Goal: Communication & Community: Answer question/provide support

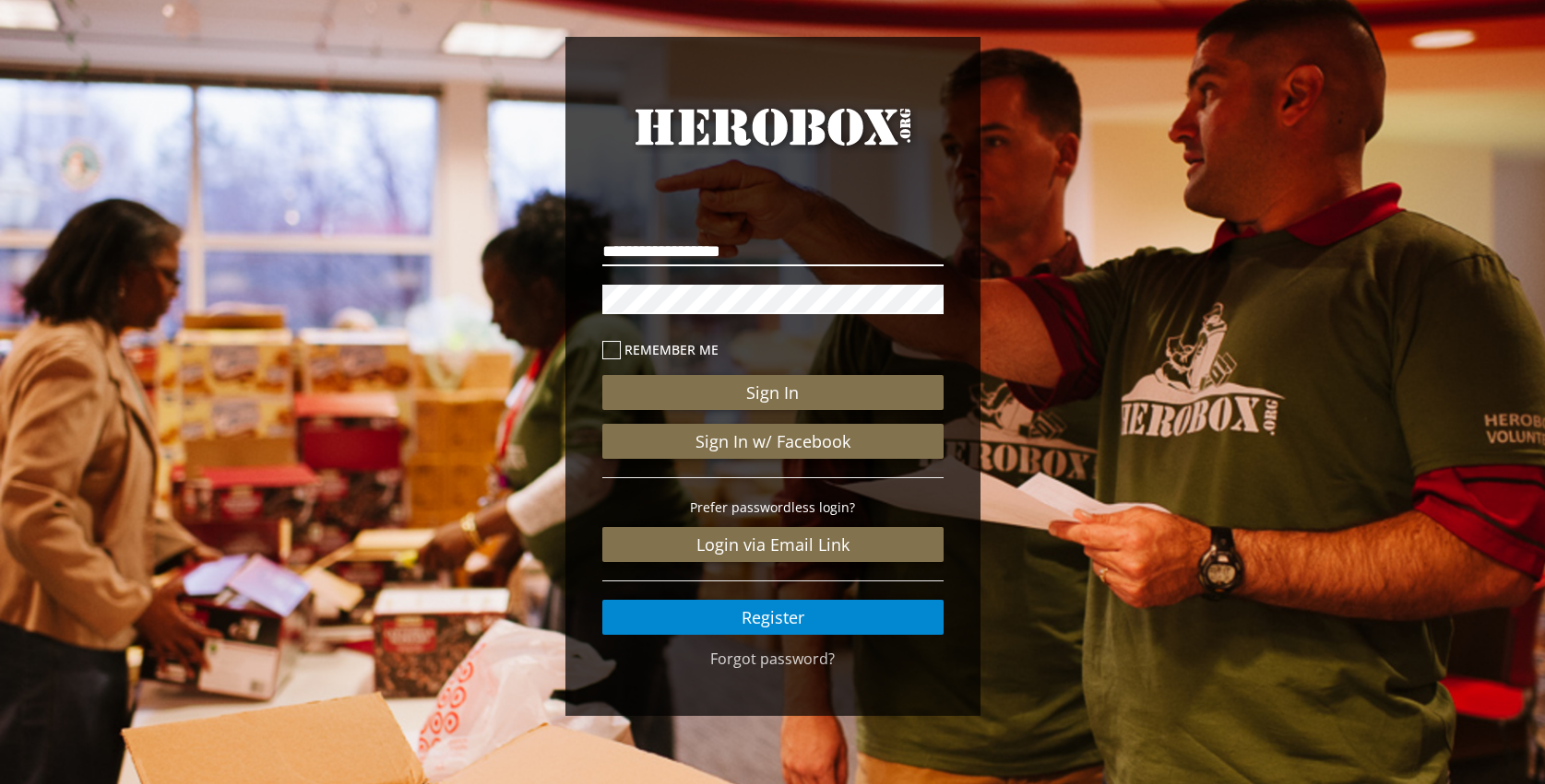
type input "**********"
click at [772, 392] on button "Sign In" at bounding box center [772, 392] width 341 height 35
click at [614, 349] on icon at bounding box center [611, 350] width 19 height 19
click at [777, 392] on button "Sign In" at bounding box center [772, 392] width 341 height 35
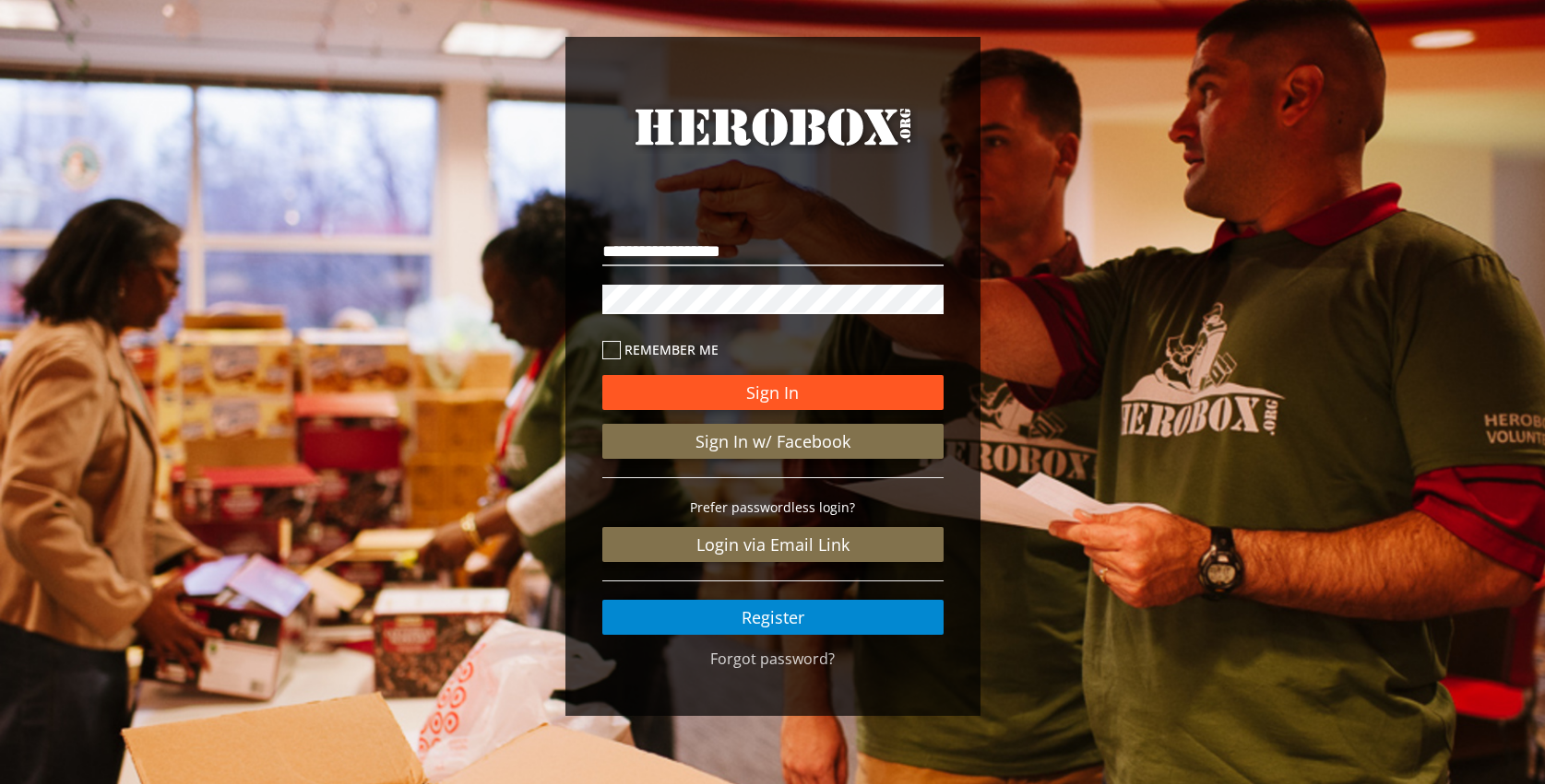
click at [757, 393] on button "Sign In" at bounding box center [772, 392] width 341 height 35
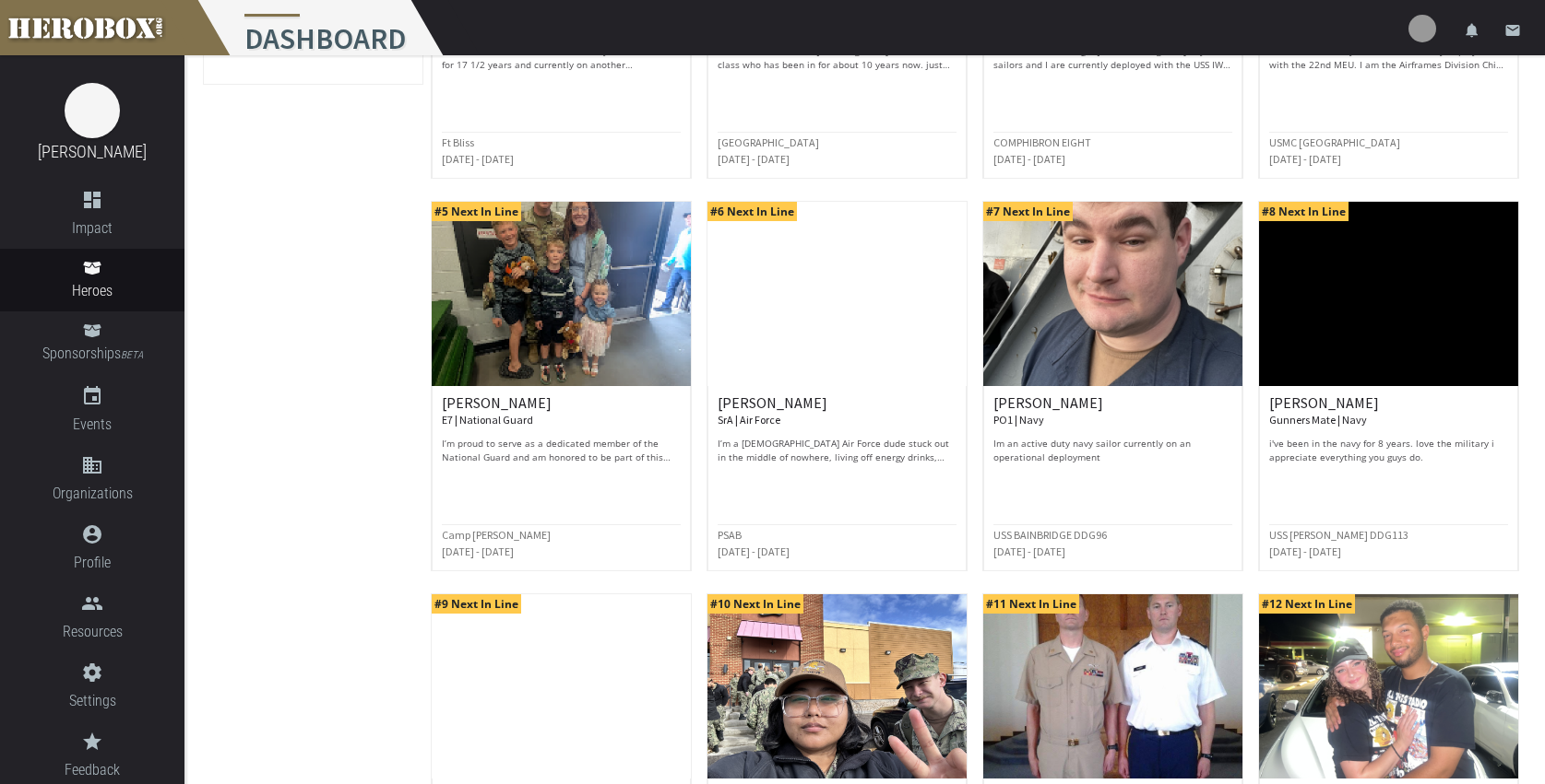
scroll to position [469, 0]
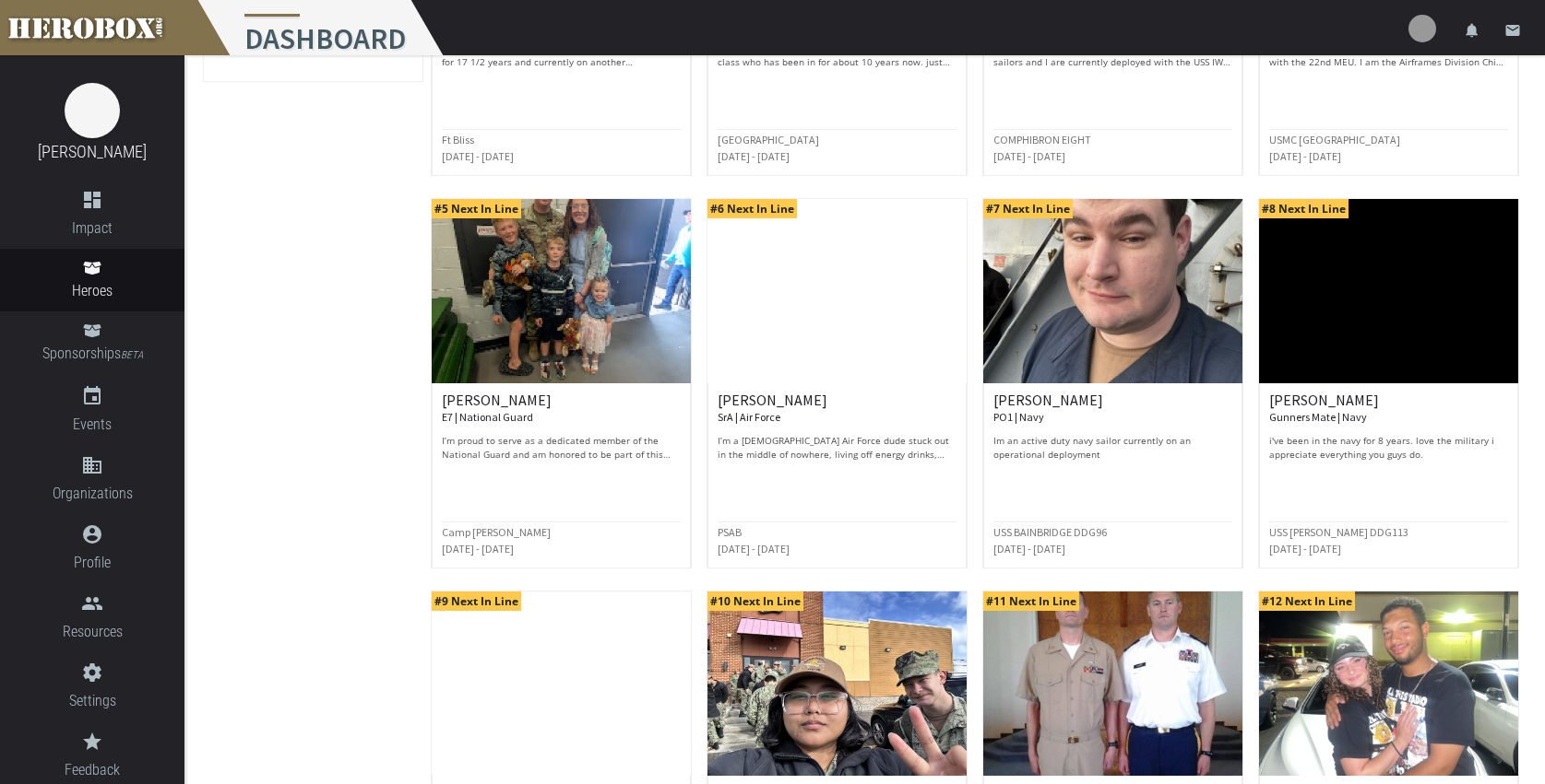
click at [823, 444] on p "I’m a 23-year-old Air Force dude stuck out in the middle of nowhere, living off…" at bounding box center [836, 448] width 238 height 28
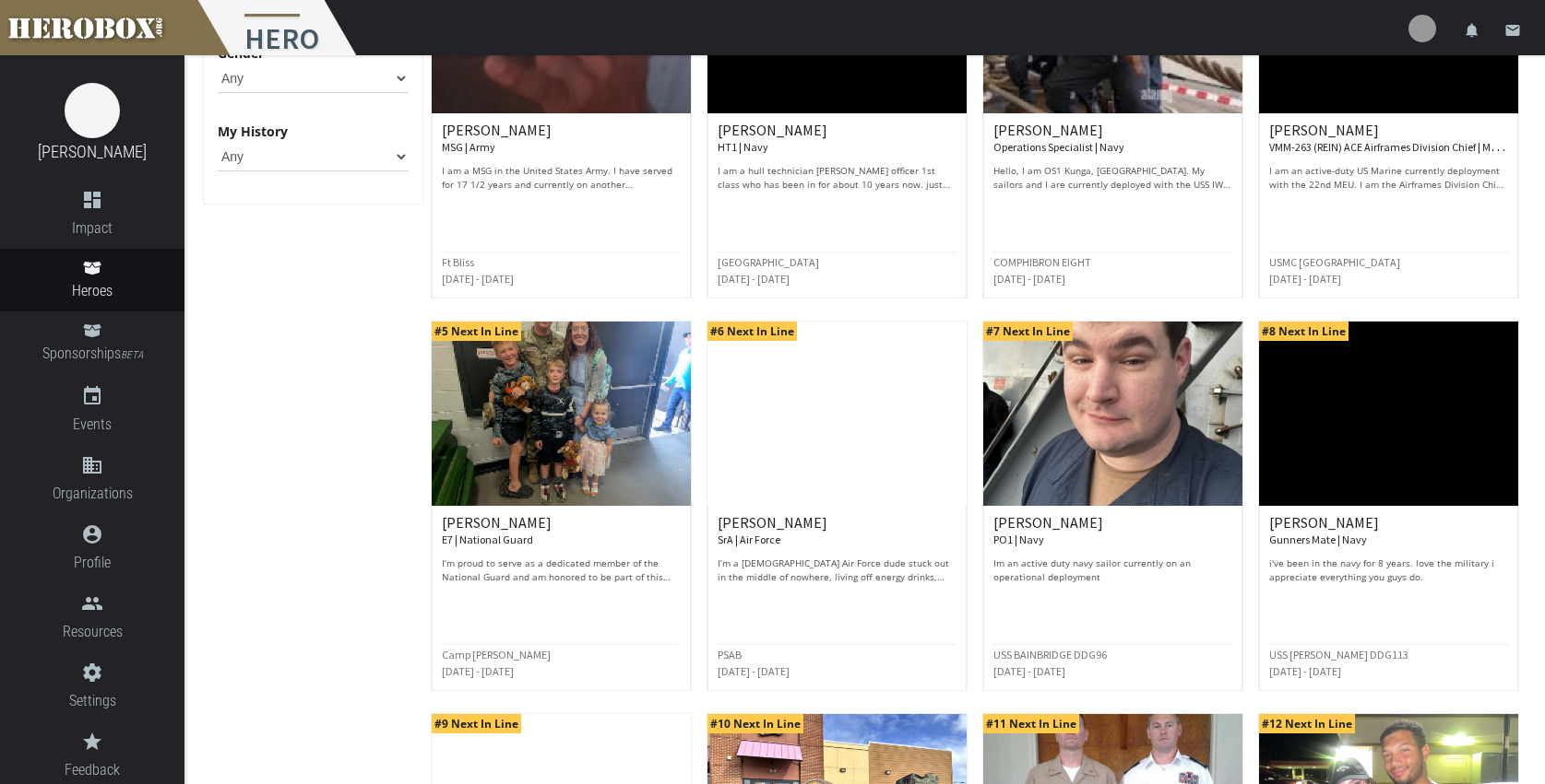
scroll to position [355, 0]
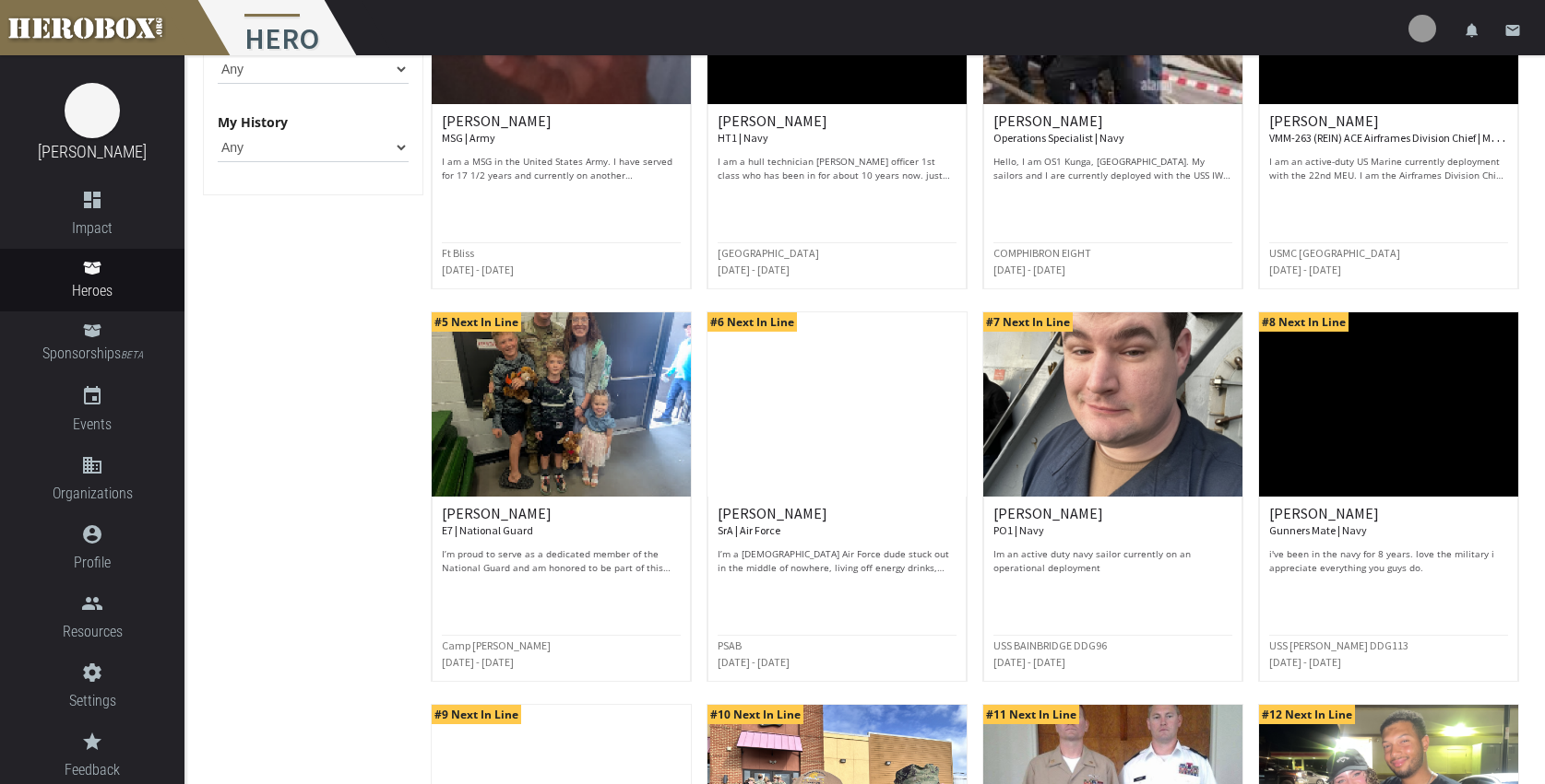
click at [845, 541] on div "Nelson W. SrA | Air Force I’m a 23-year-old Air Force dude stuck out in the mid…" at bounding box center [836, 541] width 238 height 69
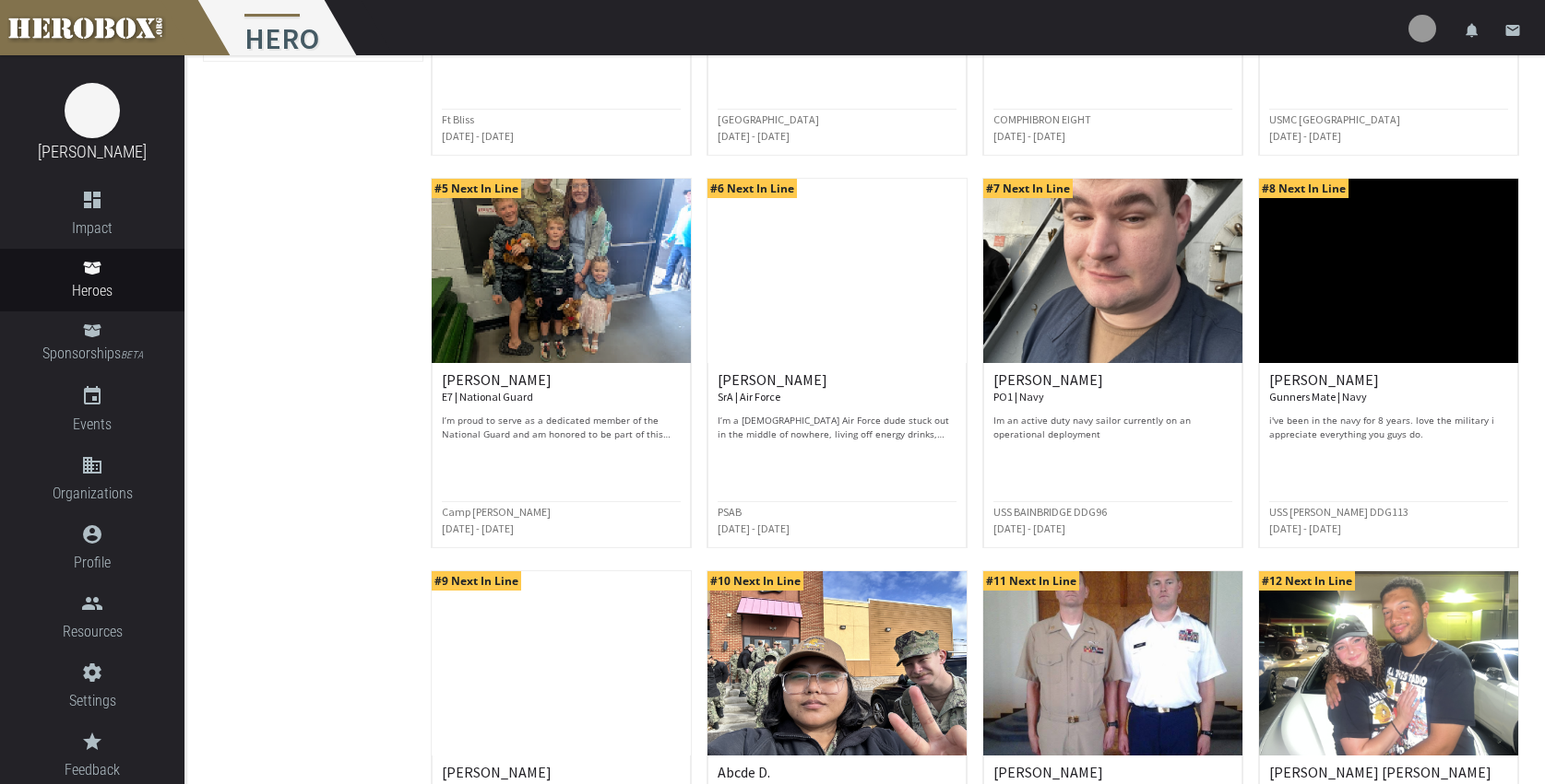
scroll to position [481, 0]
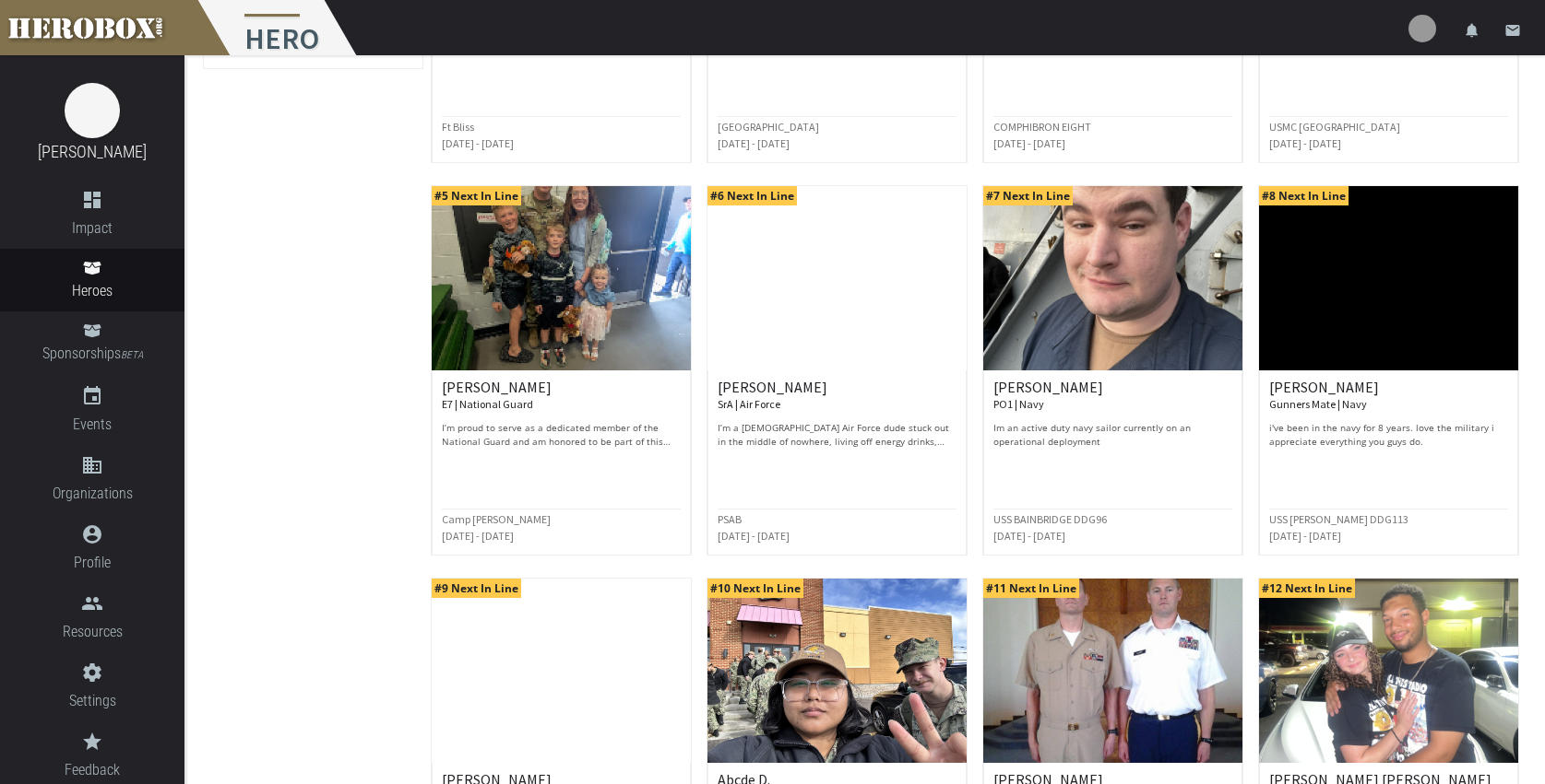
click at [1347, 320] on img at bounding box center [1389, 278] width 259 height 184
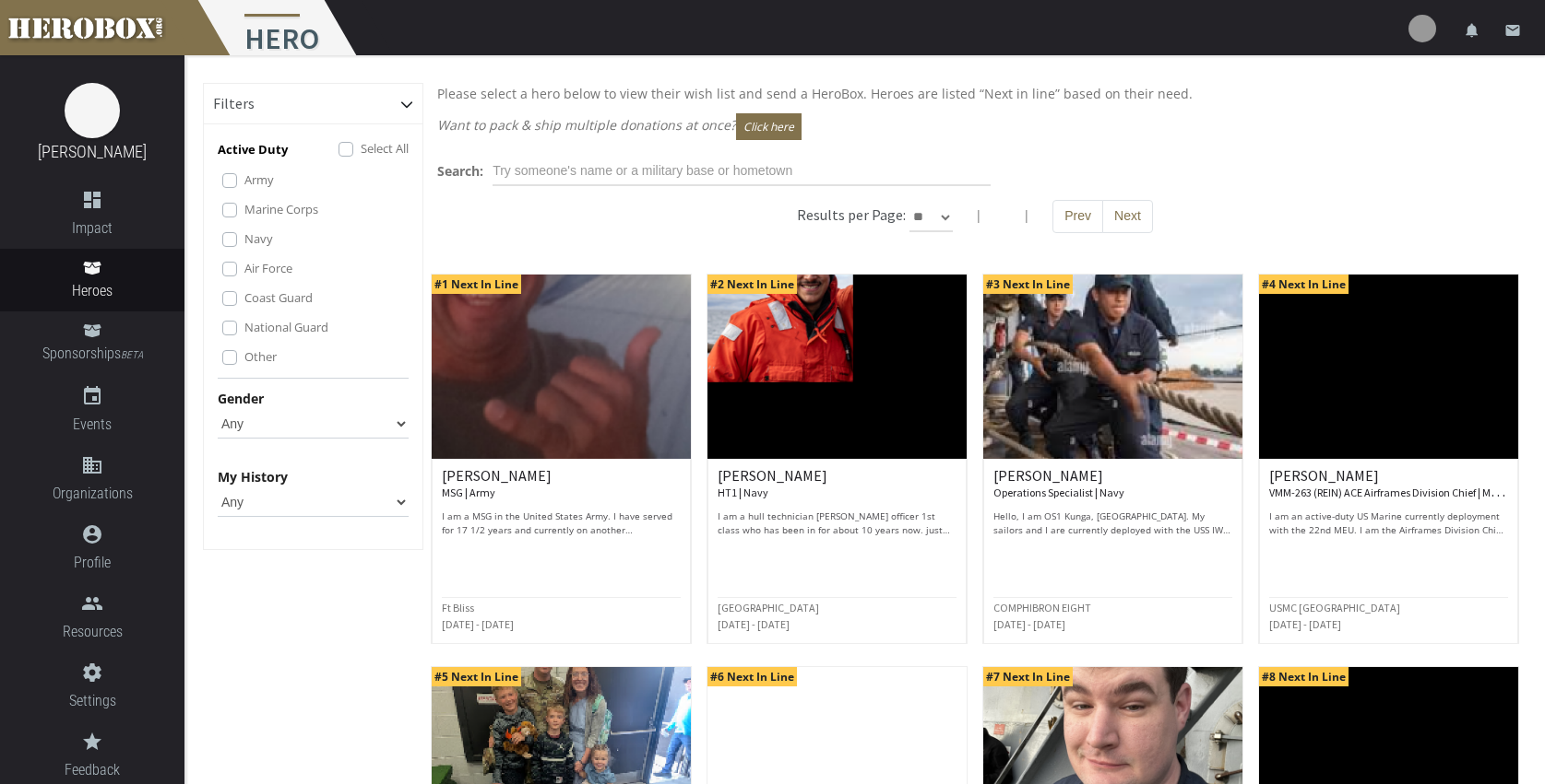
scroll to position [0, 0]
select select "*********"
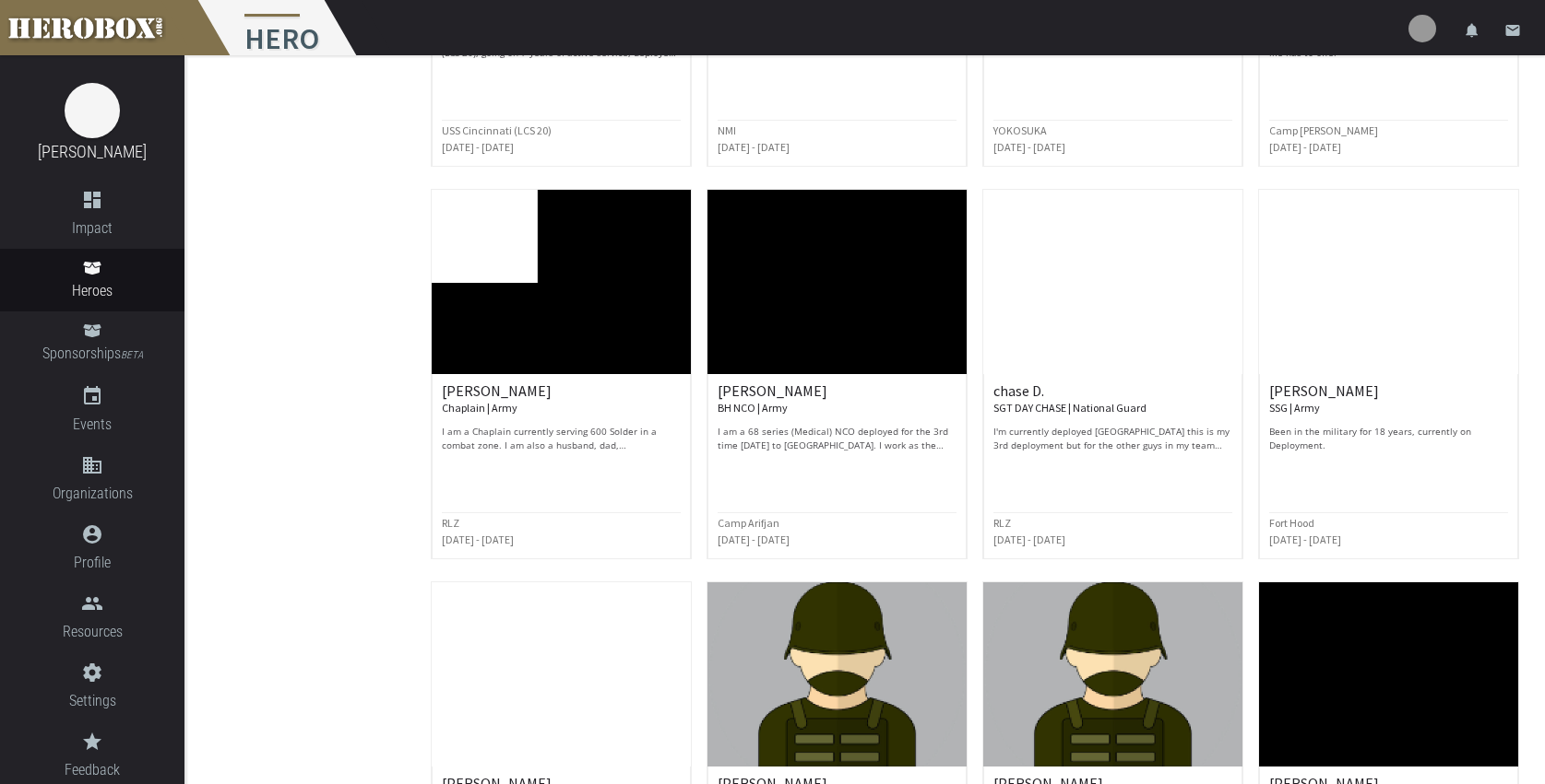
scroll to position [3229, 0]
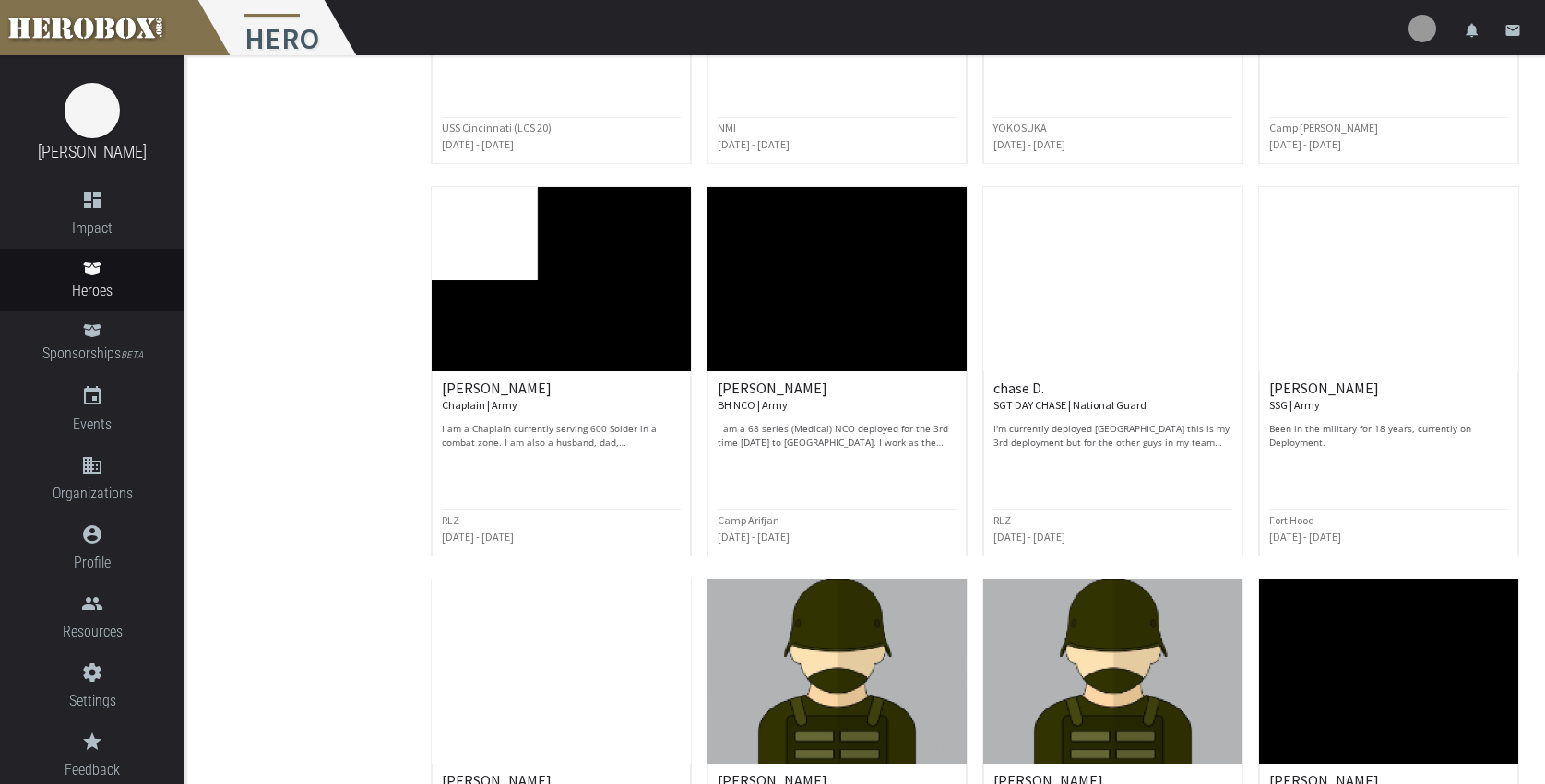
click at [1083, 422] on p "I'm currently deployed [GEOGRAPHIC_DATA] this is my 3rd deployment but for the …" at bounding box center [1112, 436] width 238 height 28
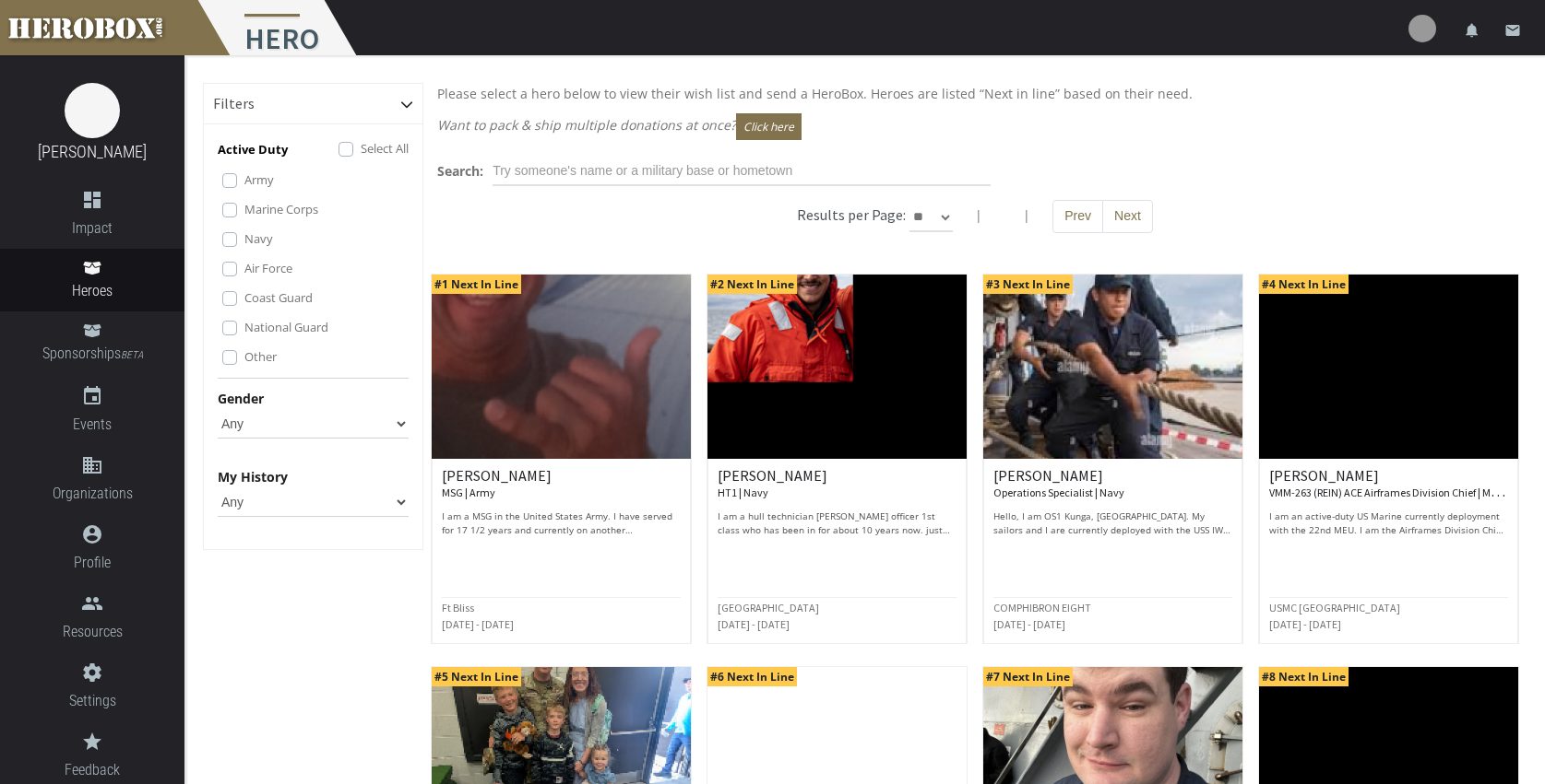
scroll to position [0, 0]
click at [116, 36] on link at bounding box center [92, 28] width 184 height 55
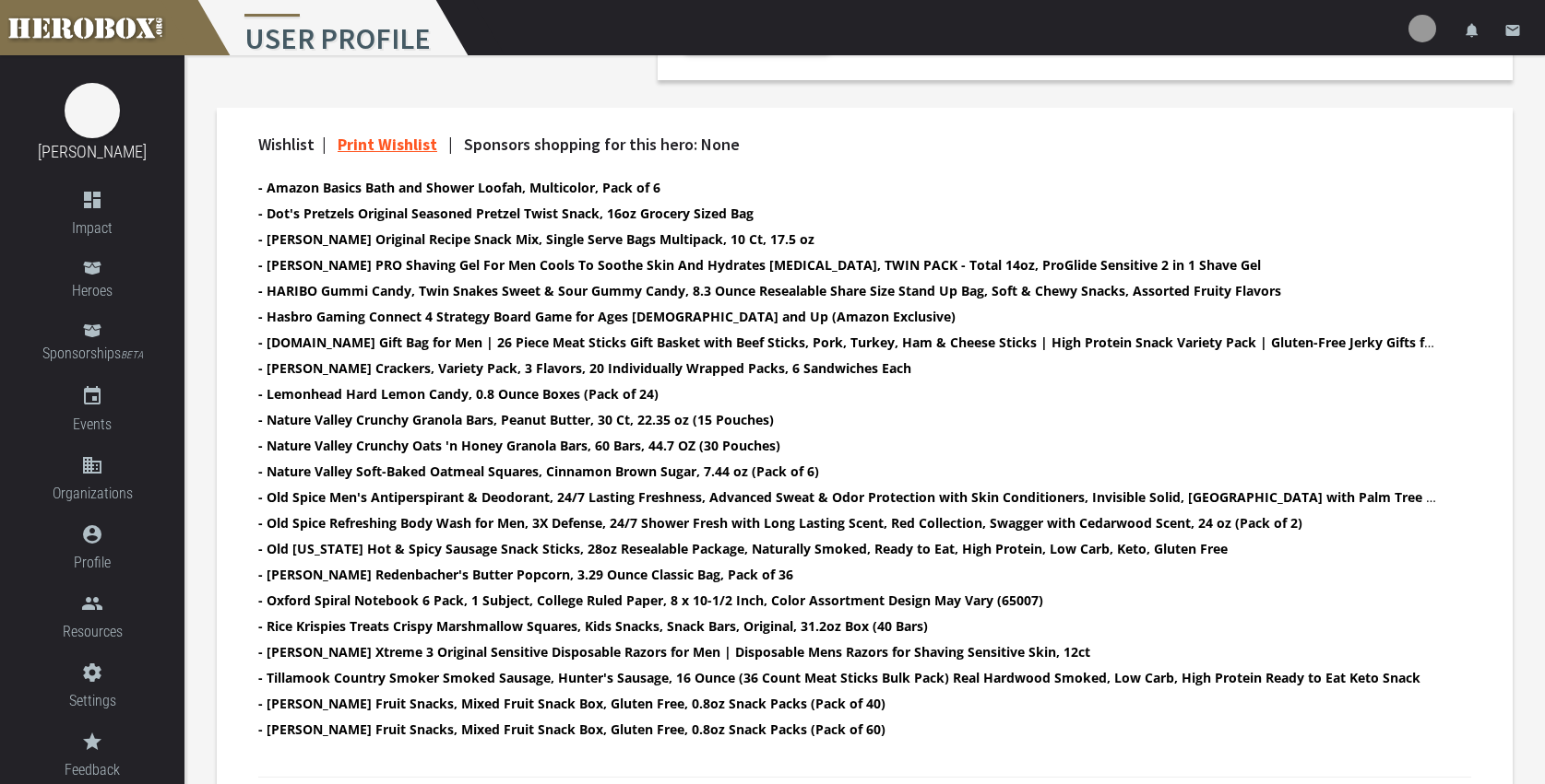
scroll to position [591, 0]
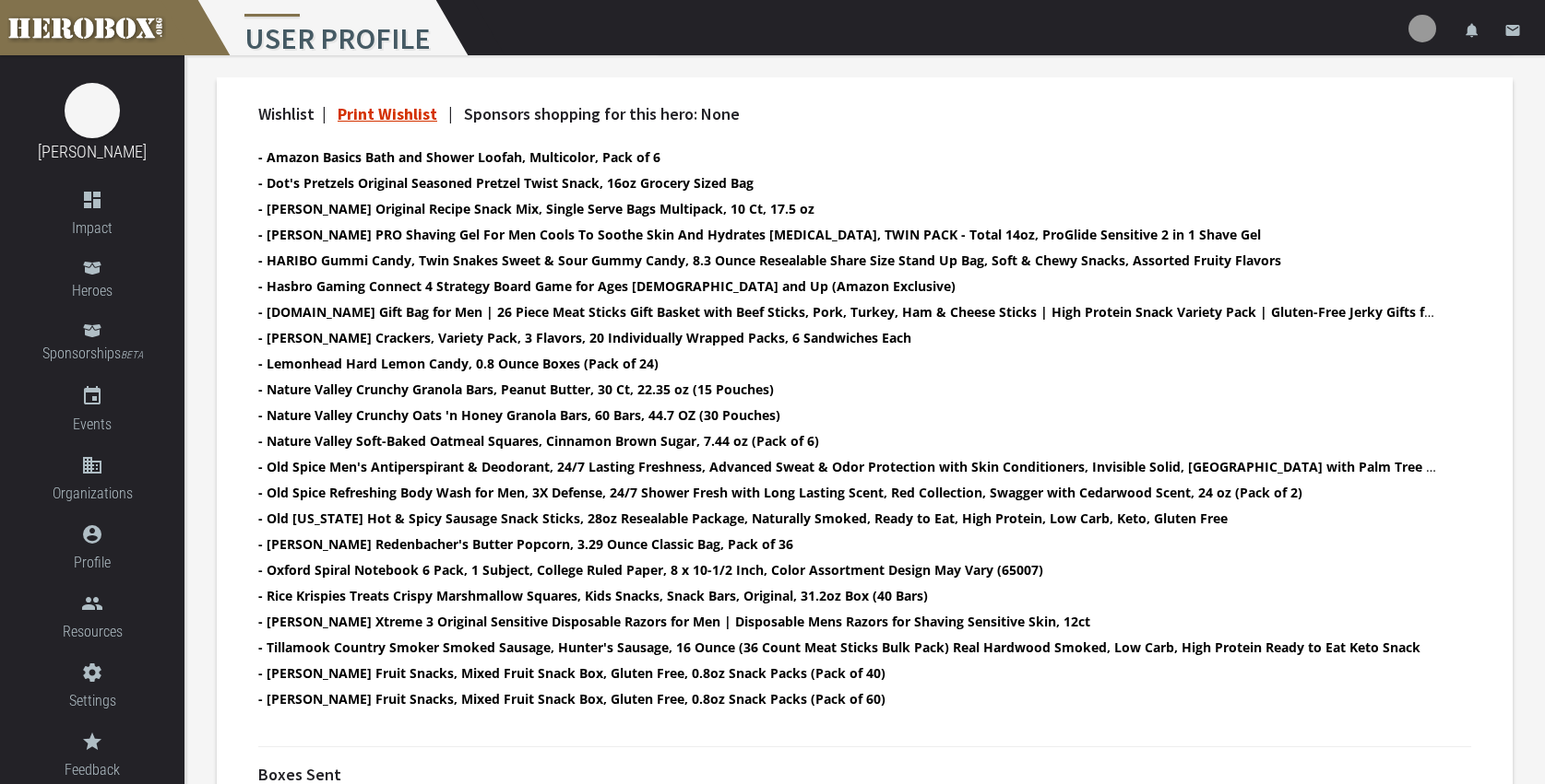
click at [411, 117] on link "Print Wishlist" at bounding box center [387, 113] width 100 height 21
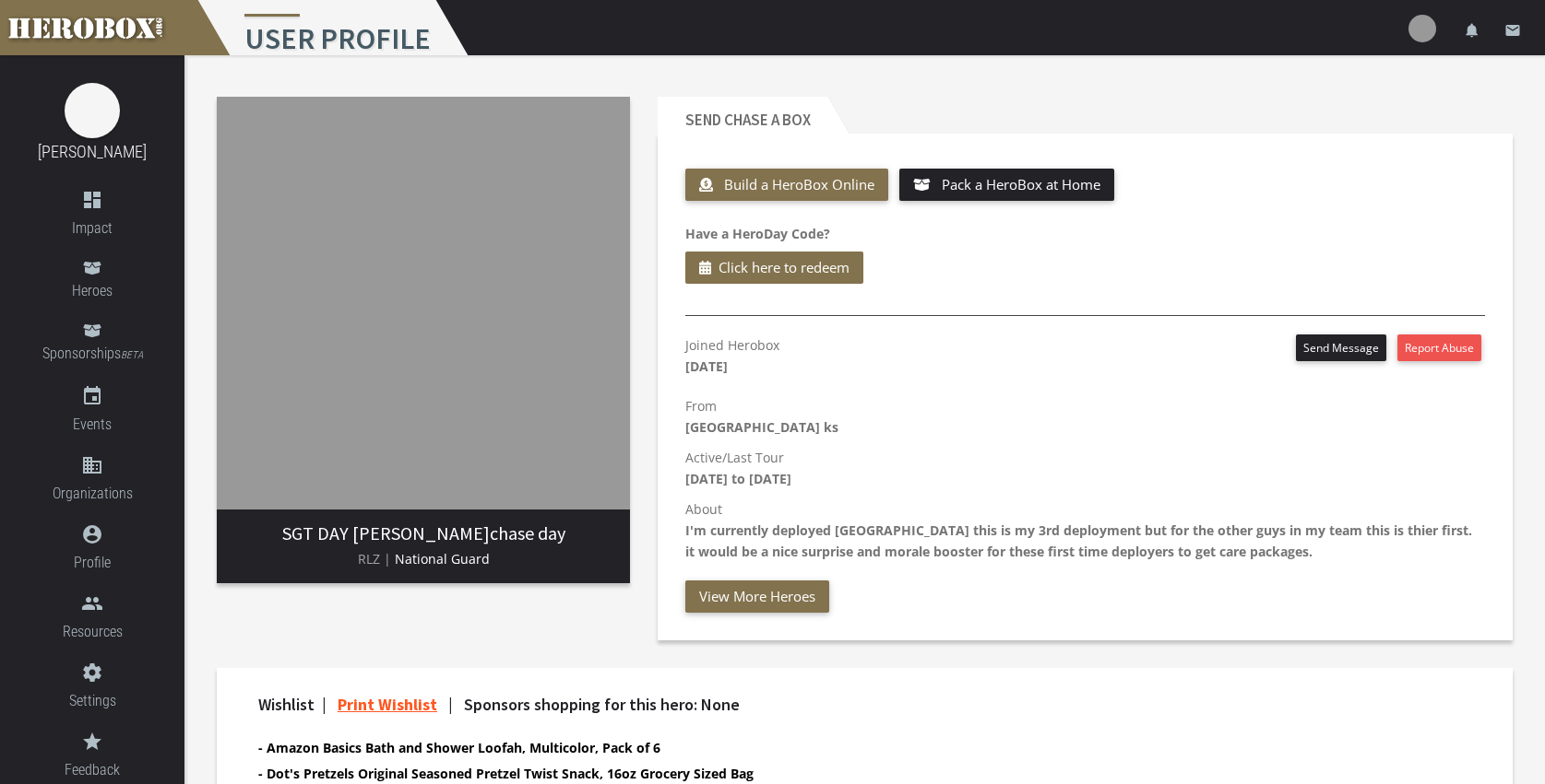
scroll to position [0, 0]
click at [1342, 351] on button "Send Message" at bounding box center [1340, 347] width 90 height 27
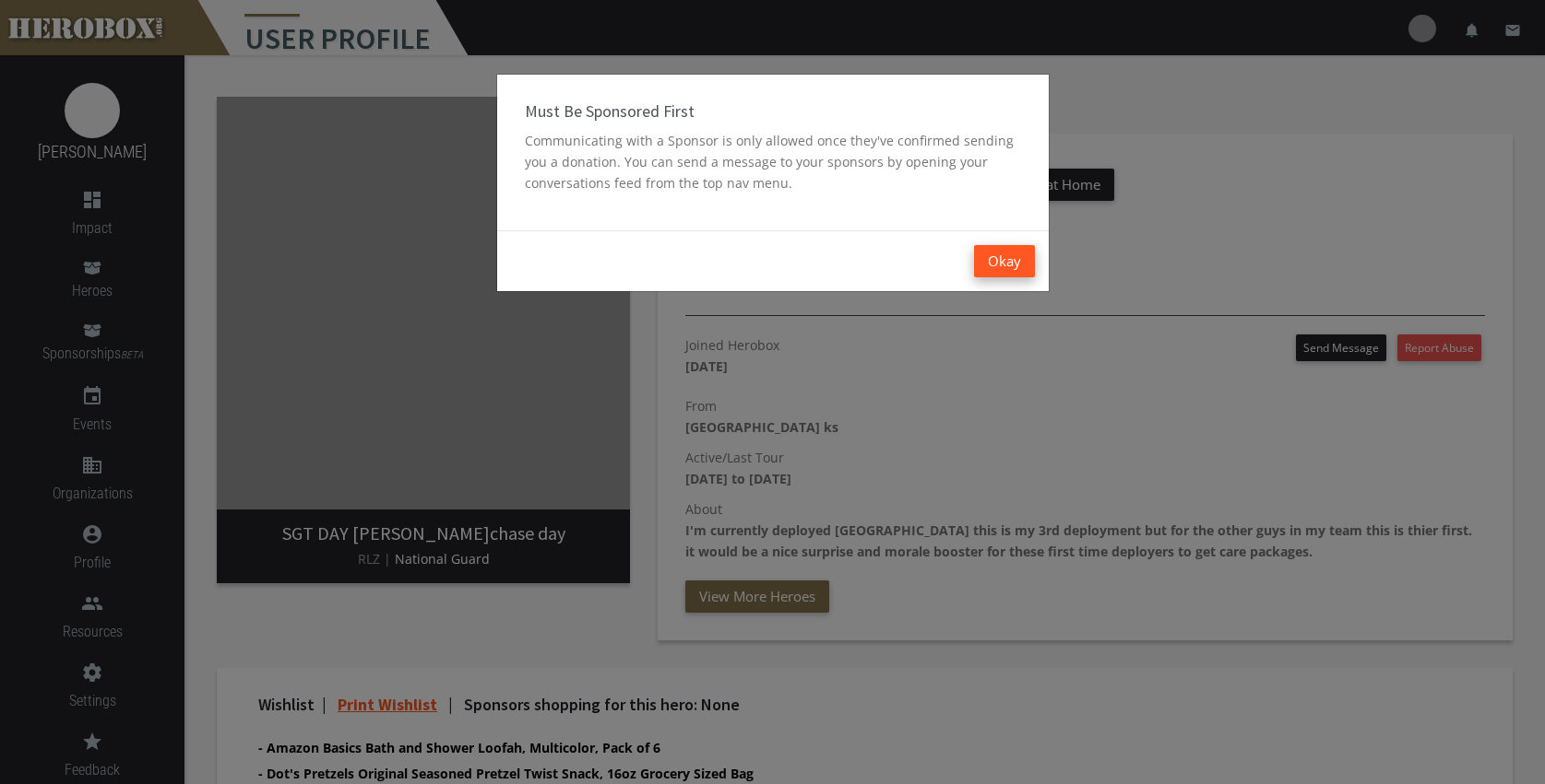
click at [1000, 261] on button "Okay" at bounding box center [1004, 261] width 61 height 33
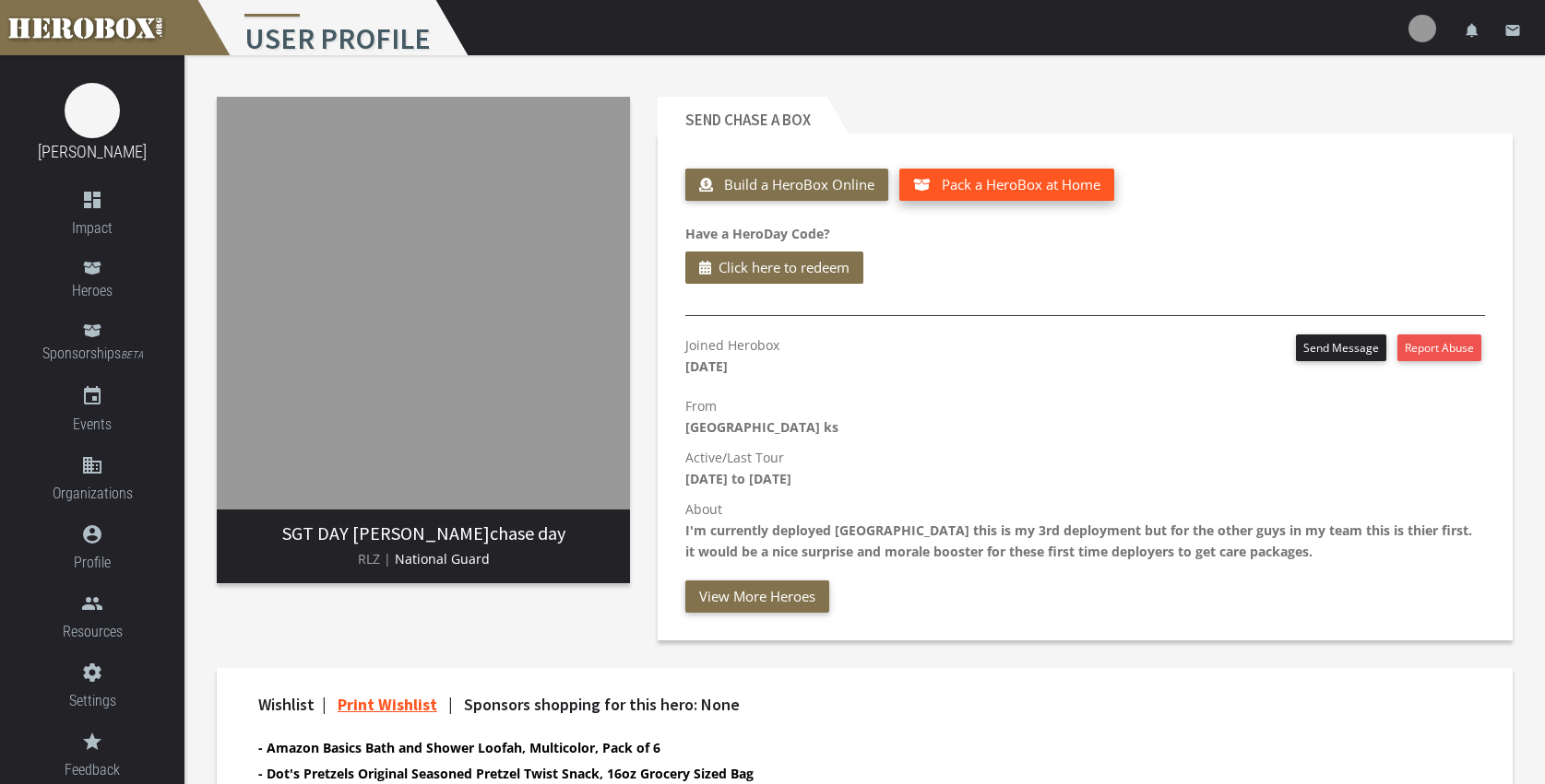
click at [986, 188] on span "Pack a HeroBox at Home" at bounding box center [1021, 184] width 158 height 19
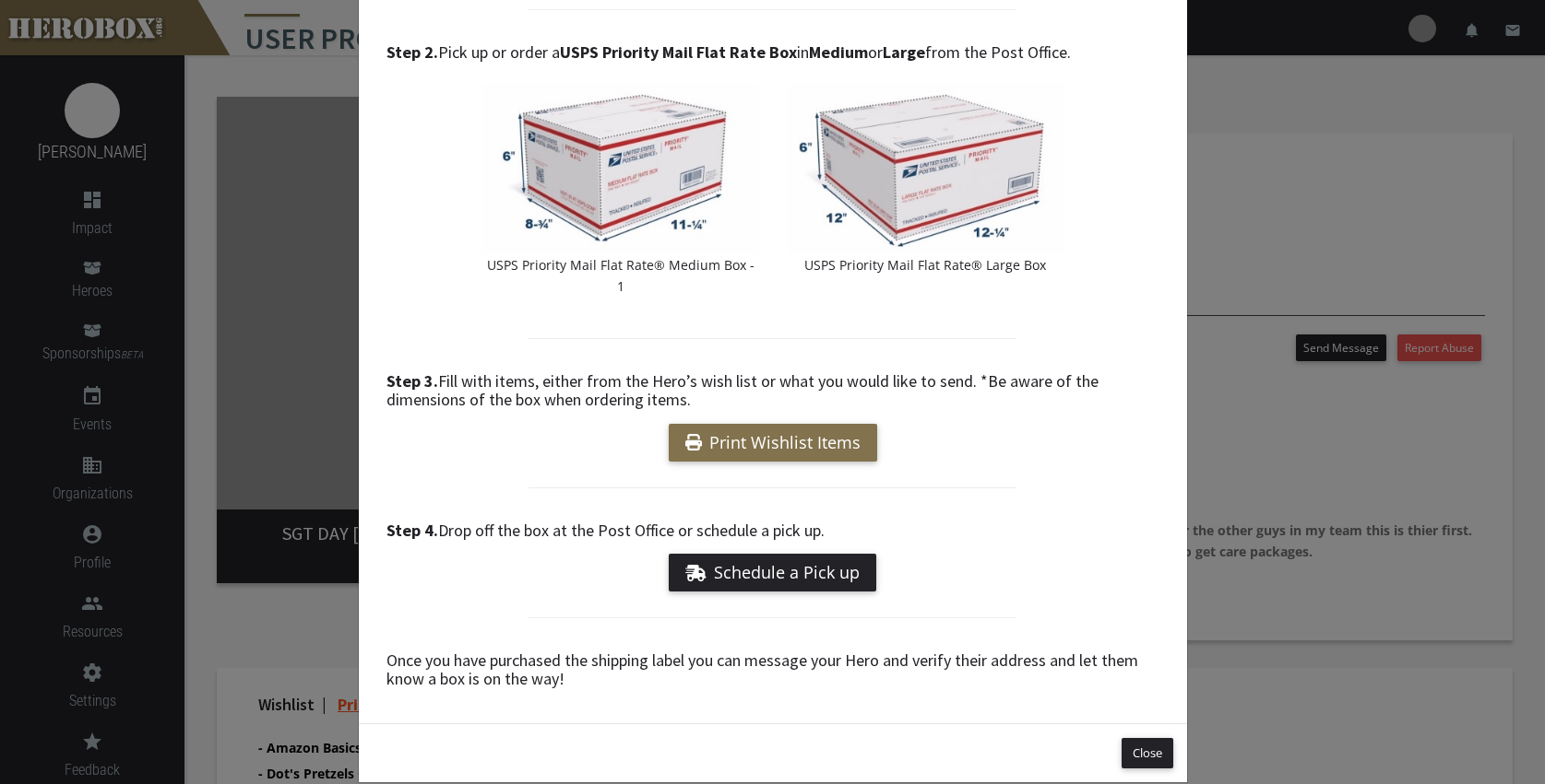
scroll to position [267, 0]
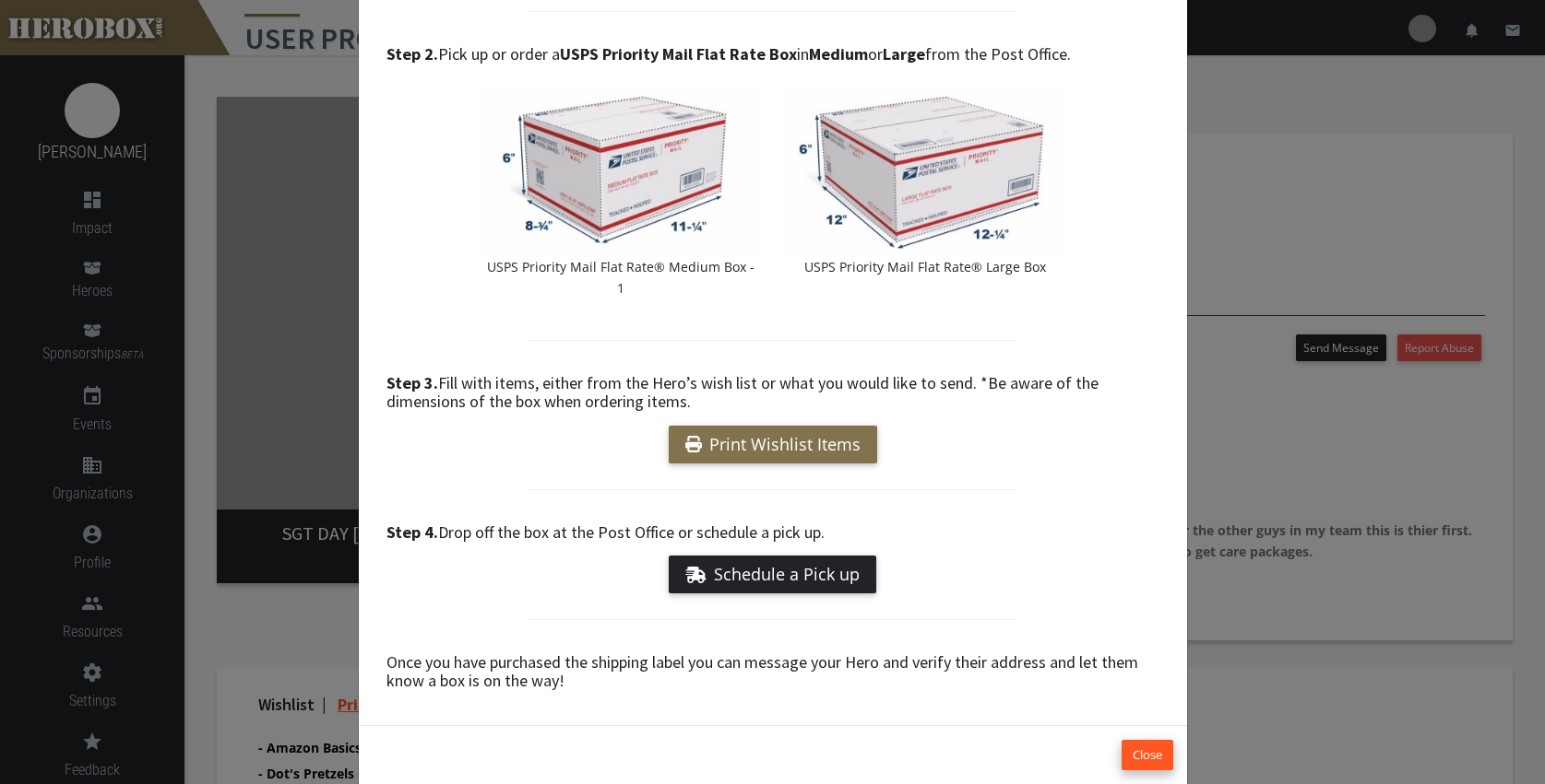
click at [1142, 740] on button "Close" at bounding box center [1147, 755] width 51 height 31
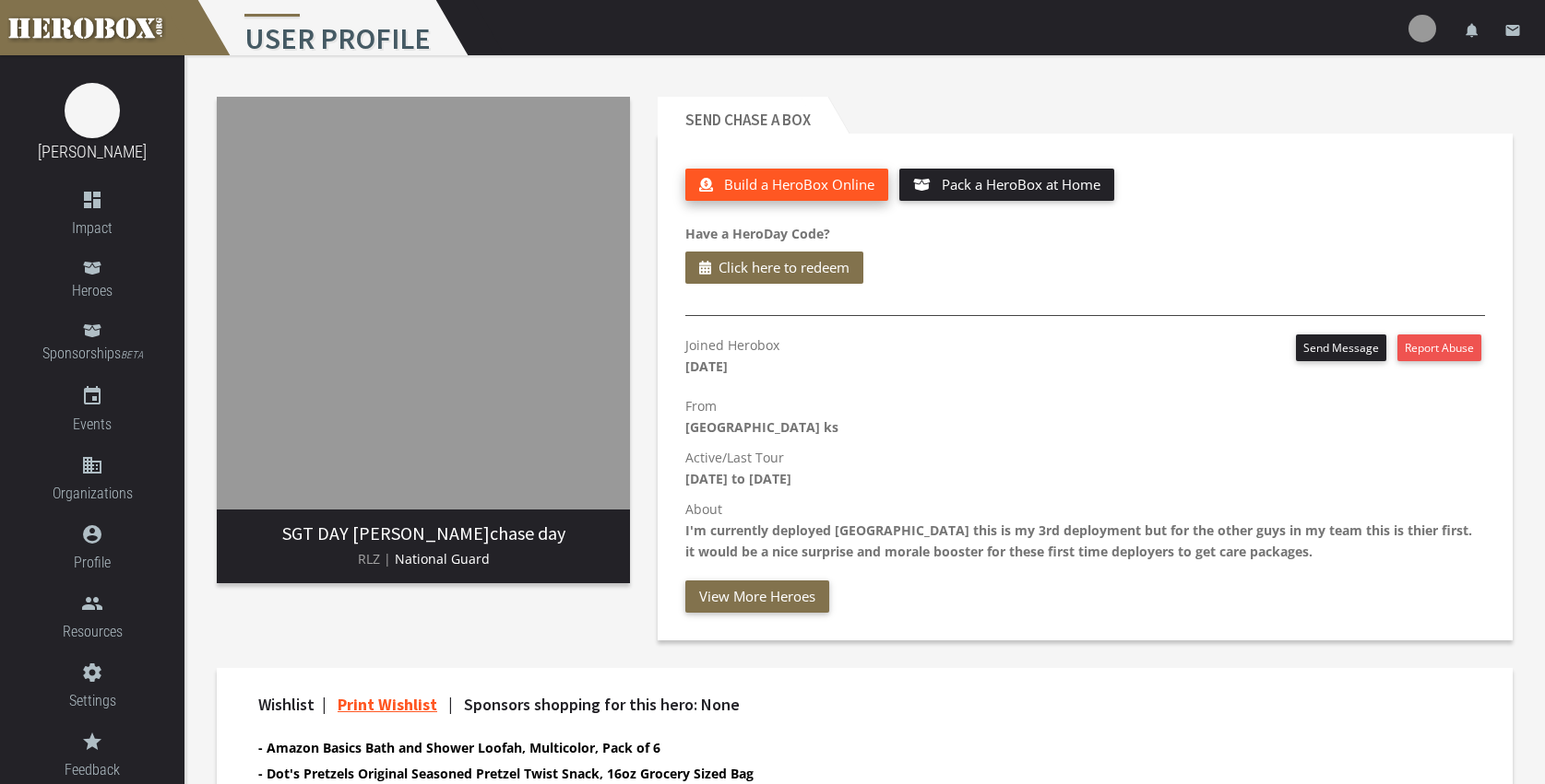
scroll to position [0, 0]
click at [802, 185] on span "Build a HeroBox Online" at bounding box center [799, 184] width 150 height 19
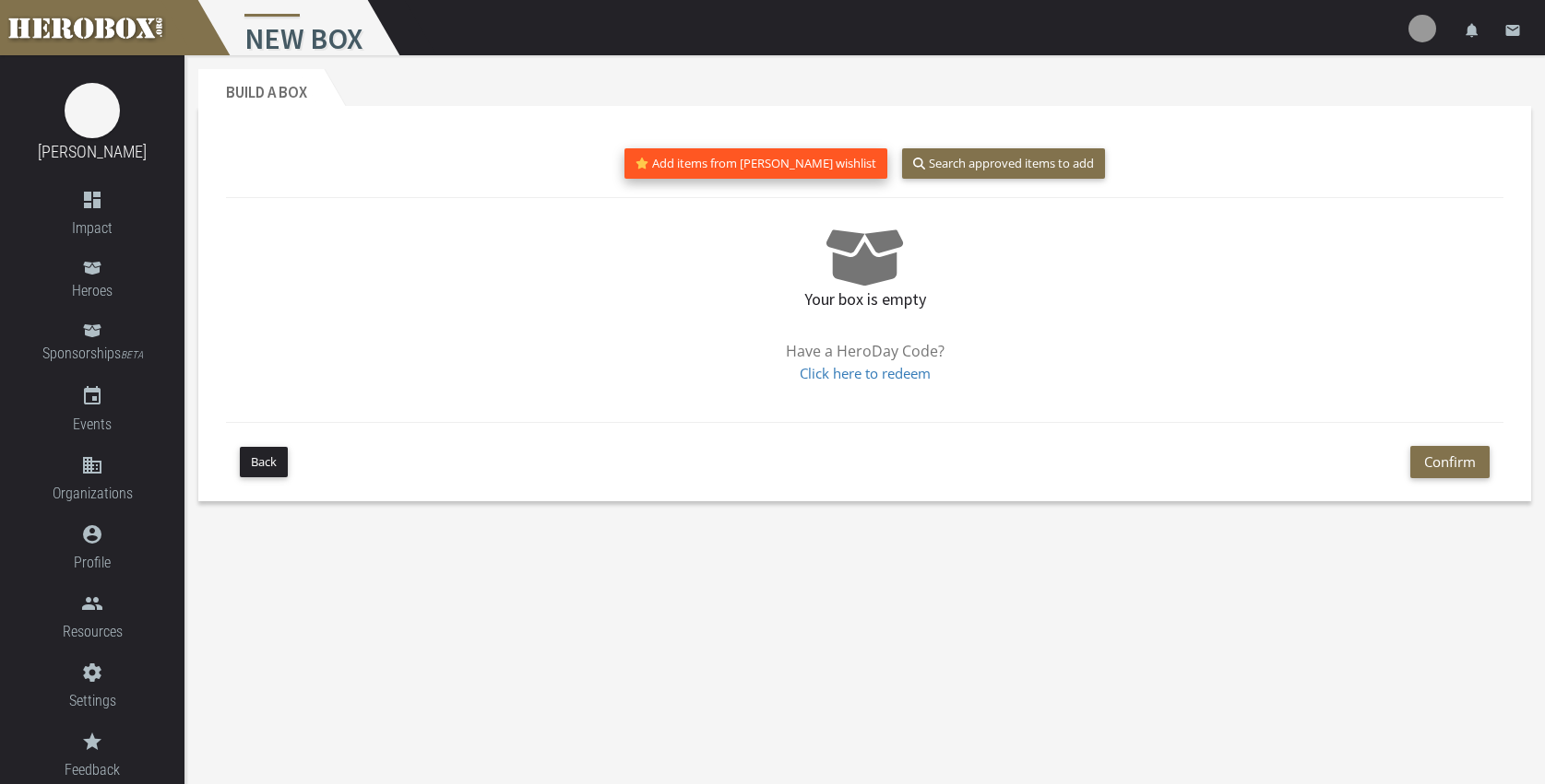
click at [762, 166] on button "Add items from chase's wishlist" at bounding box center [756, 163] width 264 height 31
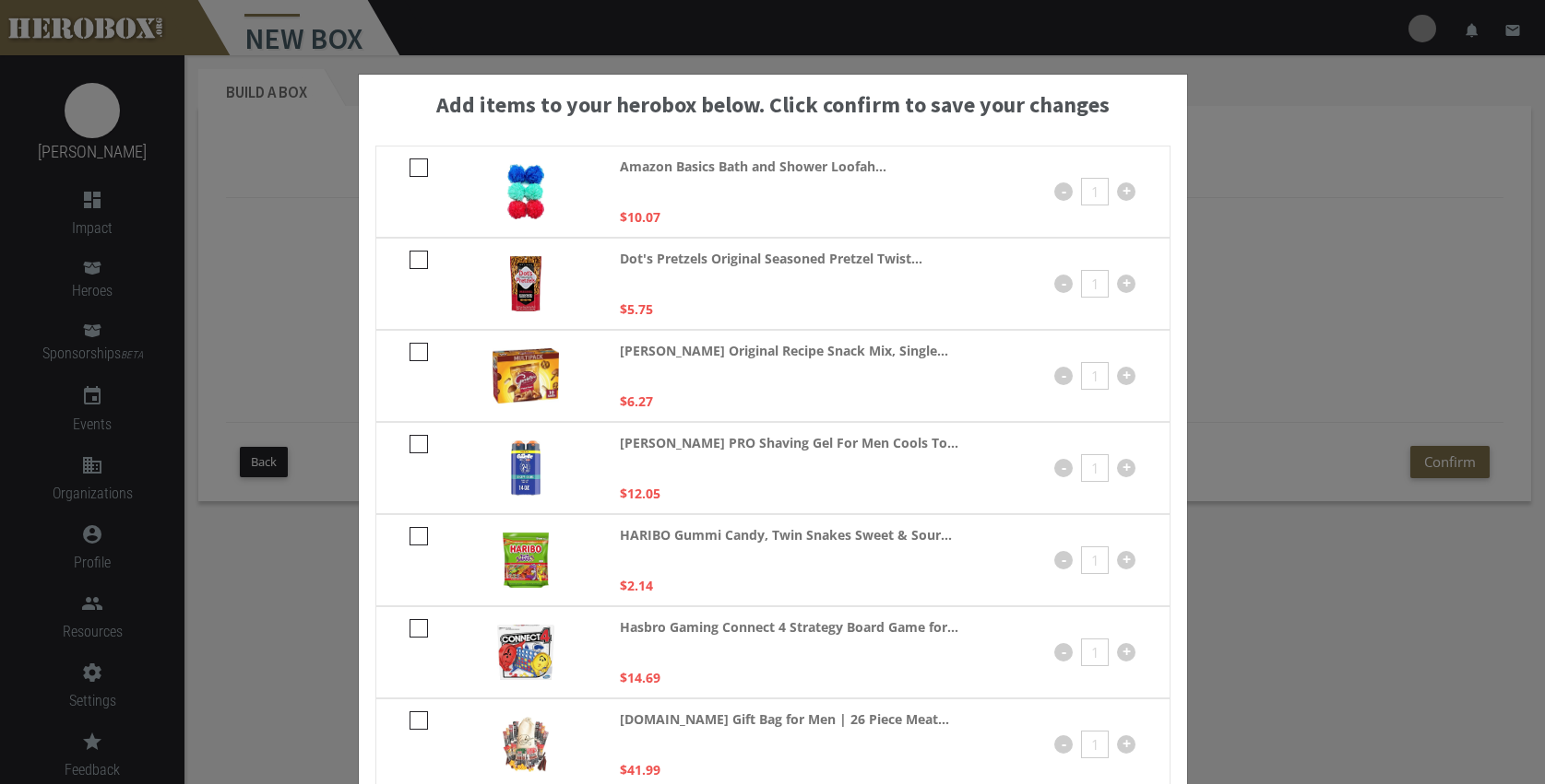
click at [410, 347] on icon at bounding box center [418, 352] width 19 height 19
click at [410, 347] on input "checkbox" at bounding box center [415, 359] width 12 height 30
checkbox input "****"
click at [410, 260] on icon at bounding box center [418, 260] width 19 height 19
click at [410, 260] on input "checkbox" at bounding box center [415, 267] width 12 height 30
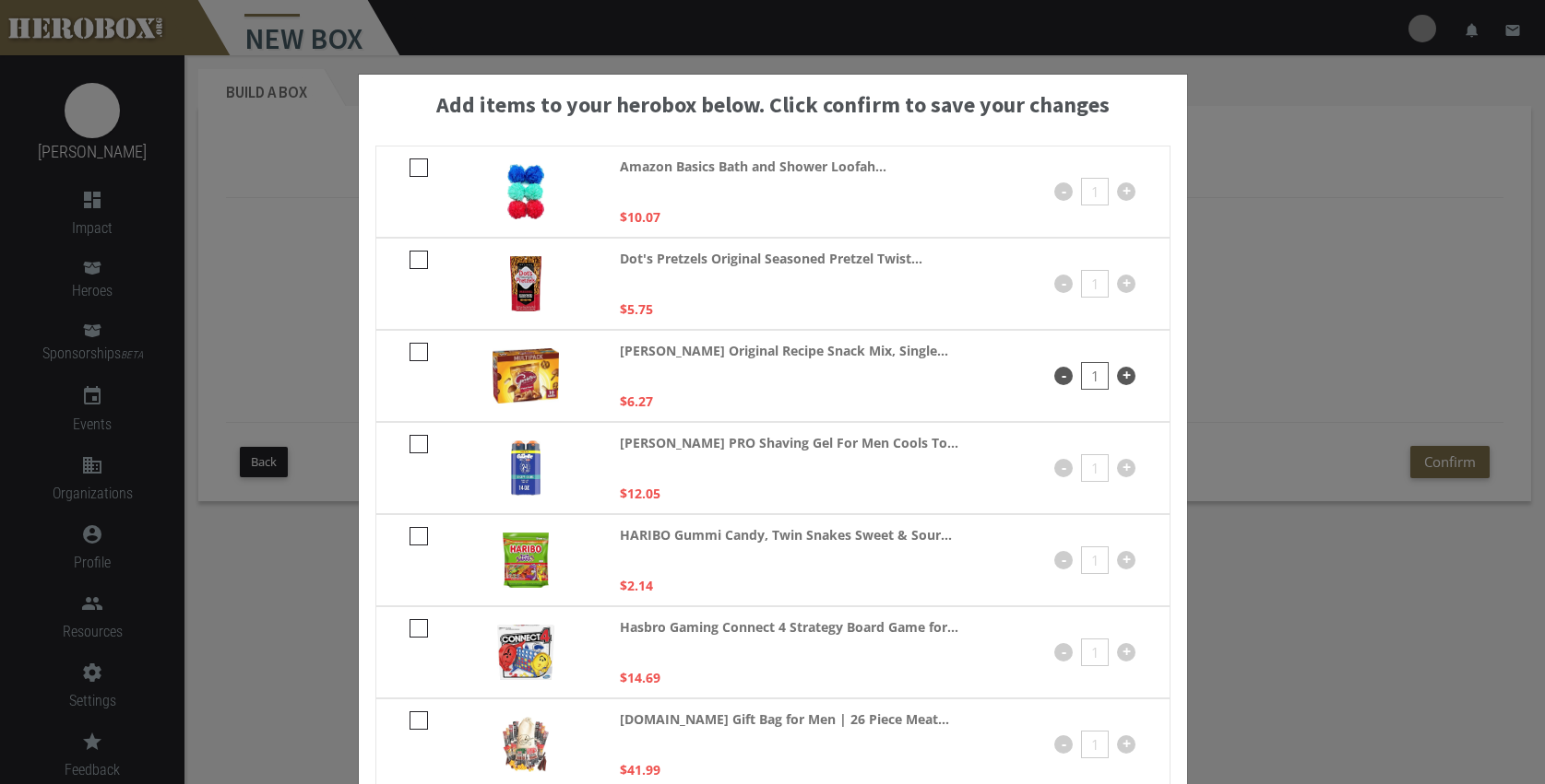
checkbox input "****"
click at [409, 441] on icon at bounding box center [418, 444] width 19 height 19
click at [409, 441] on input "checkbox" at bounding box center [415, 451] width 12 height 30
checkbox input "****"
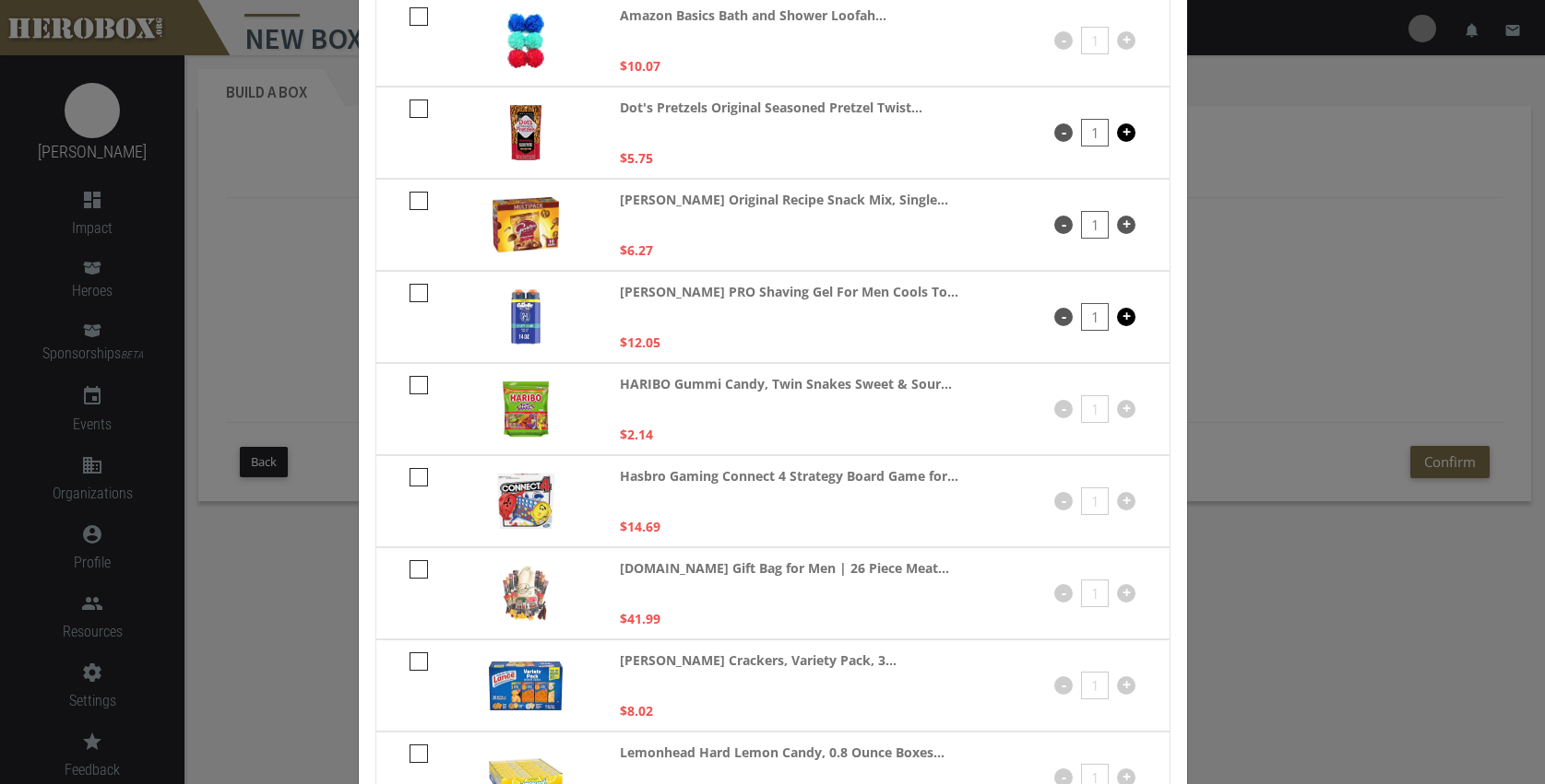
scroll to position [159, 0]
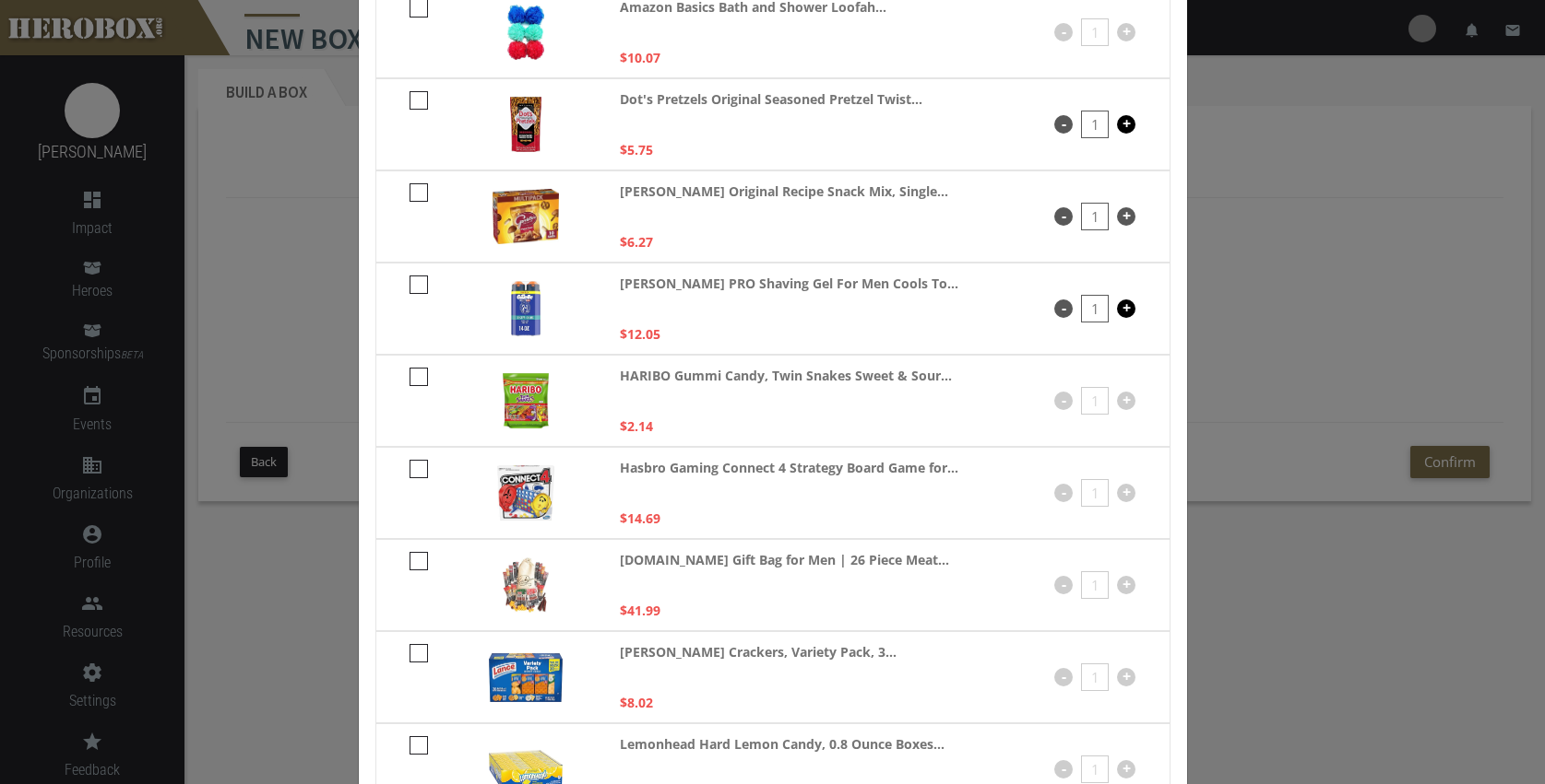
click at [409, 469] on icon at bounding box center [418, 469] width 19 height 19
click at [409, 469] on input "checkbox" at bounding box center [415, 476] width 12 height 30
checkbox input "****"
click at [409, 653] on icon at bounding box center [418, 653] width 19 height 19
click at [409, 653] on input "checkbox" at bounding box center [415, 660] width 12 height 30
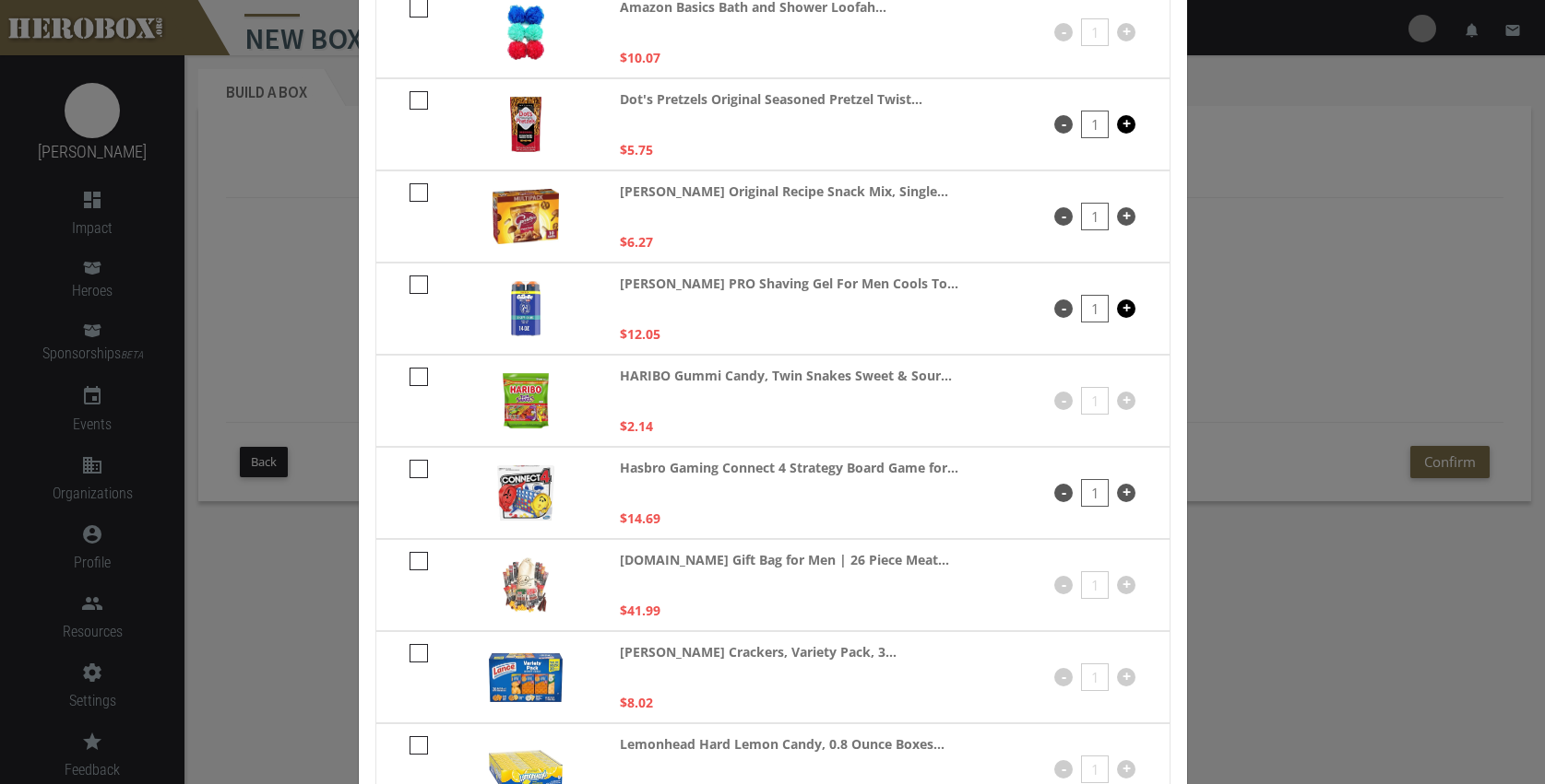
checkbox input "****"
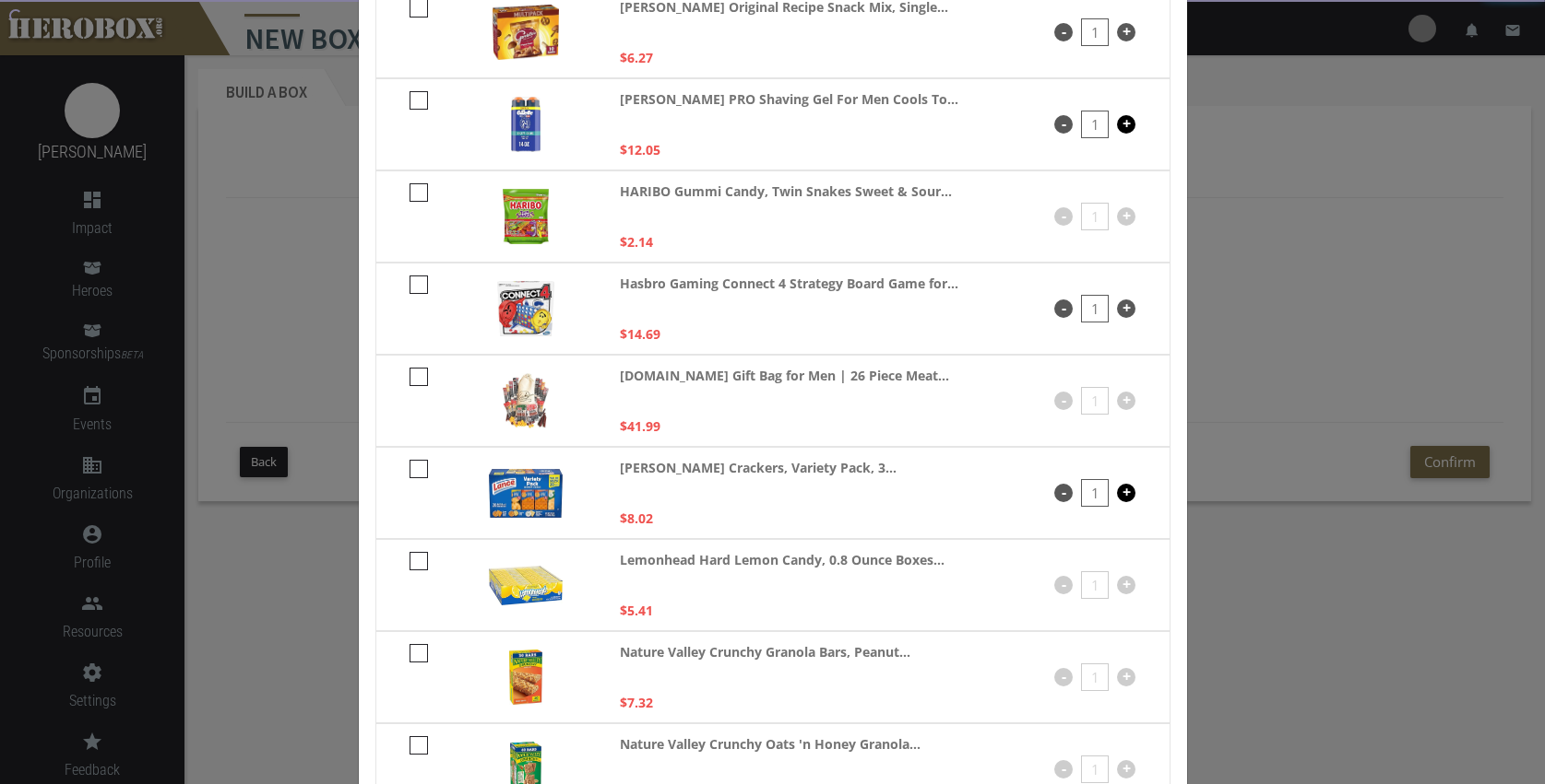
scroll to position [370, 0]
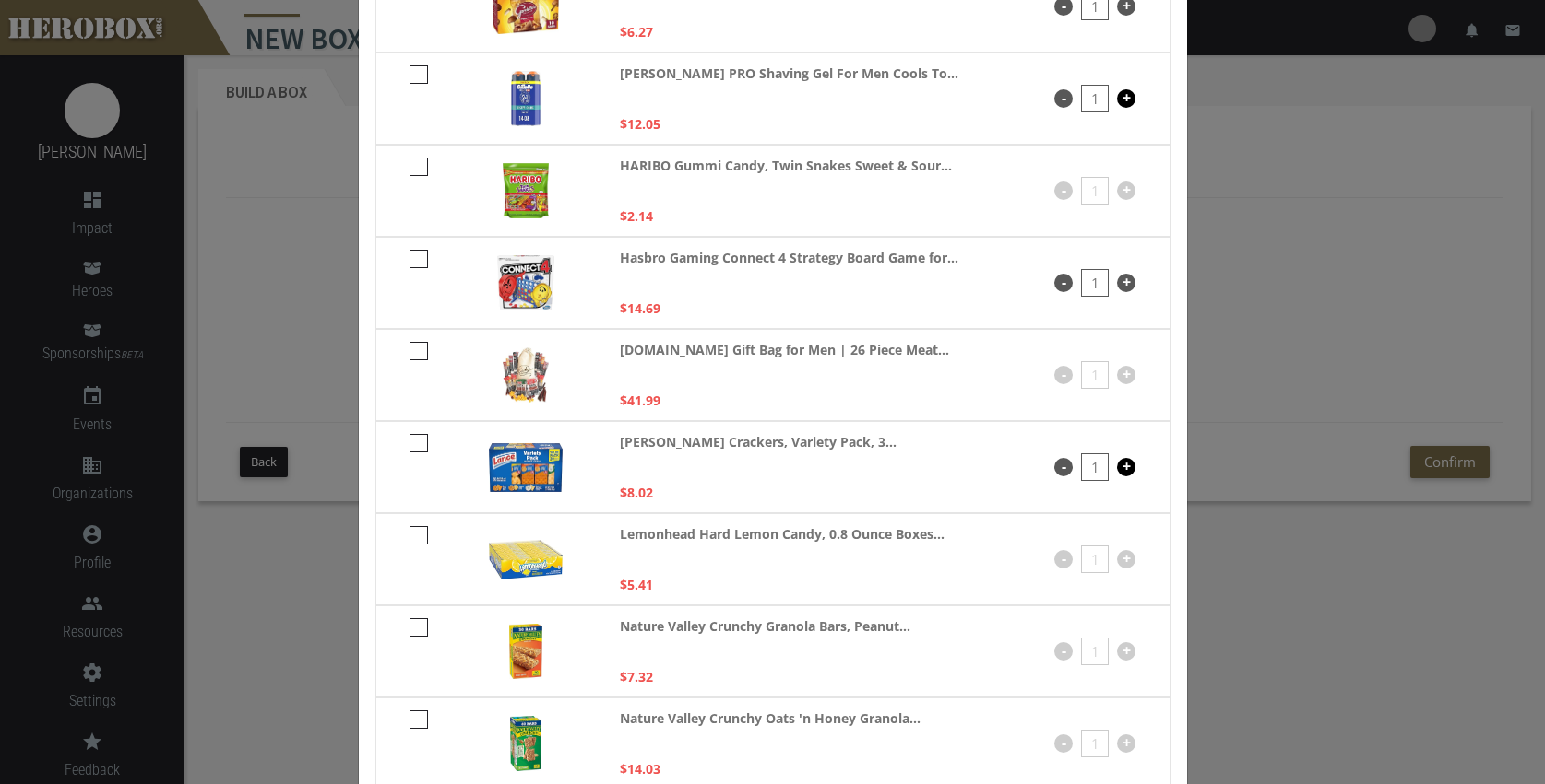
click at [413, 536] on icon at bounding box center [418, 535] width 19 height 19
click at [413, 536] on input "checkbox" at bounding box center [415, 542] width 12 height 30
checkbox input "****"
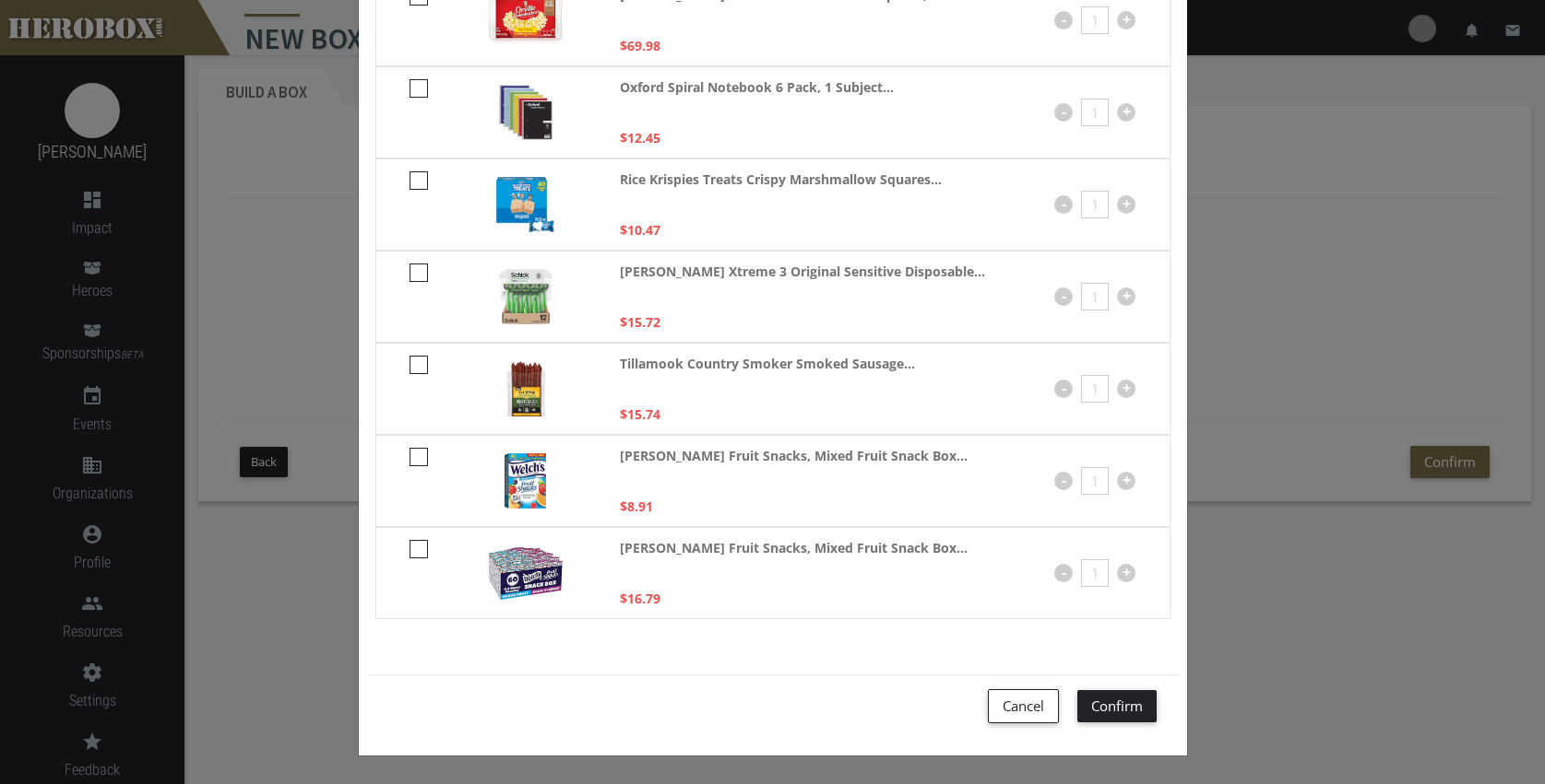
scroll to position [1554, 0]
click at [410, 363] on icon at bounding box center [418, 365] width 19 height 19
click at [410, 363] on input "checkbox" at bounding box center [415, 372] width 12 height 30
checkbox input "****"
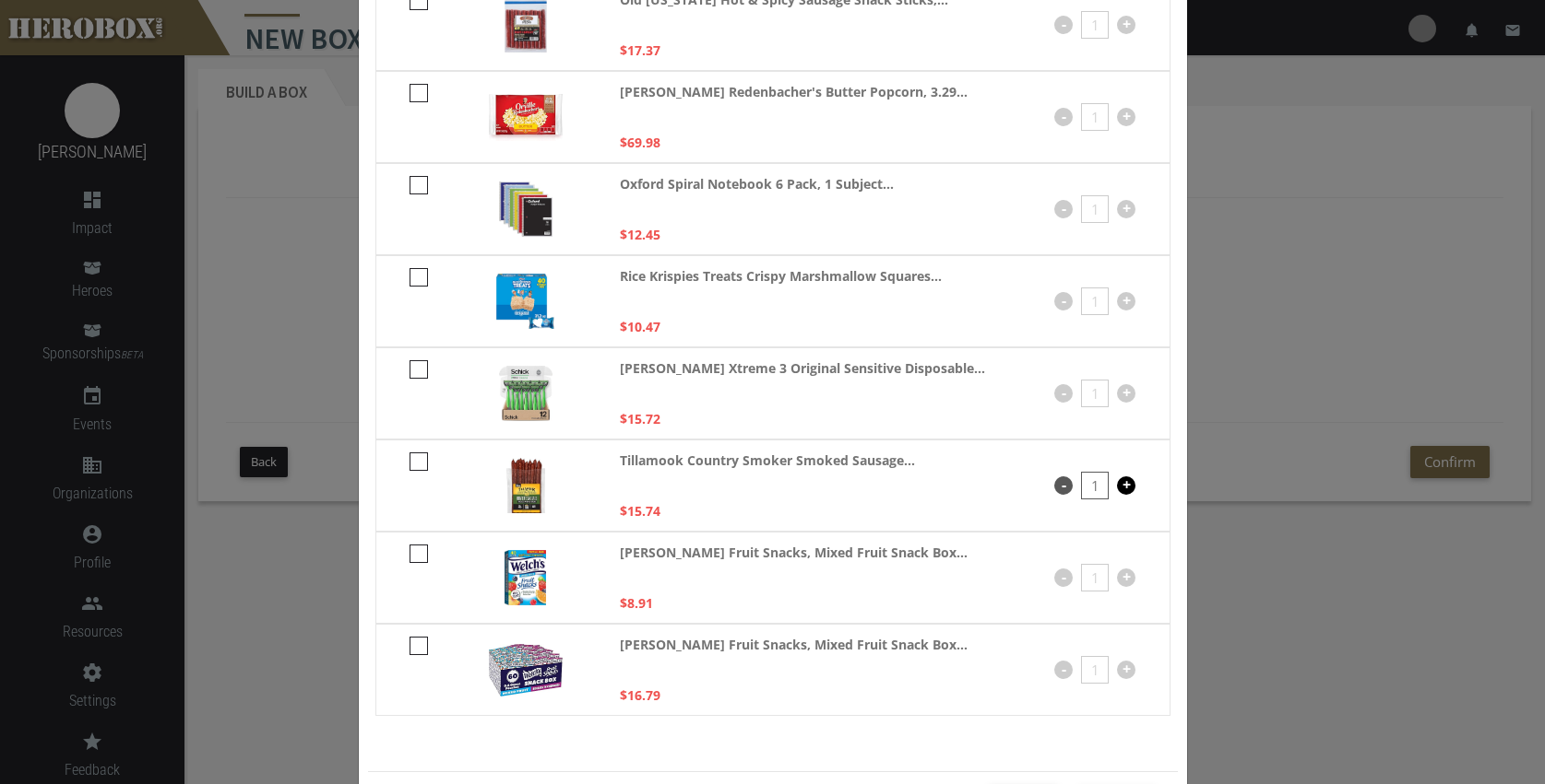
scroll to position [1440, 0]
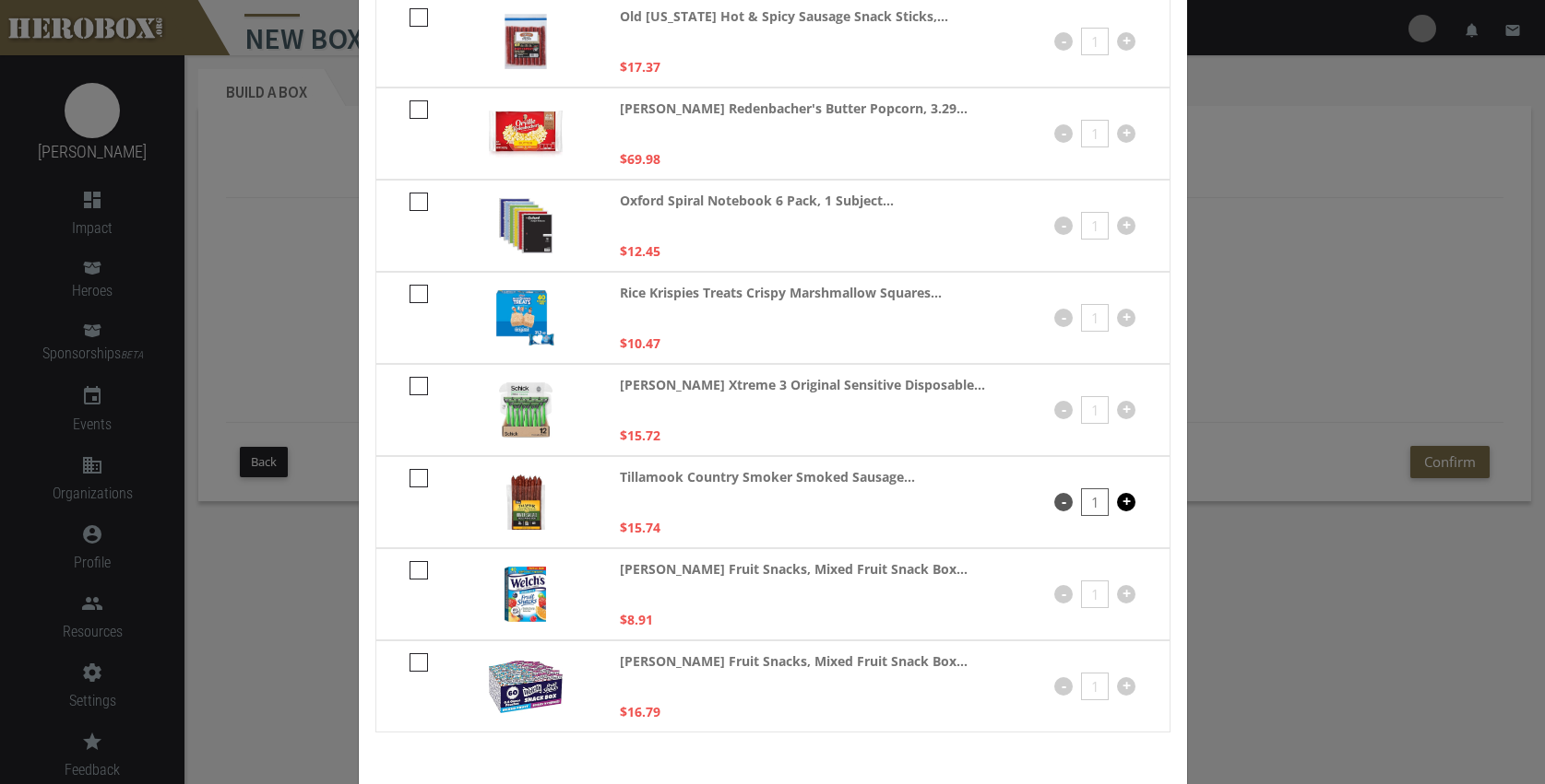
click at [400, 383] on div "Schick Xtreme 3 Original Sensitive Disposable... $15.72 - 1 +" at bounding box center [772, 409] width 795 height 92
click at [415, 388] on icon at bounding box center [418, 386] width 19 height 19
click at [415, 388] on input "checkbox" at bounding box center [415, 392] width 12 height 30
checkbox input "****"
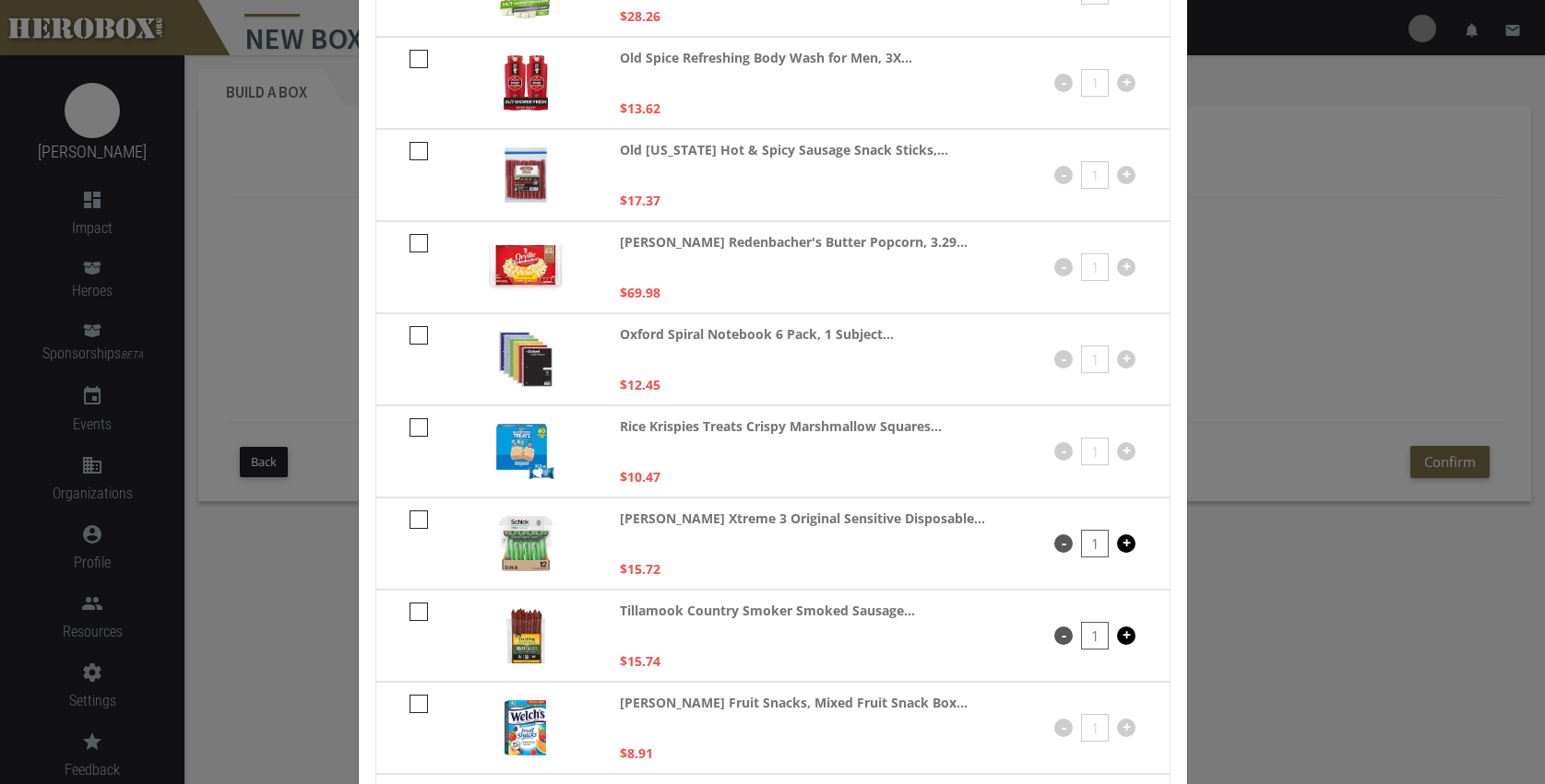
scroll to position [1329, 0]
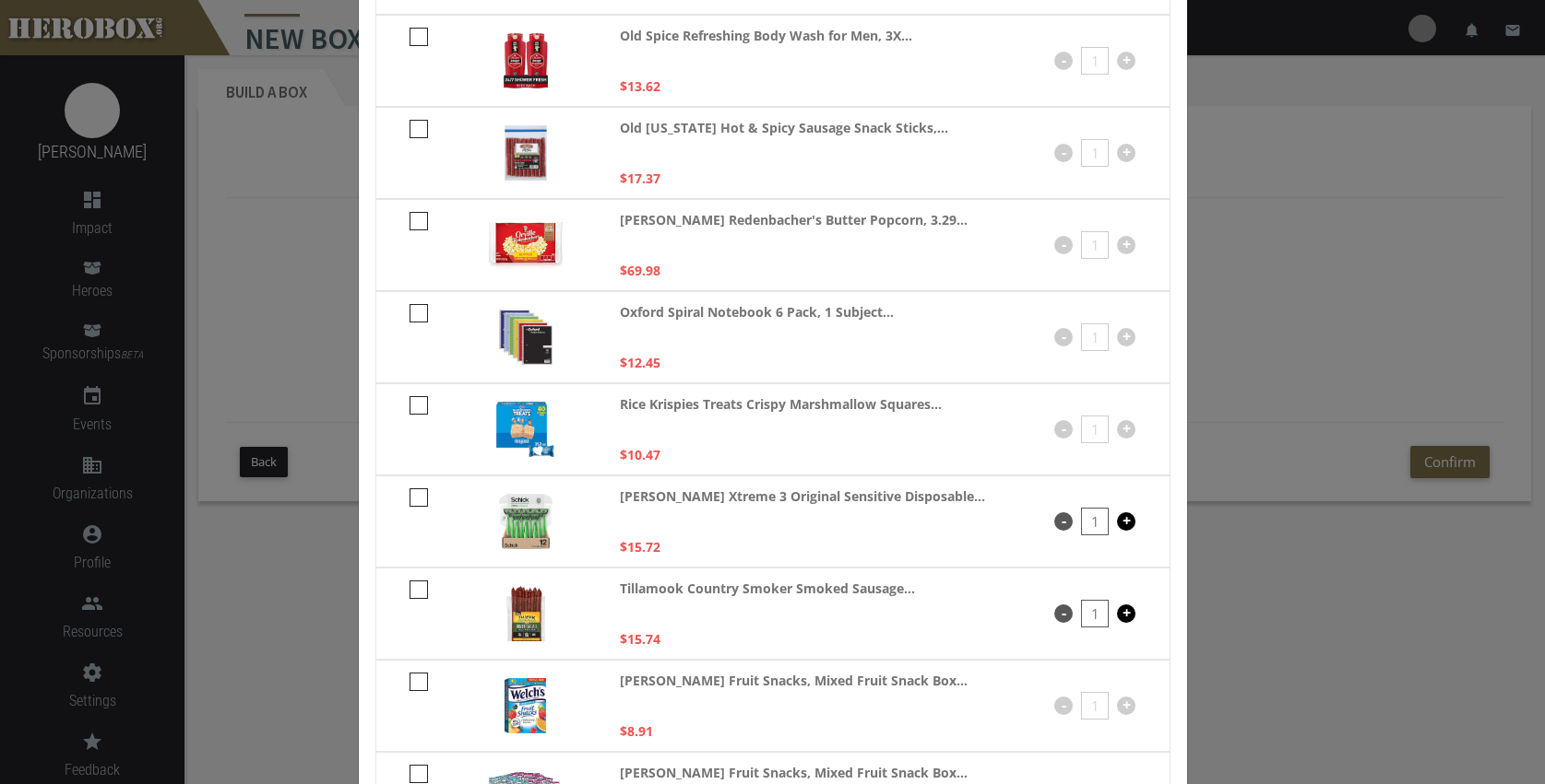
click at [413, 312] on icon at bounding box center [418, 313] width 19 height 19
click at [413, 312] on input "checkbox" at bounding box center [415, 320] width 12 height 30
checkbox input "****"
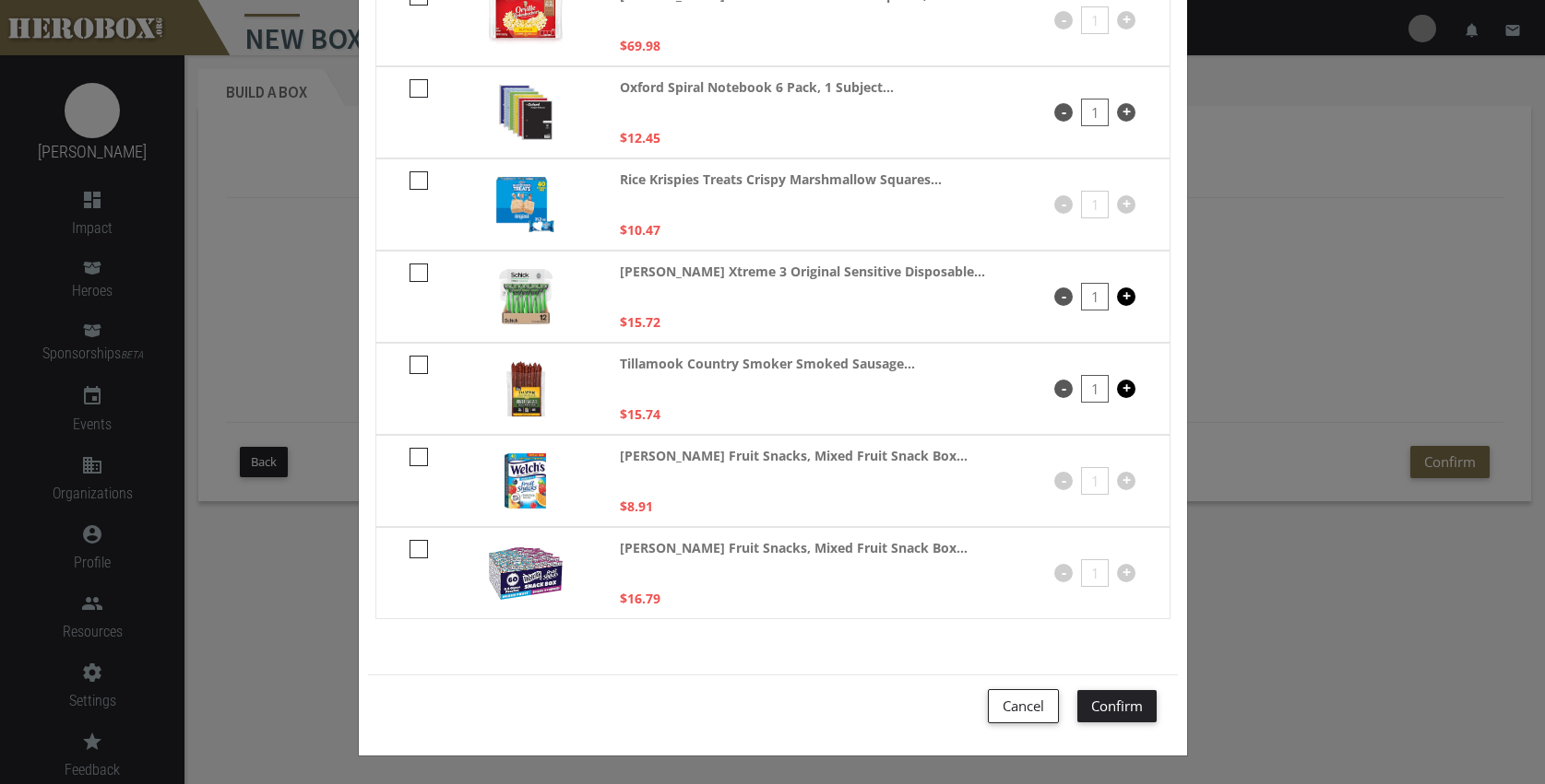
scroll to position [0, 0]
click at [1107, 708] on button "Confirm" at bounding box center [1117, 706] width 79 height 33
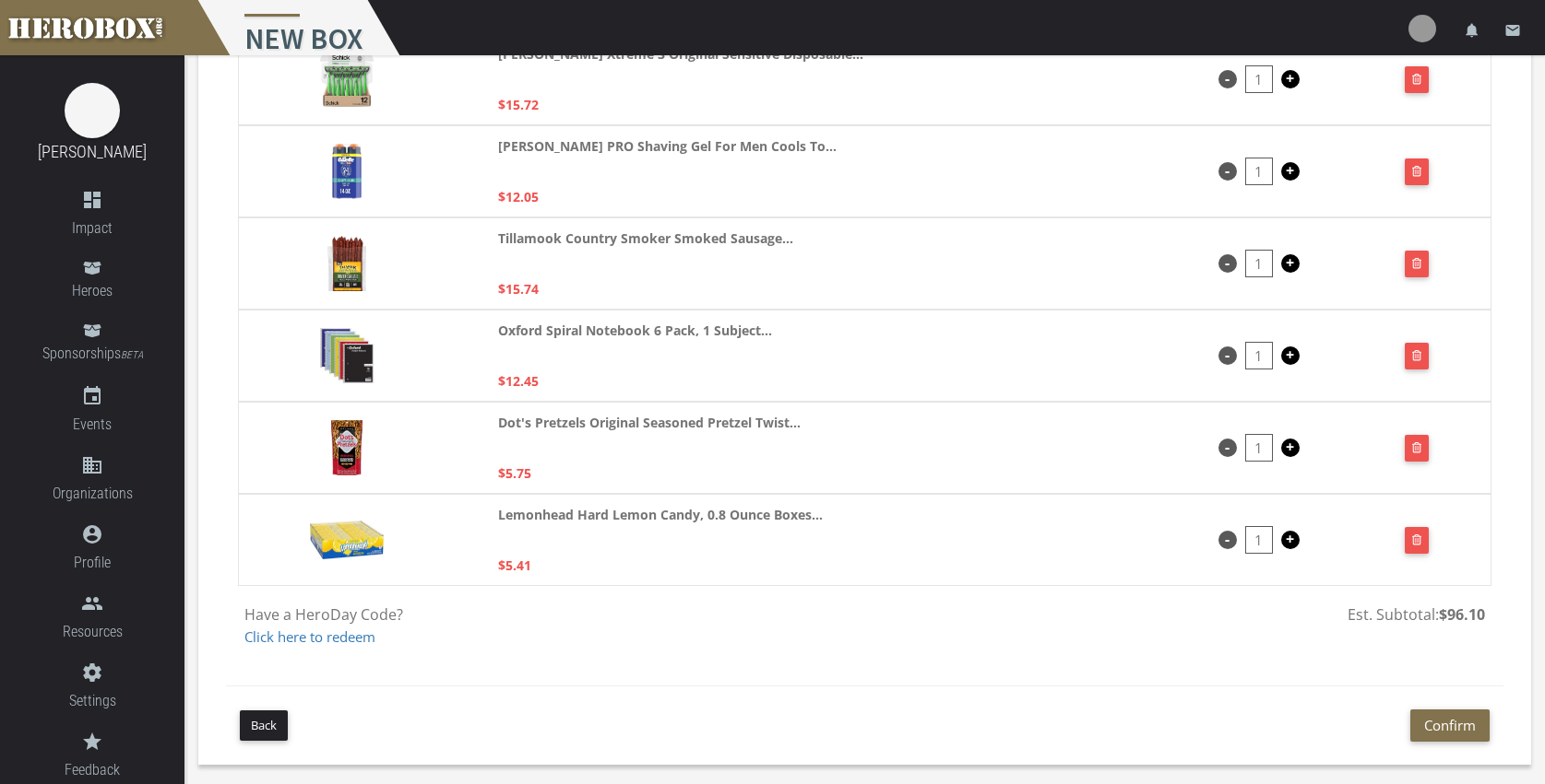
scroll to position [465, 0]
click at [270, 723] on button "Back" at bounding box center [263, 726] width 47 height 31
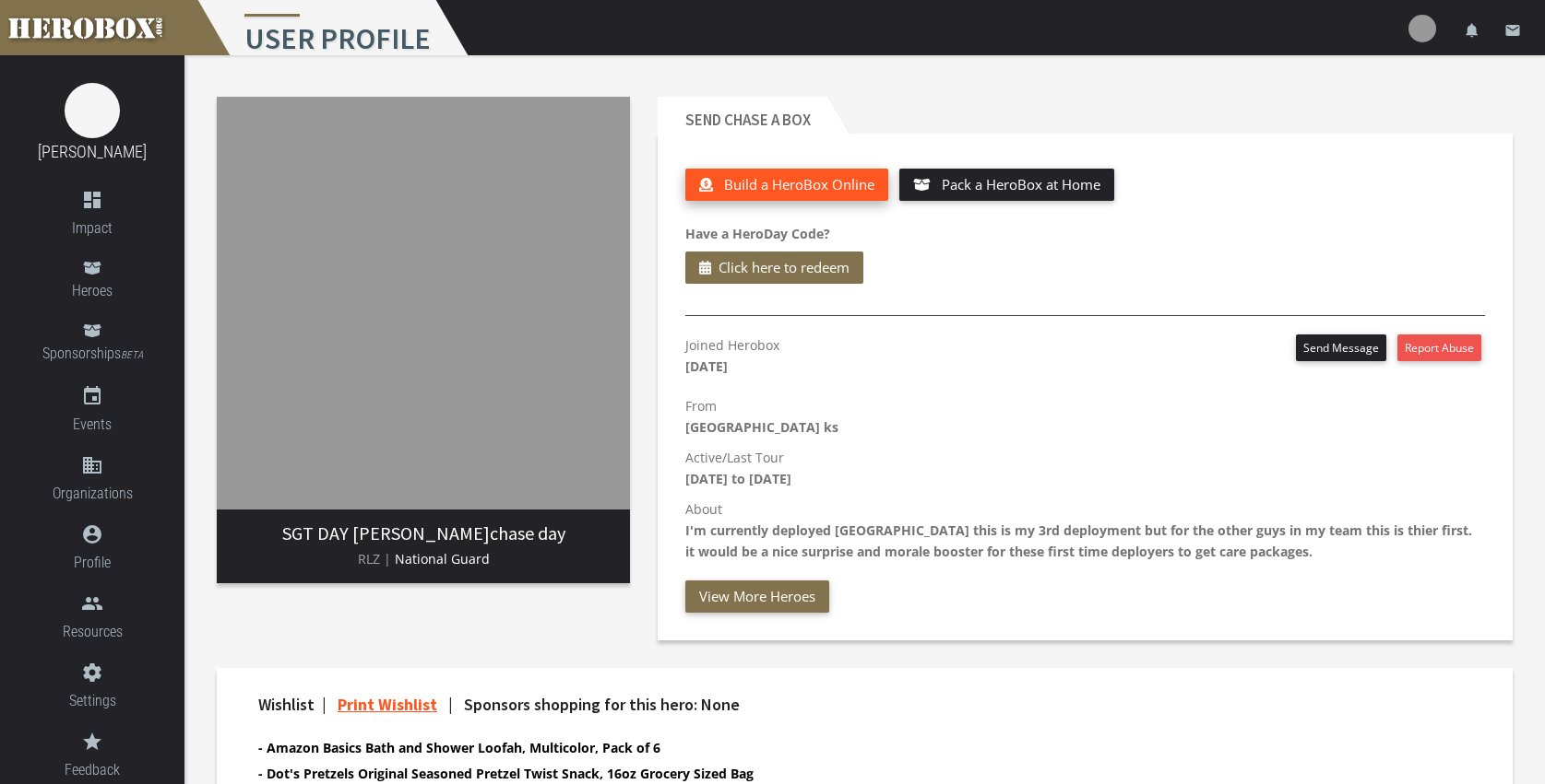
click at [835, 181] on span "Build a HeroBox Online" at bounding box center [799, 184] width 150 height 19
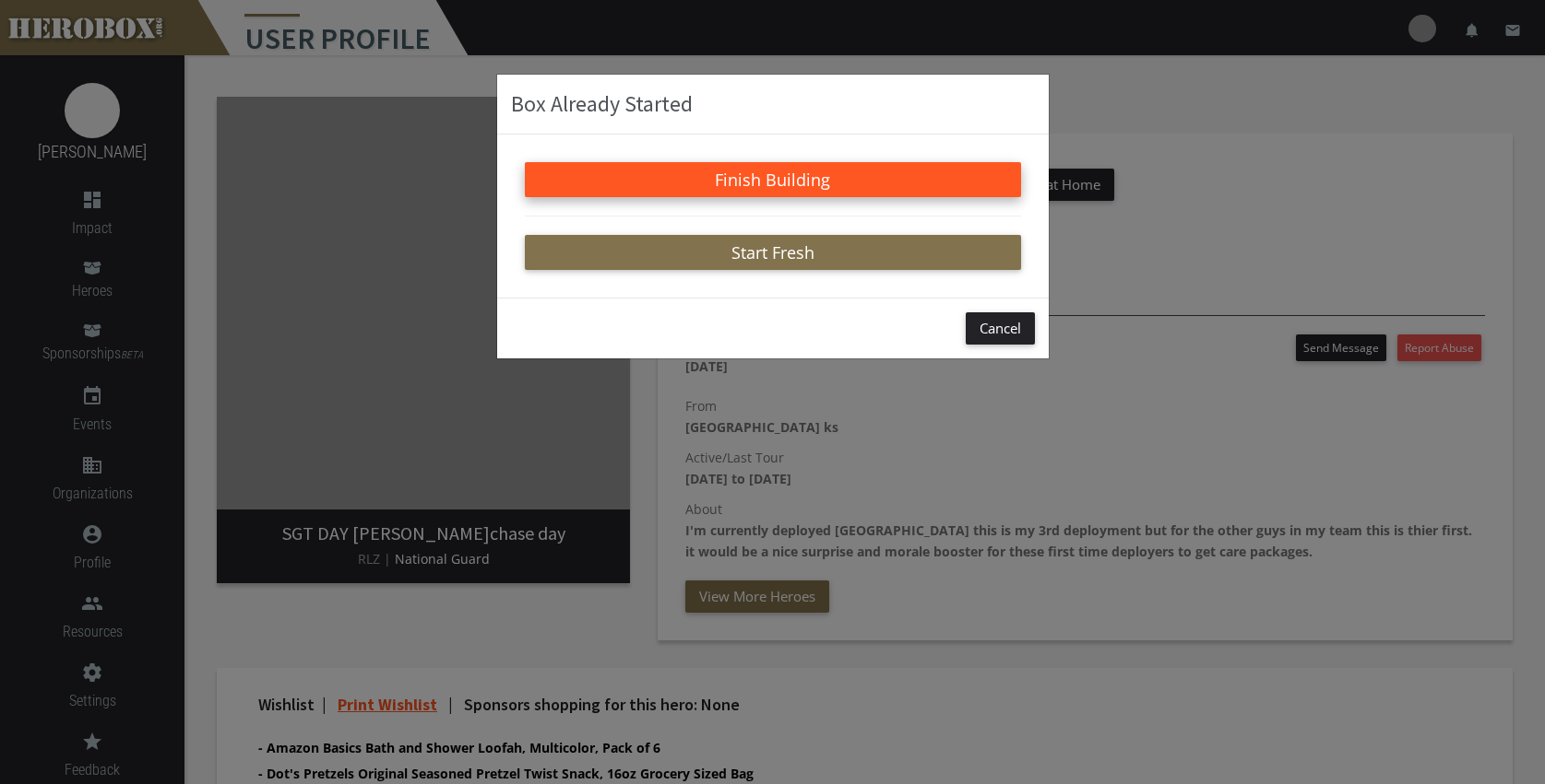
click at [802, 178] on button "Finish Building" at bounding box center [772, 179] width 497 height 35
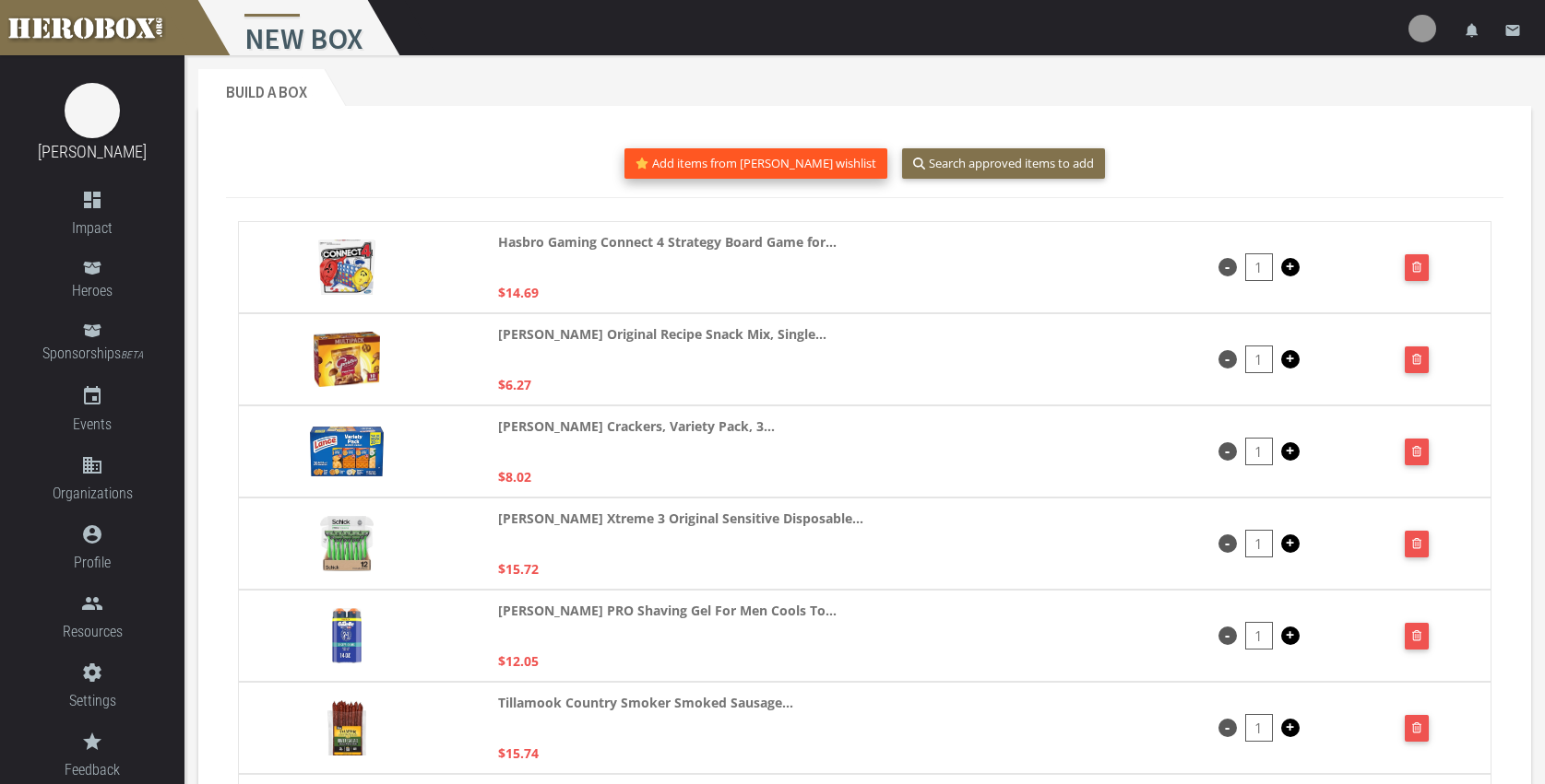
click at [767, 162] on button "Add items from chase's wishlist" at bounding box center [756, 163] width 264 height 31
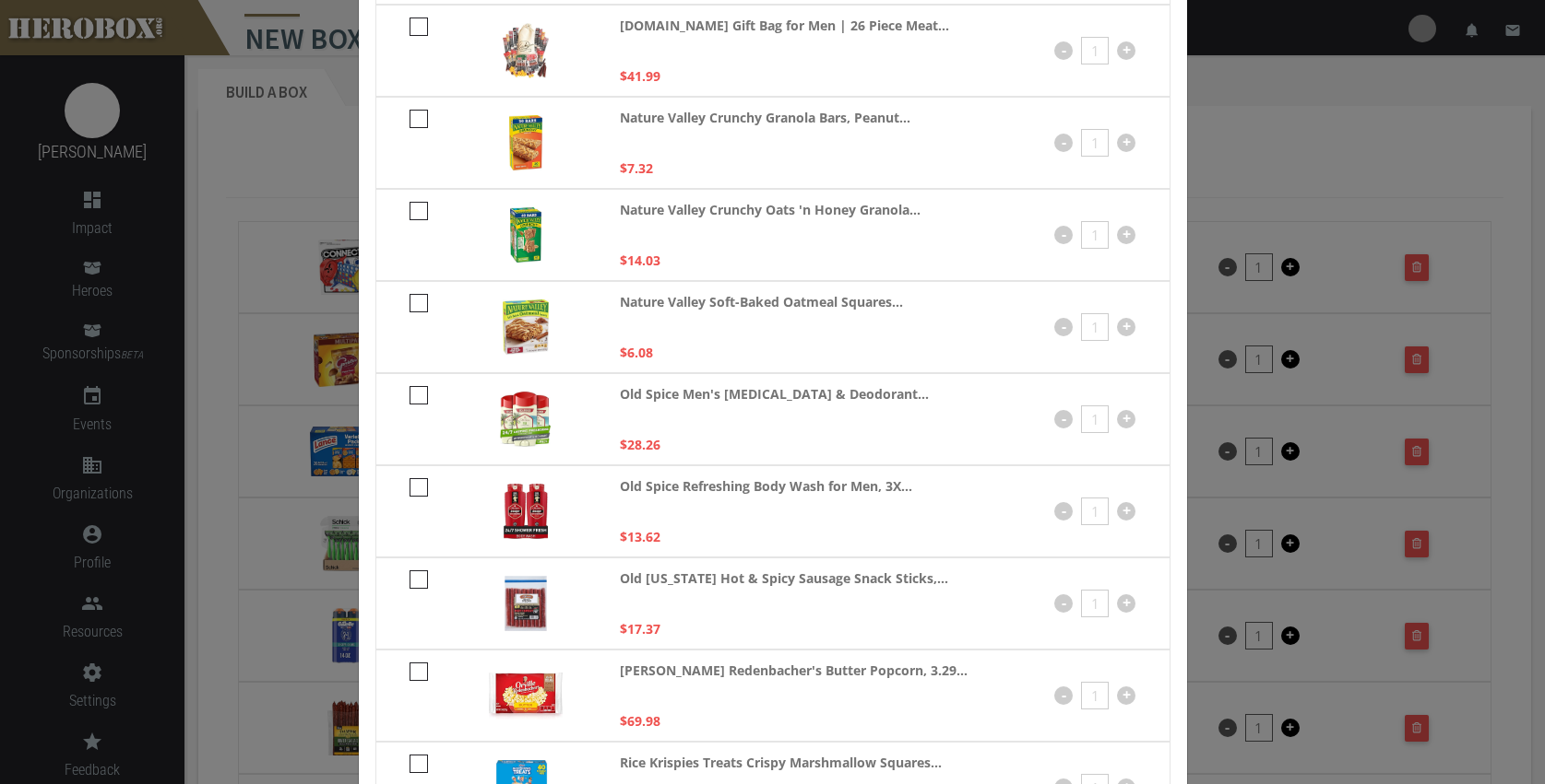
scroll to position [1162, 0]
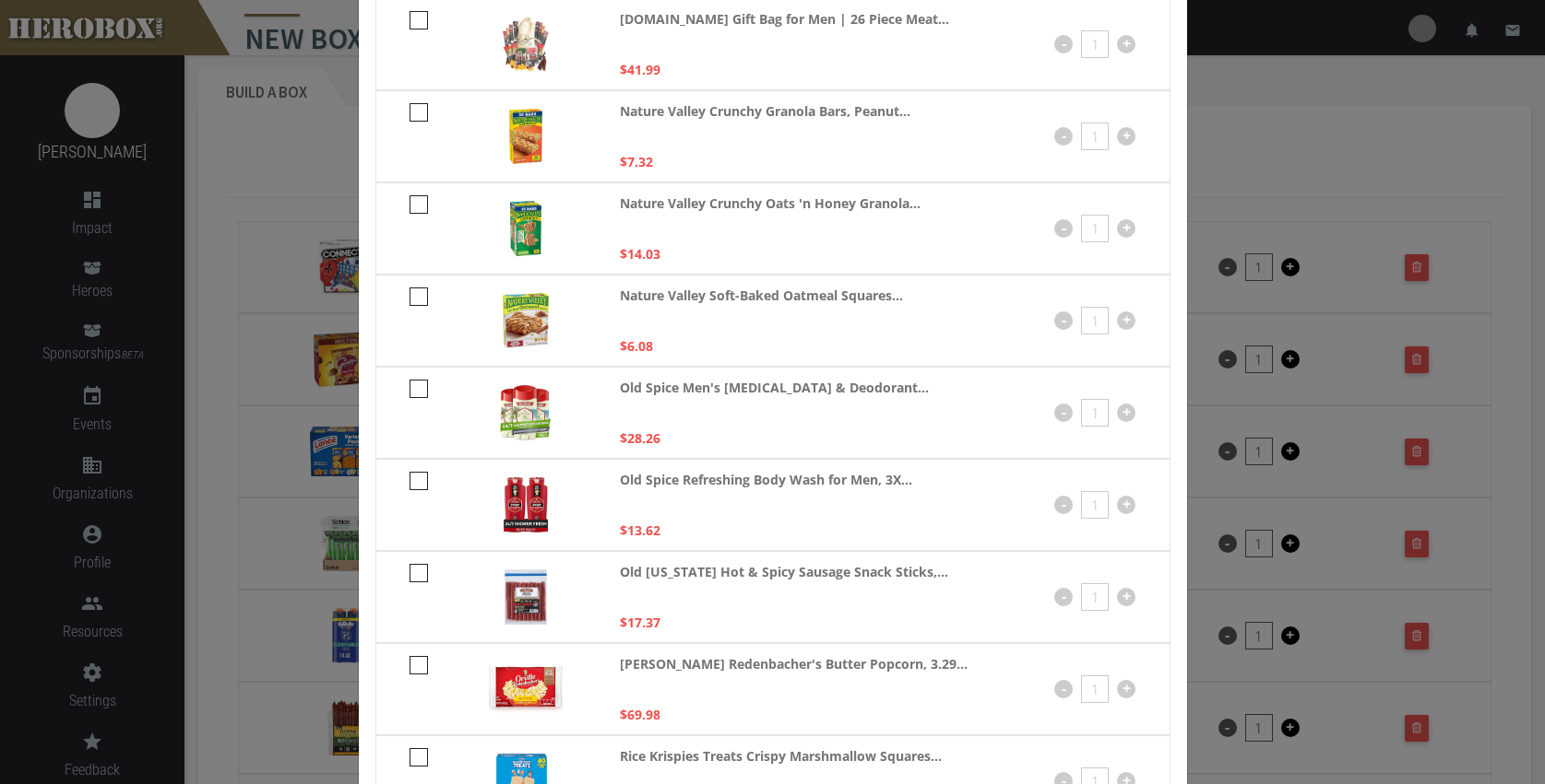
click at [410, 479] on icon at bounding box center [418, 480] width 19 height 19
click at [410, 479] on input "checkbox" at bounding box center [415, 487] width 12 height 30
checkbox input "****"
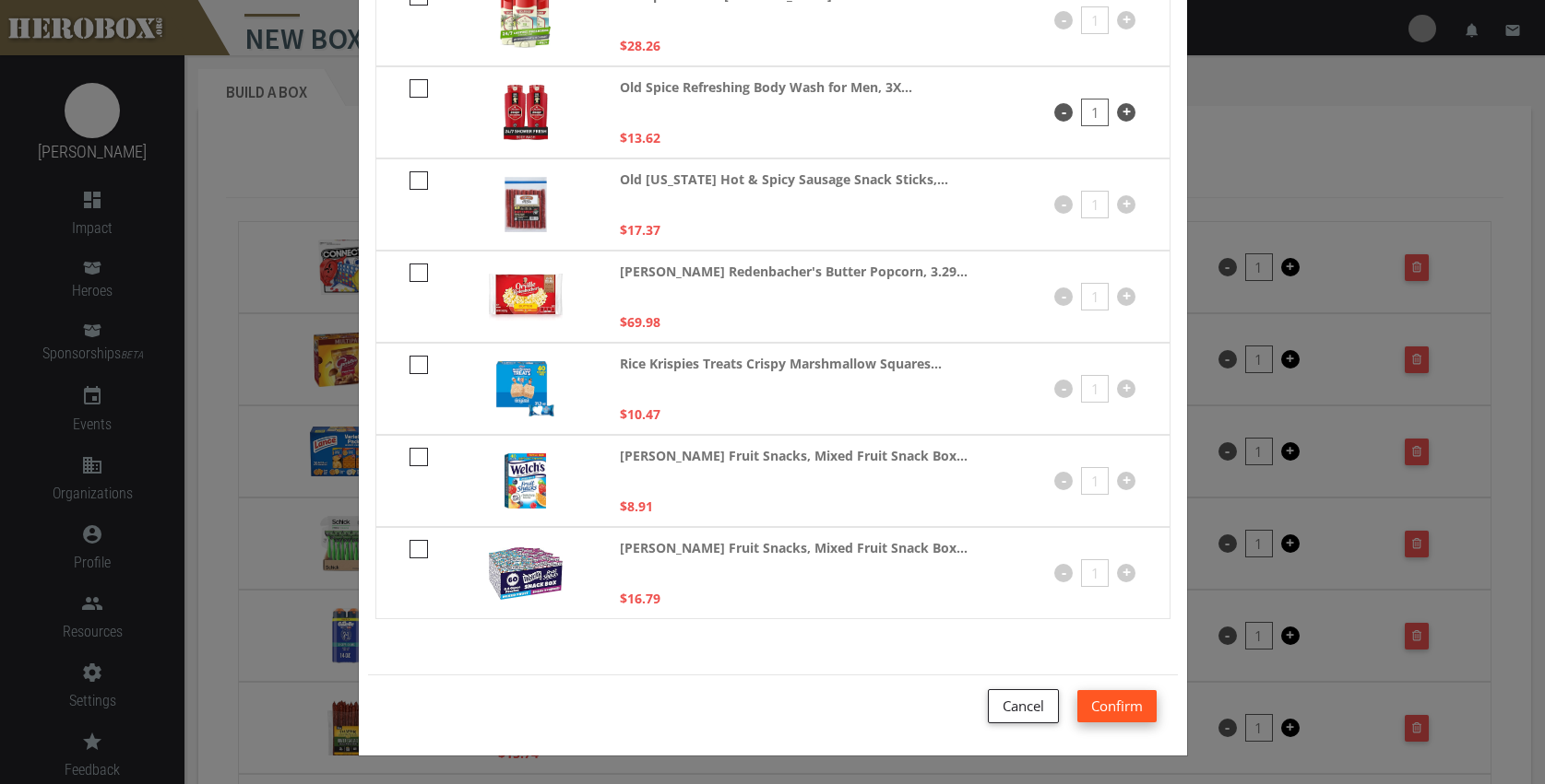
click at [1098, 703] on button "Confirm" at bounding box center [1117, 706] width 79 height 33
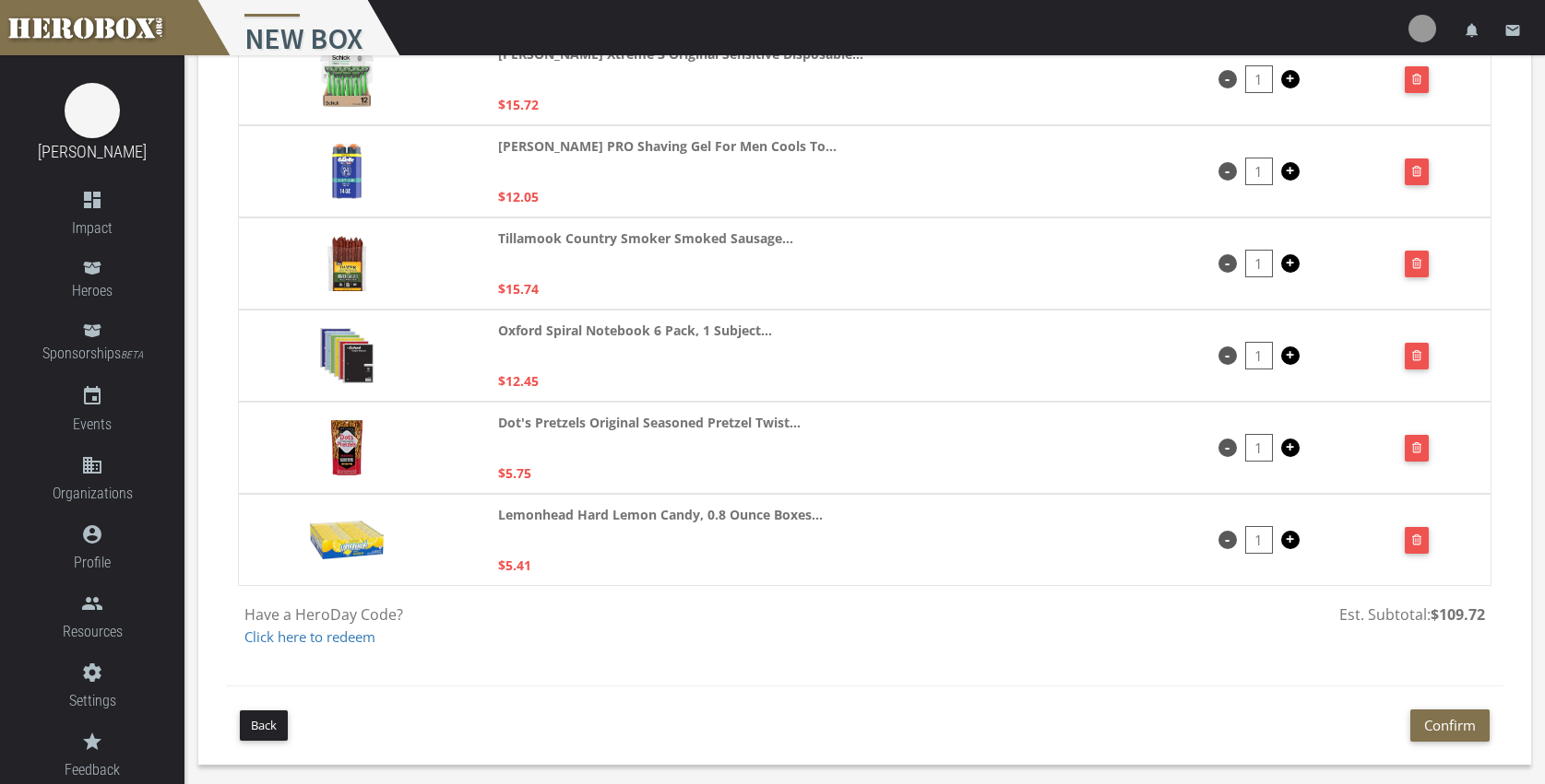
scroll to position [557, 0]
click at [1449, 727] on button "Confirm" at bounding box center [1449, 726] width 79 height 33
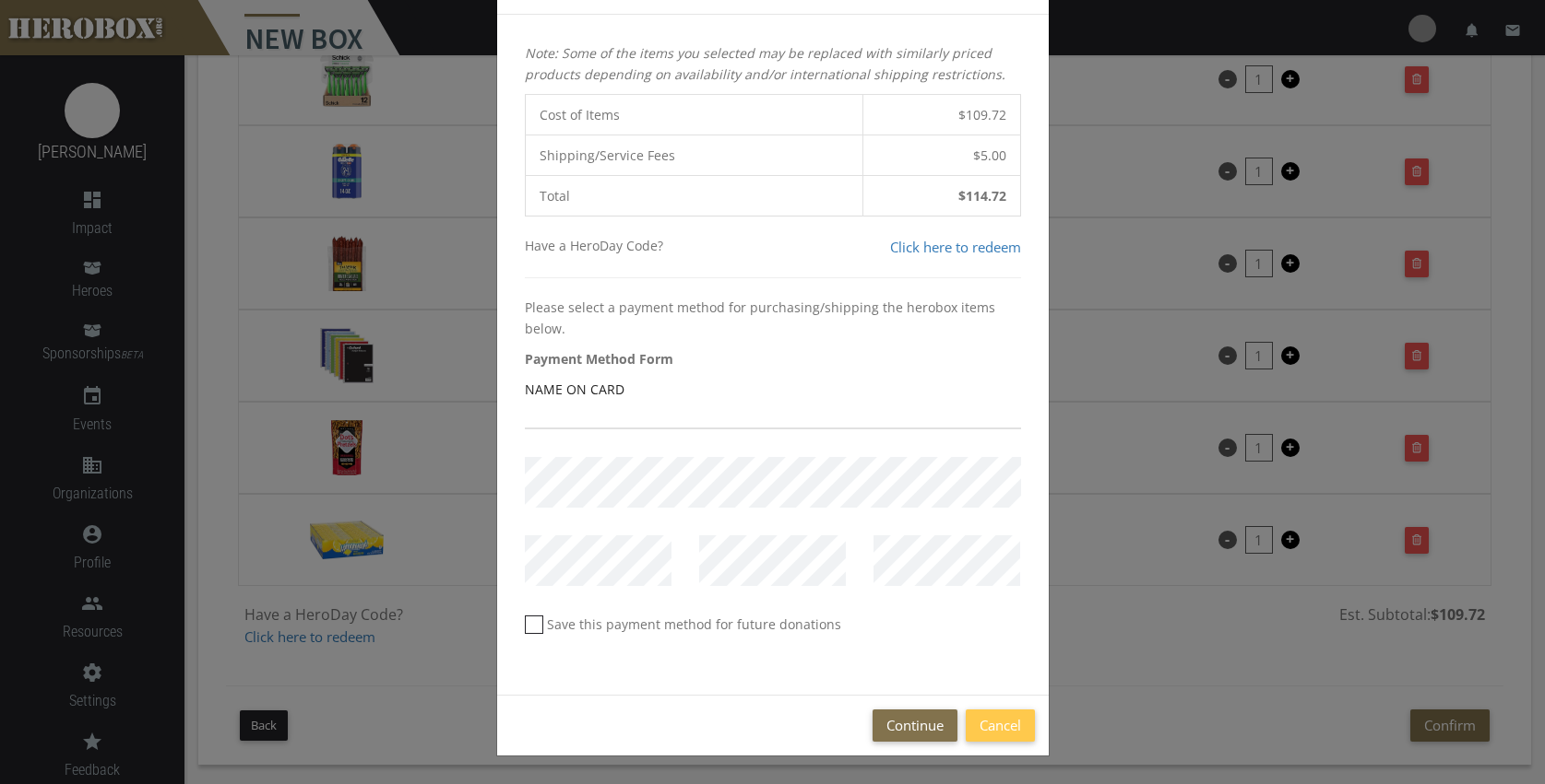
scroll to position [120, 0]
click at [563, 412] on input "text" at bounding box center [772, 415] width 497 height 30
type input "[PERSON_NAME]"
click at [898, 727] on button "Continue" at bounding box center [915, 726] width 85 height 33
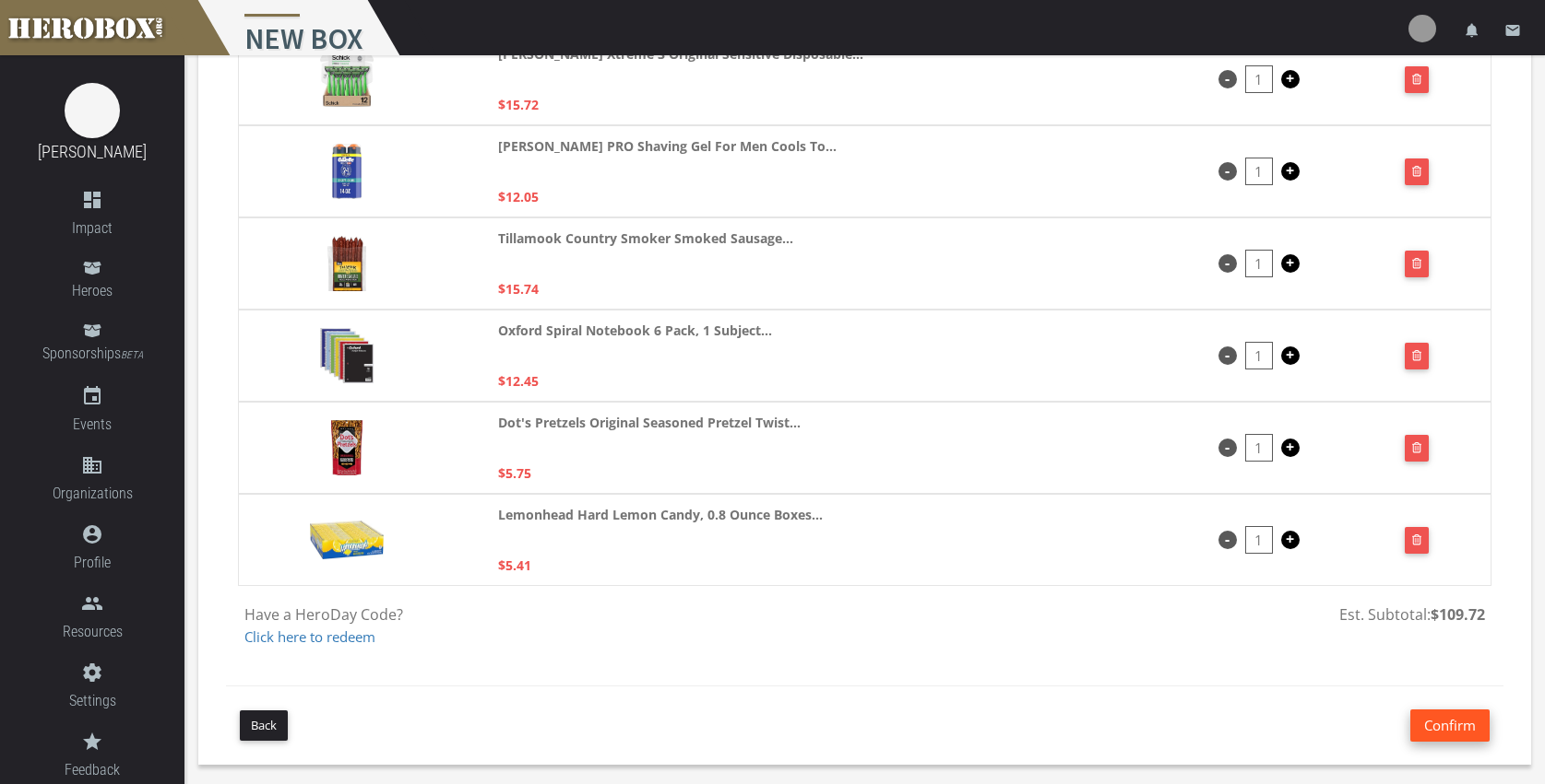
click at [1449, 726] on button "Confirm" at bounding box center [1449, 726] width 79 height 33
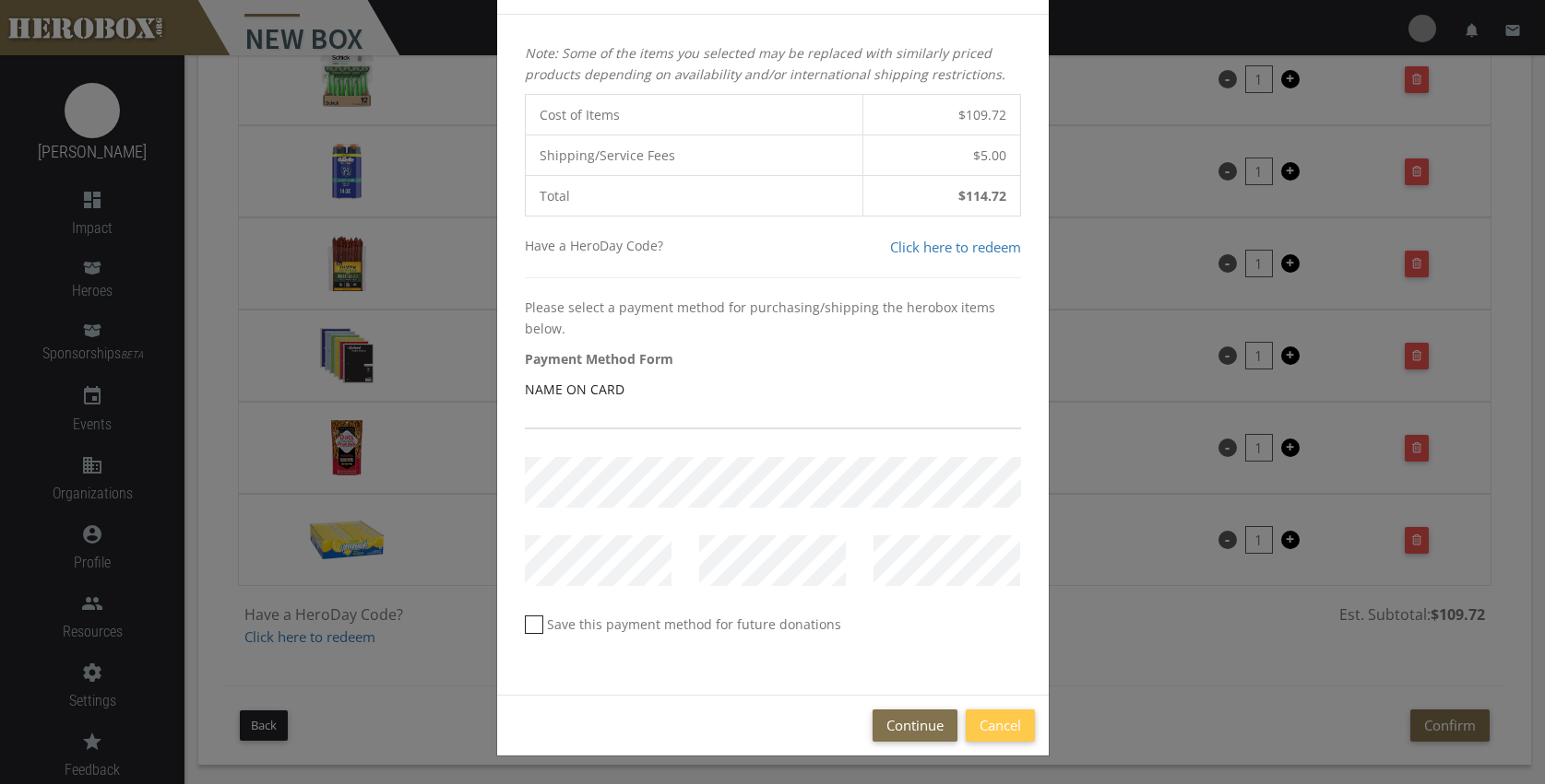
scroll to position [120, 0]
click at [984, 724] on button "Cancel" at bounding box center [1000, 726] width 69 height 33
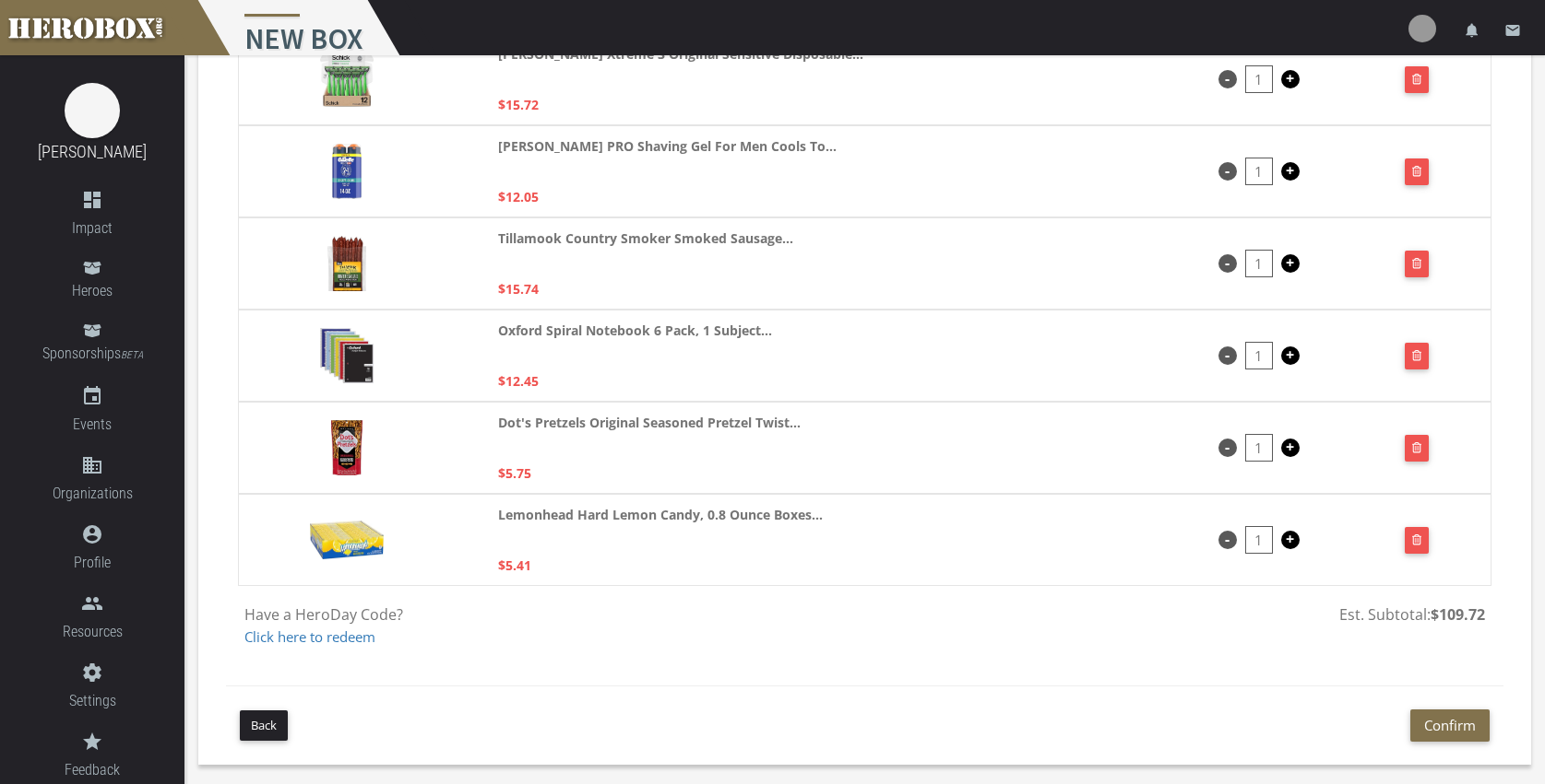
scroll to position [557, 0]
click at [1445, 723] on button "Confirm" at bounding box center [1449, 726] width 79 height 33
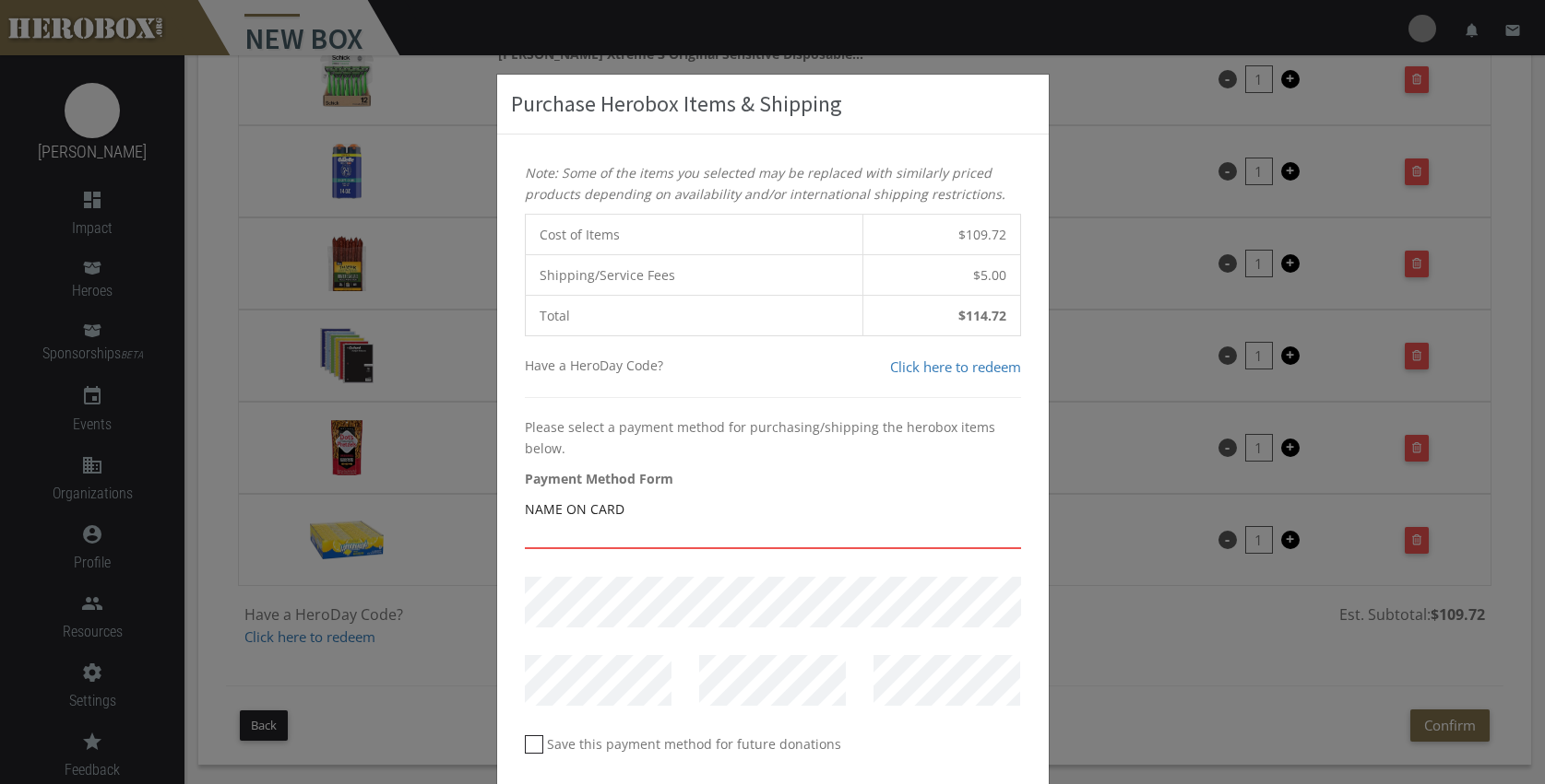
click at [627, 533] on input "text" at bounding box center [772, 535] width 497 height 30
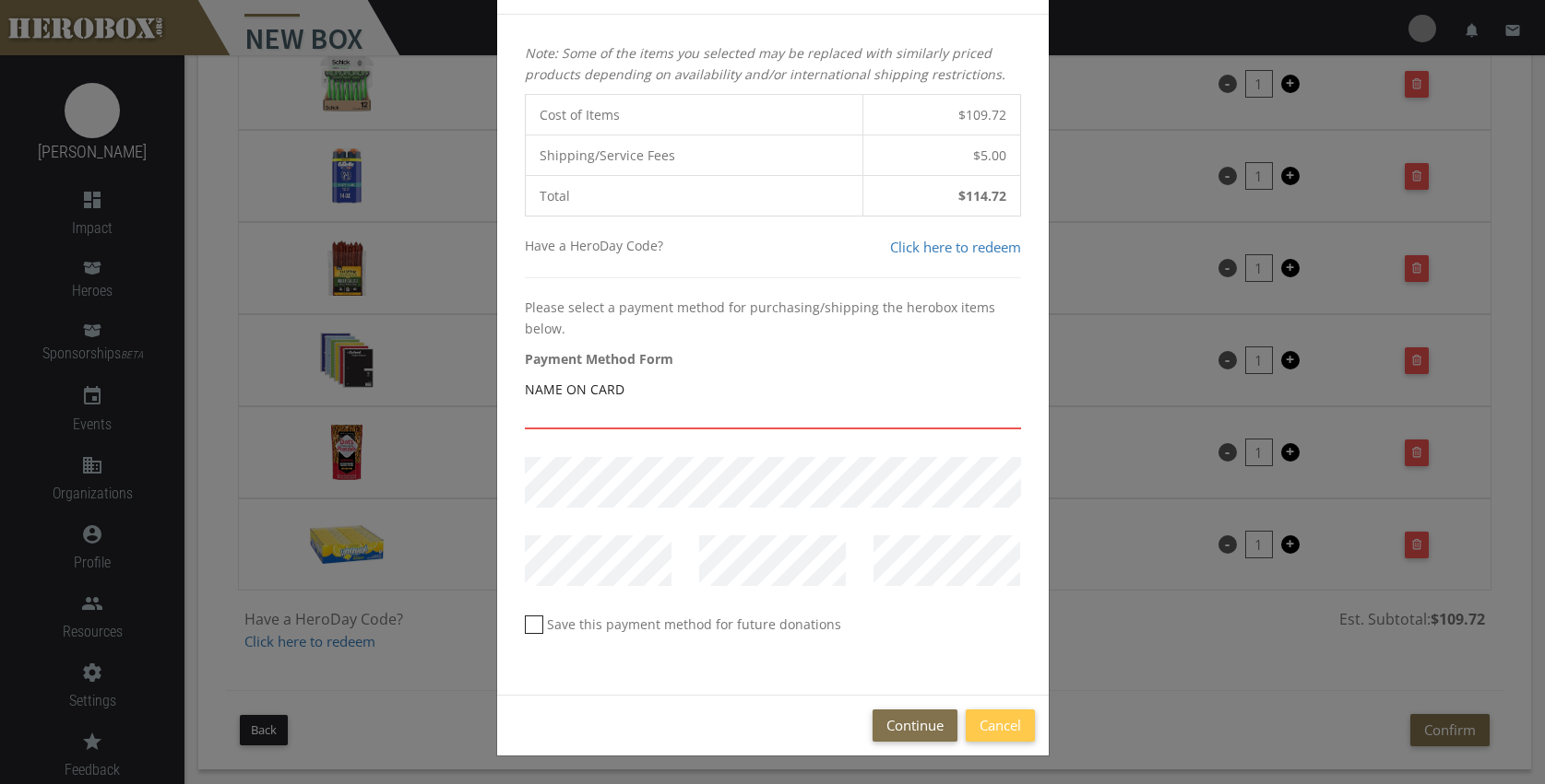
scroll to position [120, 0]
type input "[PERSON_NAME]"
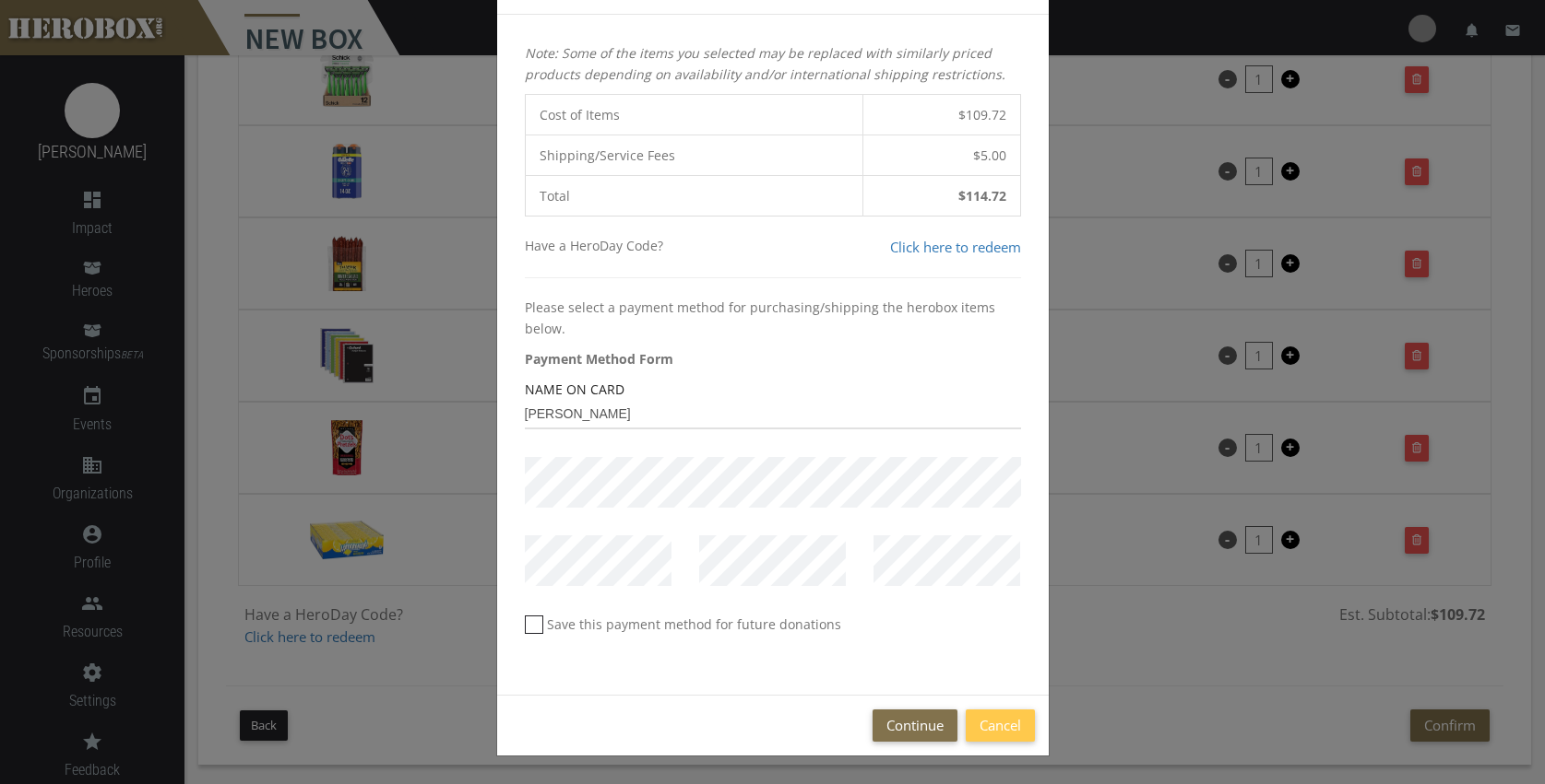
scroll to position [557, 0]
click at [905, 719] on button "Continue" at bounding box center [915, 726] width 85 height 33
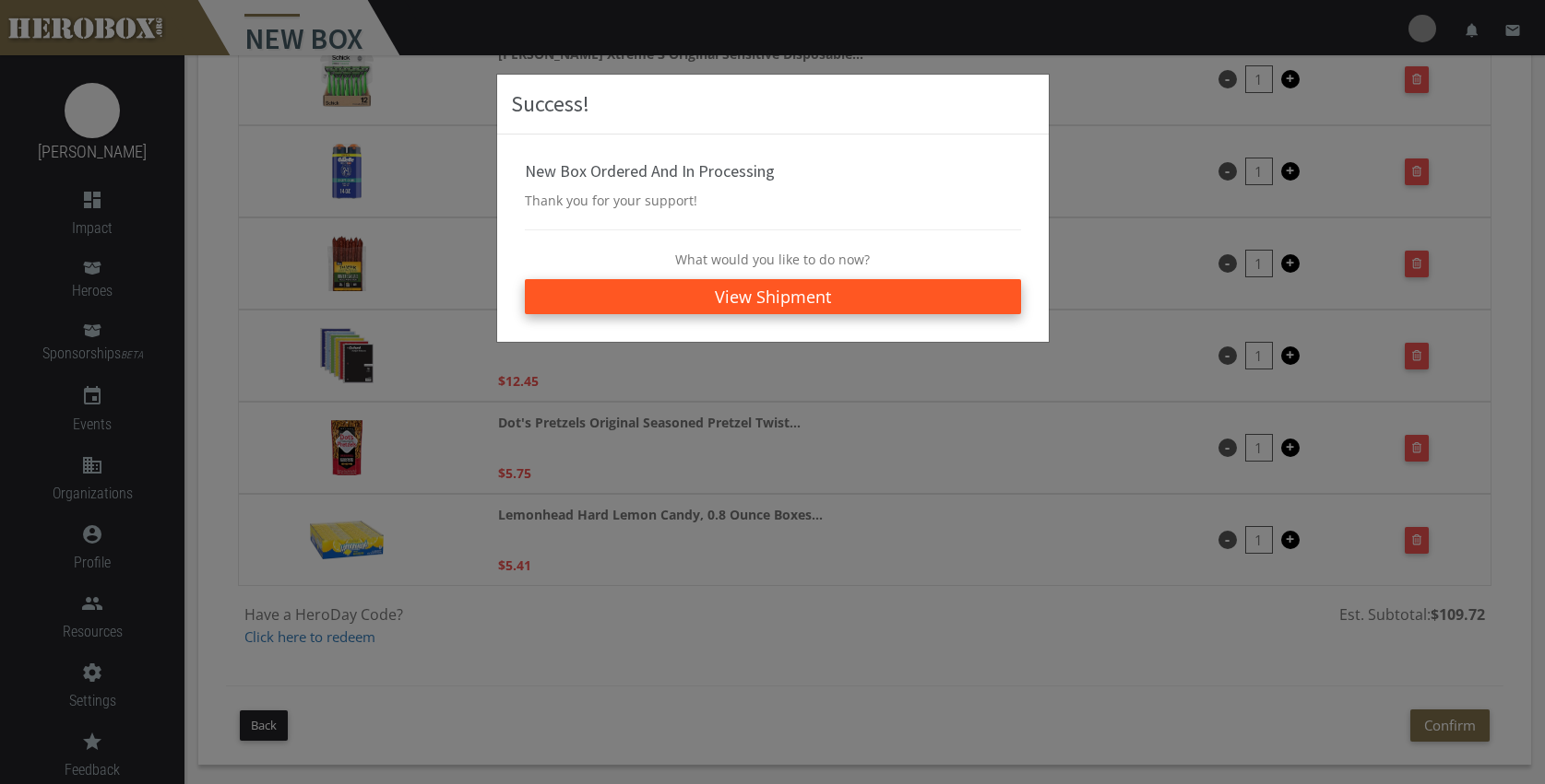
click at [761, 298] on link "View Shipment" at bounding box center [772, 296] width 497 height 35
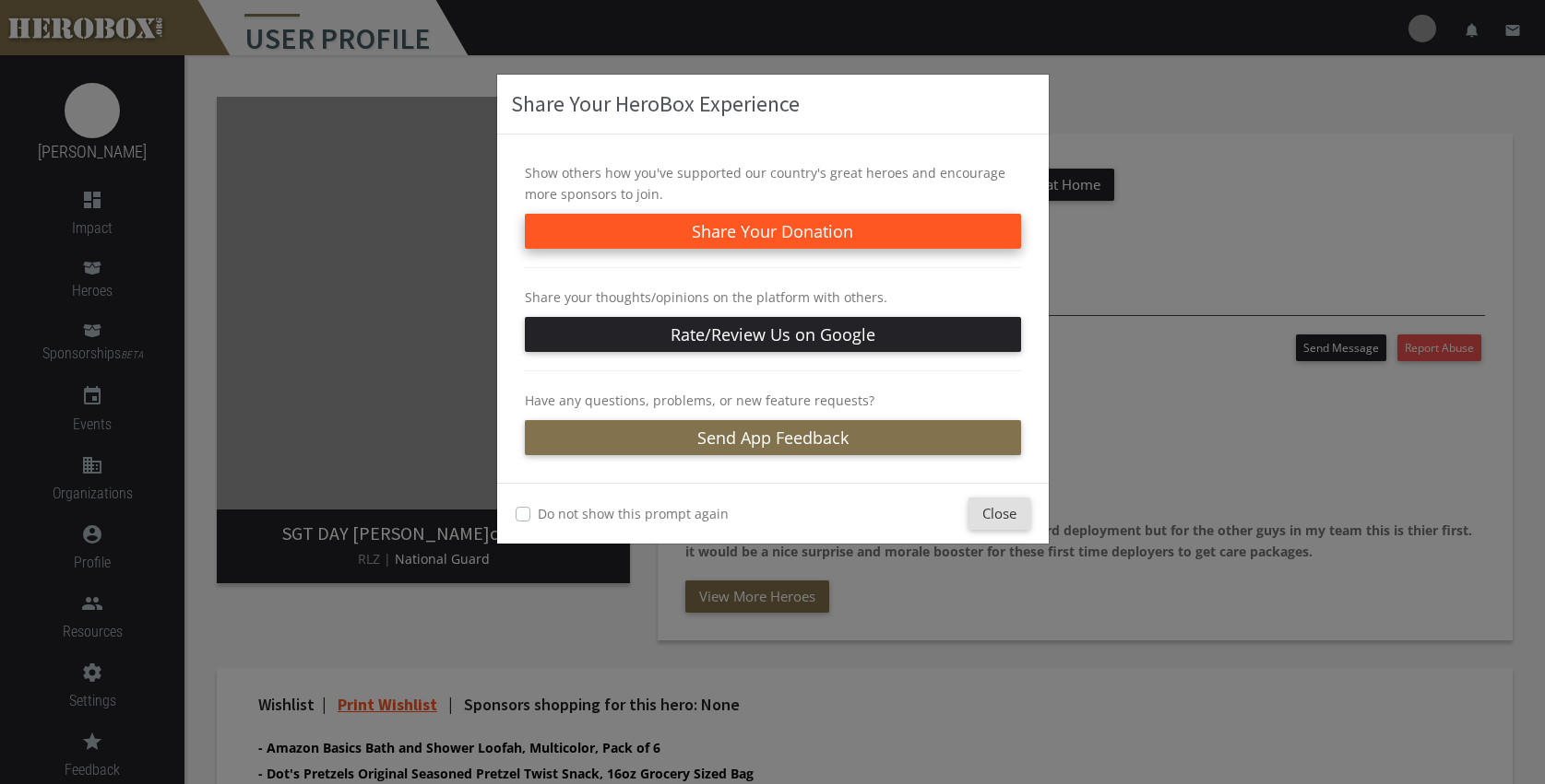
click at [742, 227] on button "Share Your Donation" at bounding box center [772, 230] width 497 height 35
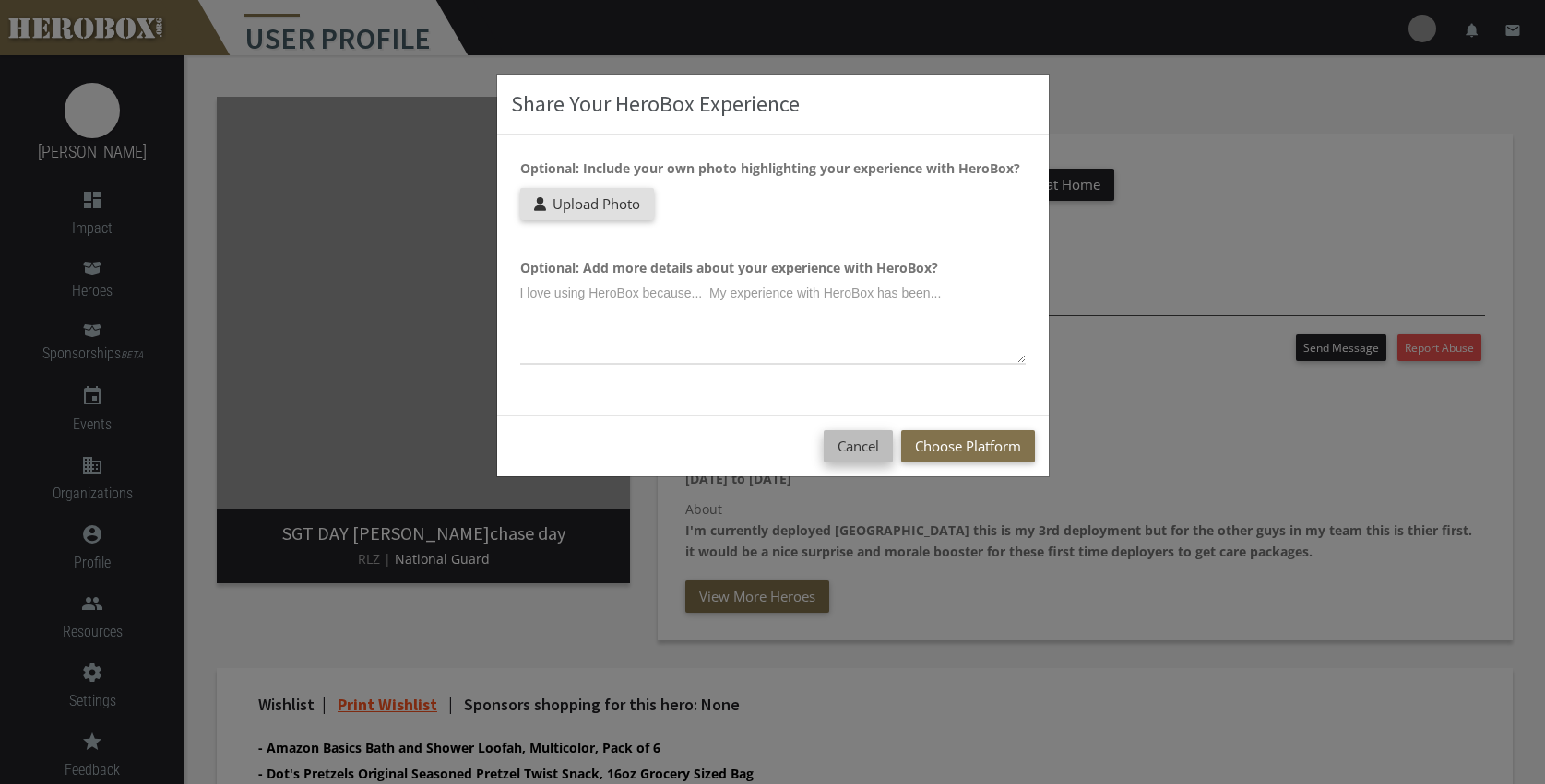
click at [856, 450] on button "Cancel" at bounding box center [858, 446] width 69 height 33
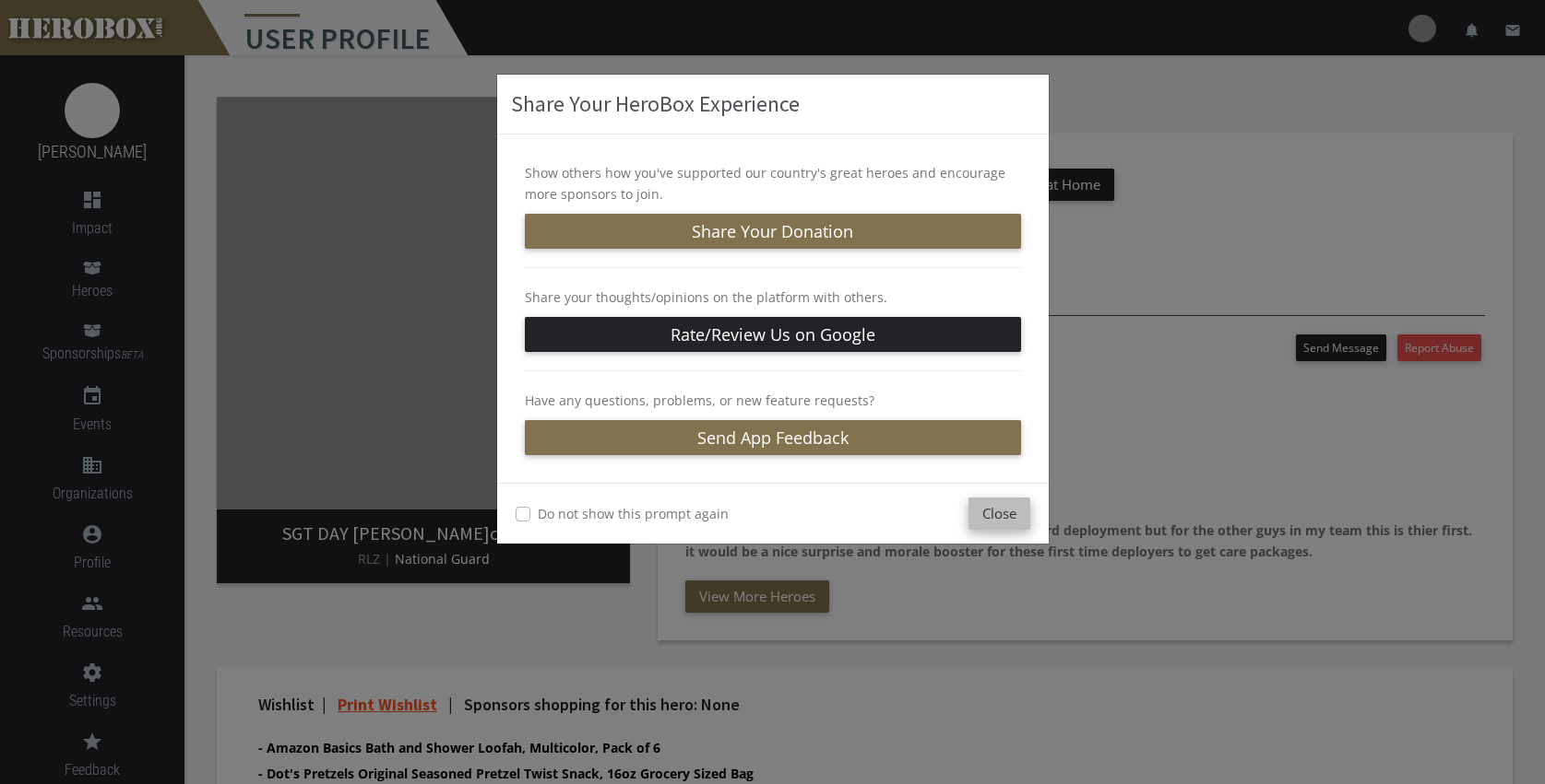
click at [994, 513] on button "Close" at bounding box center [999, 513] width 61 height 33
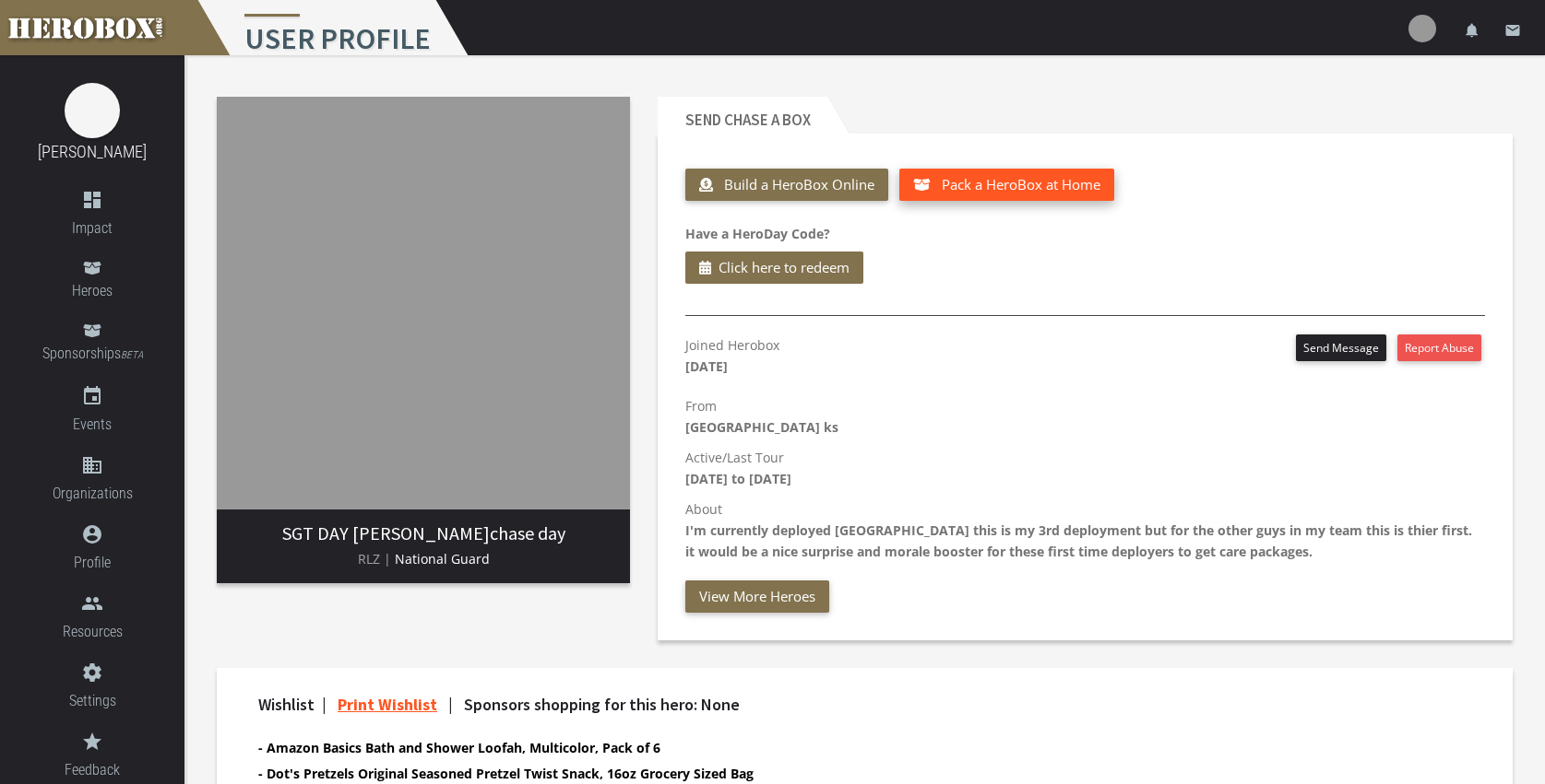
click at [987, 184] on span "Pack a HeroBox at Home" at bounding box center [1021, 184] width 158 height 19
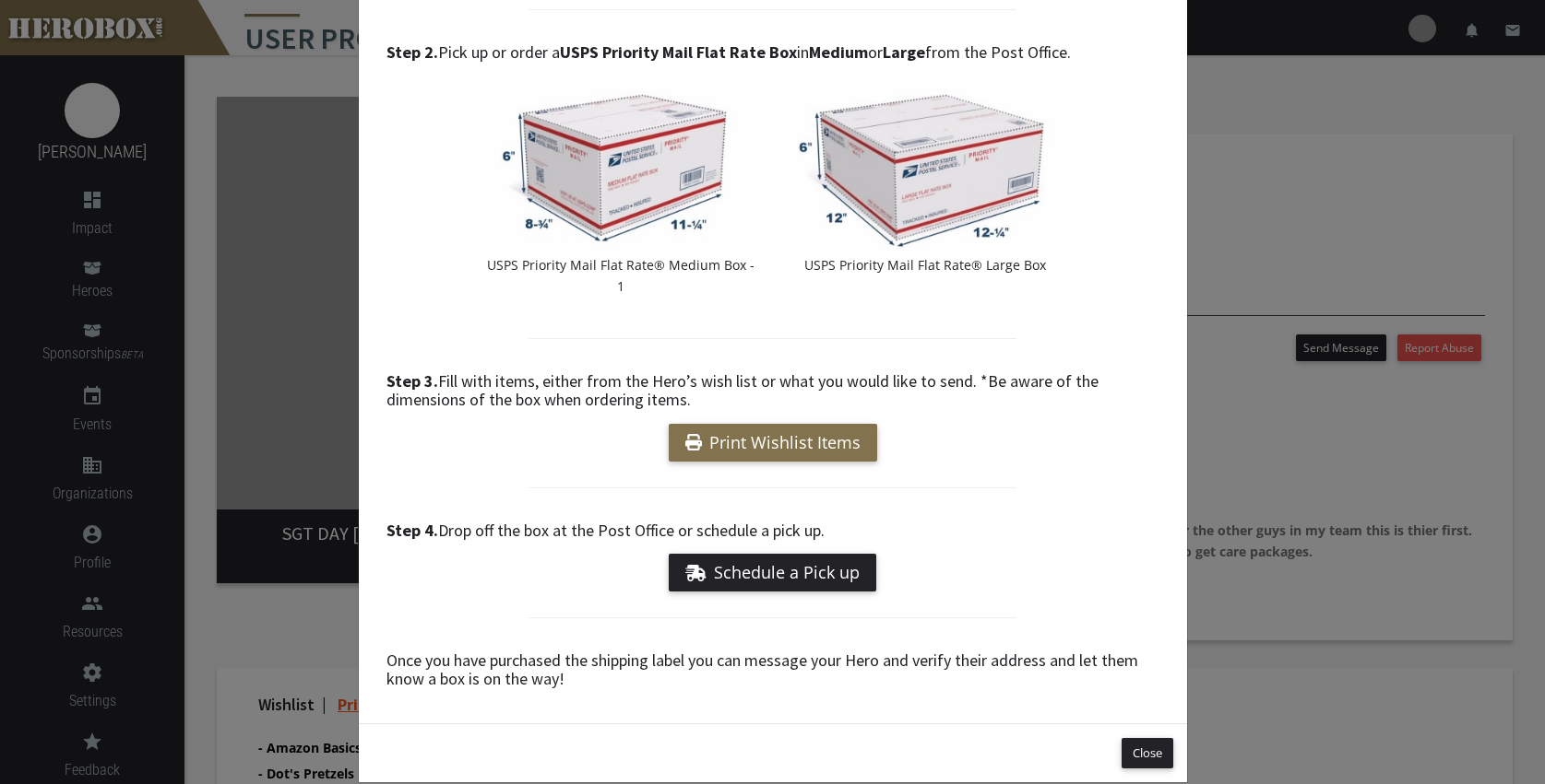
scroll to position [267, 0]
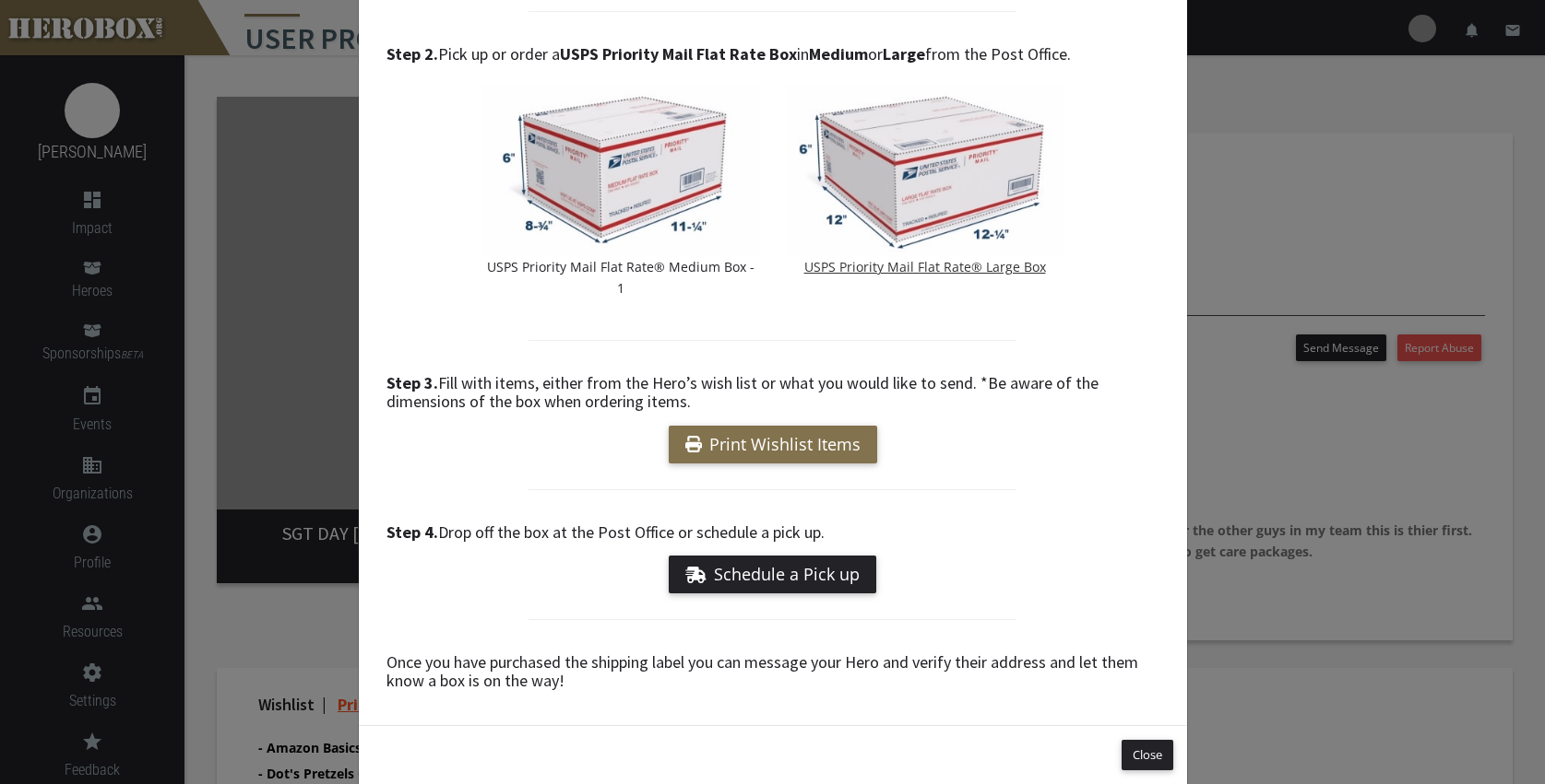
click at [930, 175] on img at bounding box center [925, 170] width 277 height 171
click at [761, 426] on link "Print Wishlist Items" at bounding box center [772, 445] width 209 height 38
click at [1131, 740] on button "Close" at bounding box center [1147, 755] width 51 height 31
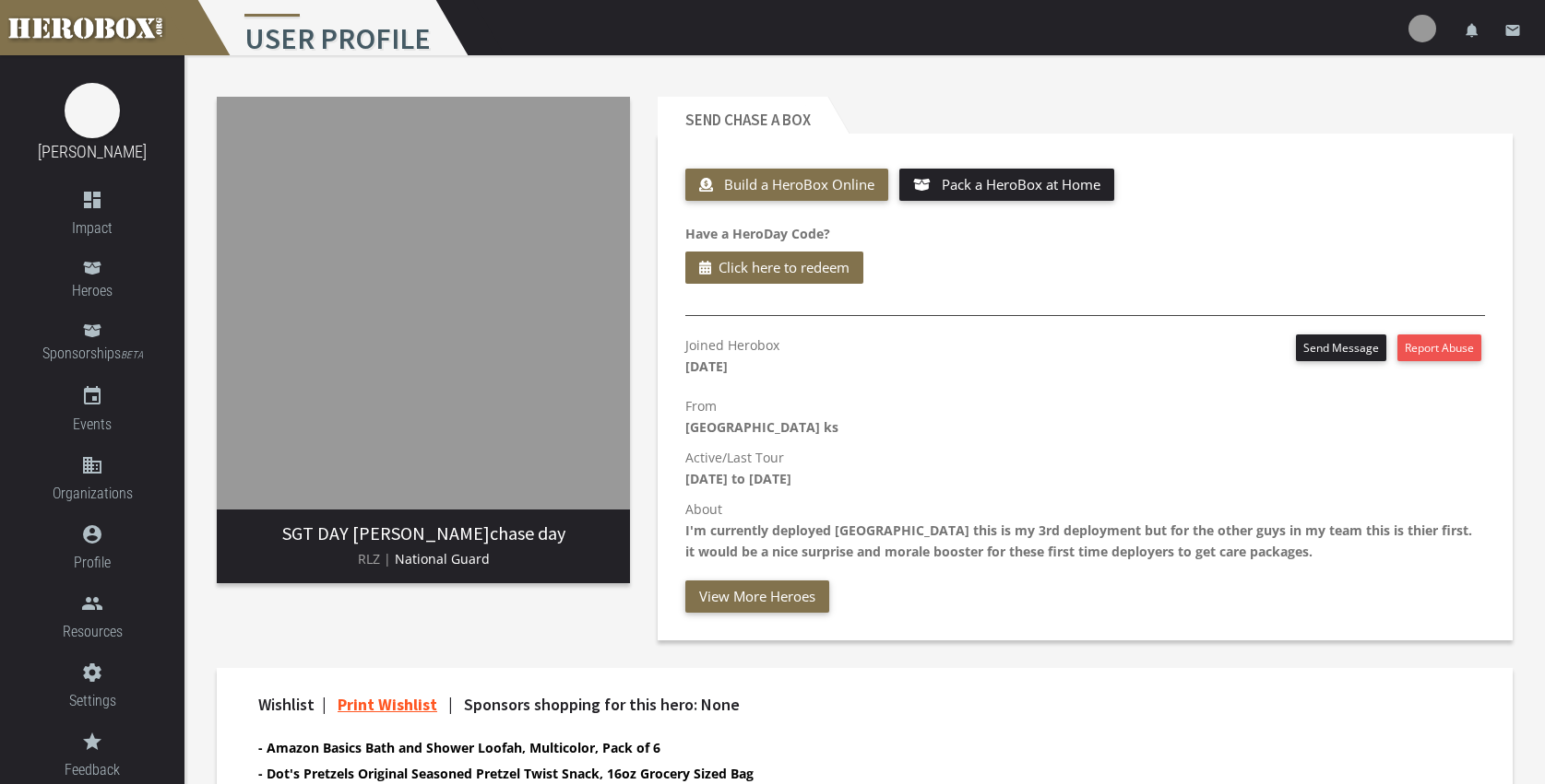
scroll to position [0, 0]
click at [1350, 348] on button "Send Message" at bounding box center [1340, 347] width 90 height 27
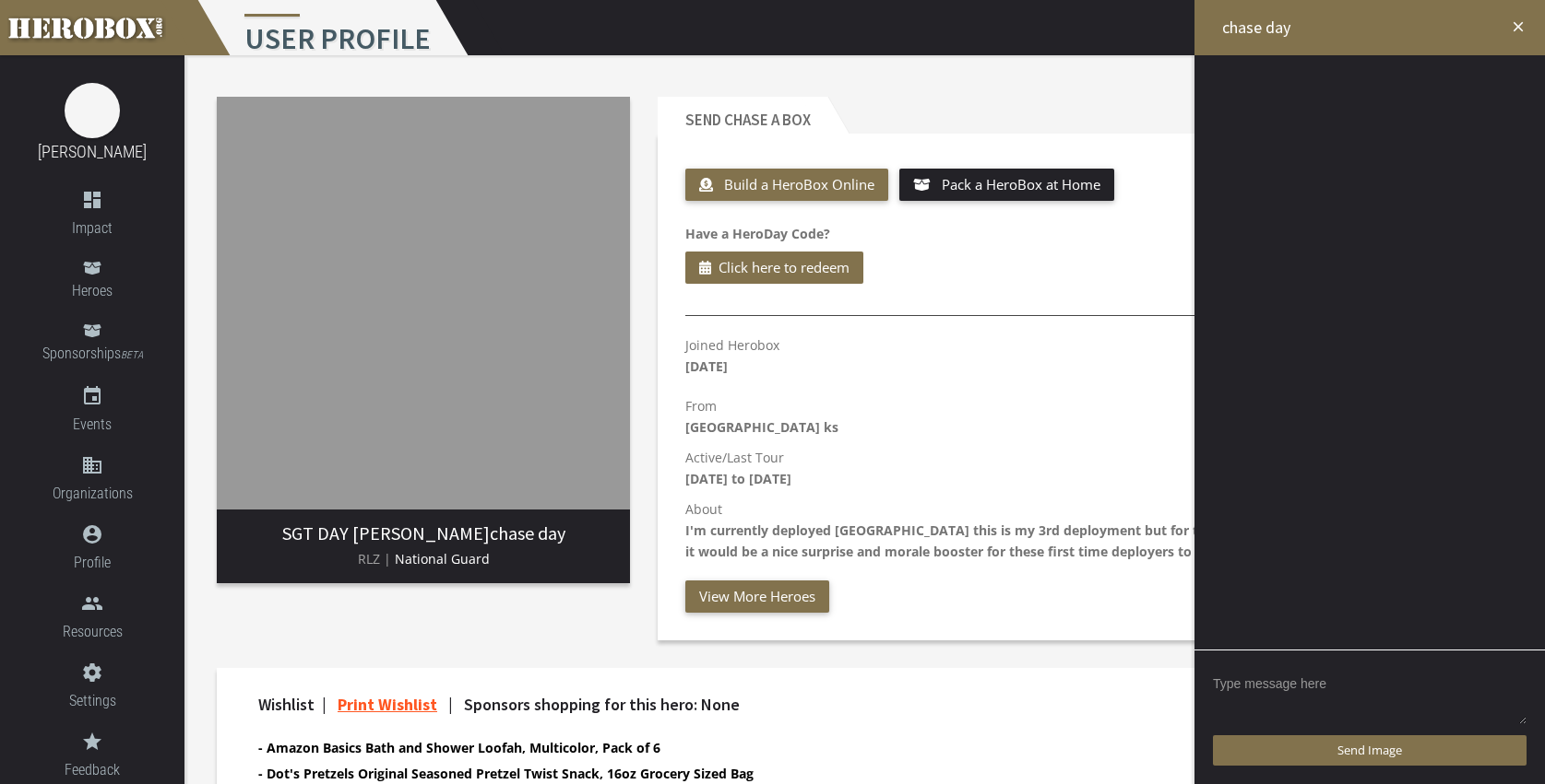
click at [1317, 679] on textarea at bounding box center [1369, 698] width 314 height 57
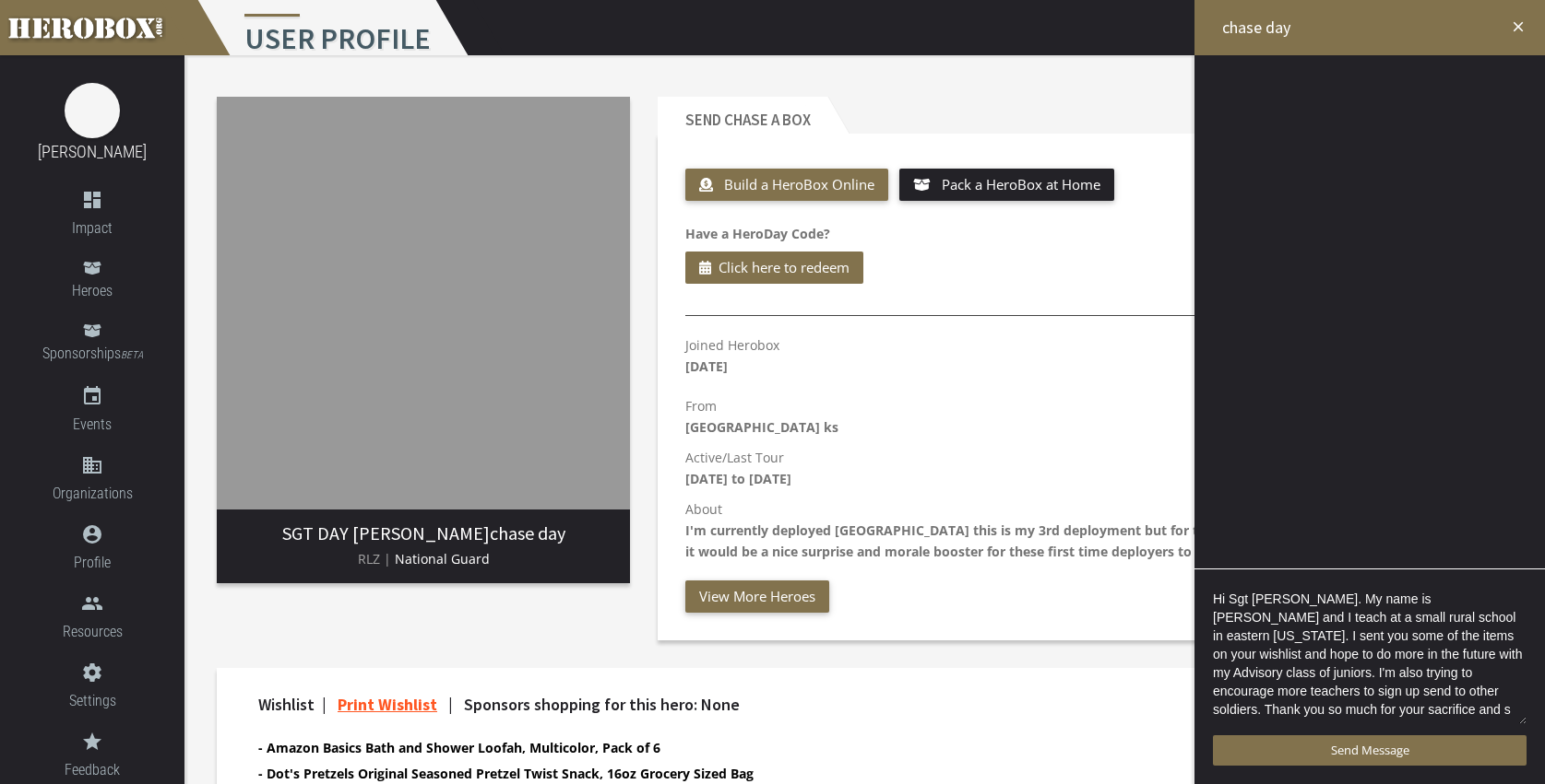
scroll to position [4, 0]
click at [1411, 673] on textarea "Hi Sgt Day. My name is Terri Gentry and I teach at a small rural school in east…" at bounding box center [1369, 657] width 314 height 138
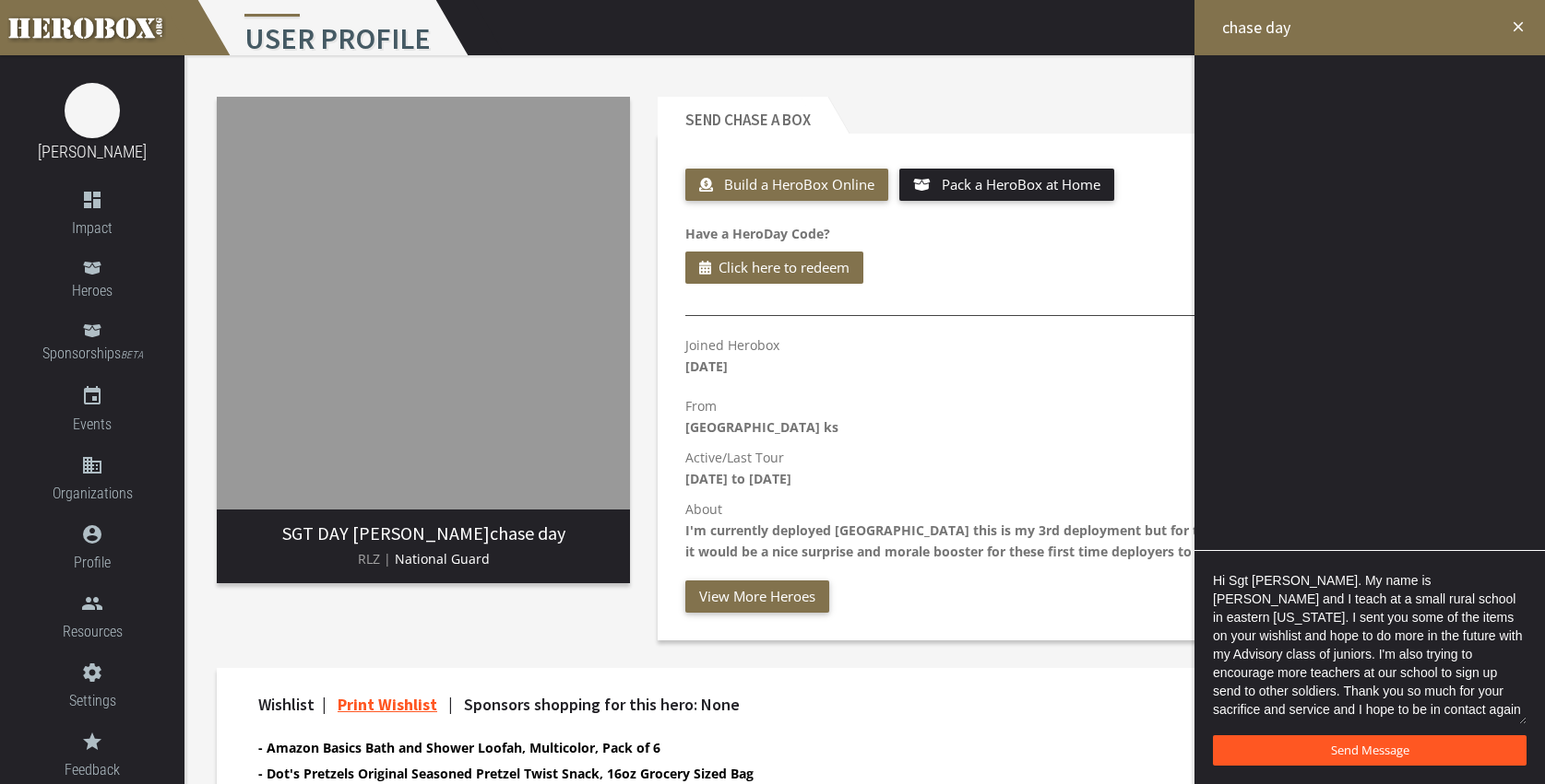
type textarea "Hi Sgt [PERSON_NAME]. My name is [PERSON_NAME] and I teach at a small rural sch…"
click at [1346, 750] on span "Send Message" at bounding box center [1369, 749] width 78 height 17
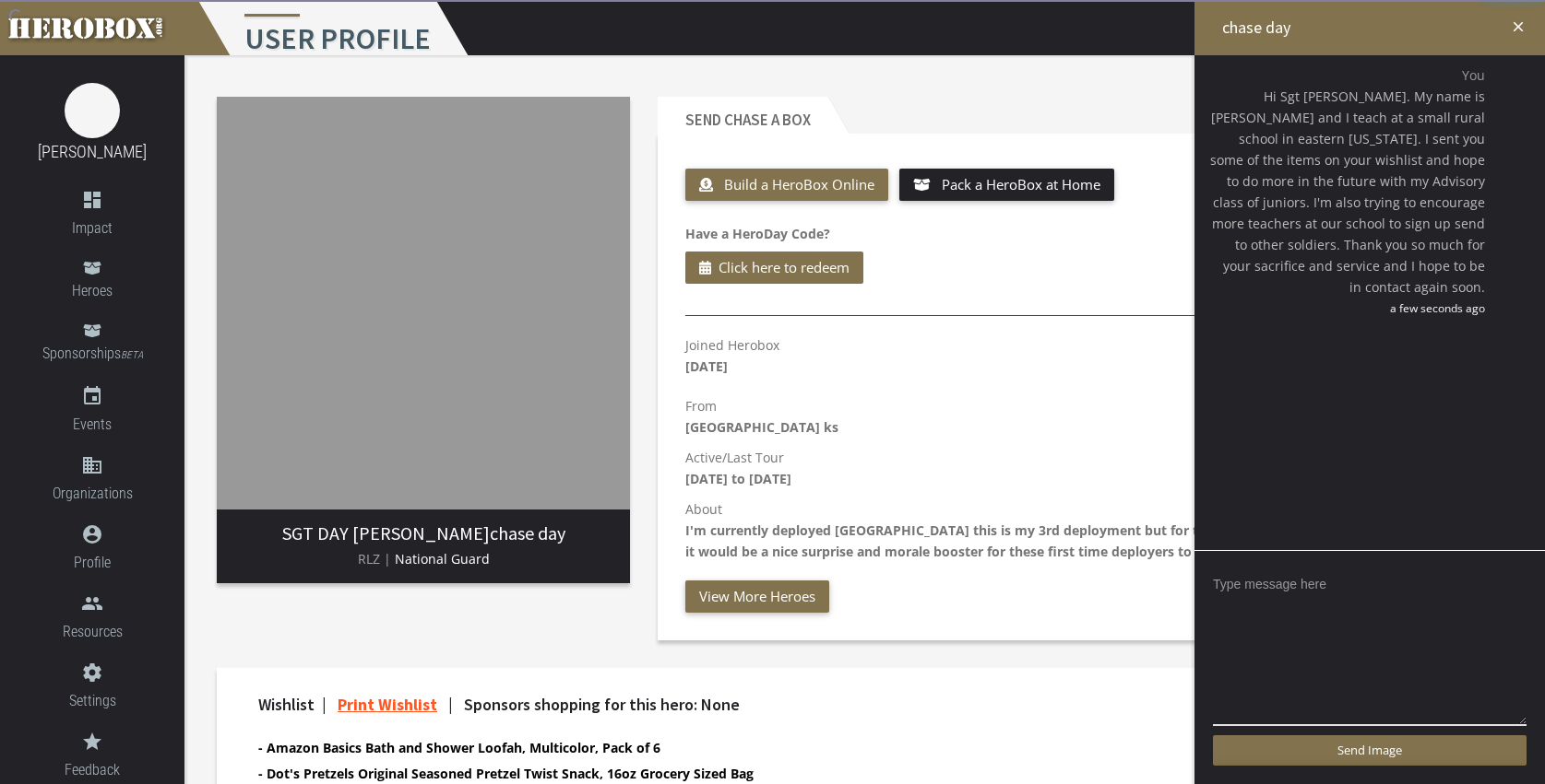
scroll to position [0, 0]
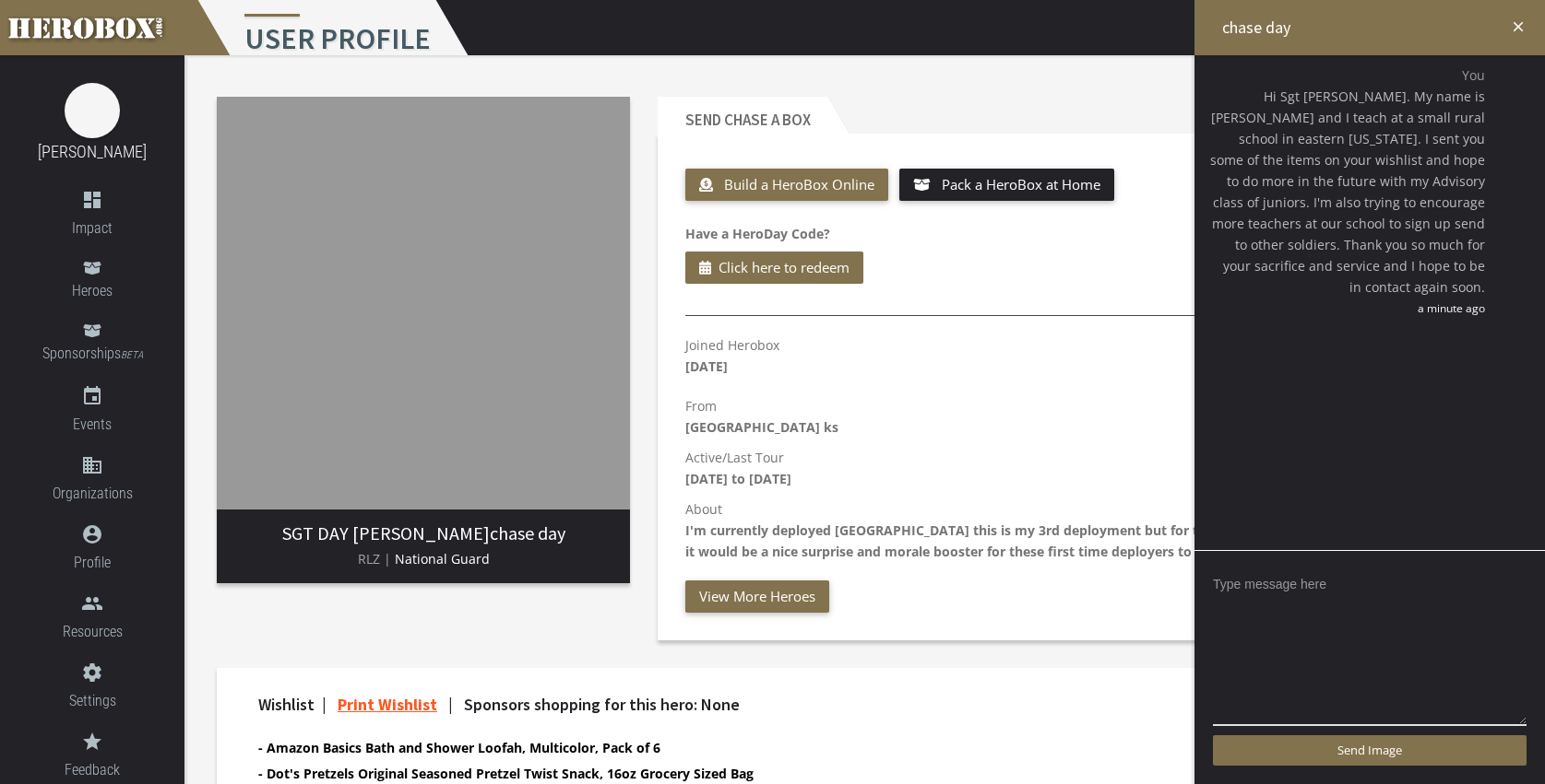
click at [1517, 24] on icon "close" at bounding box center [1517, 27] width 17 height 17
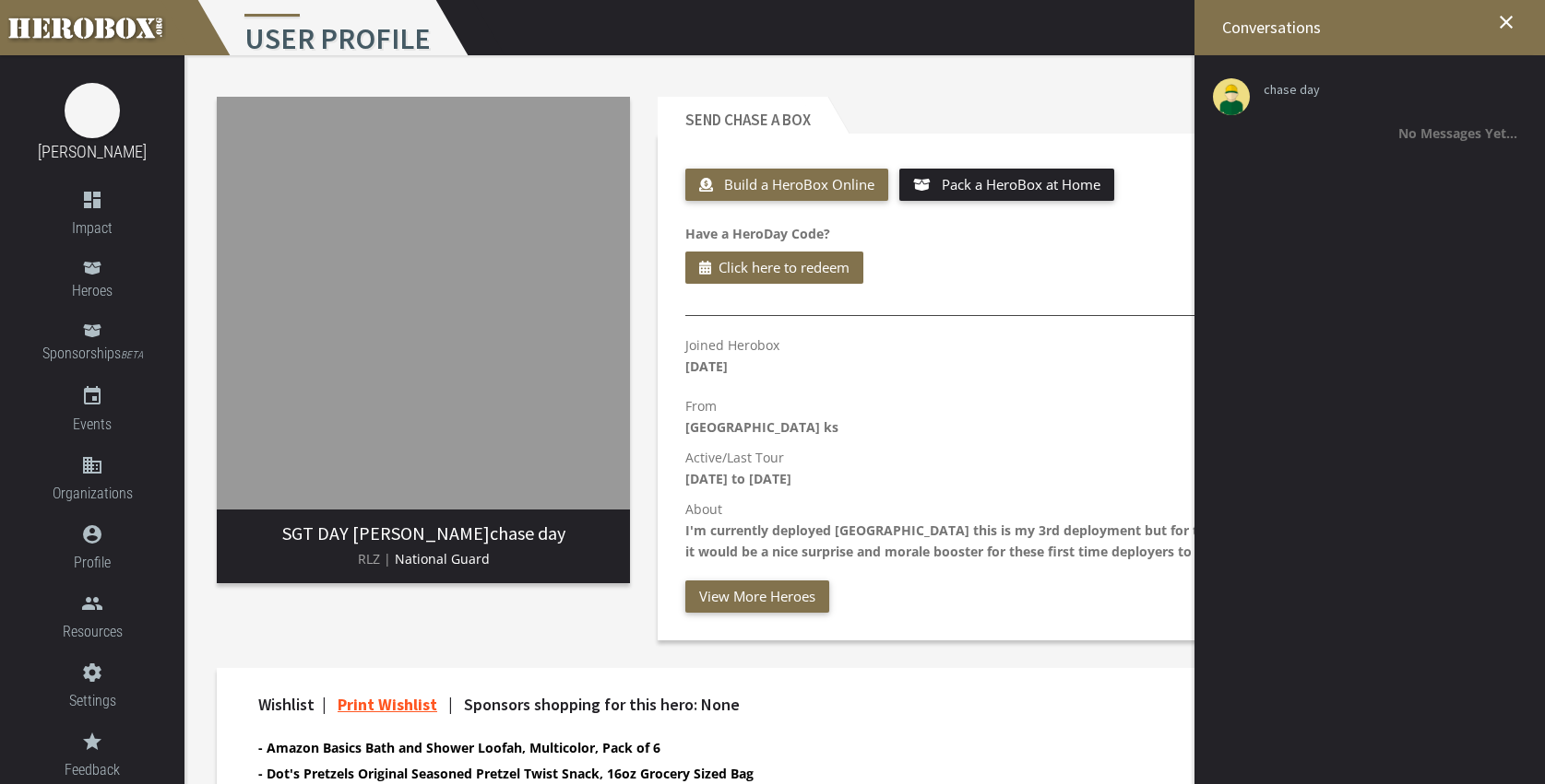
click at [1512, 23] on icon "close" at bounding box center [1505, 22] width 22 height 22
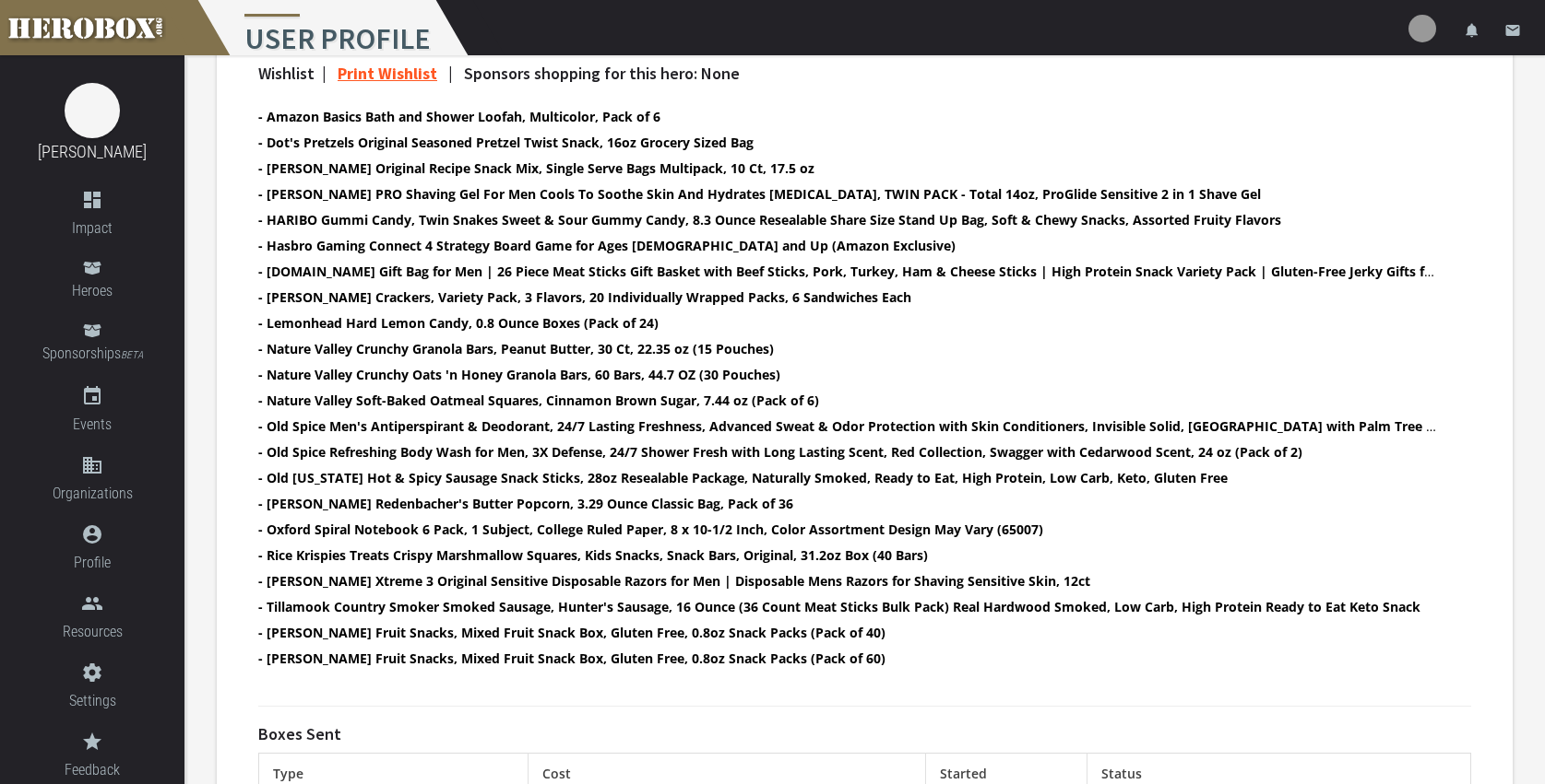
scroll to position [642, 0]
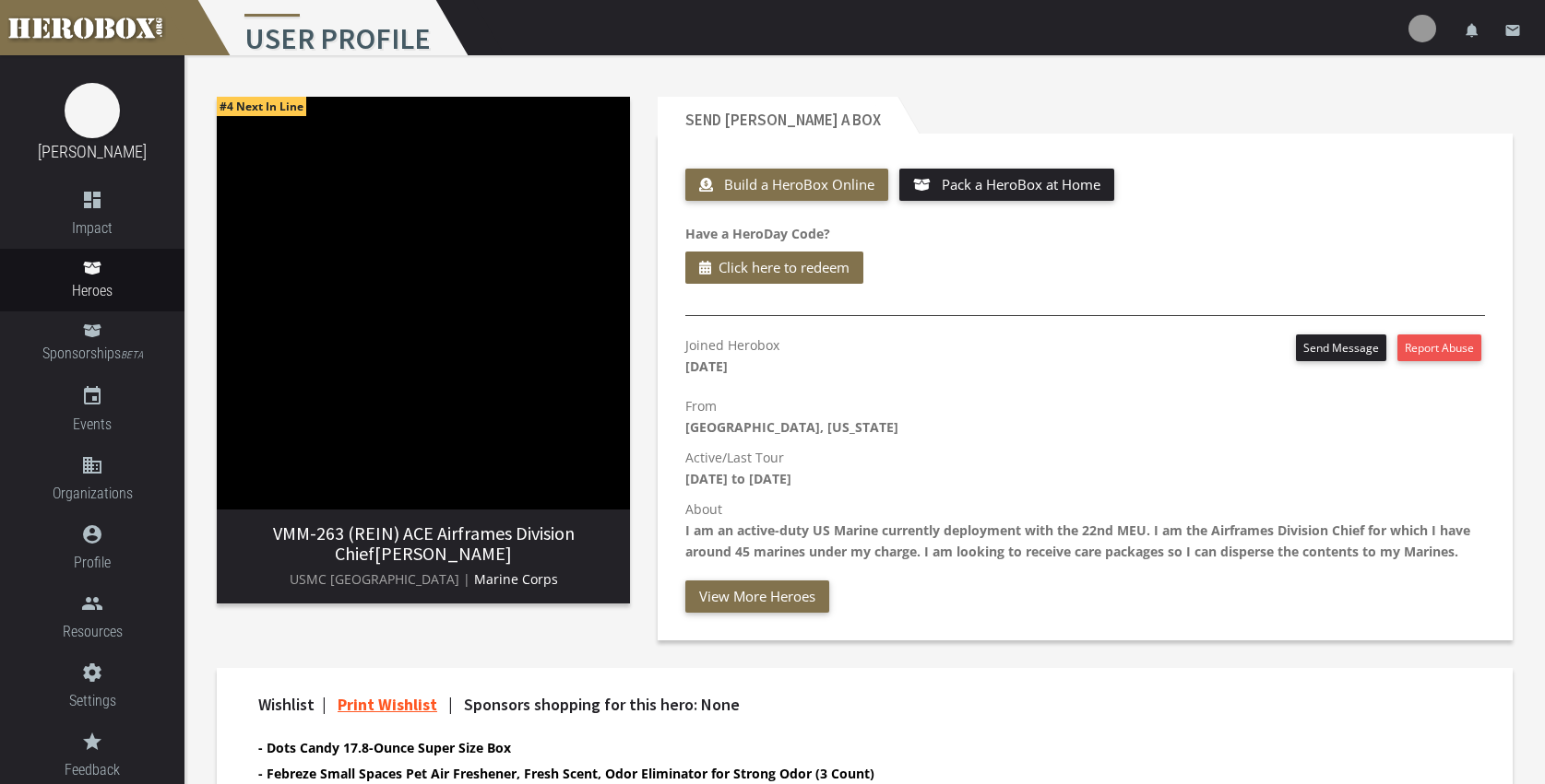
click at [1211, 94] on div "Send [PERSON_NAME] a Box Build a HeroBox Online Pack a HeroBox at Home Have a H…" at bounding box center [1085, 369] width 882 height 571
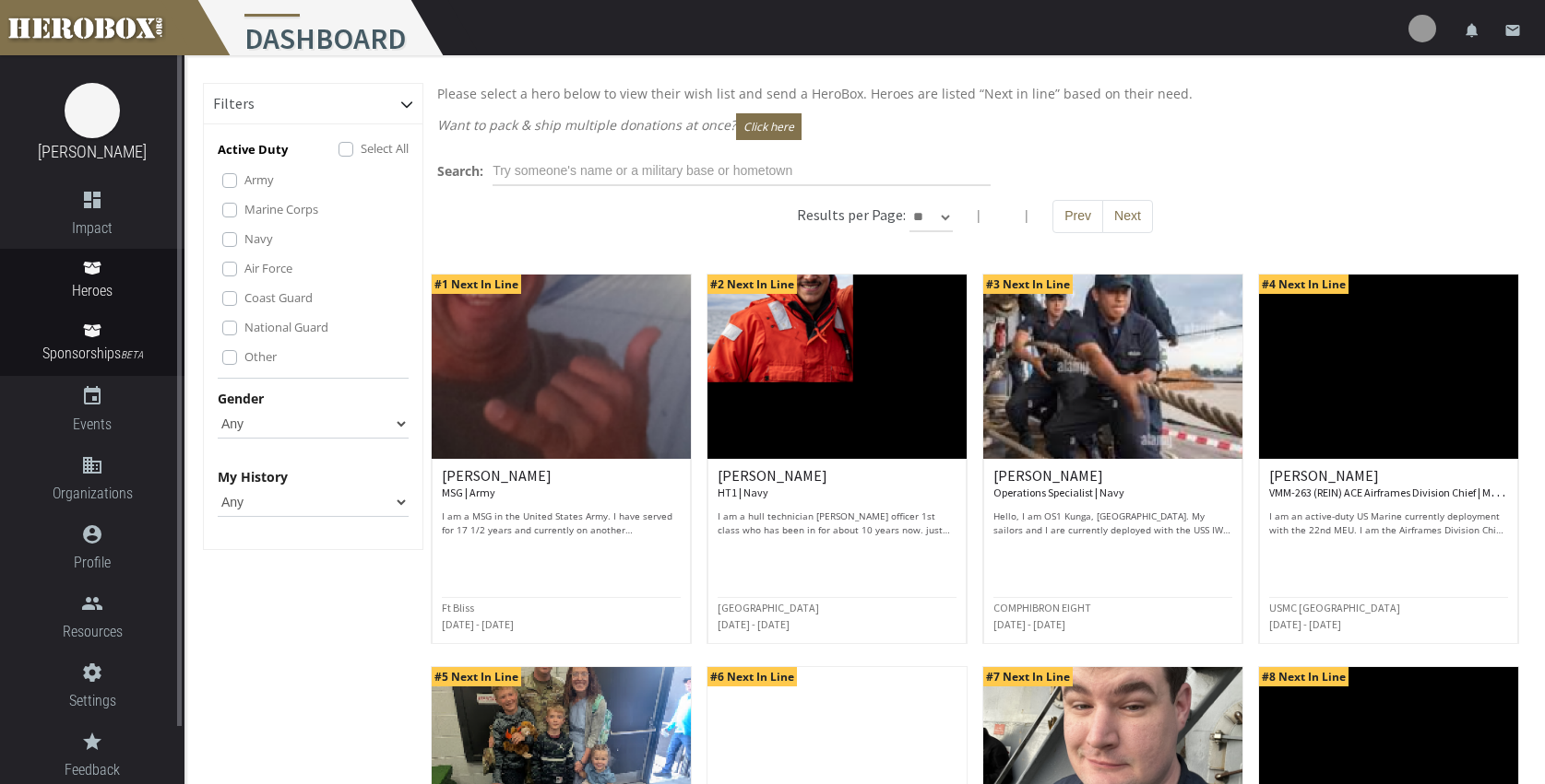
click at [87, 342] on span "Sponsorships BETA" at bounding box center [92, 354] width 184 height 25
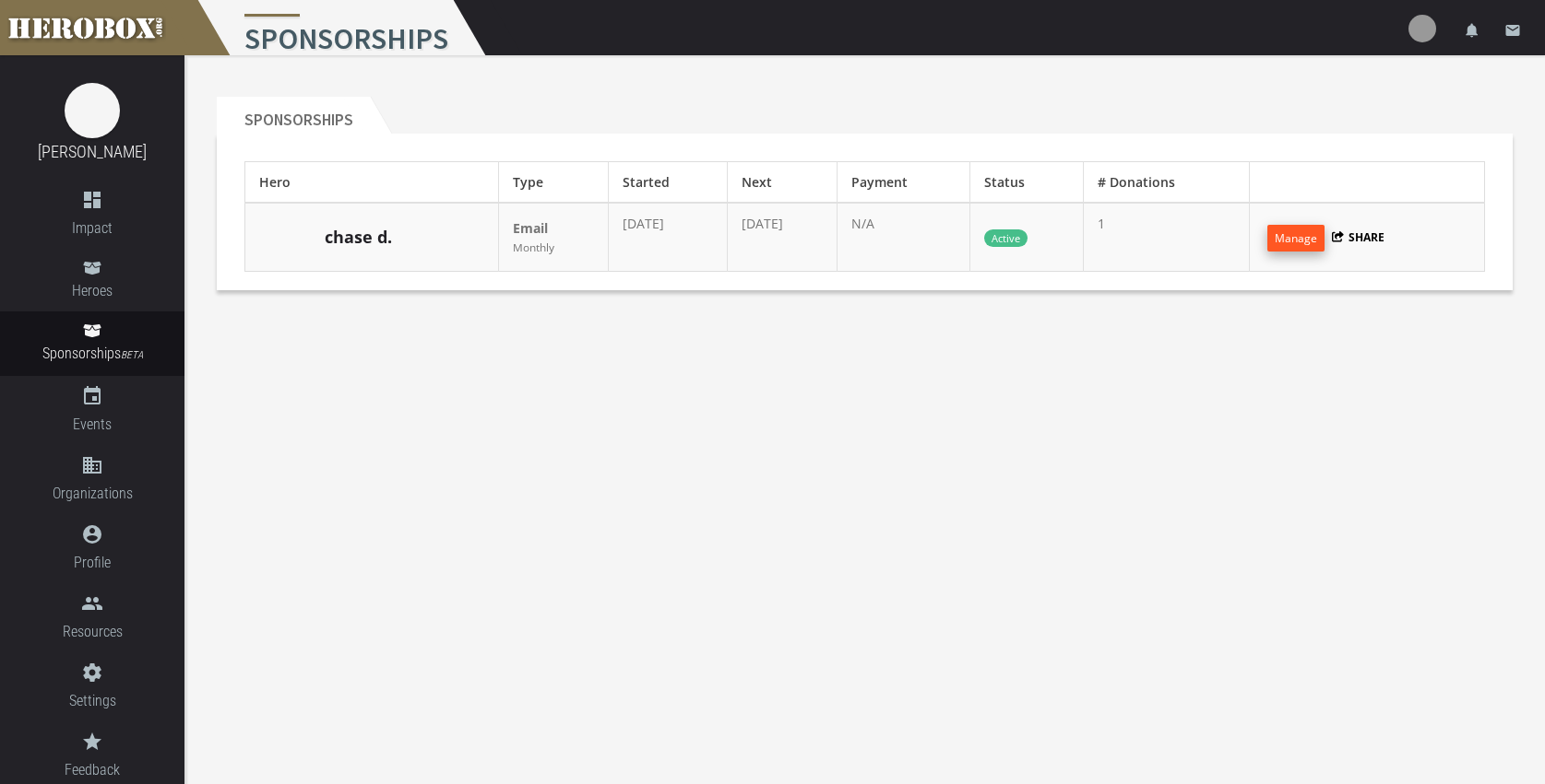
click at [1306, 237] on button "Manage" at bounding box center [1296, 237] width 57 height 27
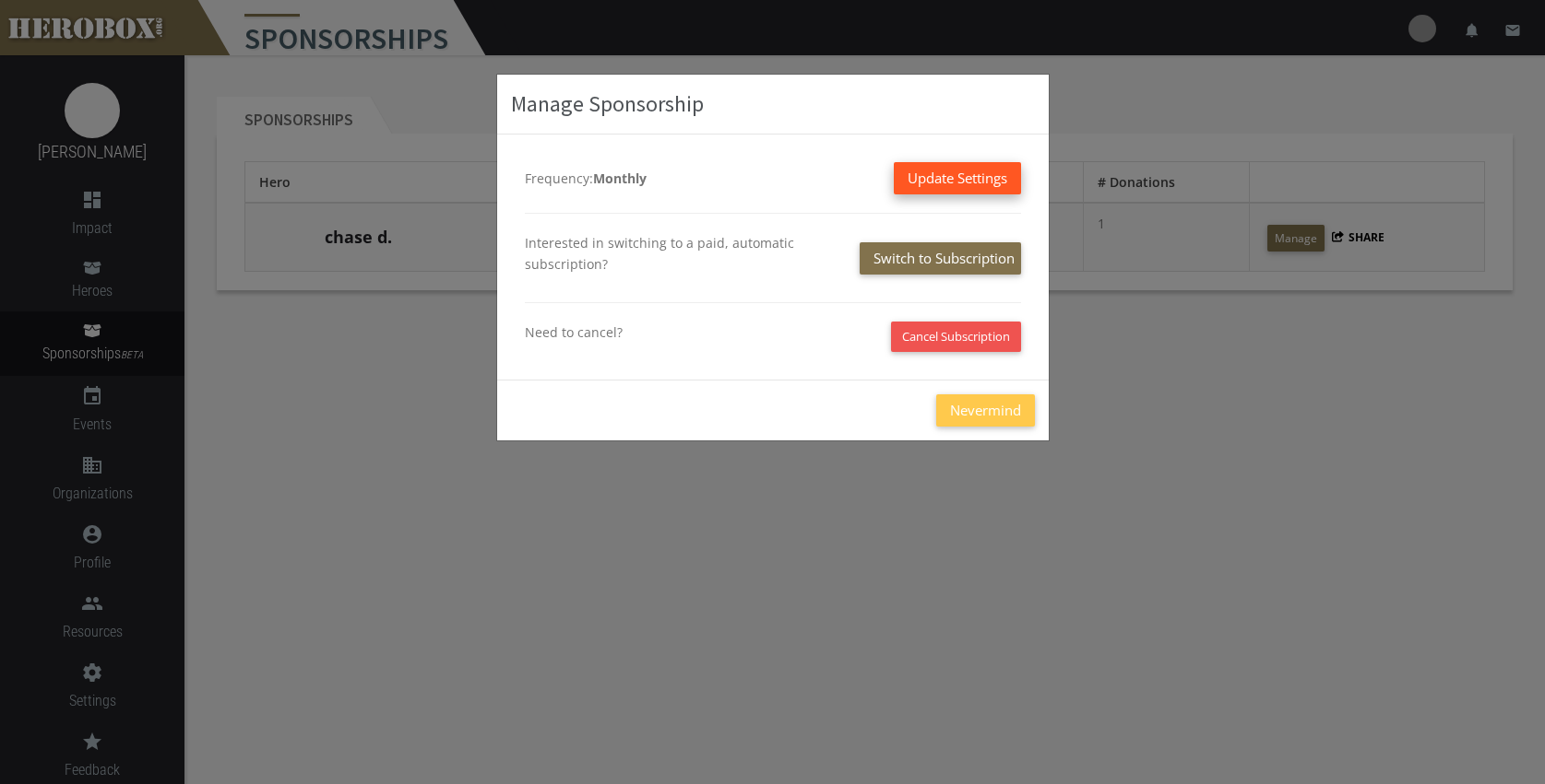
click at [976, 175] on button "Update Settings" at bounding box center [956, 178] width 128 height 33
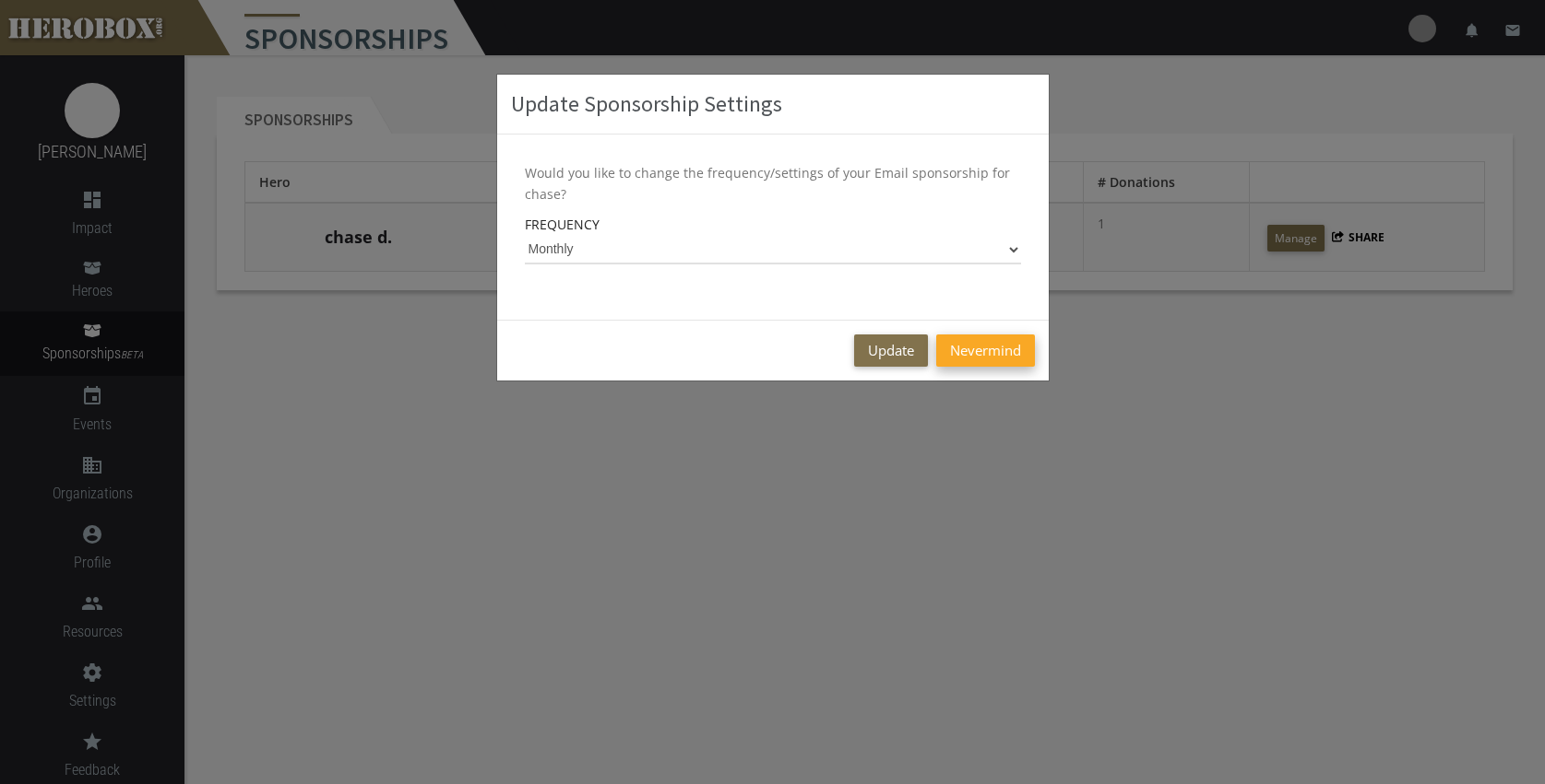
click at [985, 349] on button "Nevermind" at bounding box center [985, 350] width 99 height 33
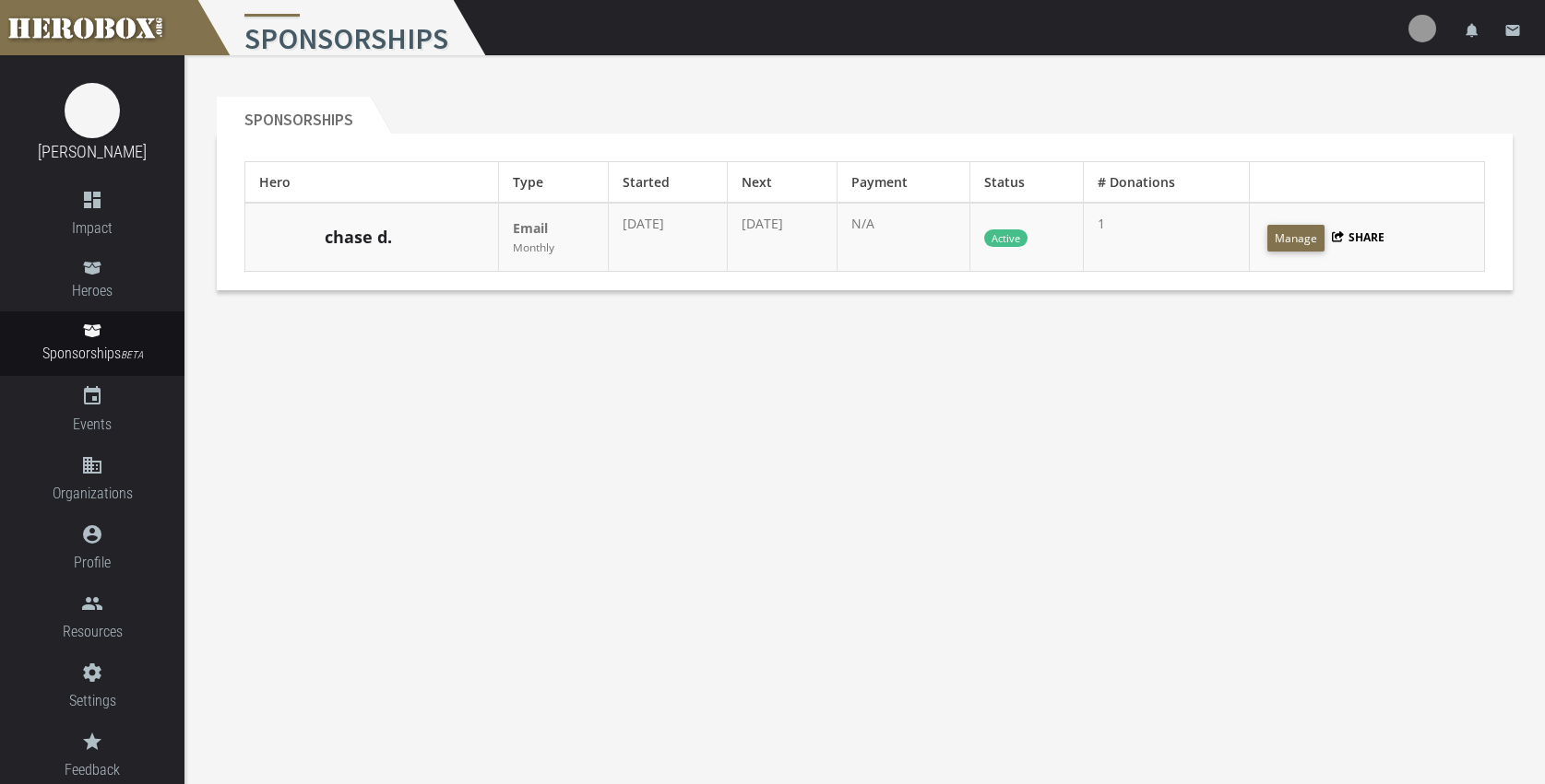
click at [1385, 239] on button "Share" at bounding box center [1358, 237] width 53 height 16
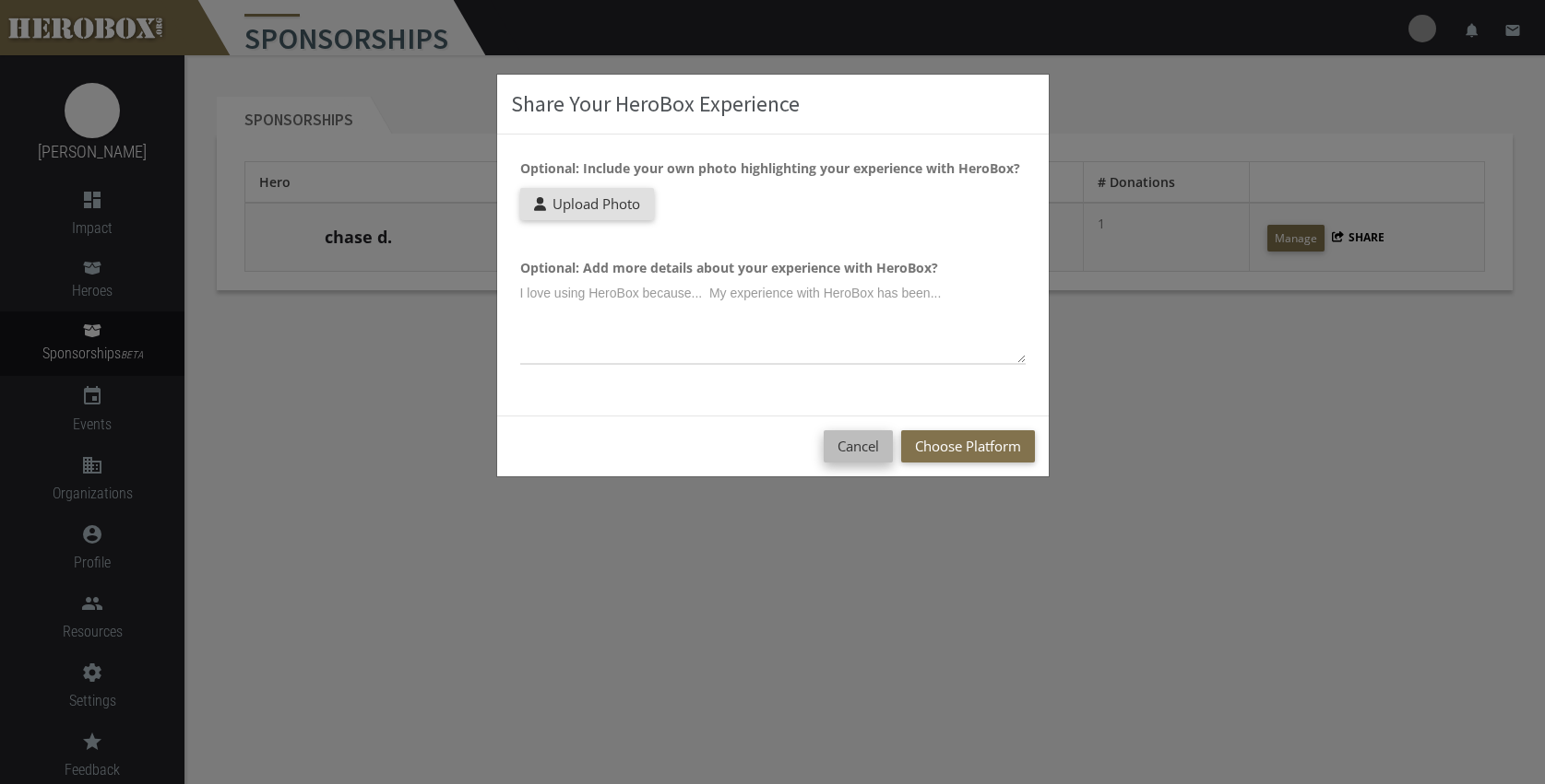
click at [845, 443] on button "Cancel" at bounding box center [858, 446] width 69 height 33
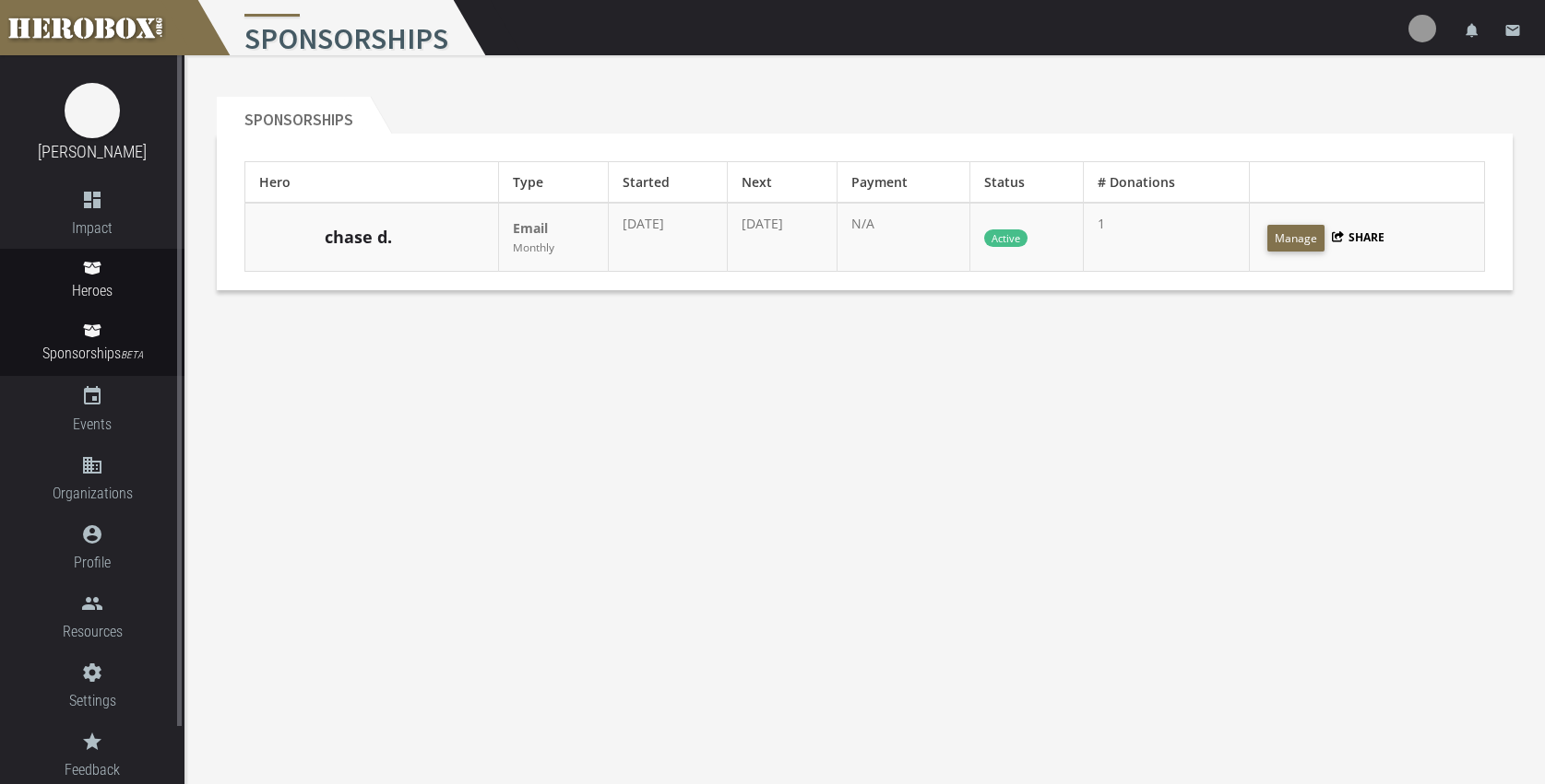
click at [87, 273] on icon at bounding box center [92, 268] width 18 height 13
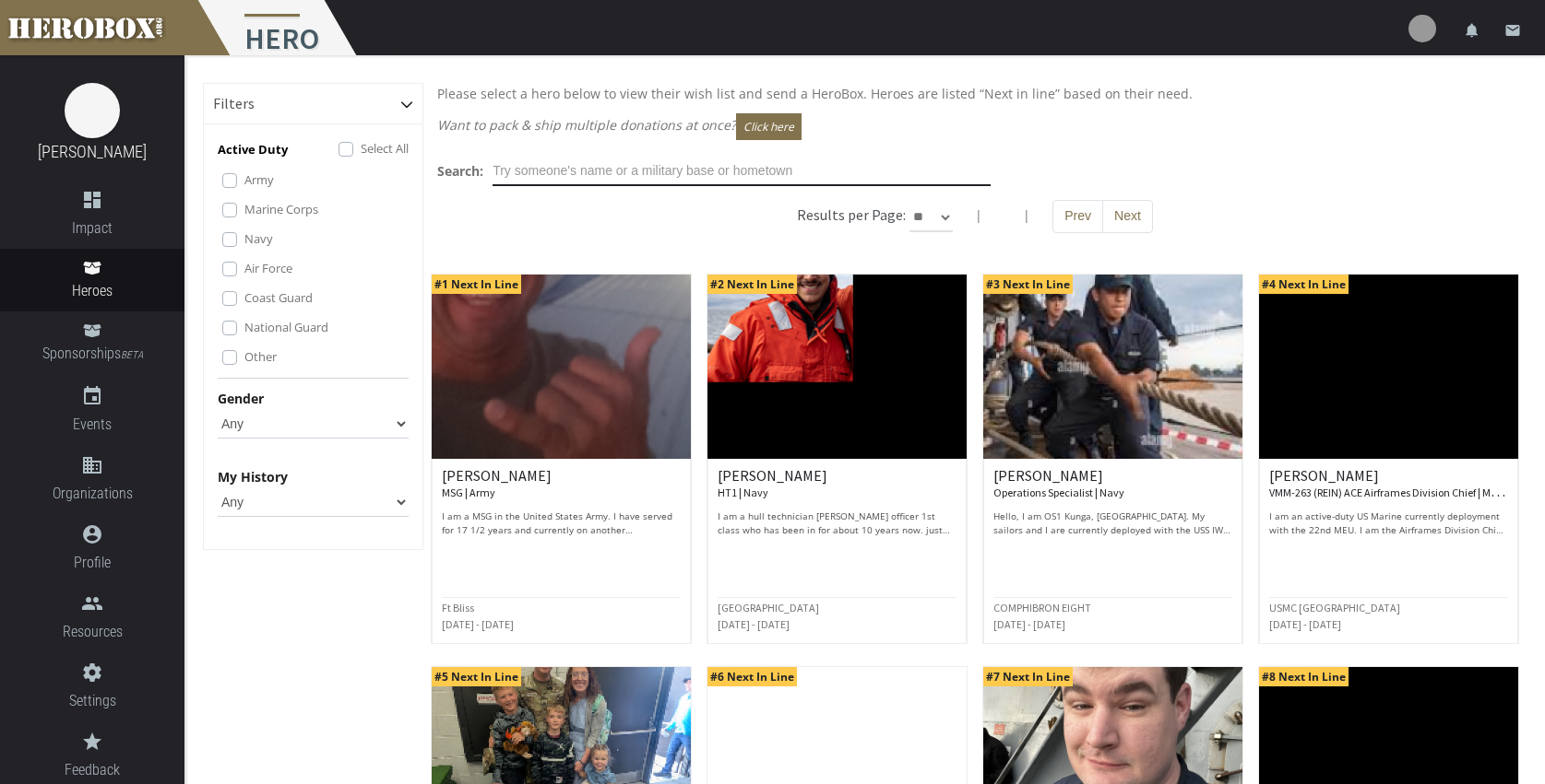
click at [654, 171] on input "text" at bounding box center [741, 171] width 498 height 30
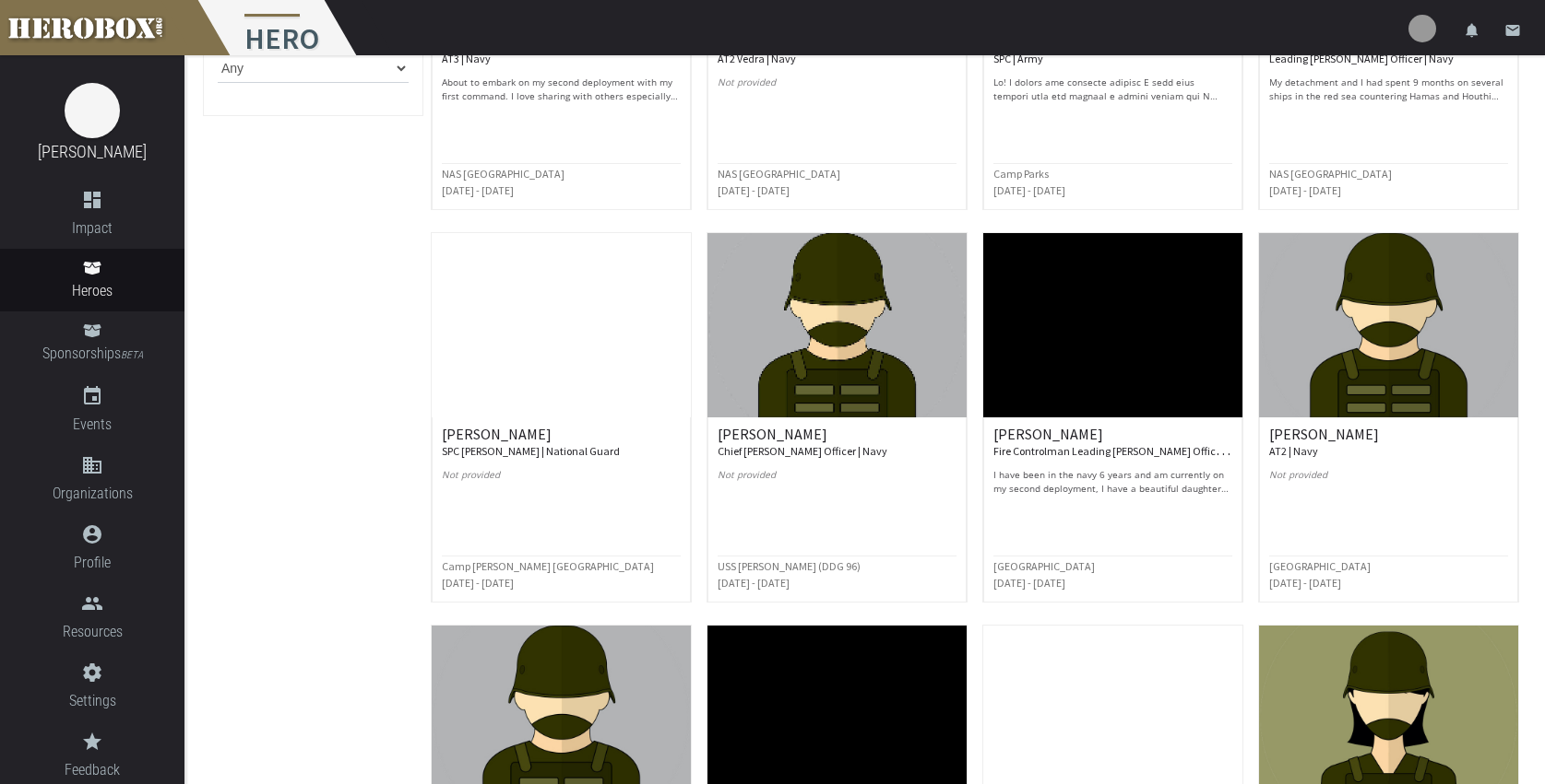
scroll to position [434, 0]
type input "ks"
click at [537, 388] on img at bounding box center [561, 325] width 259 height 184
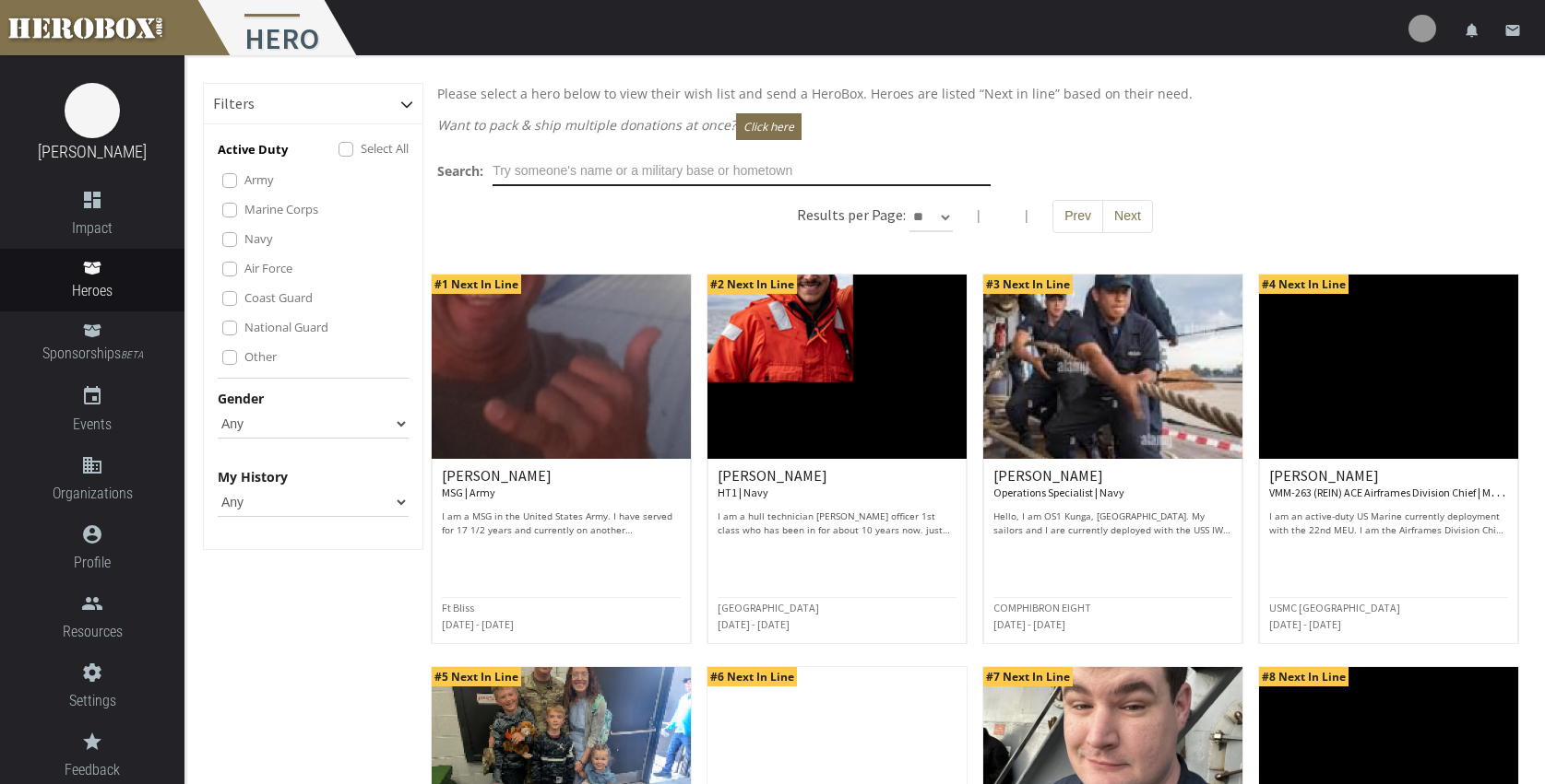
click at [635, 175] on input "text" at bounding box center [741, 171] width 498 height 30
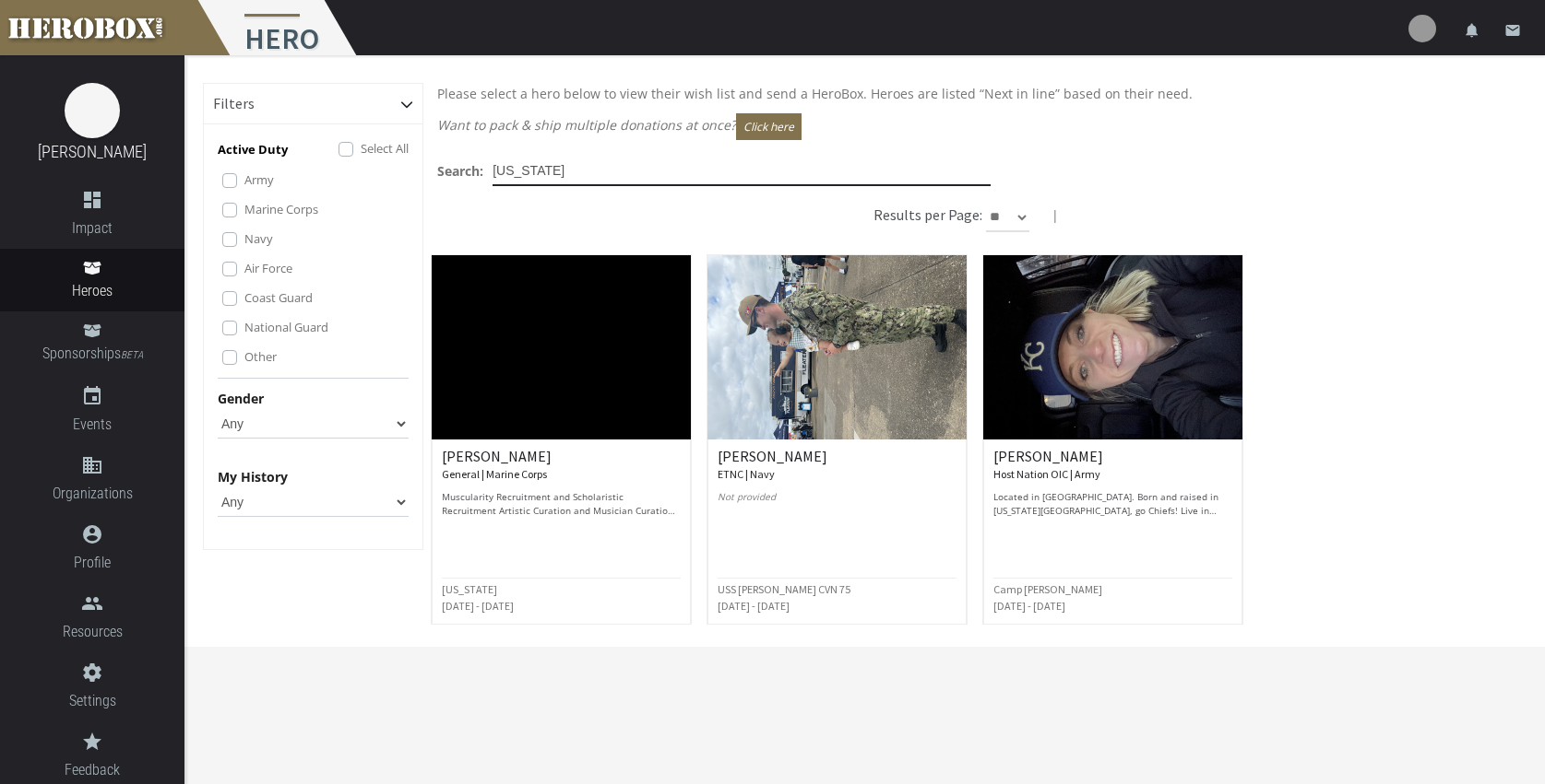
type input "kansas"
click at [531, 342] on img at bounding box center [561, 347] width 259 height 184
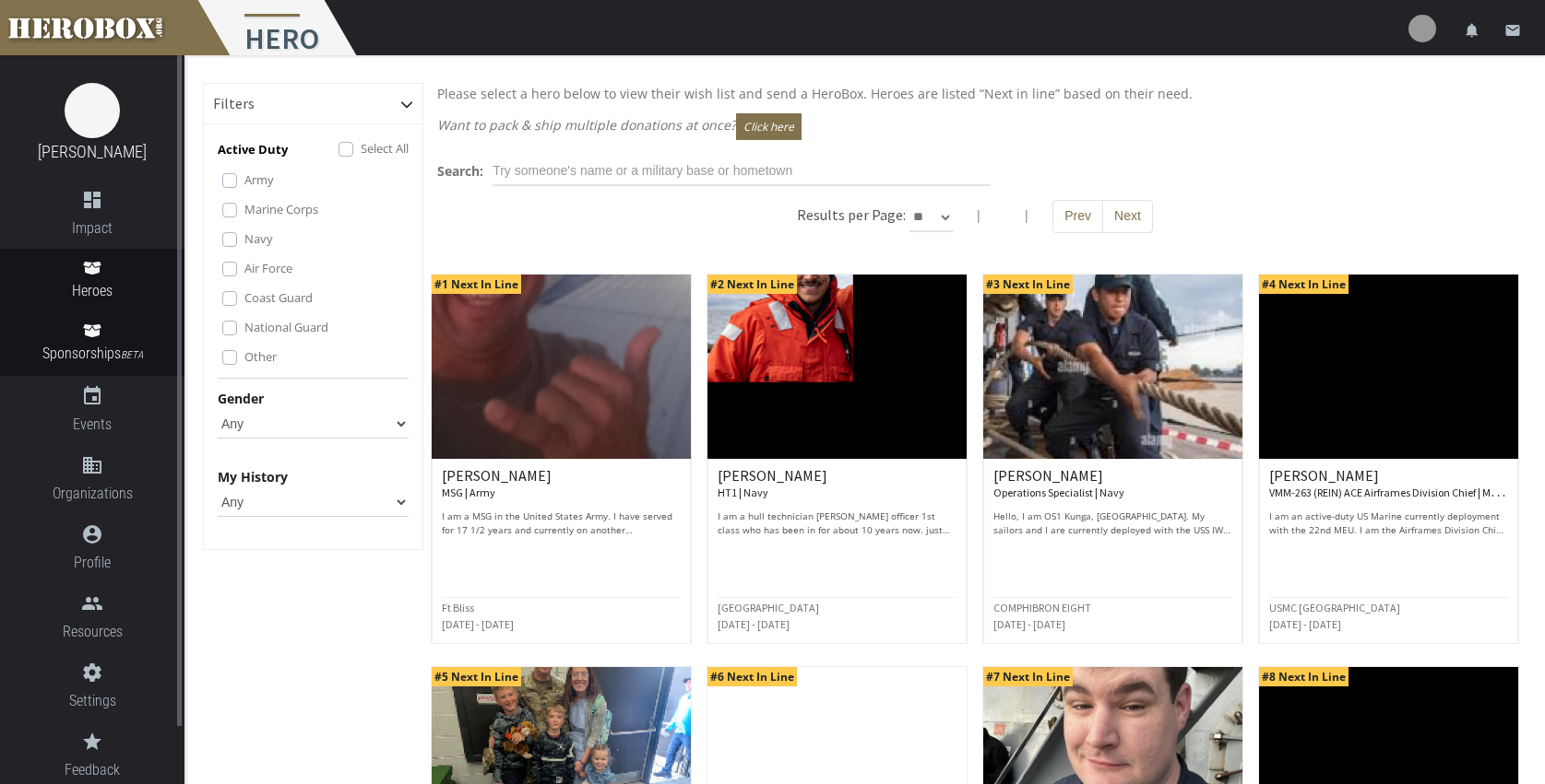
click at [91, 339] on link "Sponsorships BETA" at bounding box center [92, 343] width 184 height 64
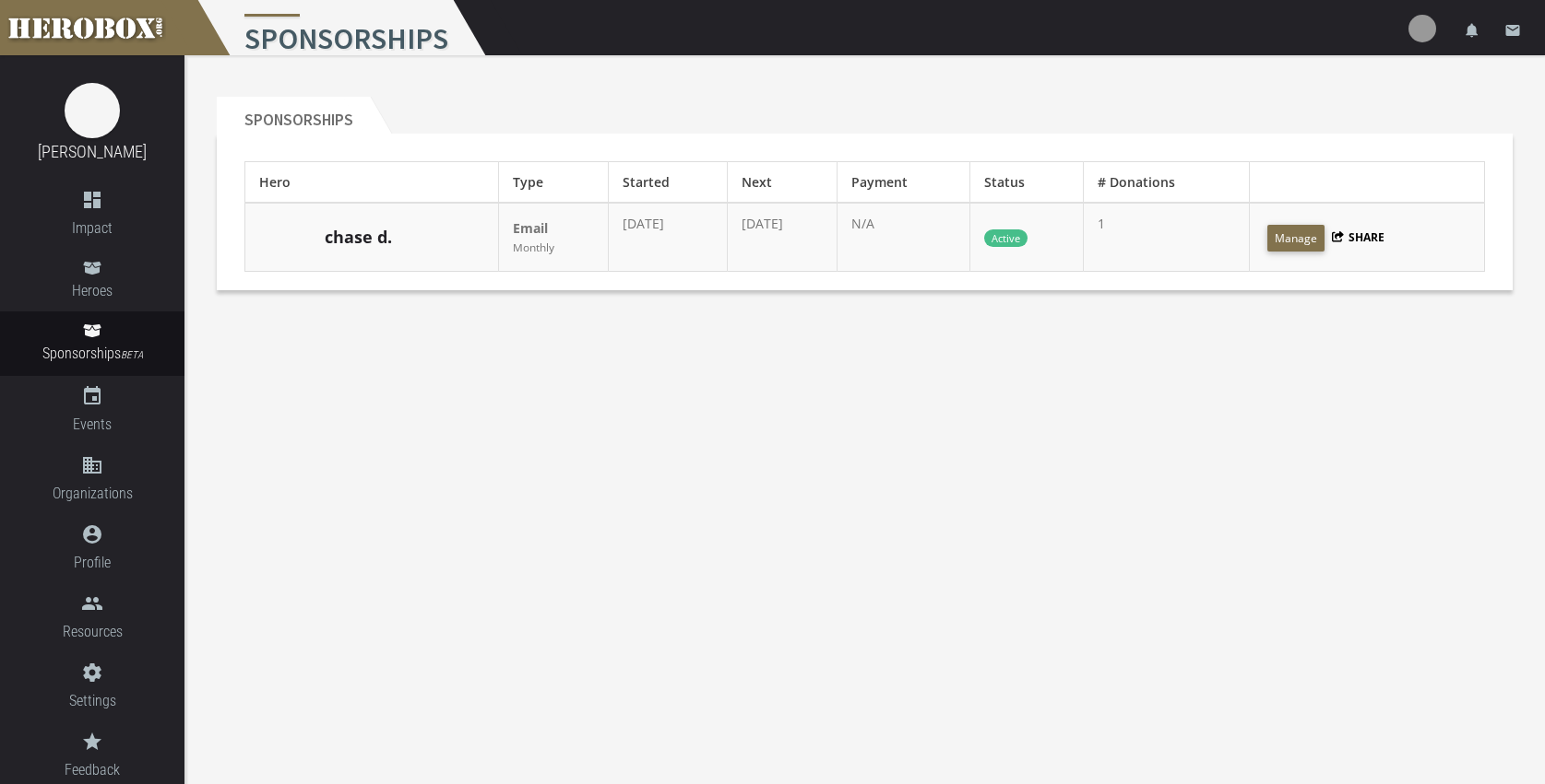
click at [619, 440] on body "menu Sponsorships settings Settings lock Logout notifications email Terri Gentr…" at bounding box center [772, 392] width 1545 height 784
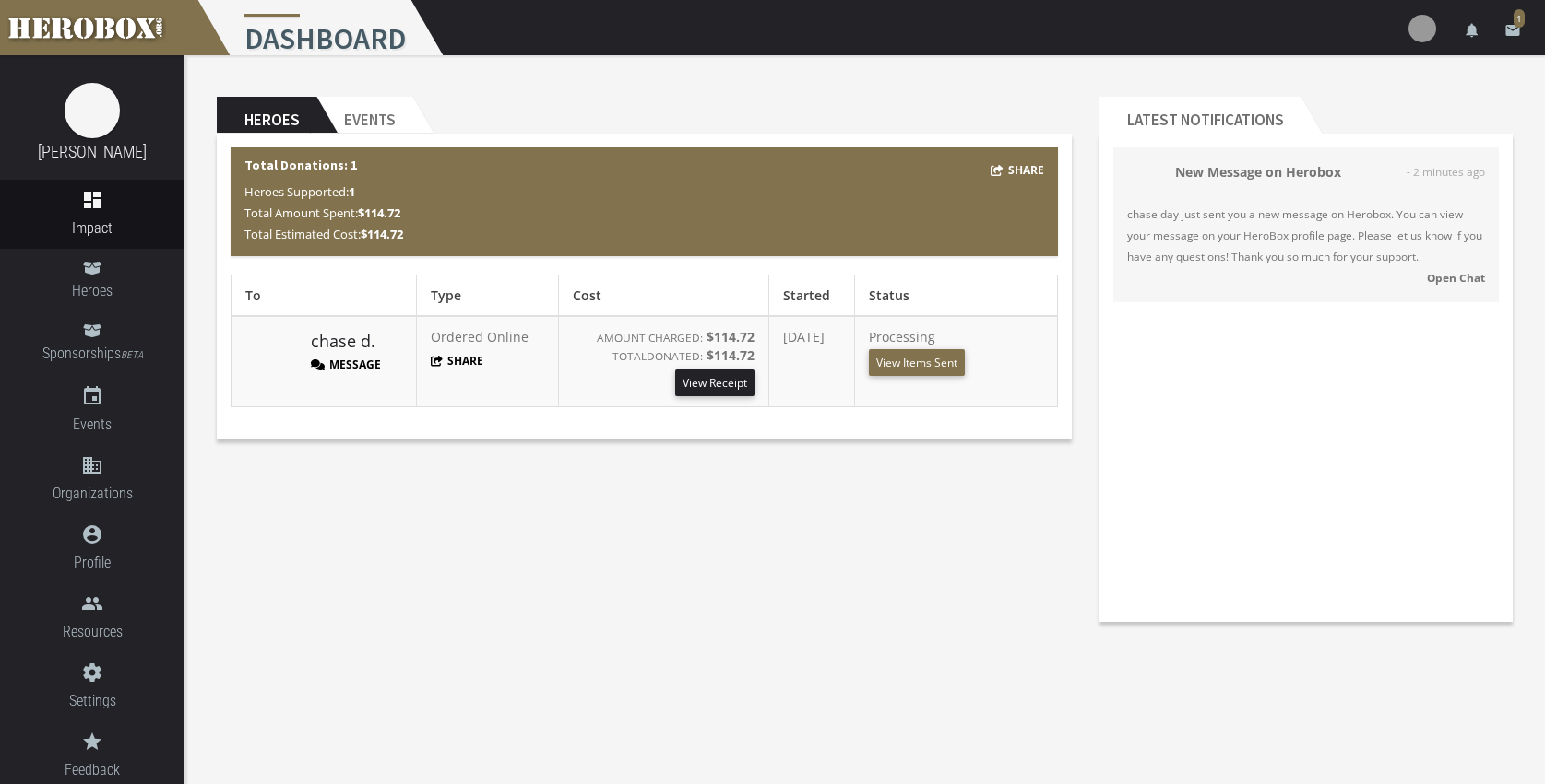
click at [1452, 279] on strong "Open Chat" at bounding box center [1455, 277] width 58 height 15
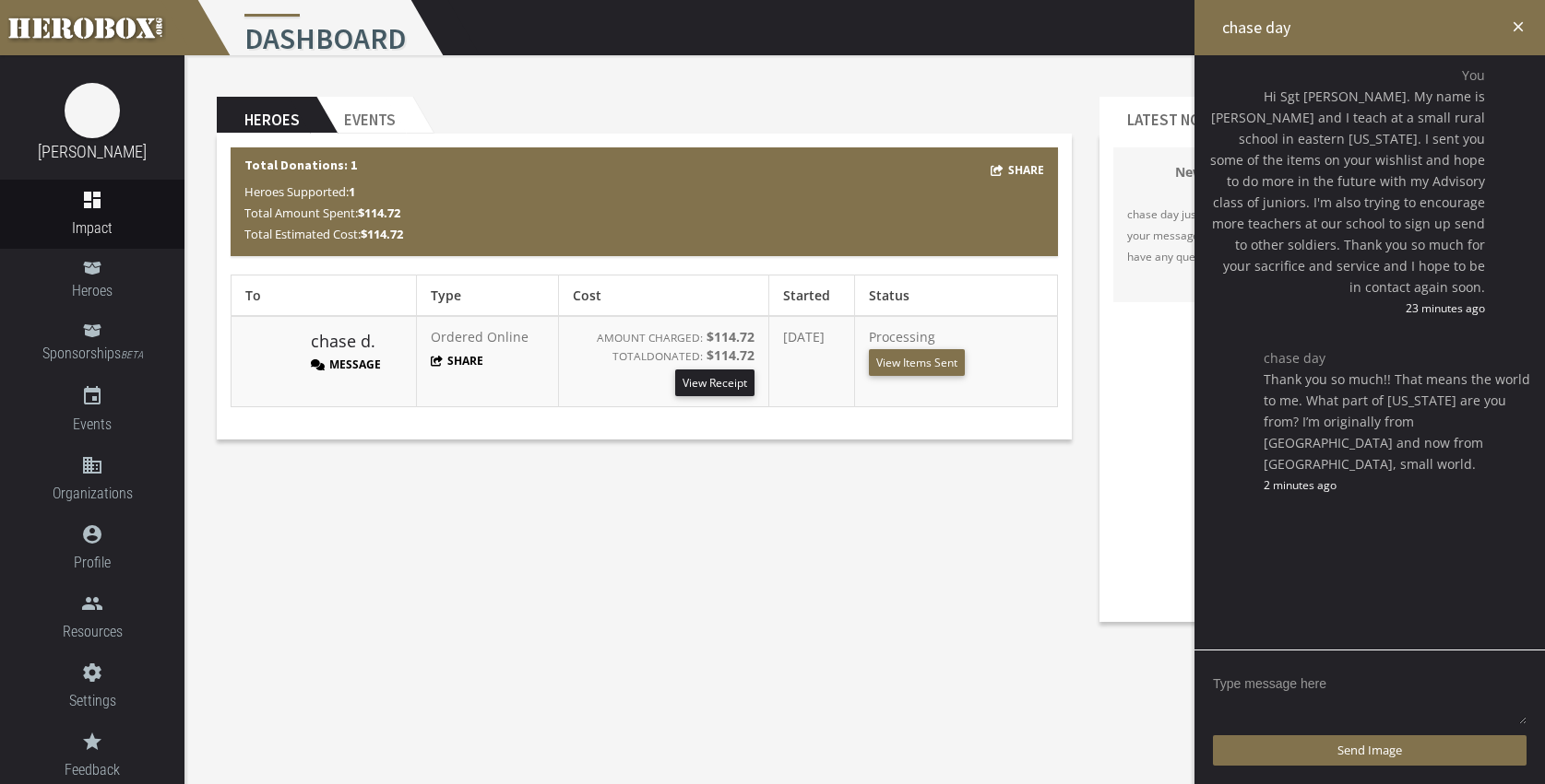
click at [1291, 691] on textarea at bounding box center [1369, 698] width 314 height 57
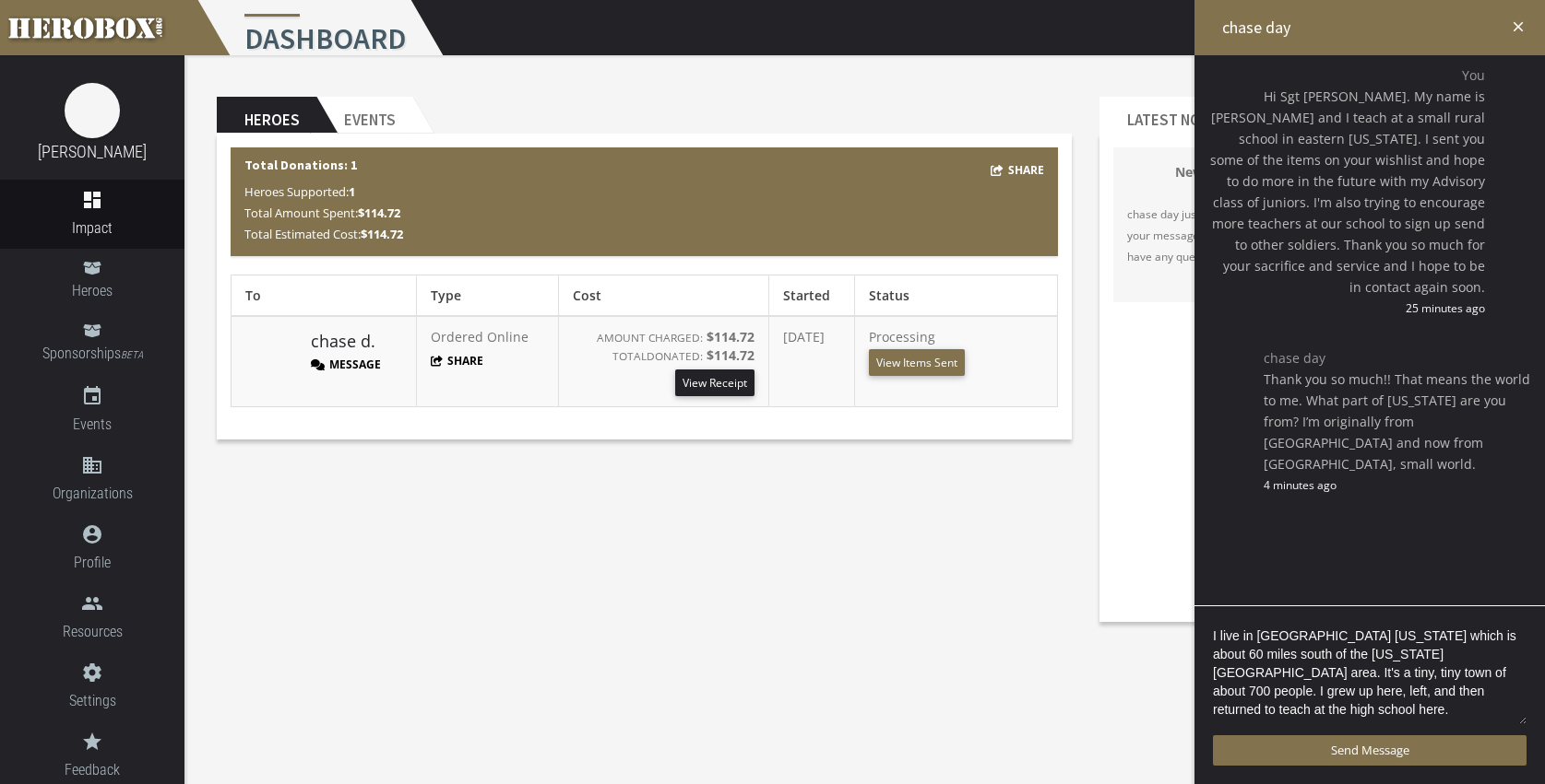
scroll to position [4, 0]
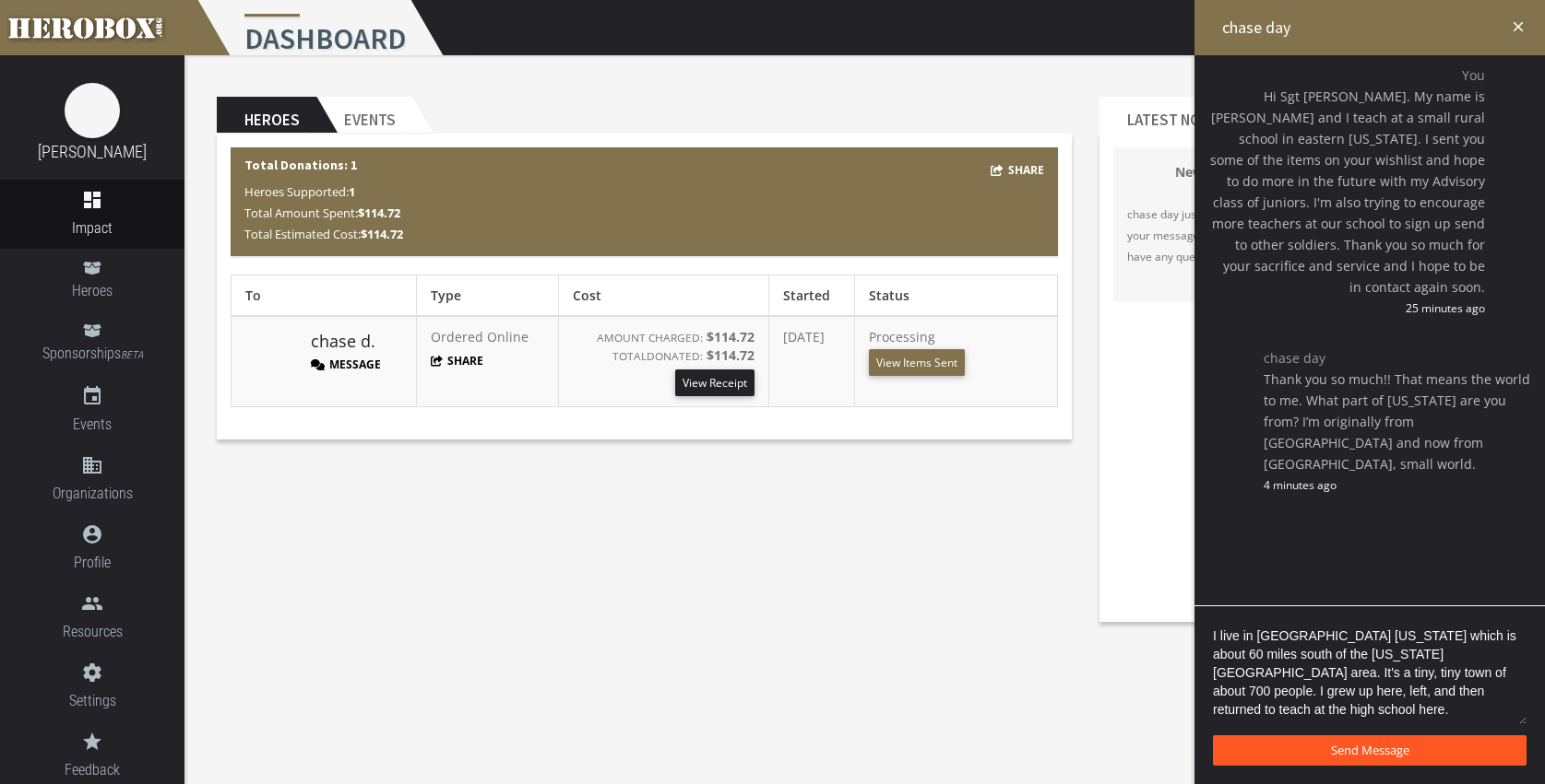
type textarea "I live in Mound City Kansas which is about 60 miles south of the Kansas City me…"
click at [1358, 750] on span "Send Message" at bounding box center [1369, 749] width 78 height 17
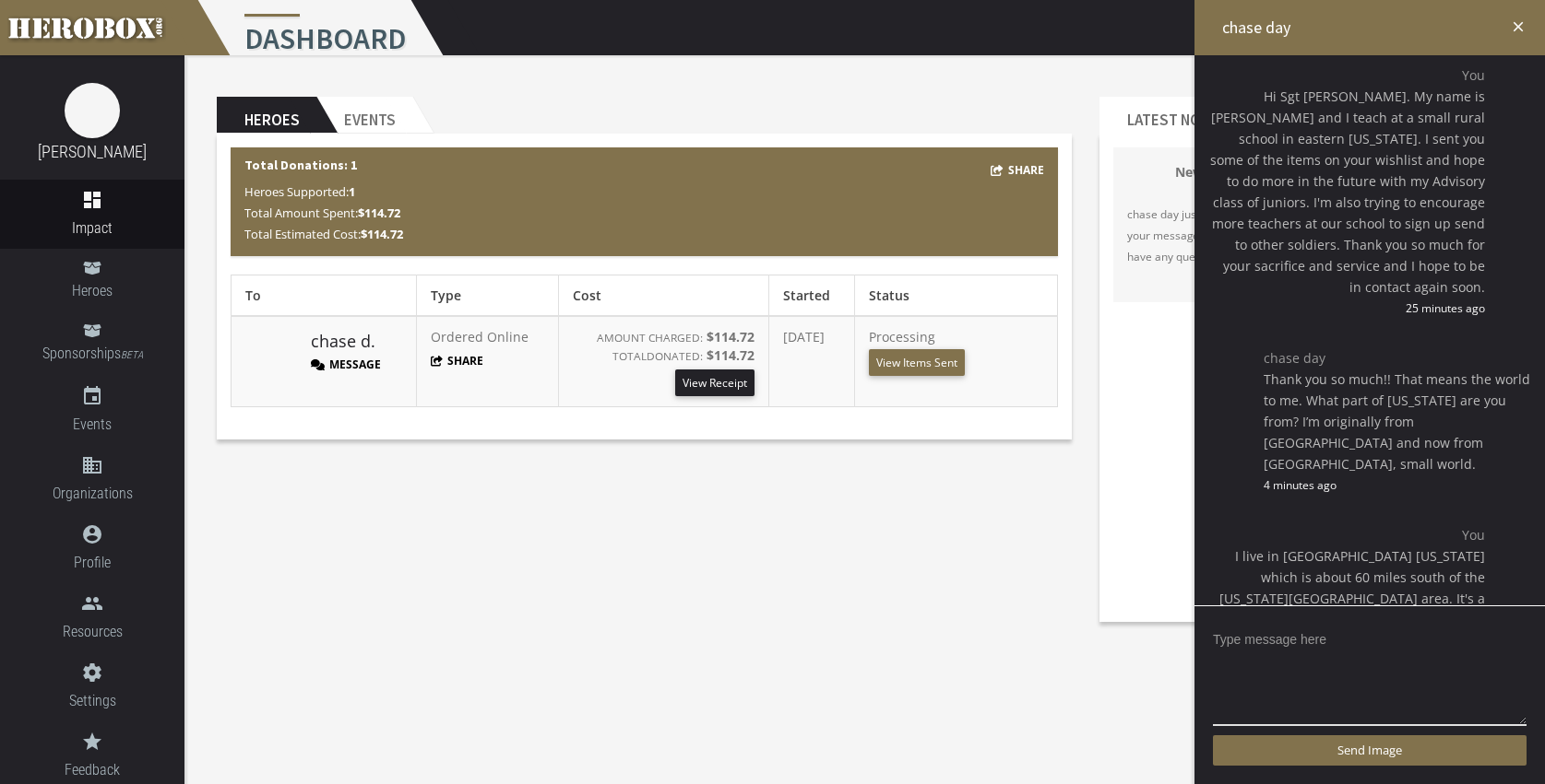
scroll to position [11, 0]
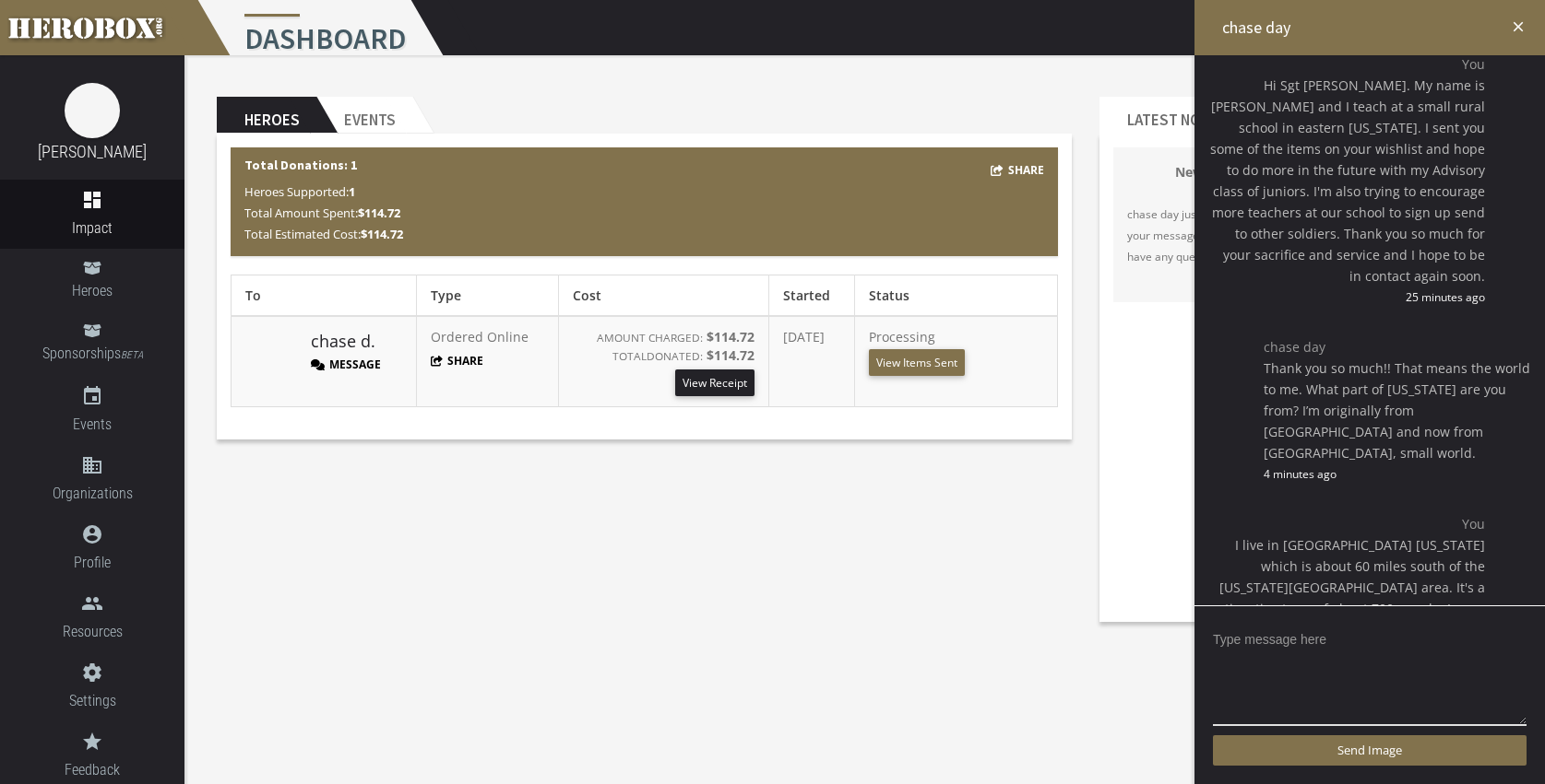
click at [840, 584] on div "Heroes Events Share Total Donations: 1 Heroes Supported: 1 Total Amount Spent: …" at bounding box center [863, 345] width 1360 height 580
click at [804, 647] on body "menu Dashboard settings Settings lock Logout notifications email 1 Terri Gentry…" at bounding box center [772, 392] width 1545 height 784
click at [1516, 19] on icon "close" at bounding box center [1517, 27] width 17 height 17
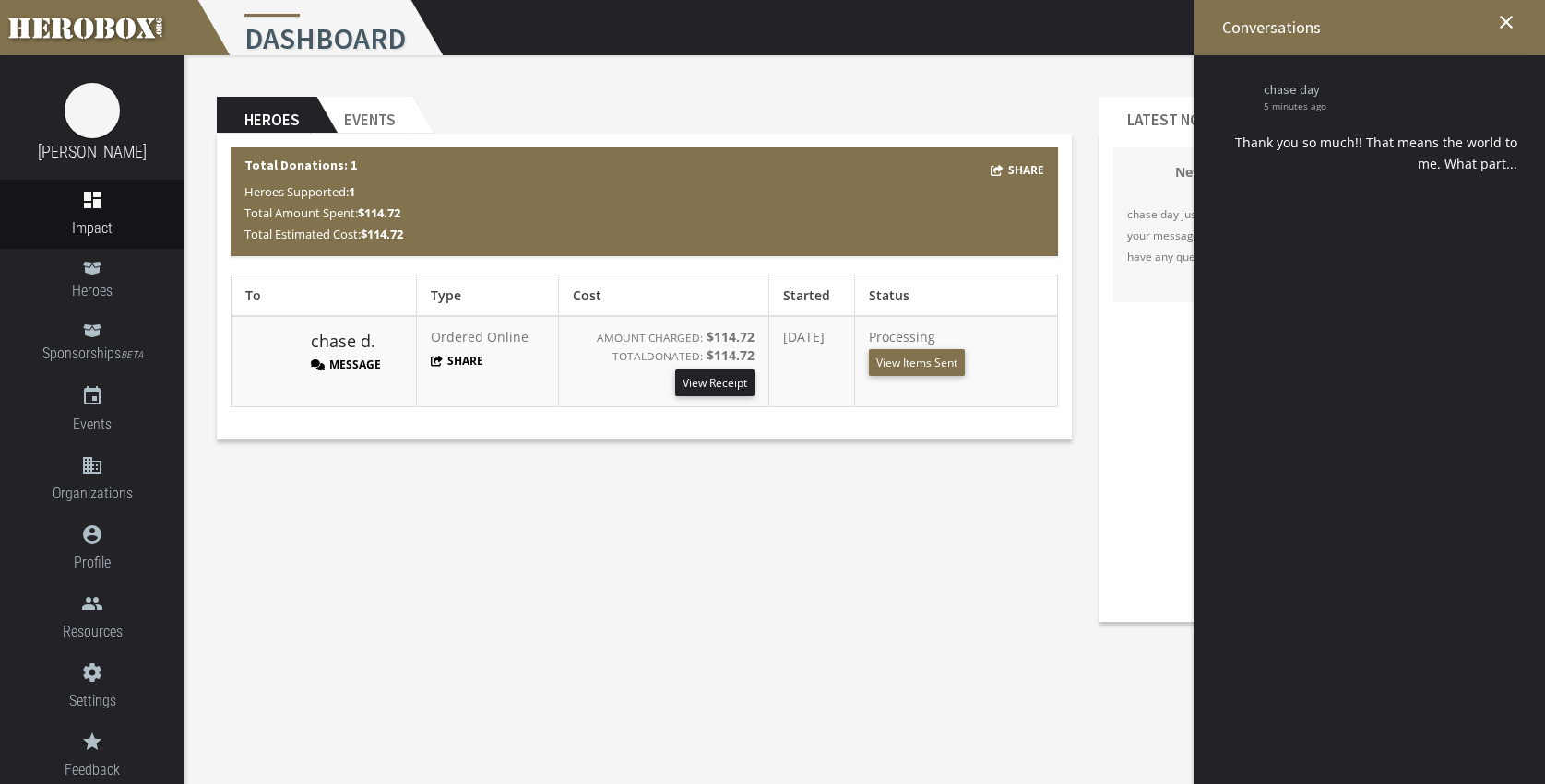
click at [1499, 18] on icon "close" at bounding box center [1505, 22] width 22 height 22
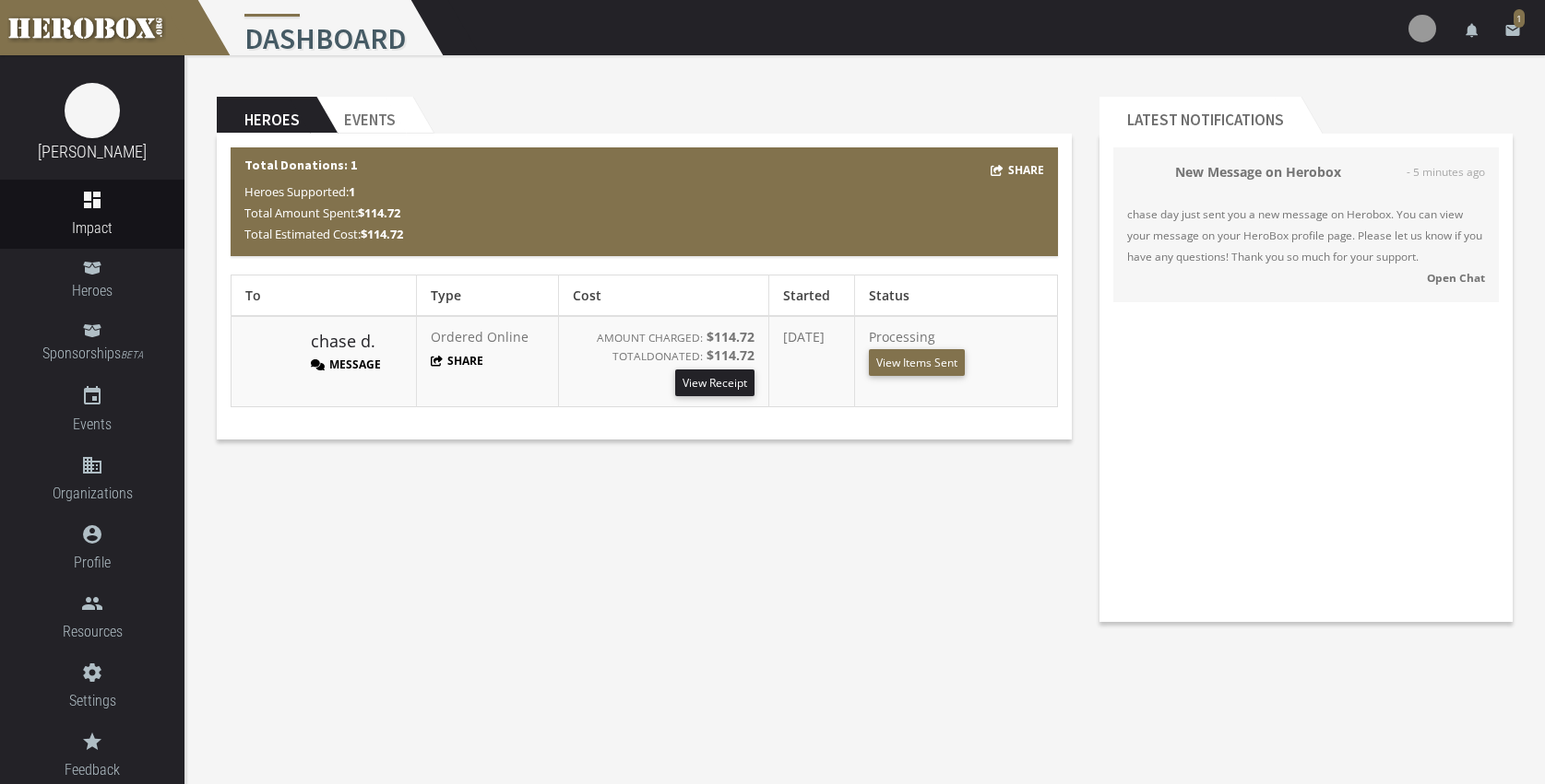
click at [1509, 21] on link "email 1" at bounding box center [1511, 28] width 37 height 55
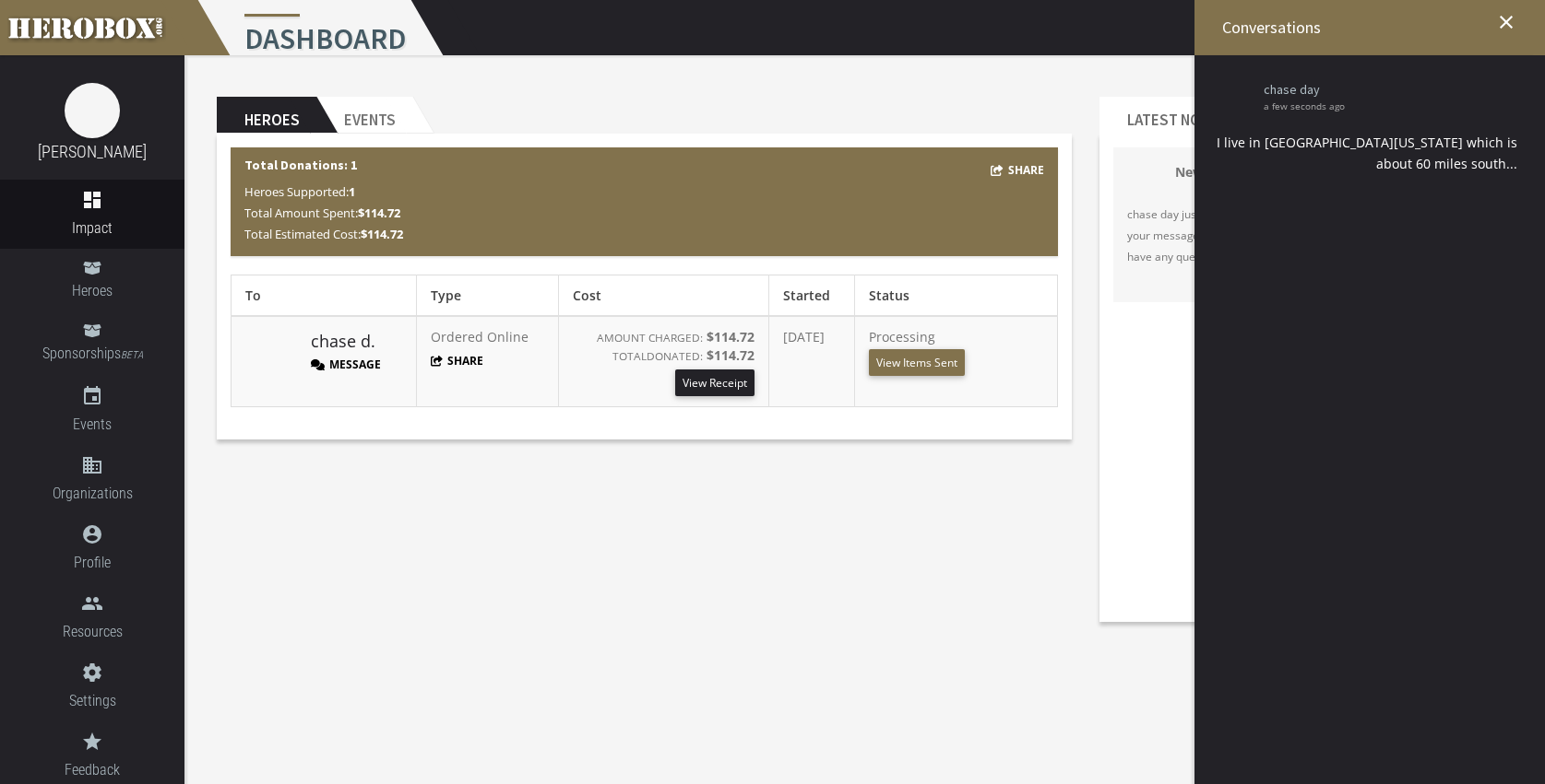
click at [1500, 18] on icon "close" at bounding box center [1505, 22] width 22 height 22
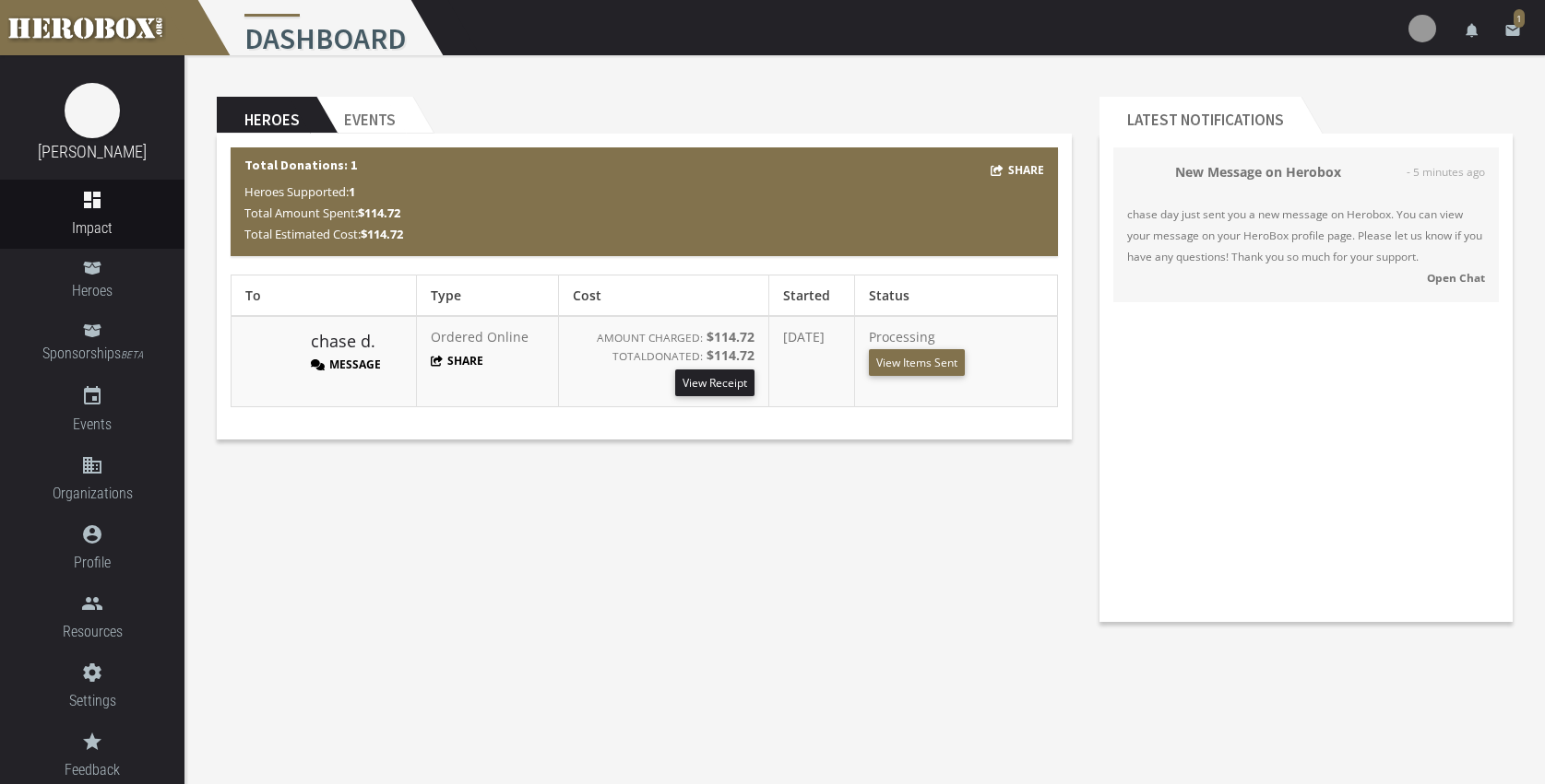
click at [1500, 18] on link "email 1" at bounding box center [1511, 28] width 37 height 55
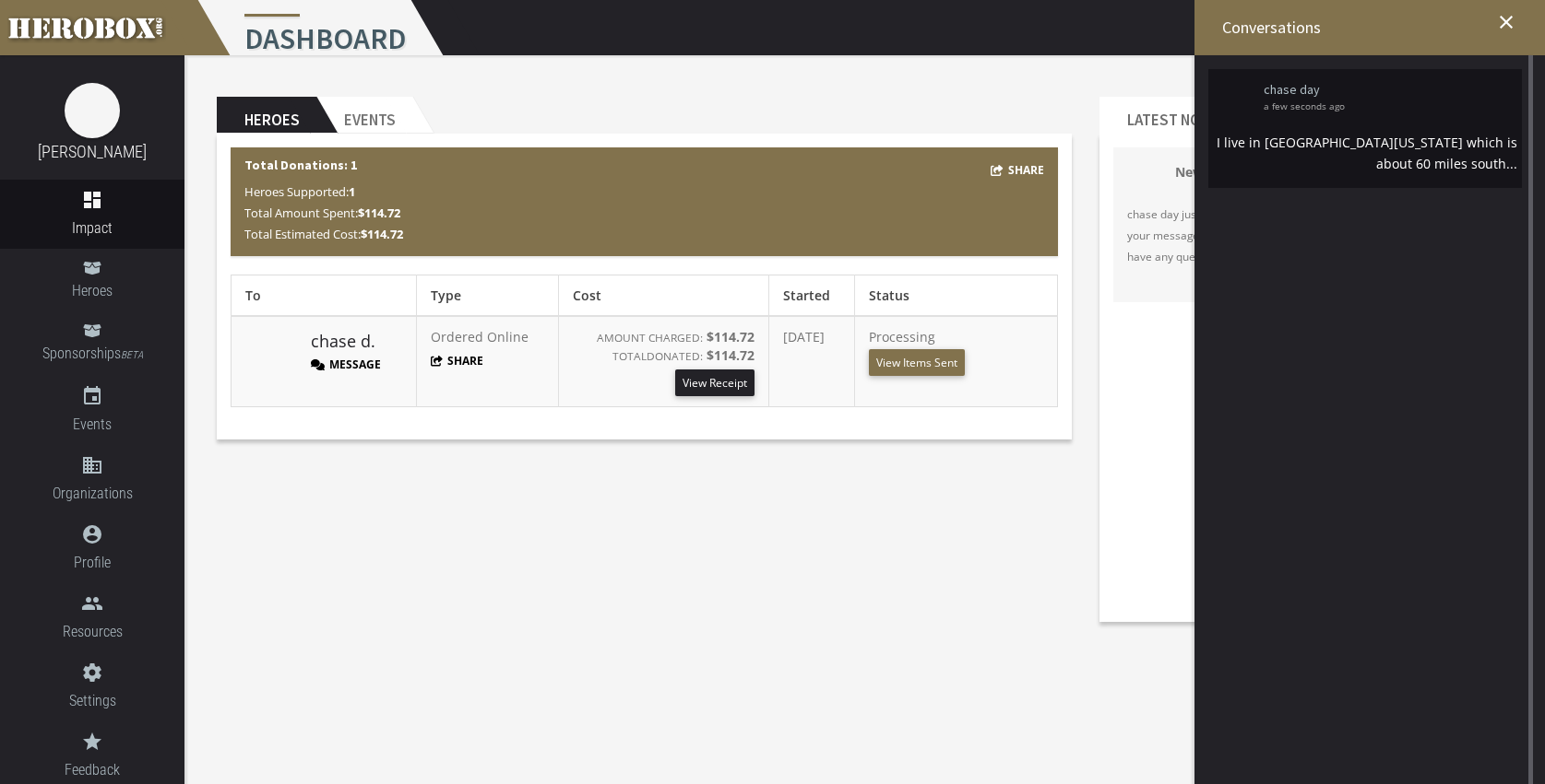
click at [1441, 151] on div "I live in Mound City Kansas which is about 60 miles south..." at bounding box center [1365, 152] width 305 height 43
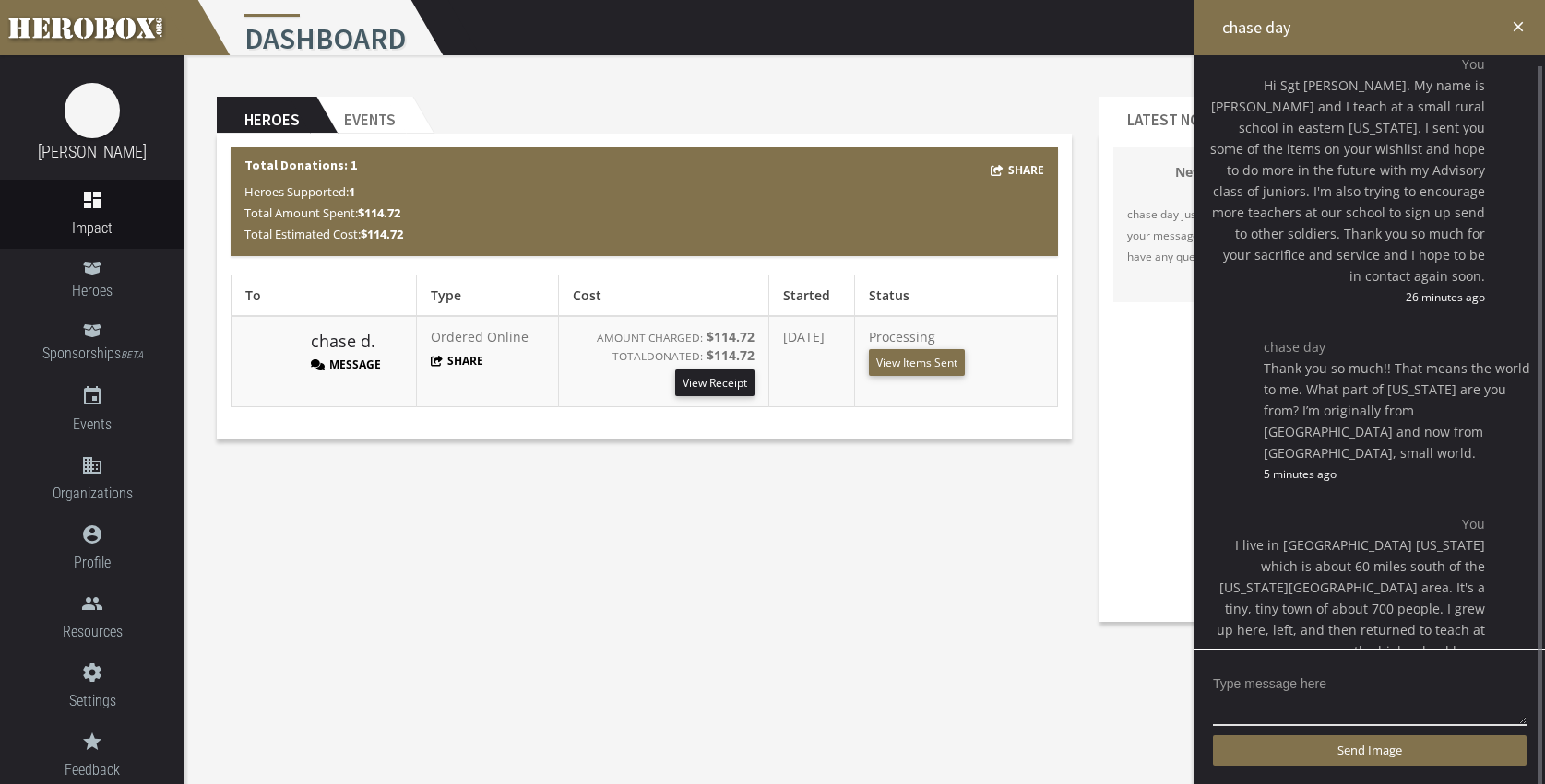
scroll to position [0, 0]
click at [1519, 25] on icon "close" at bounding box center [1517, 27] width 17 height 17
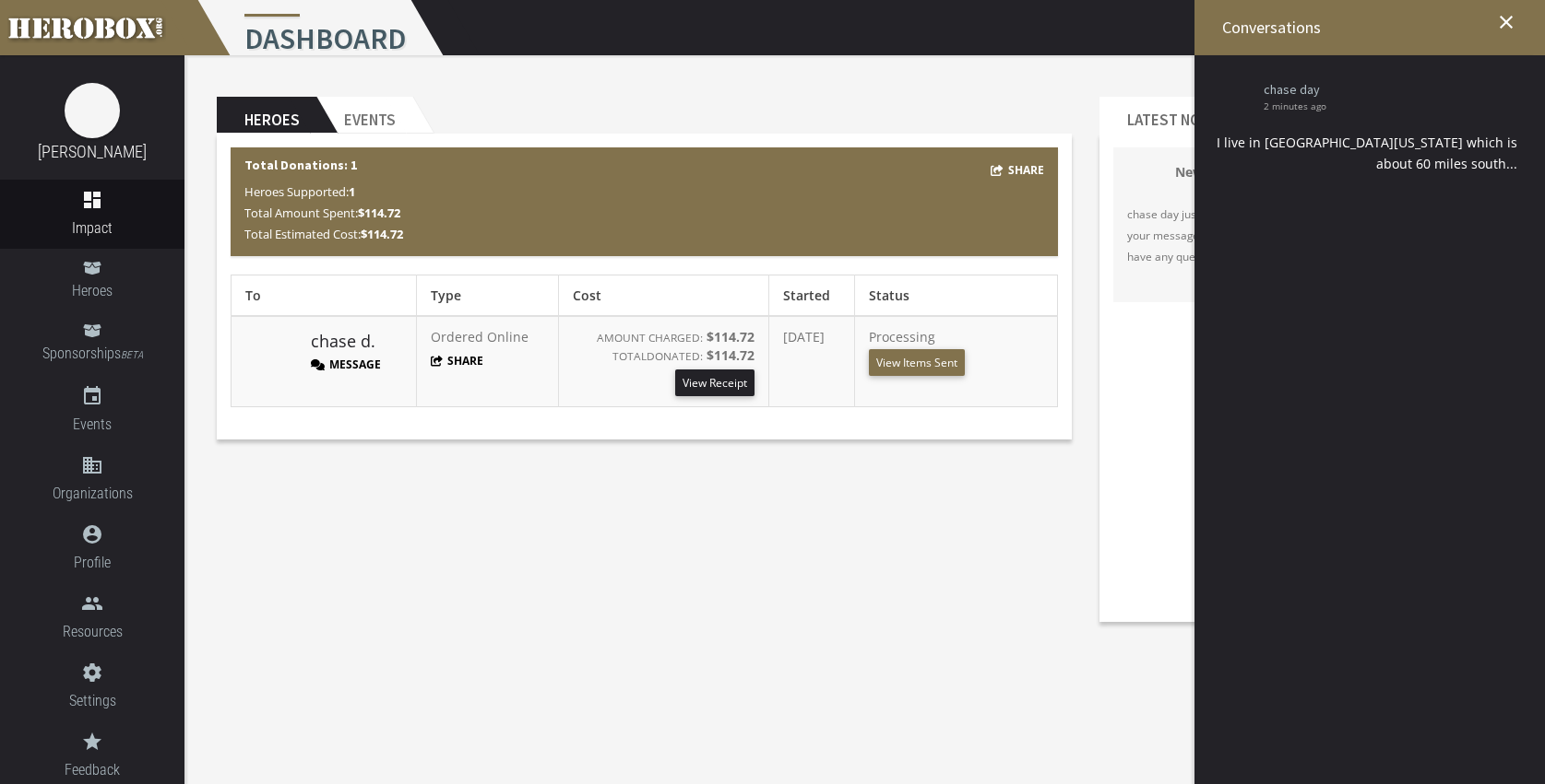
click at [1503, 16] on icon "close" at bounding box center [1505, 22] width 22 height 22
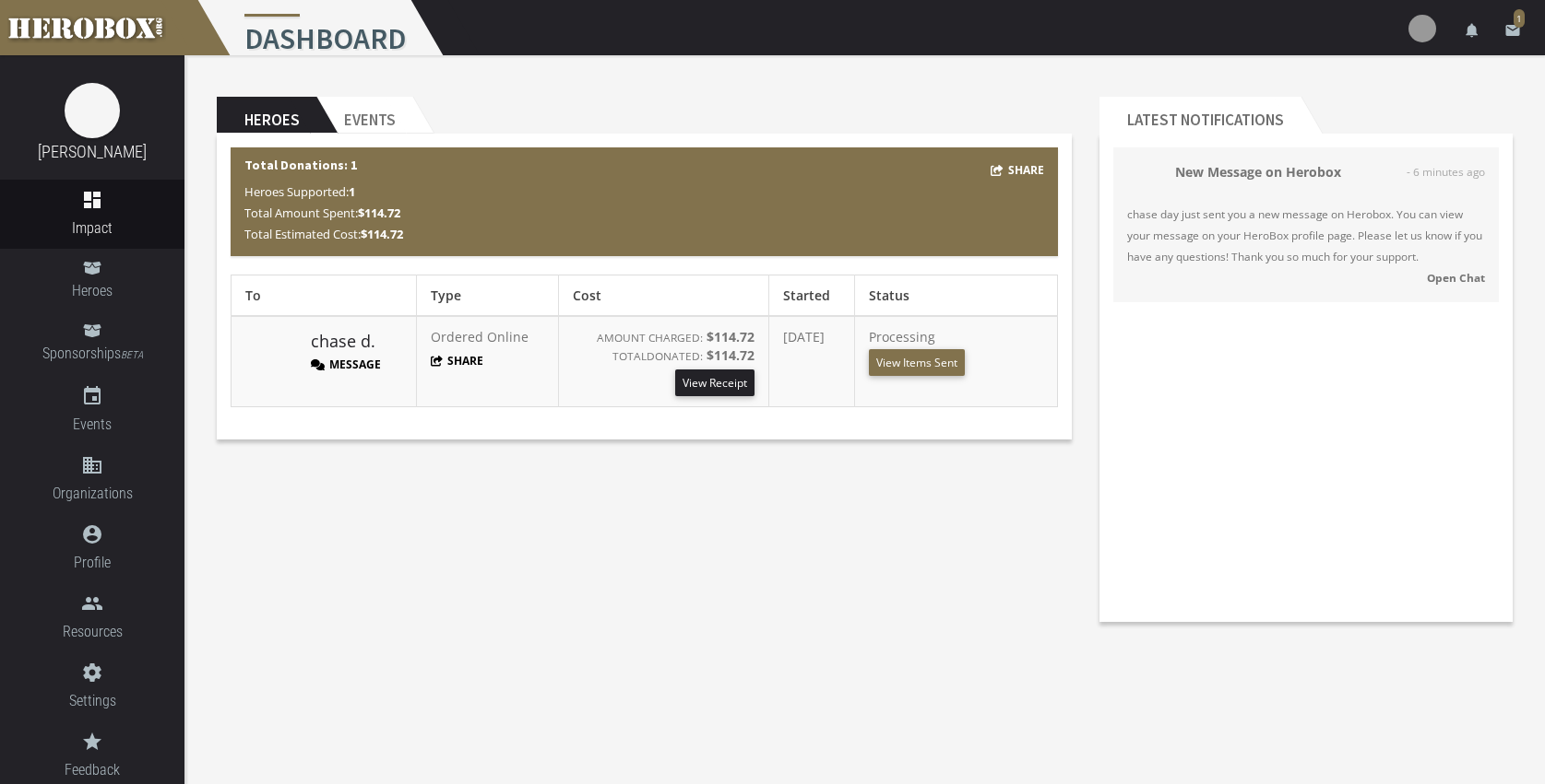
click at [576, 556] on div "Heroes Events Share Total Donations: 1 Heroes Supported: 1 Total Amount Spent: …" at bounding box center [863, 345] width 1360 height 580
click at [1462, 280] on strong "Open Chat" at bounding box center [1455, 277] width 58 height 15
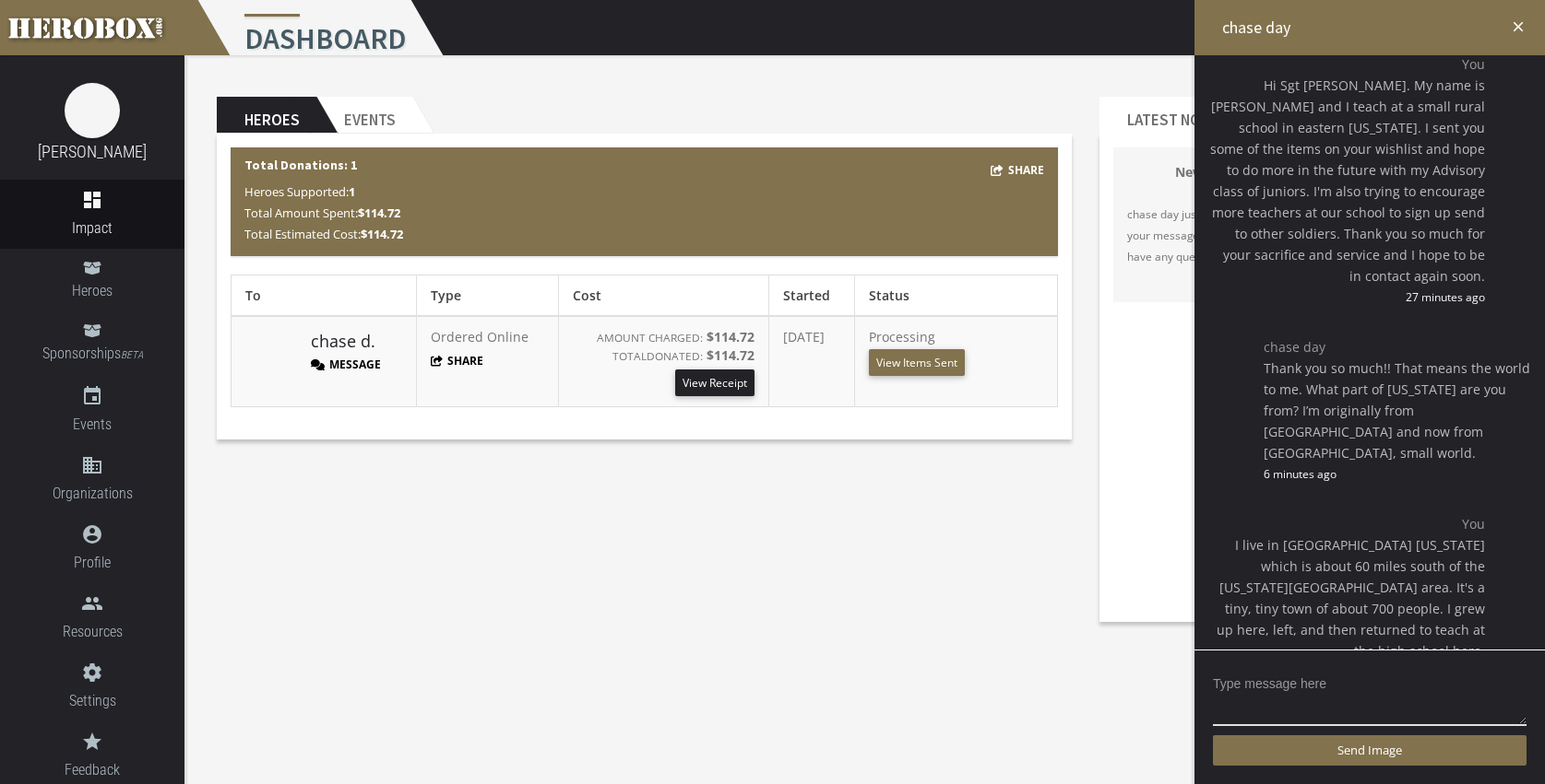
click at [1518, 26] on icon "close" at bounding box center [1517, 27] width 17 height 17
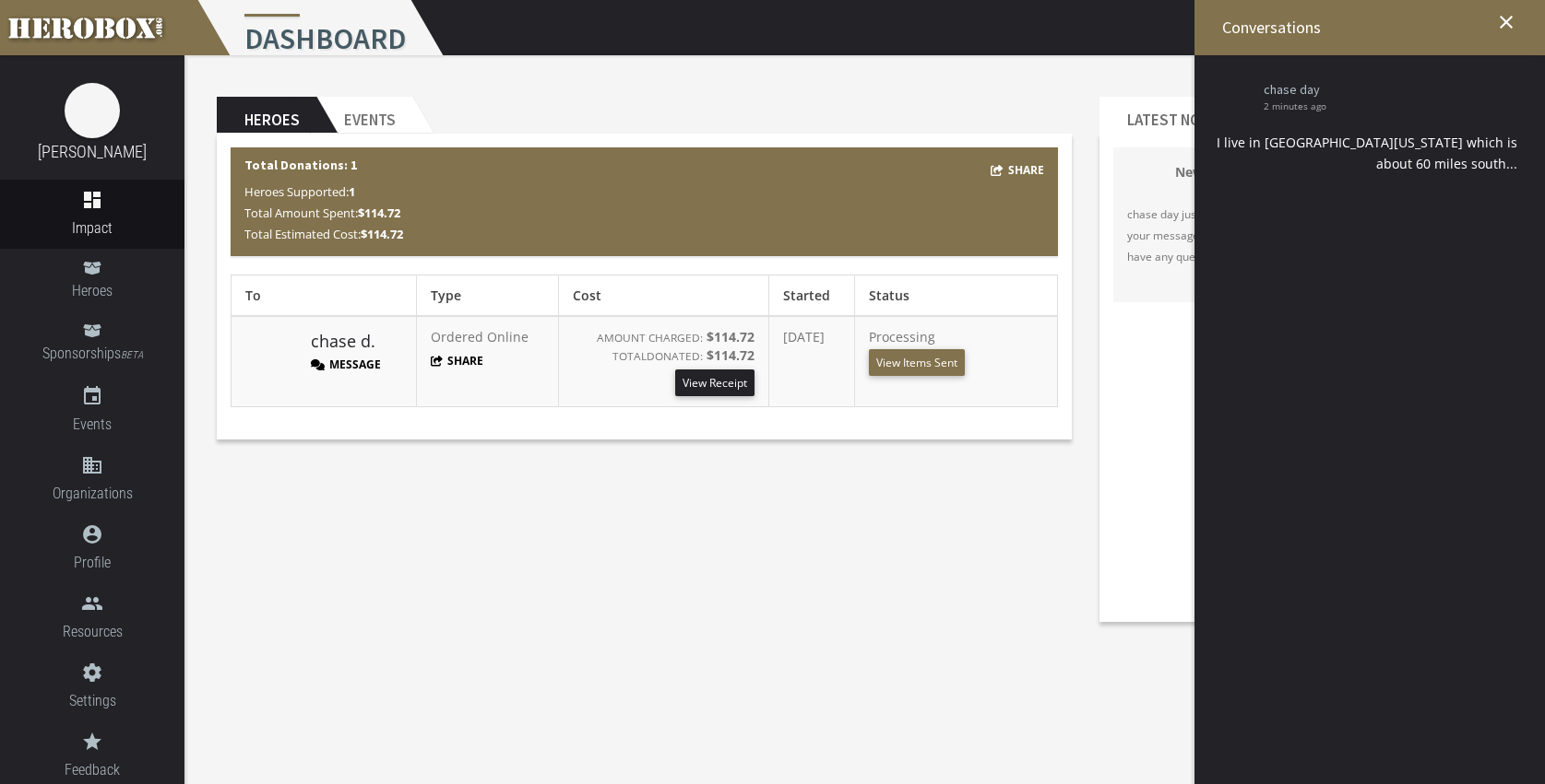
click at [1507, 18] on icon "close" at bounding box center [1505, 22] width 22 height 22
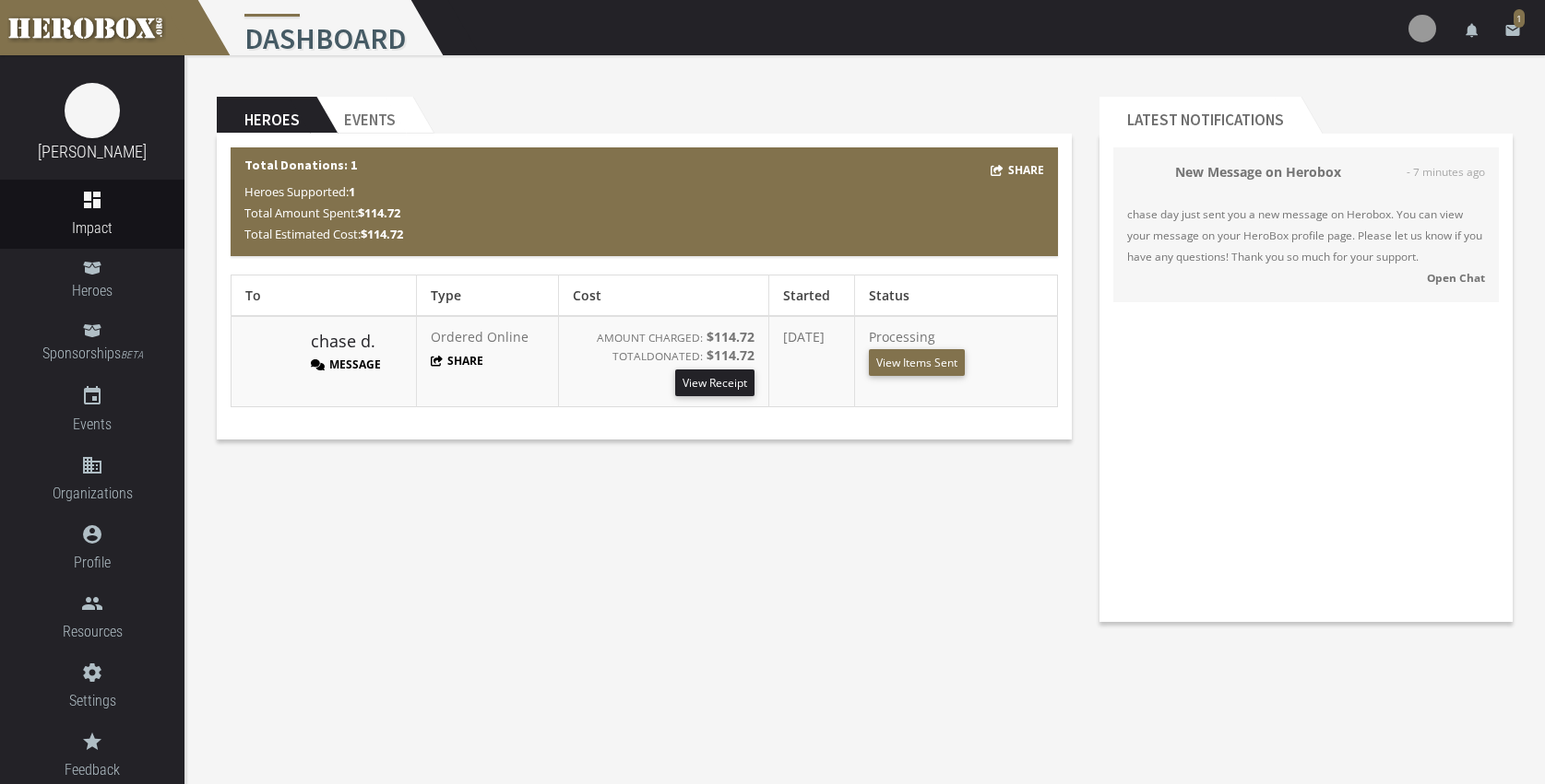
click at [965, 112] on header "Heroes Events" at bounding box center [644, 115] width 855 height 37
click at [1511, 26] on icon "email" at bounding box center [1511, 30] width 17 height 17
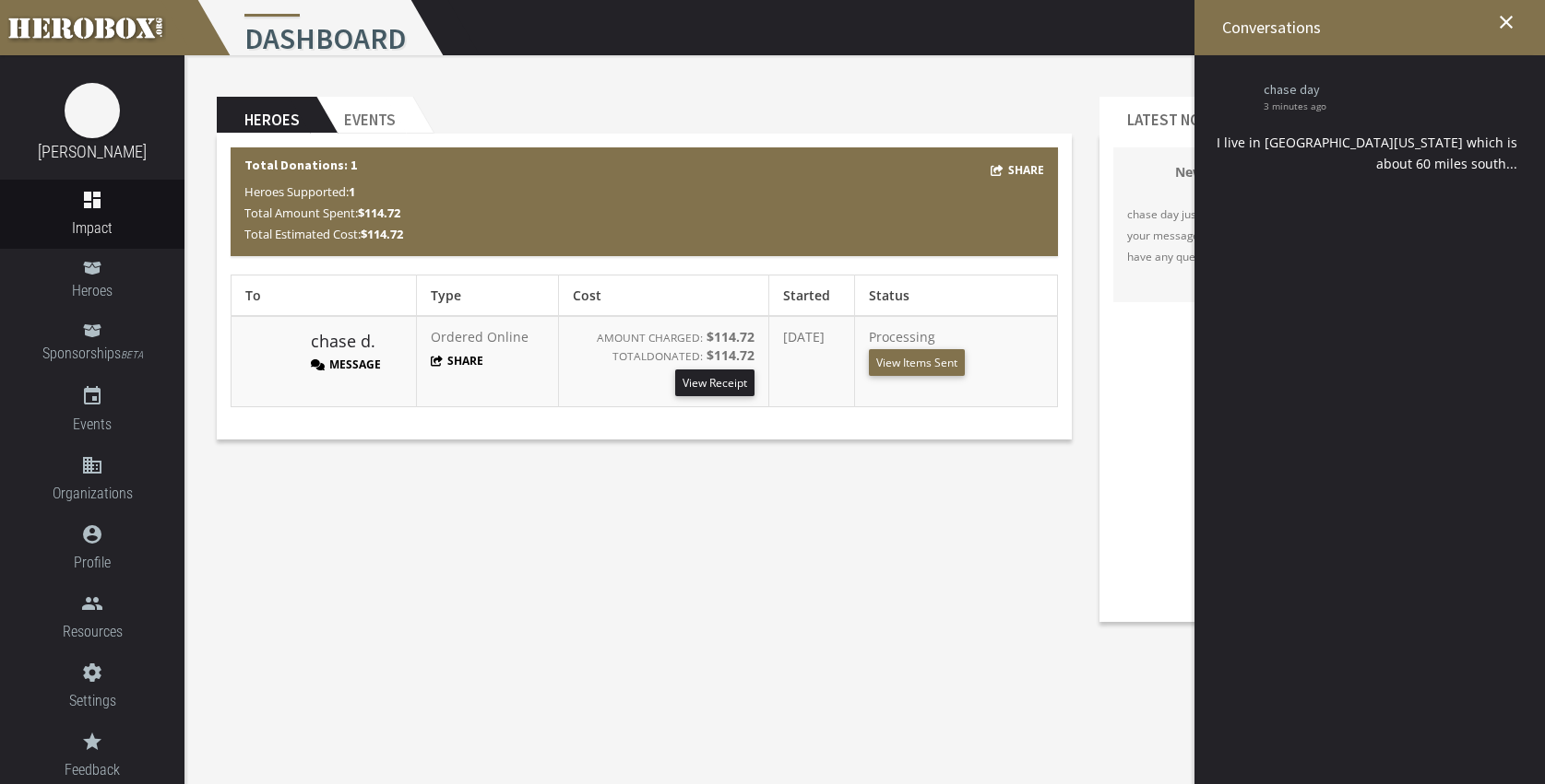
click at [1500, 18] on icon "close" at bounding box center [1505, 22] width 22 height 22
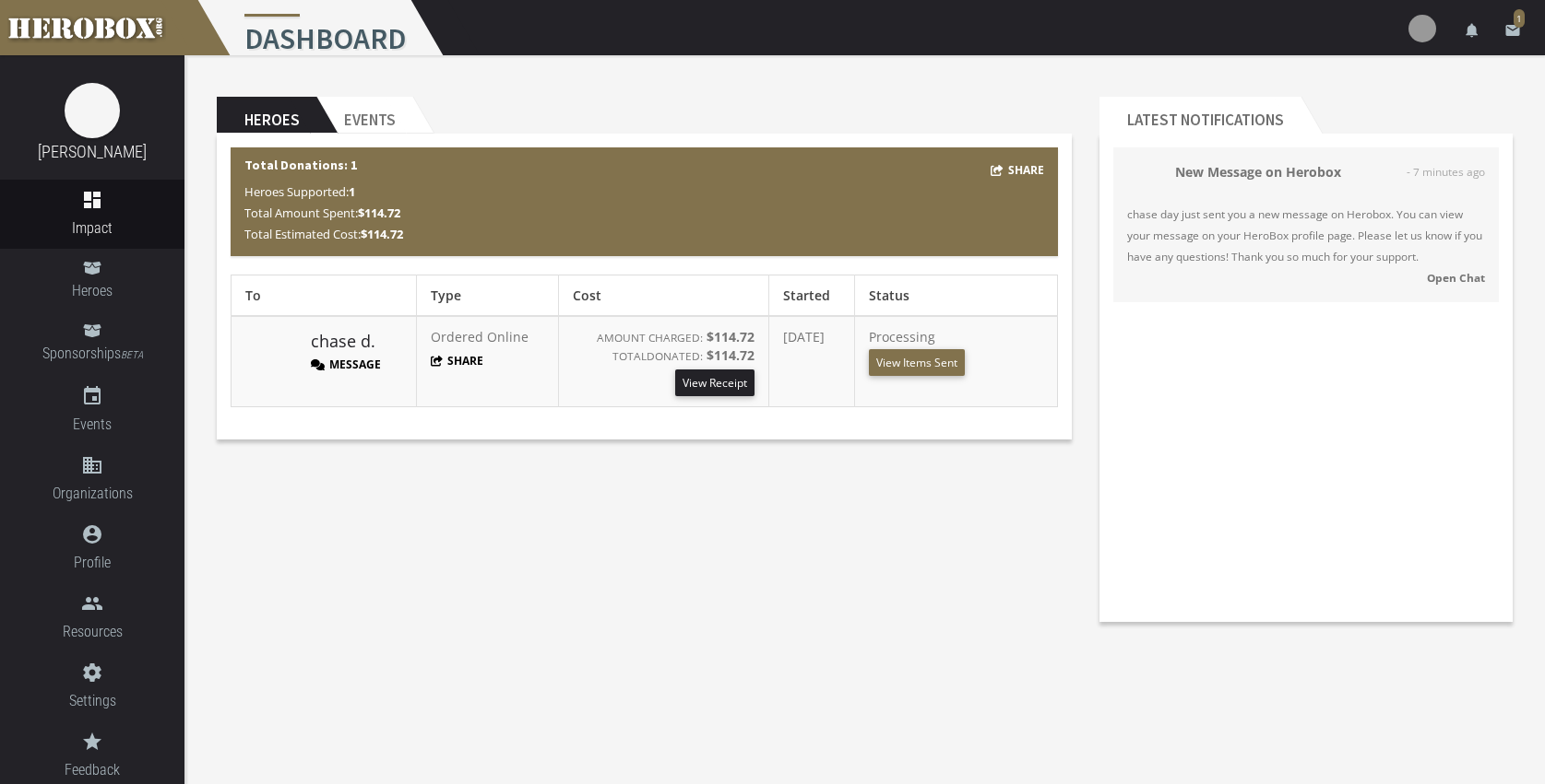
click at [884, 78] on div "Heroes Events Share Total Donations: 1 Heroes Supported: 1 Total Amount Spent: …" at bounding box center [863, 345] width 1360 height 580
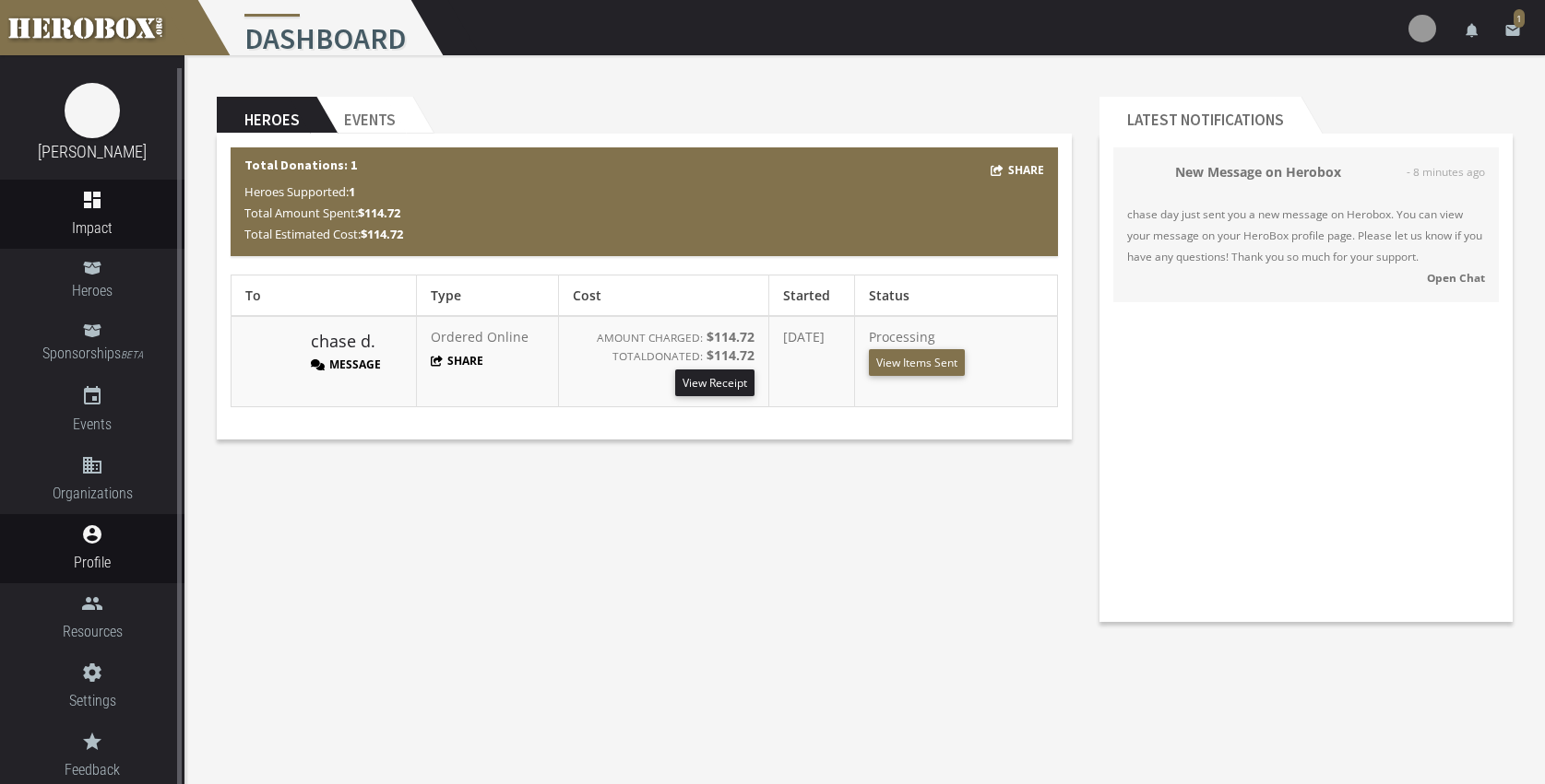
scroll to position [7, 0]
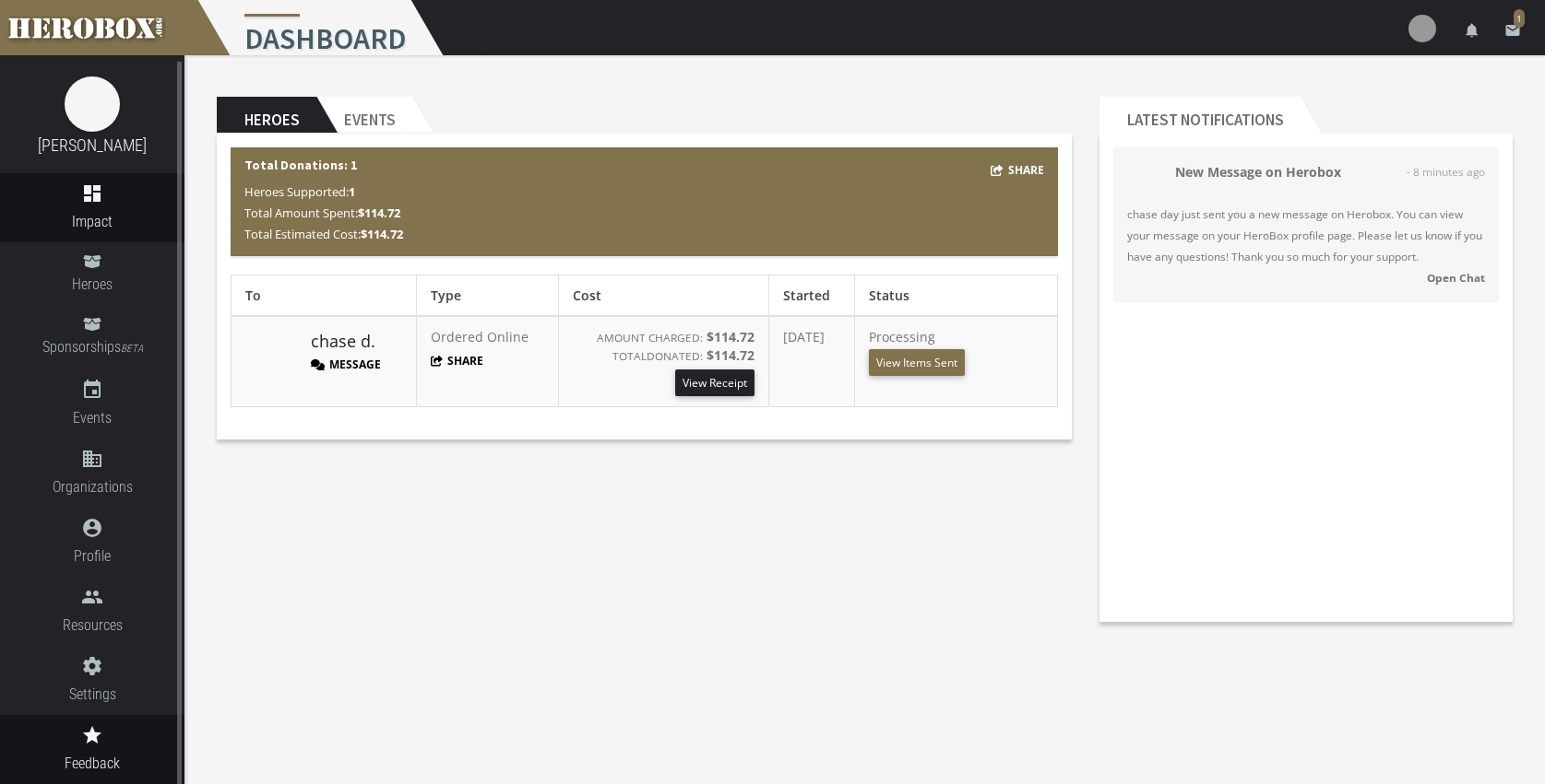
click at [88, 739] on icon "grade" at bounding box center [92, 736] width 184 height 22
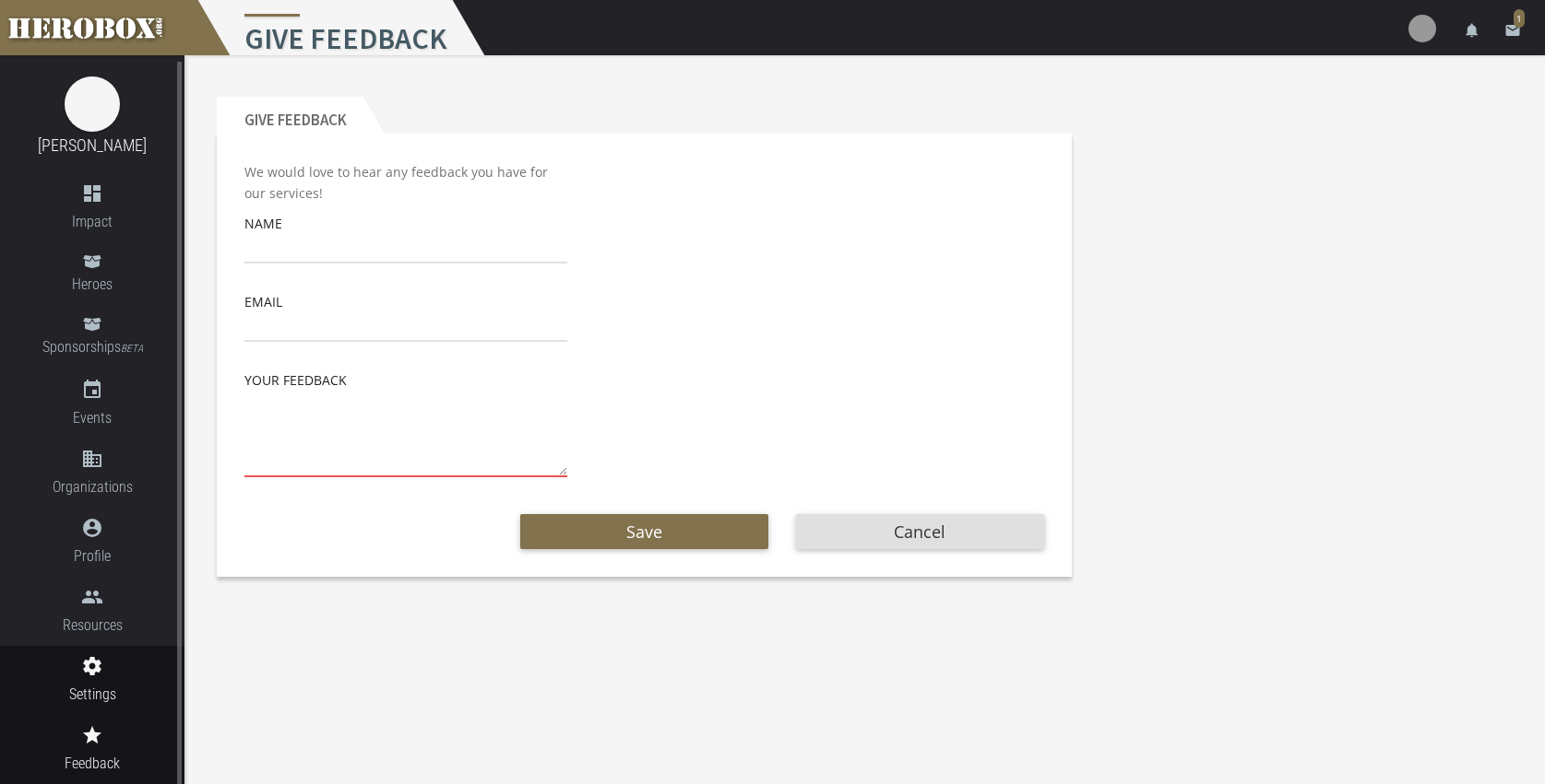
click at [88, 688] on span "Settings" at bounding box center [92, 694] width 184 height 23
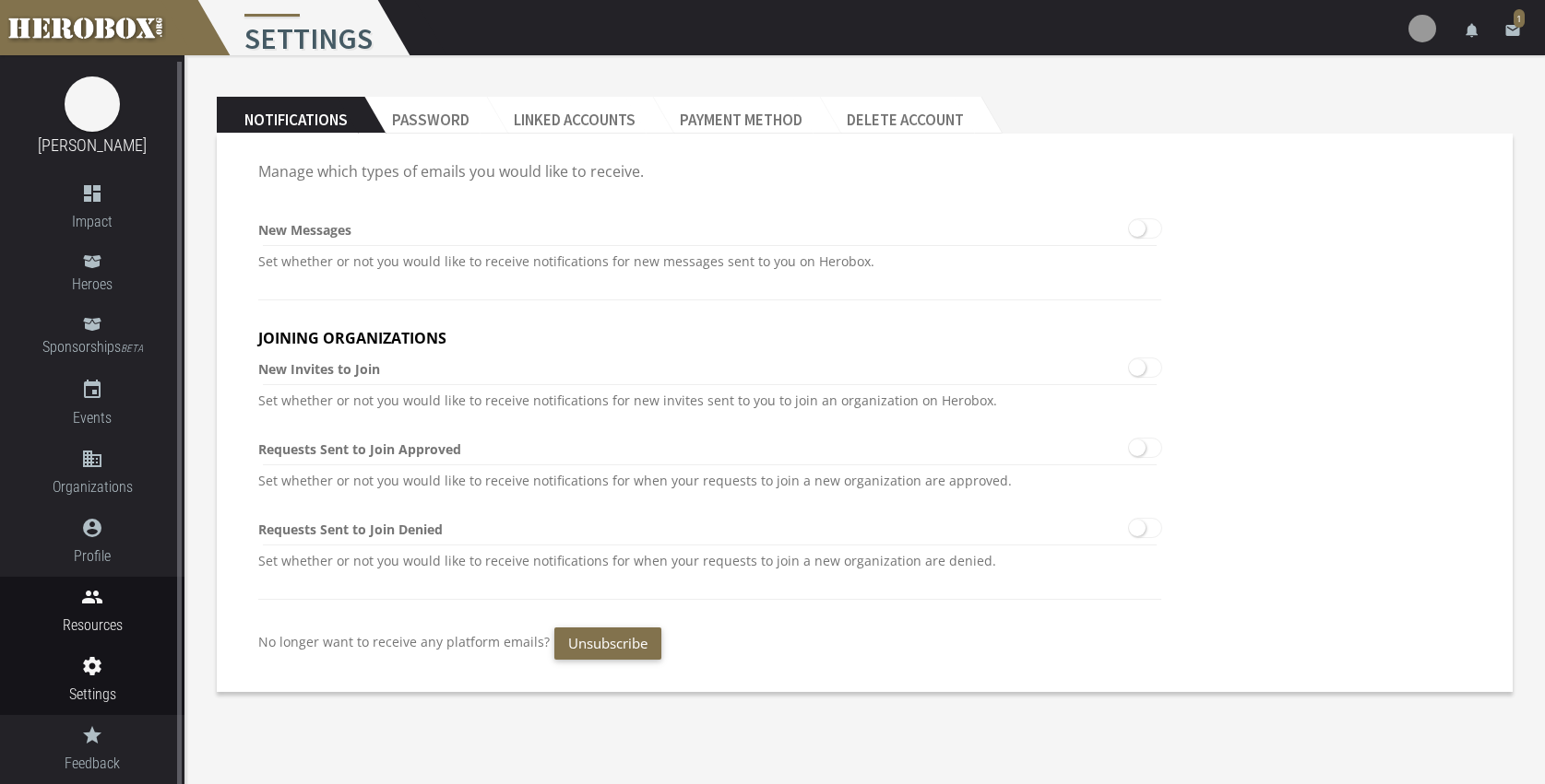
click at [95, 606] on icon "people" at bounding box center [92, 597] width 184 height 22
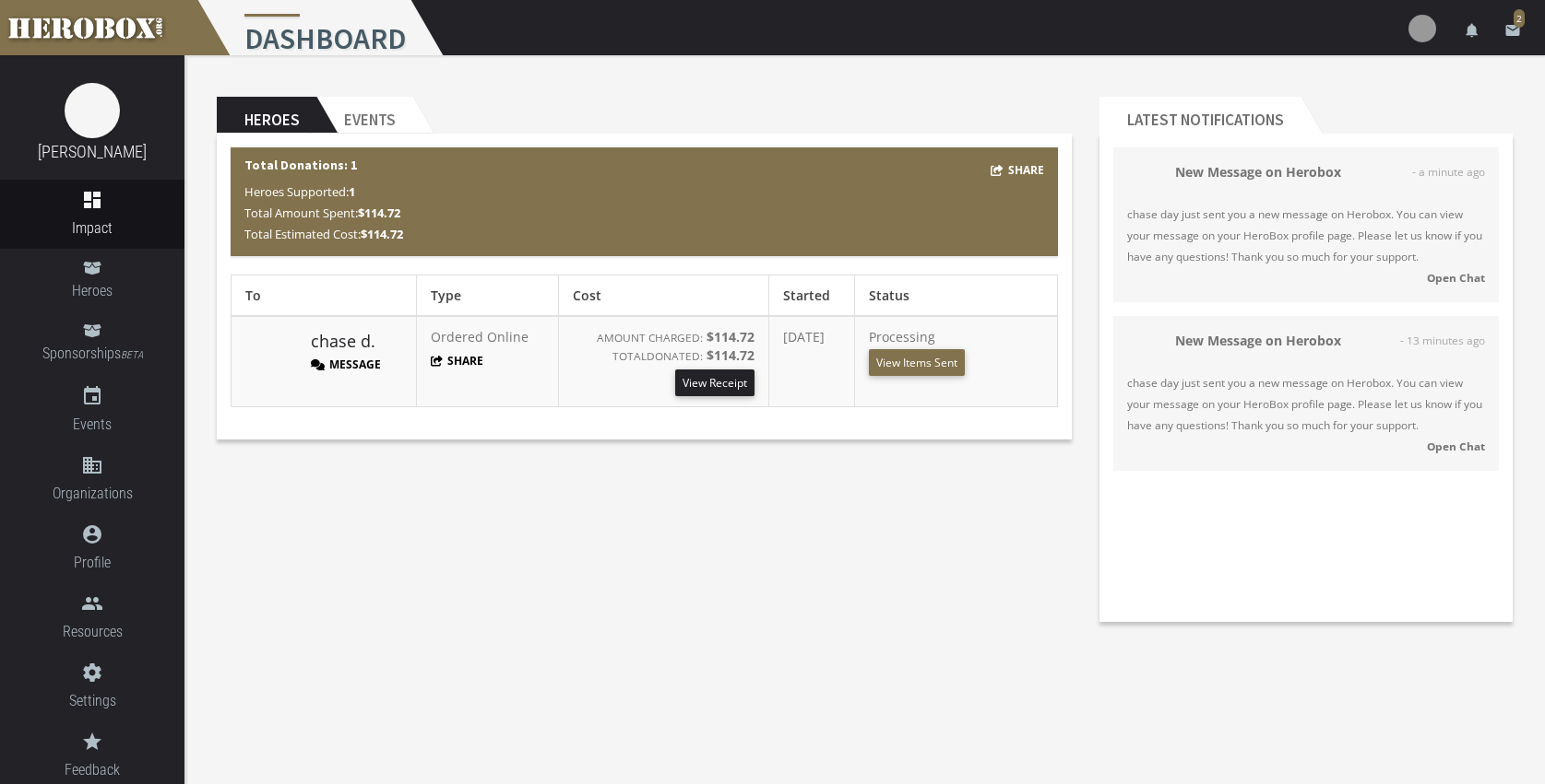
click at [1441, 441] on strong "Open Chat" at bounding box center [1455, 446] width 58 height 15
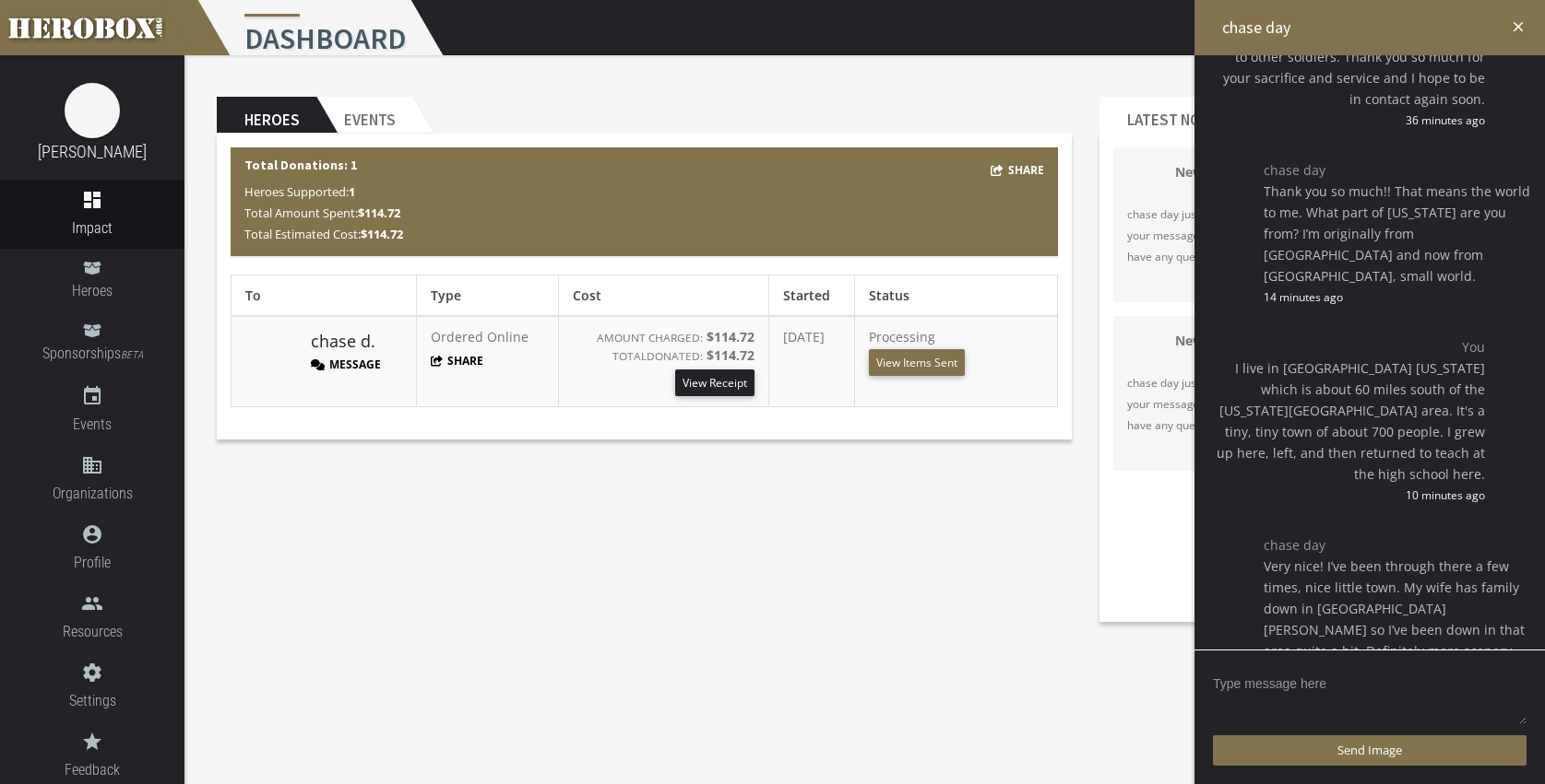
click at [1287, 685] on textarea at bounding box center [1369, 698] width 314 height 57
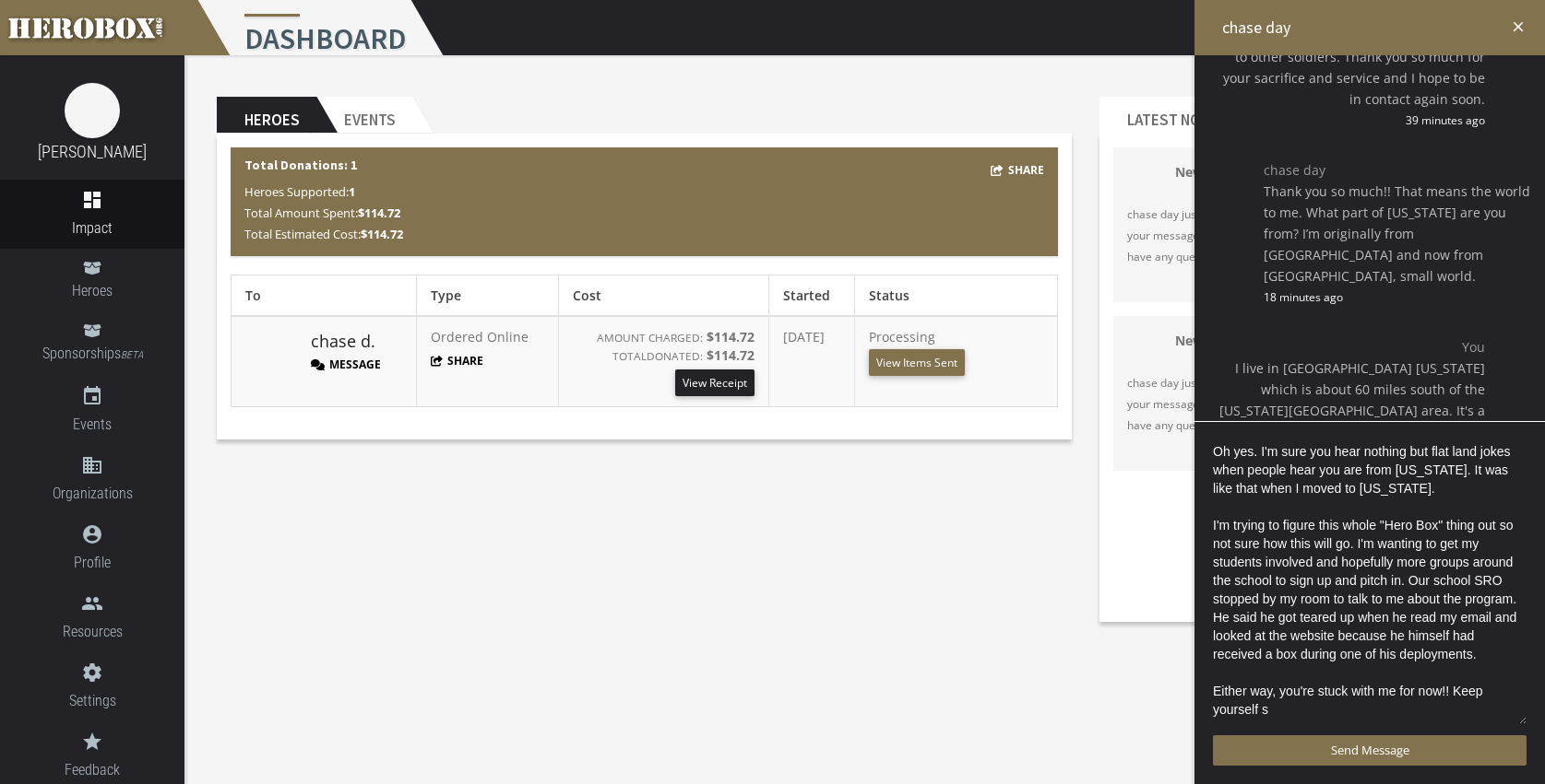
scroll to position [4, 0]
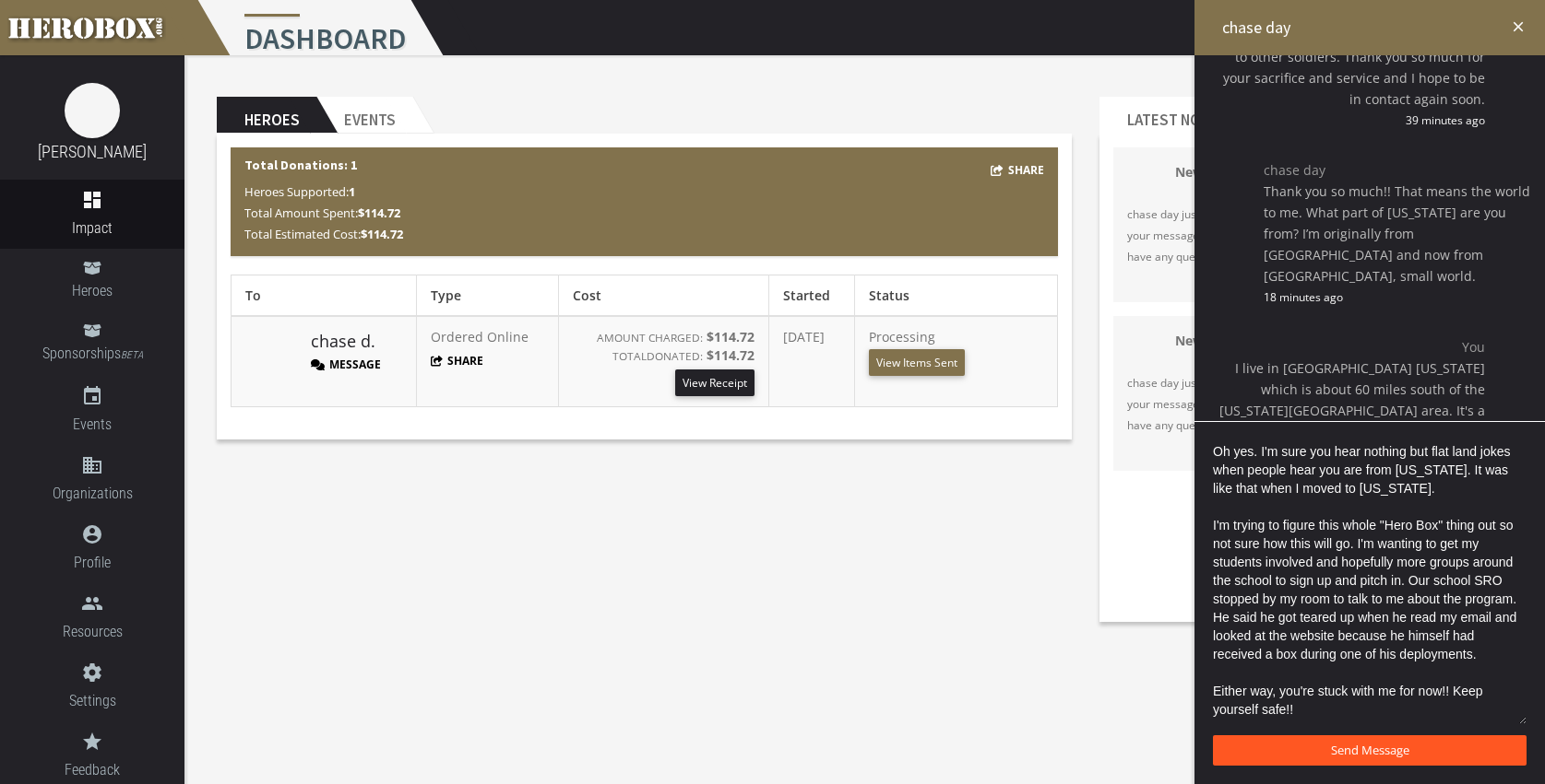
type textarea "Oh yes. I'm sure you hear nothing but flat land jokes when people hear you are …"
click at [1323, 746] on button "Send Message" at bounding box center [1369, 750] width 314 height 31
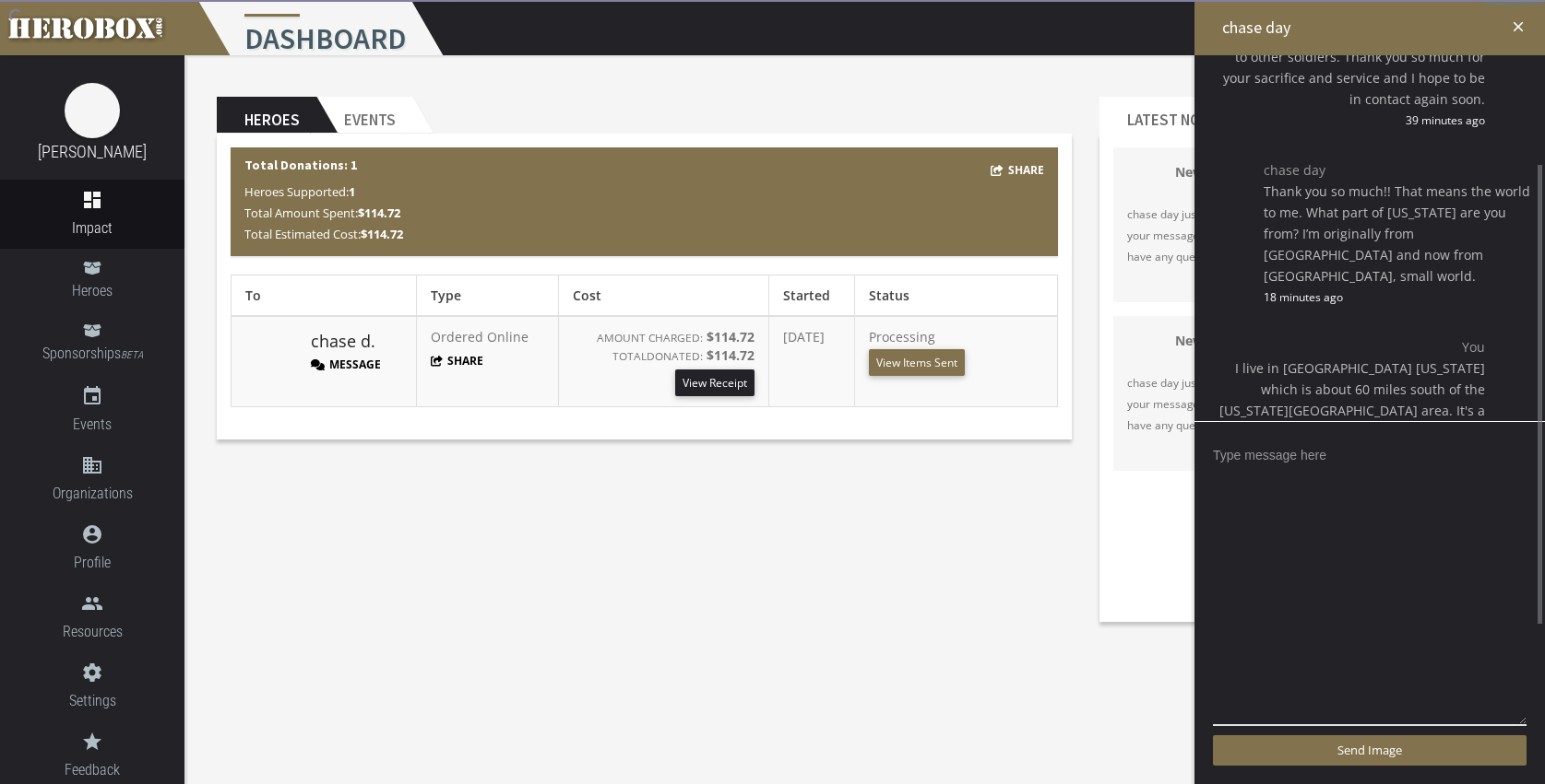
scroll to position [556, 0]
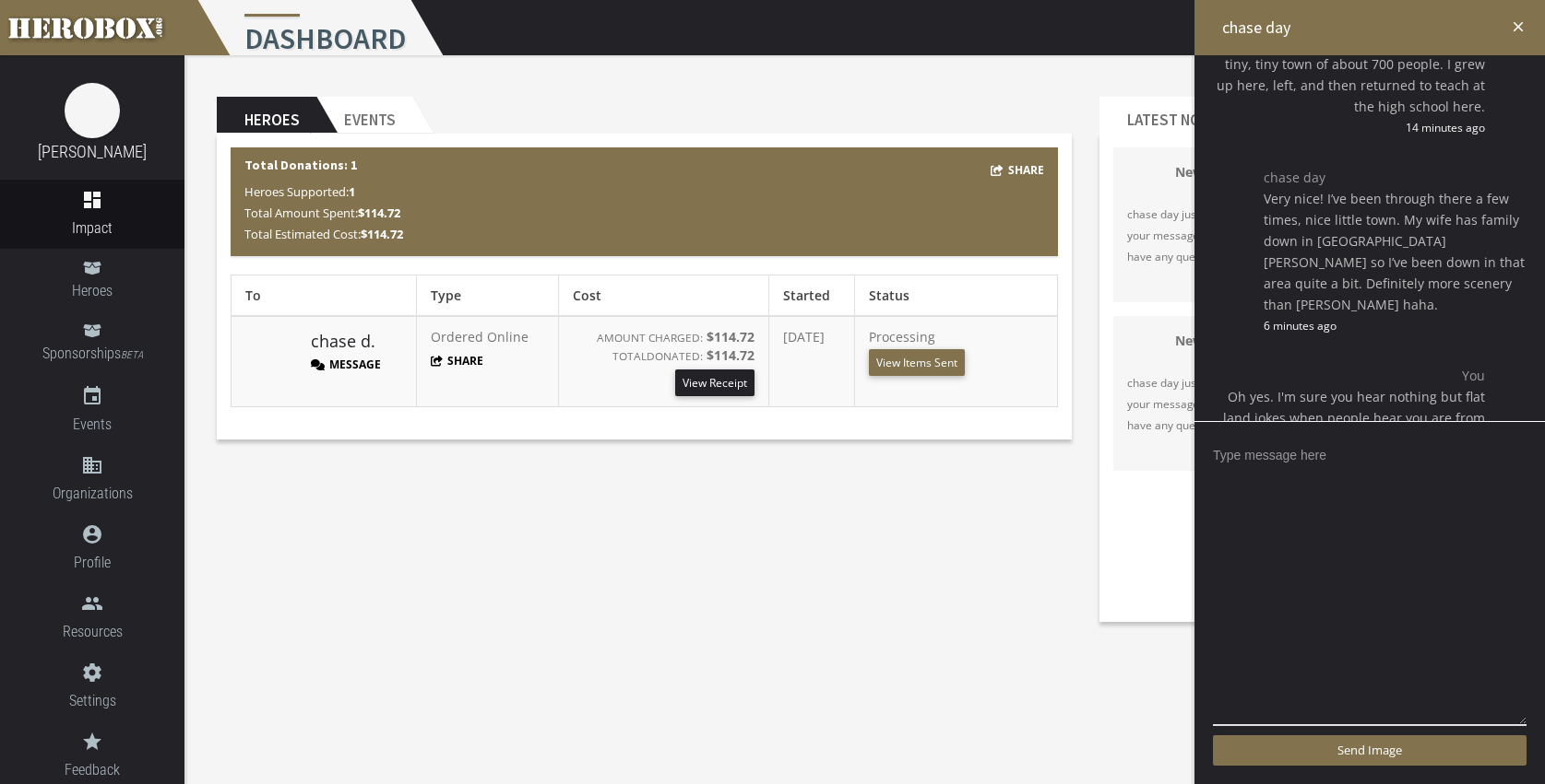
click at [1518, 23] on icon "close" at bounding box center [1517, 27] width 17 height 17
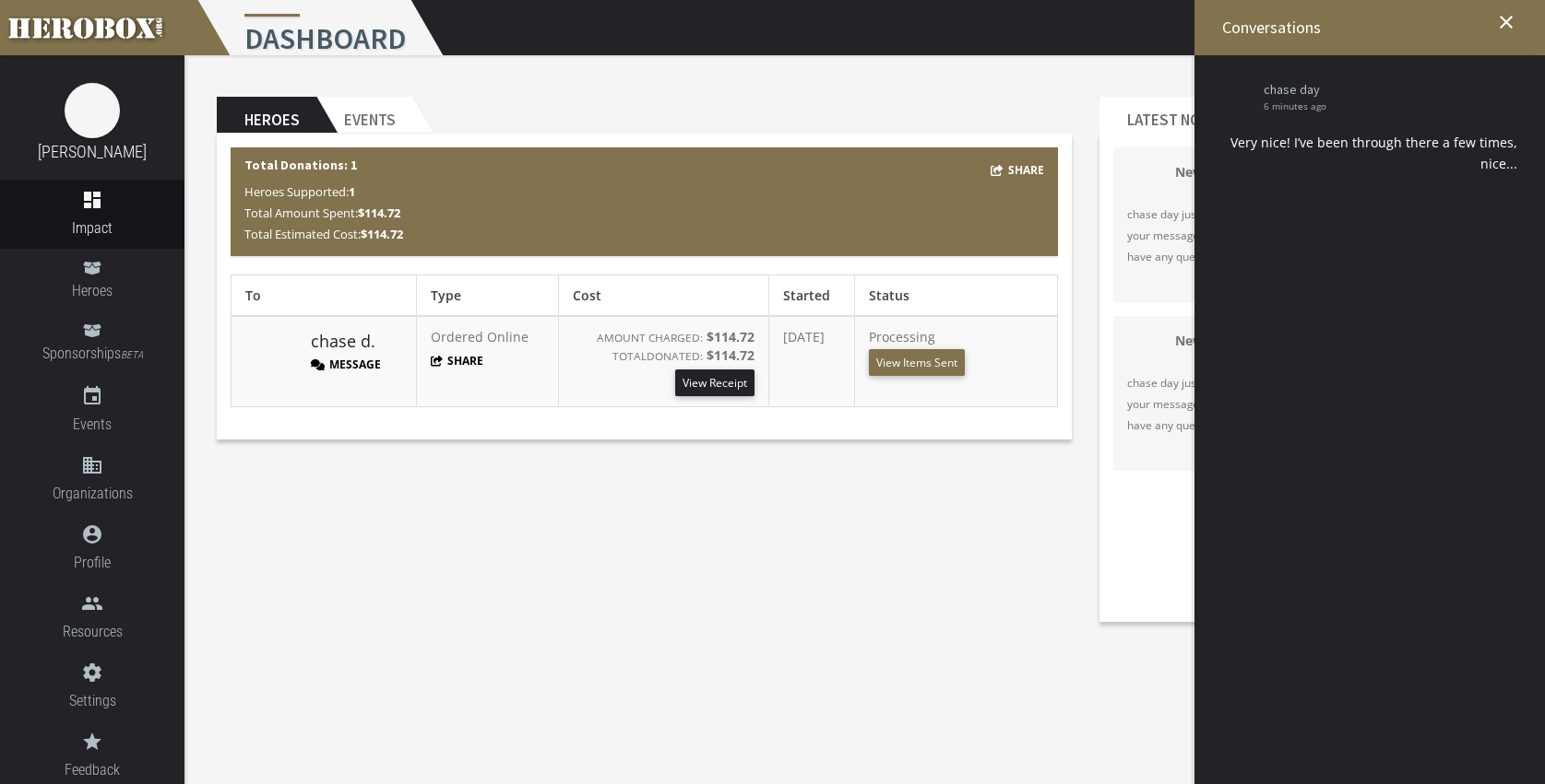
click at [116, 17] on link at bounding box center [92, 28] width 184 height 55
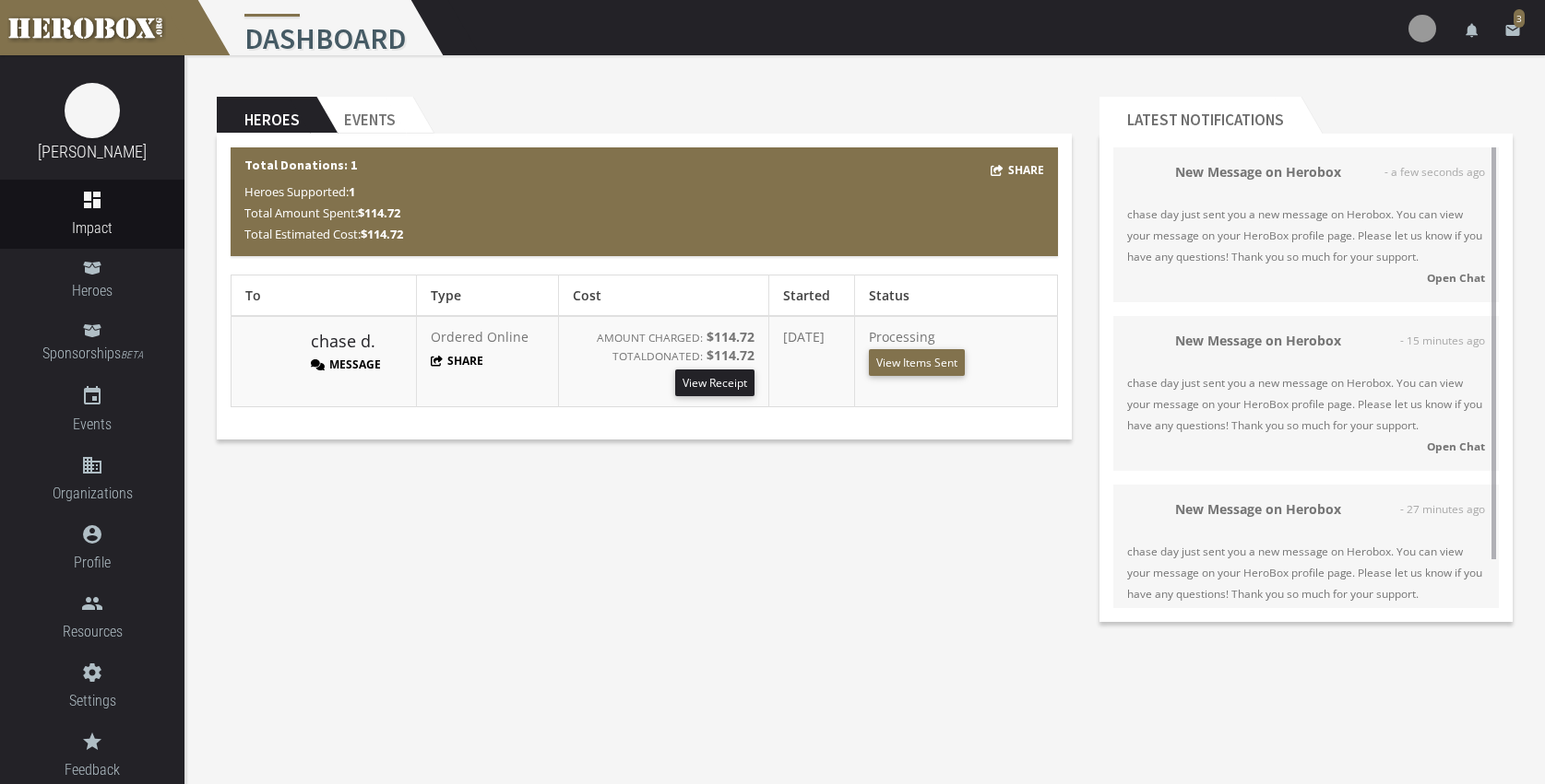
click at [1439, 283] on strong "Open Chat" at bounding box center [1455, 277] width 58 height 15
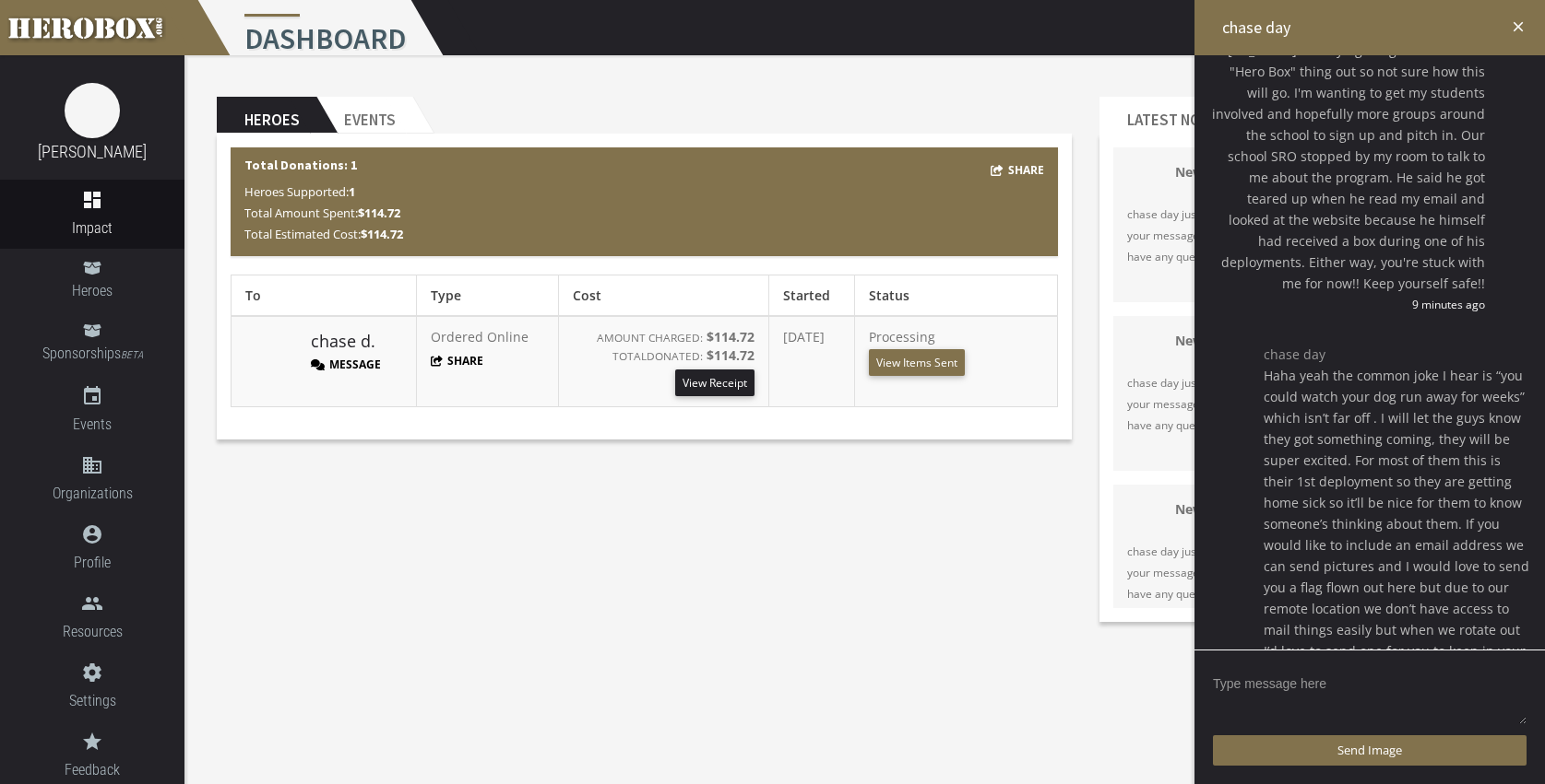
click at [1316, 688] on textarea at bounding box center [1369, 698] width 314 height 57
type textarea "T"
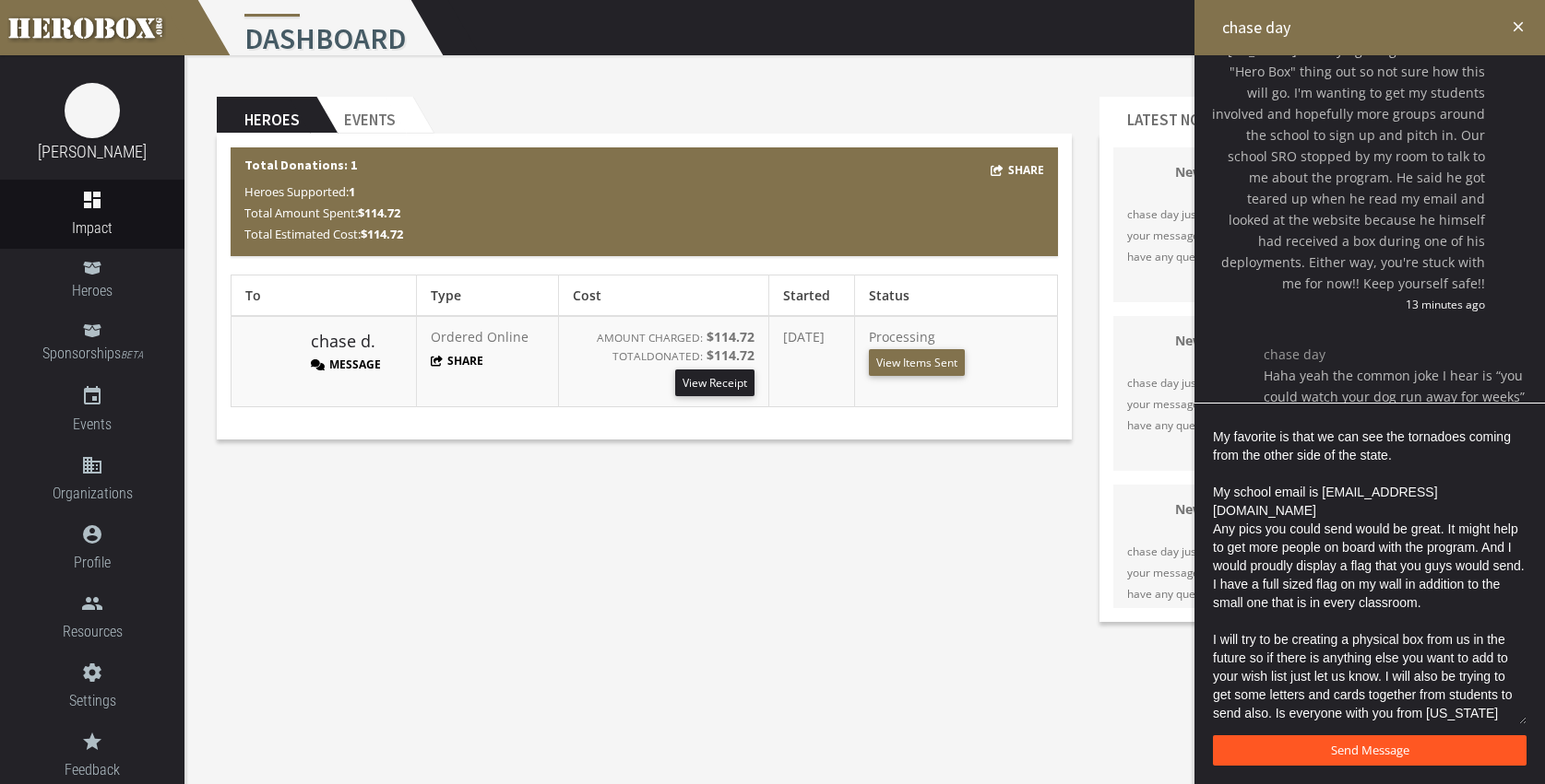
type textarea "My favorite is that we can see the tornadoes coming from the other side of the …"
click at [1334, 748] on span "Send Message" at bounding box center [1369, 749] width 78 height 17
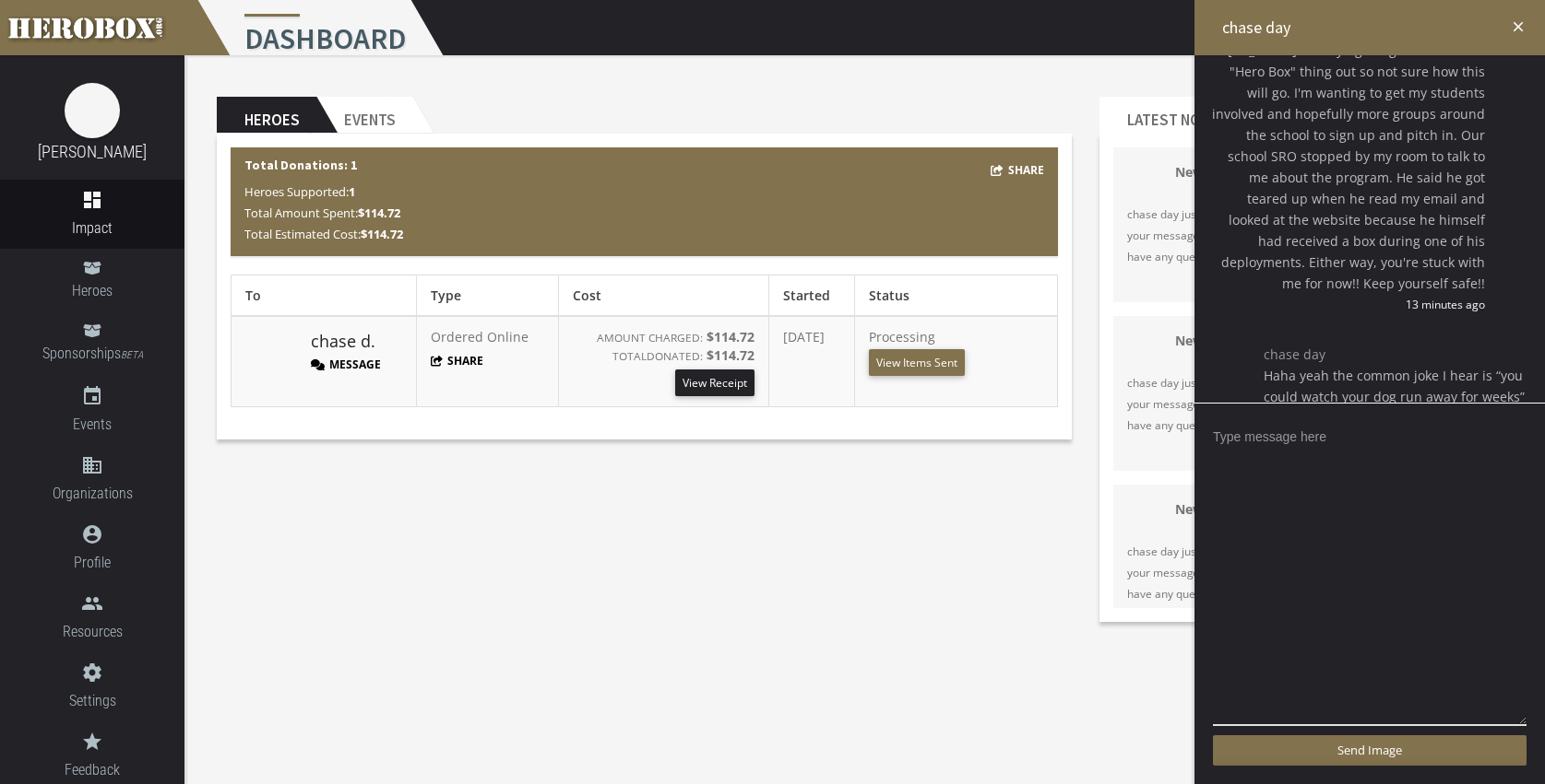
scroll to position [1376, 0]
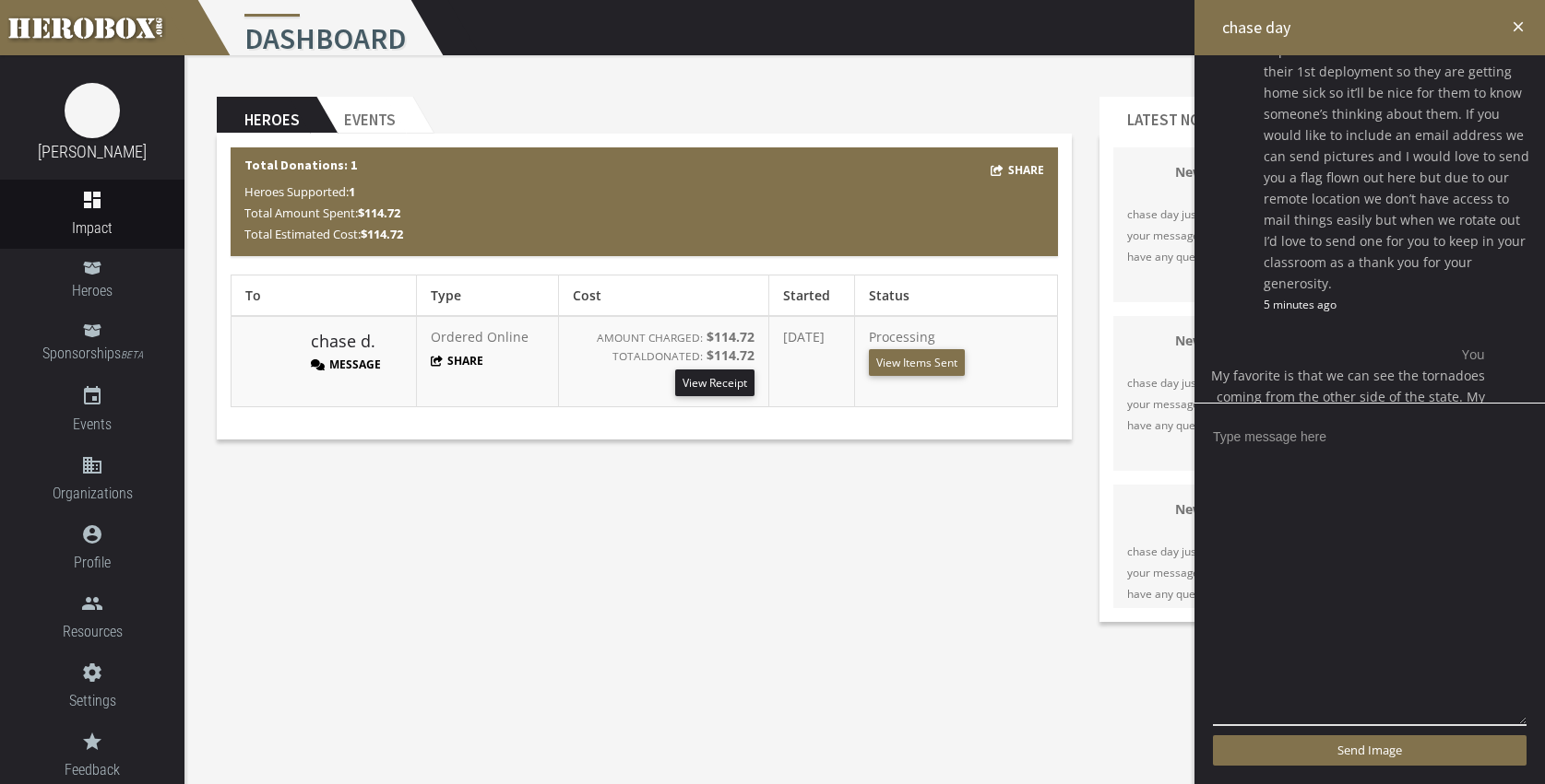
click at [726, 557] on div "Heroes Events Share Total Donations: 1 Heroes Supported: 1 Total Amount Spent: …" at bounding box center [863, 345] width 1360 height 580
click at [1506, 22] on h2 "chase day" at bounding box center [1369, 28] width 350 height 55
click at [1517, 22] on icon "close" at bounding box center [1517, 27] width 17 height 17
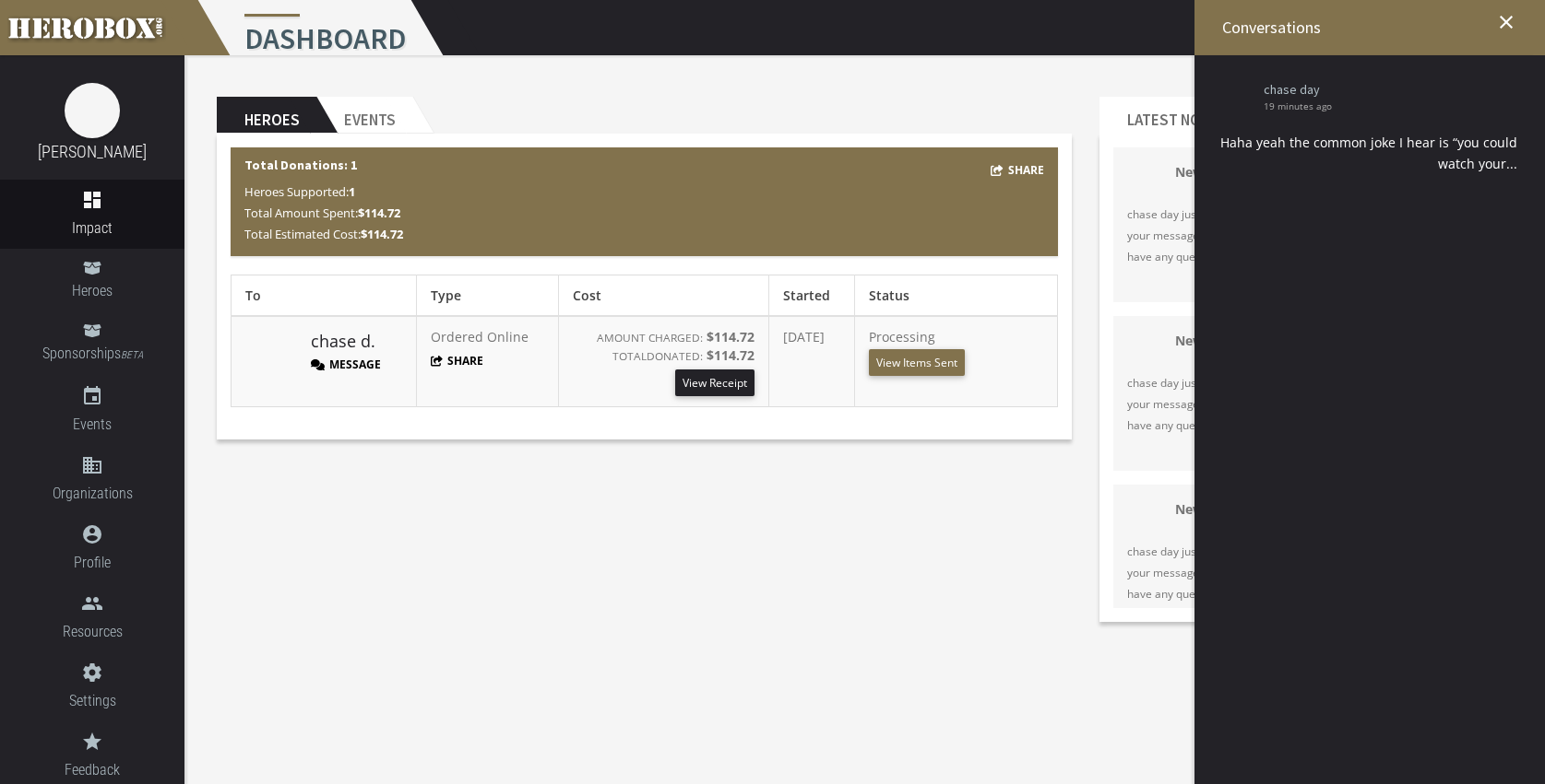
click at [1500, 21] on icon "close" at bounding box center [1505, 22] width 22 height 22
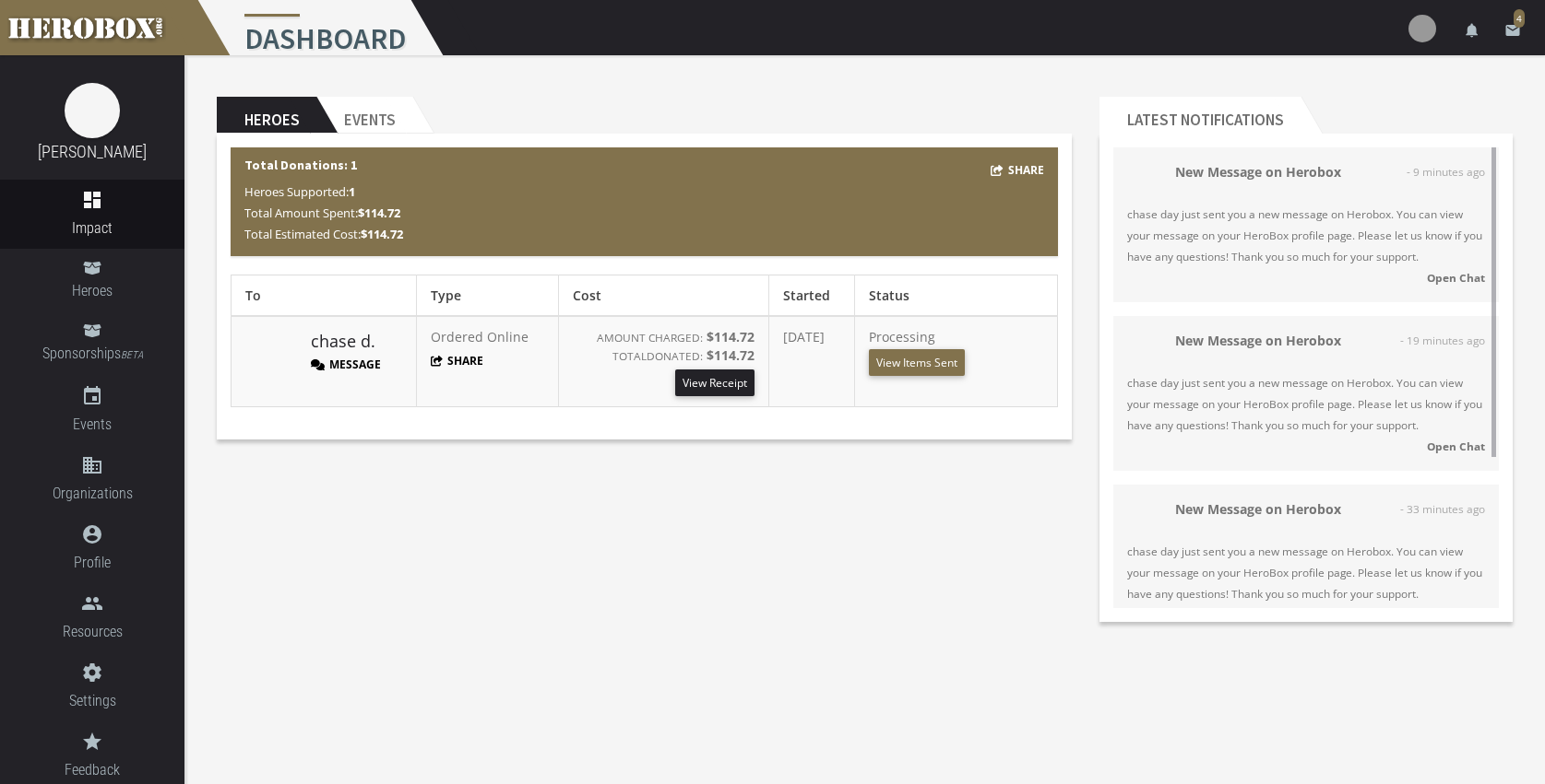
click at [1452, 279] on strong "Open Chat" at bounding box center [1455, 277] width 58 height 15
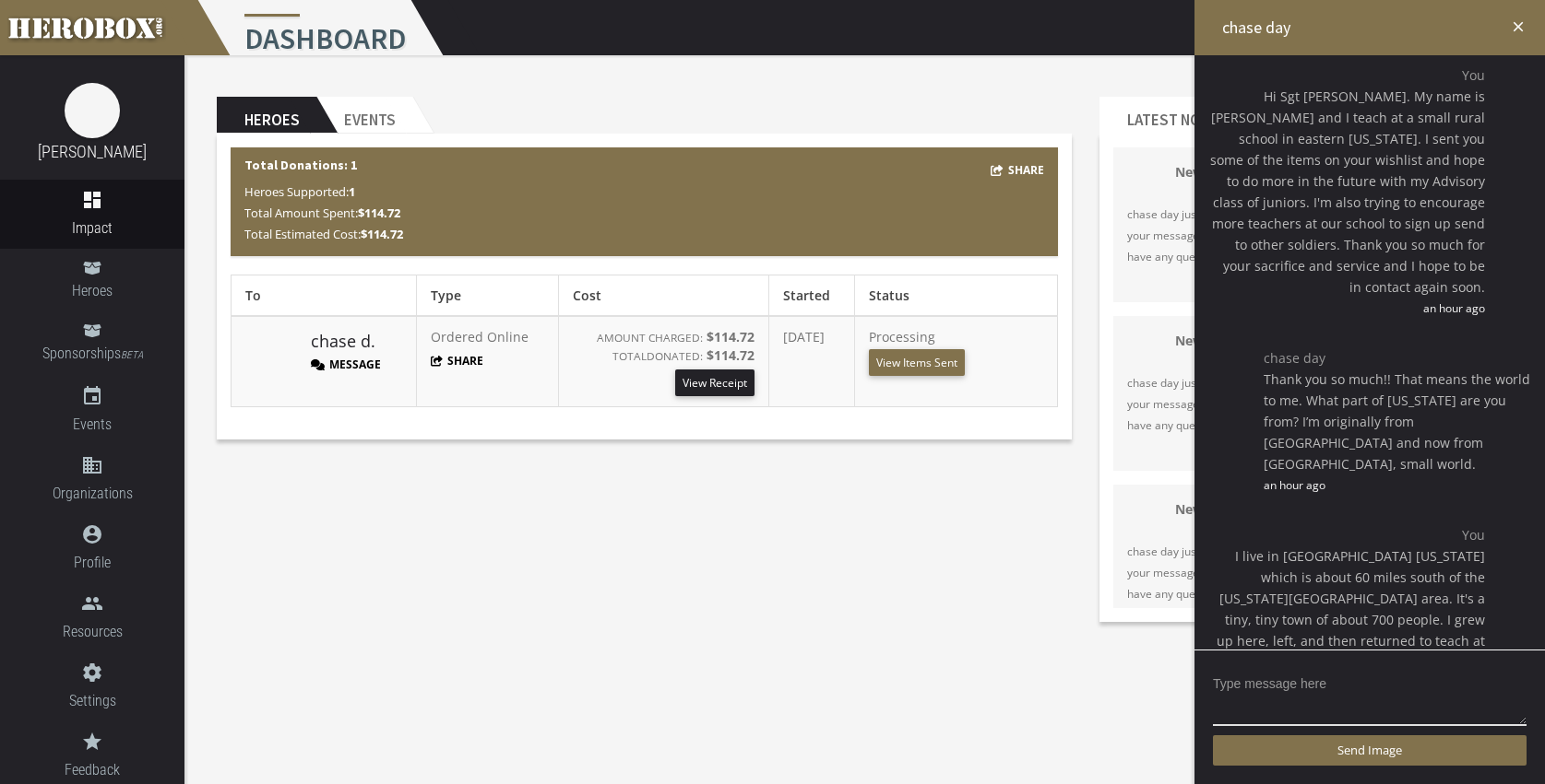
scroll to position [1659, 0]
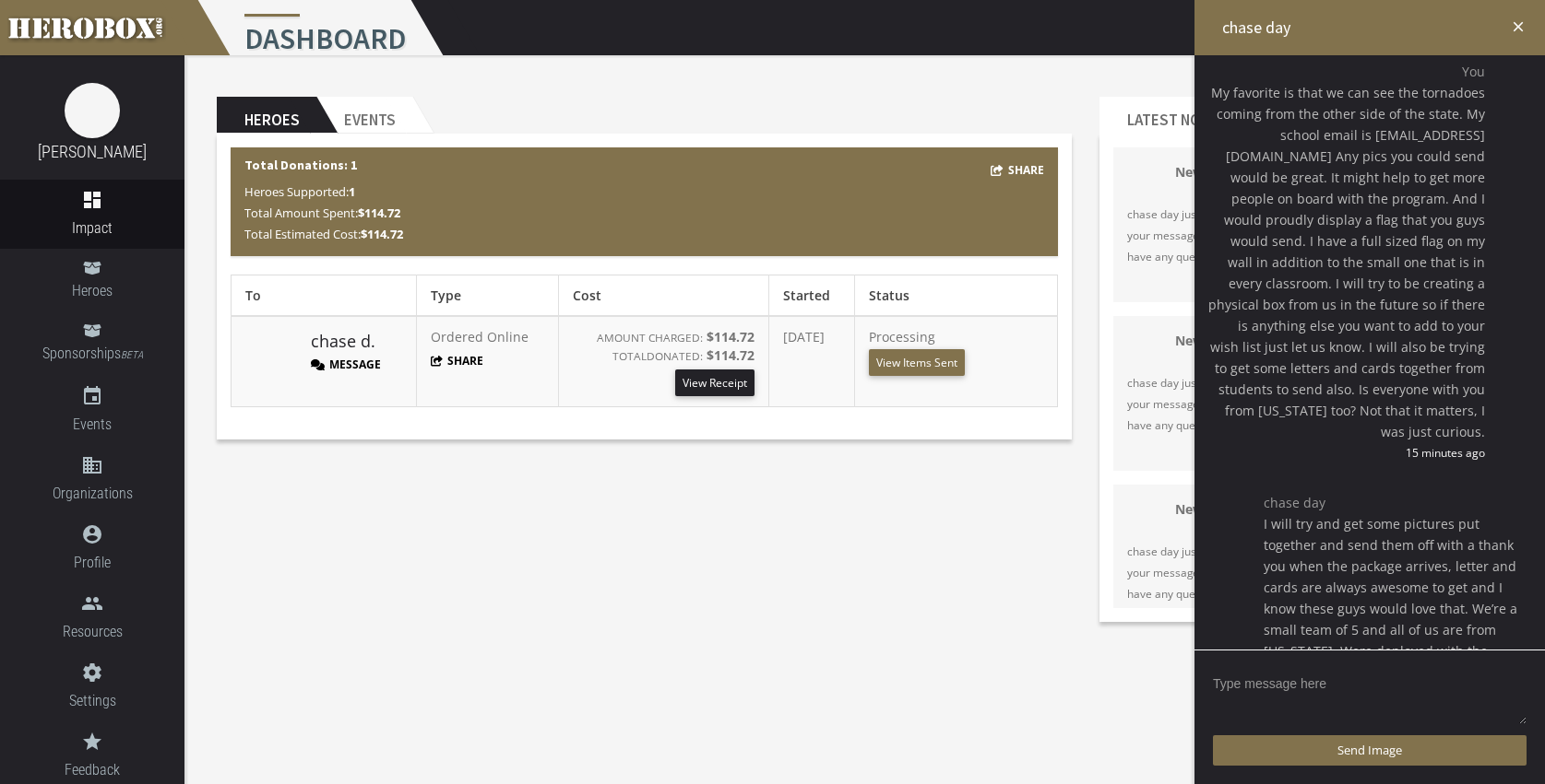
click at [1286, 678] on textarea at bounding box center [1369, 698] width 314 height 57
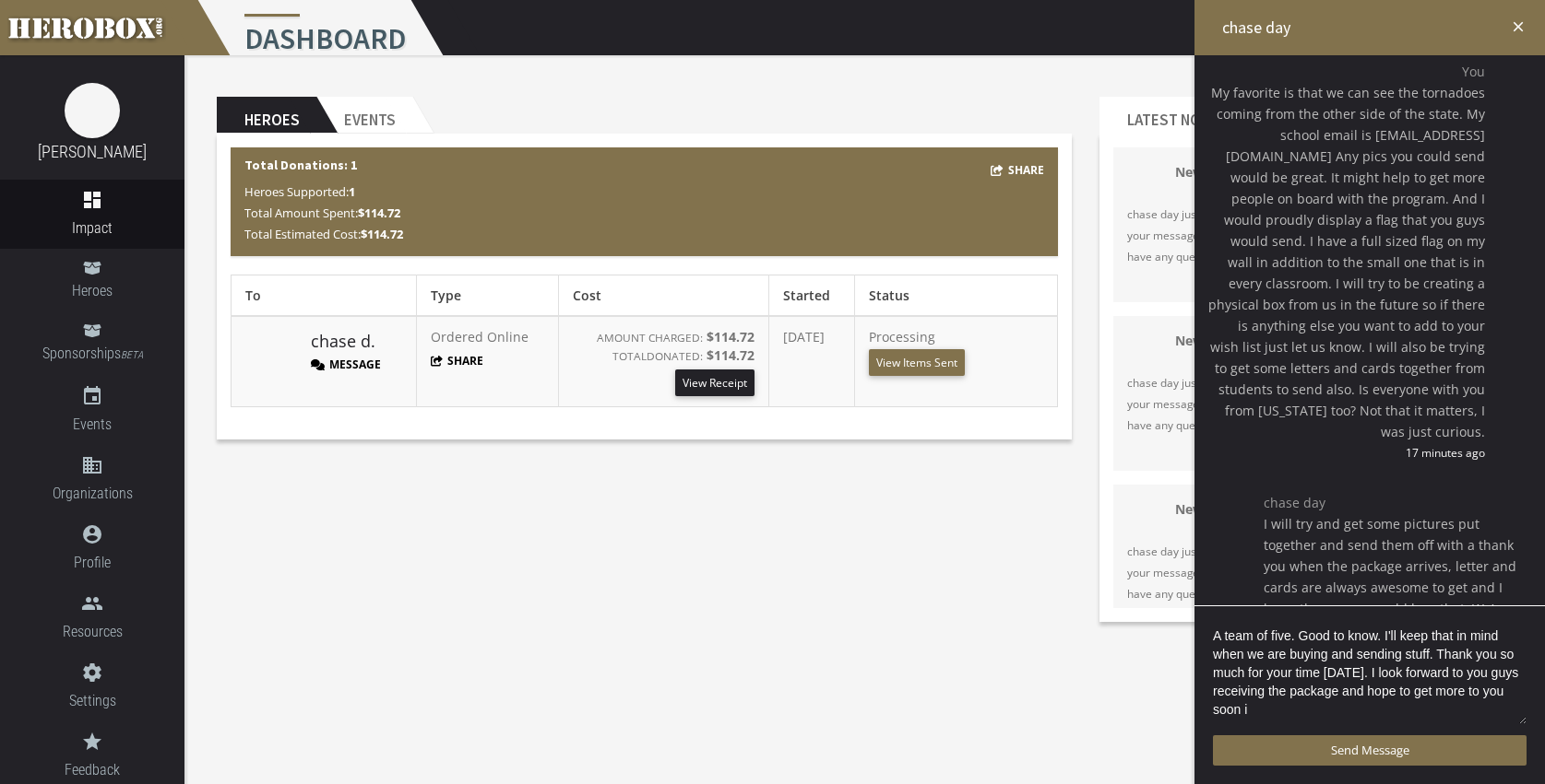
scroll to position [4, 0]
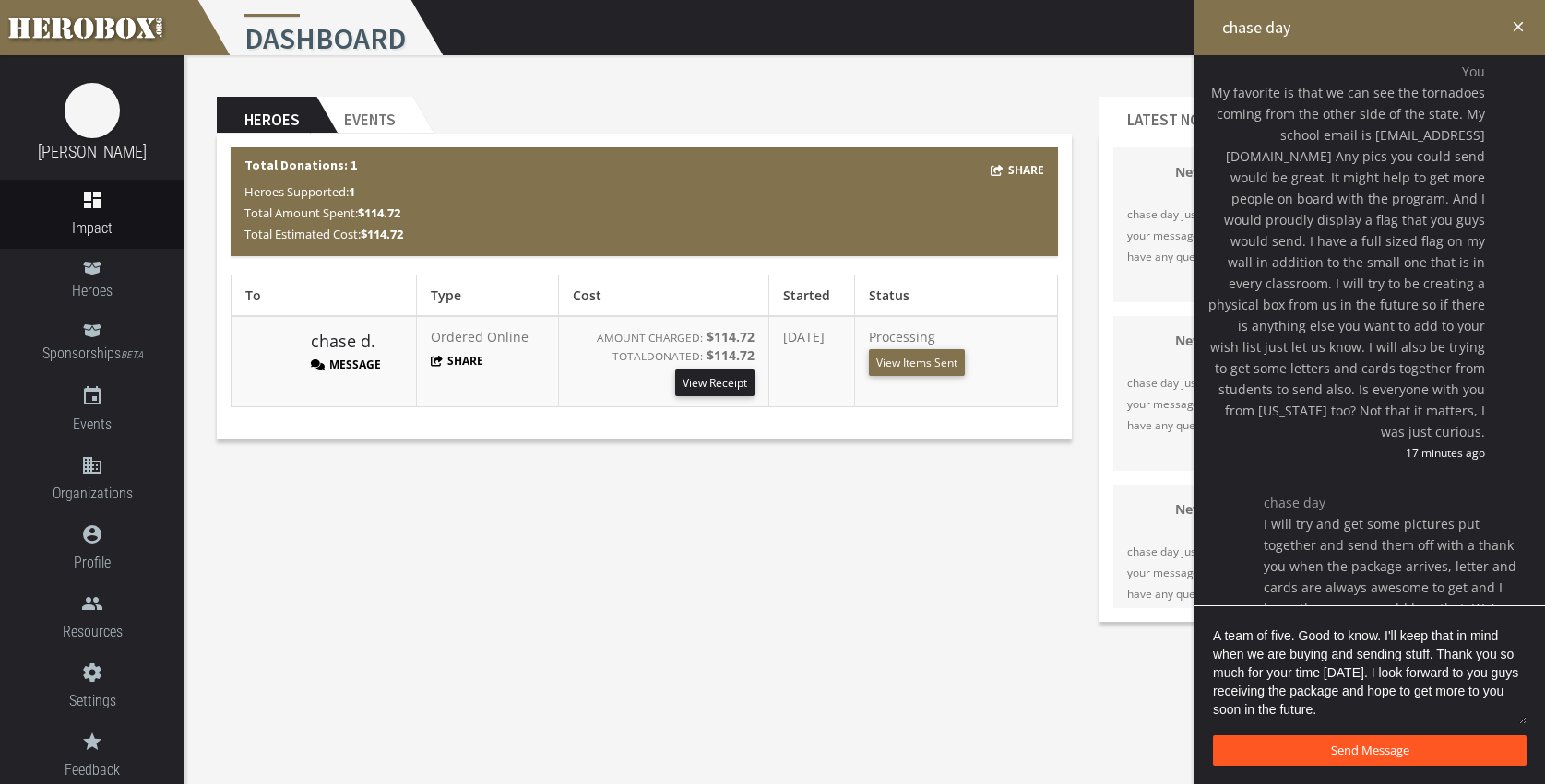
type textarea "A team of five. Good to know. I'll keep that in mind when we are buying and sen…"
click at [1339, 754] on span "Send Message" at bounding box center [1369, 749] width 78 height 17
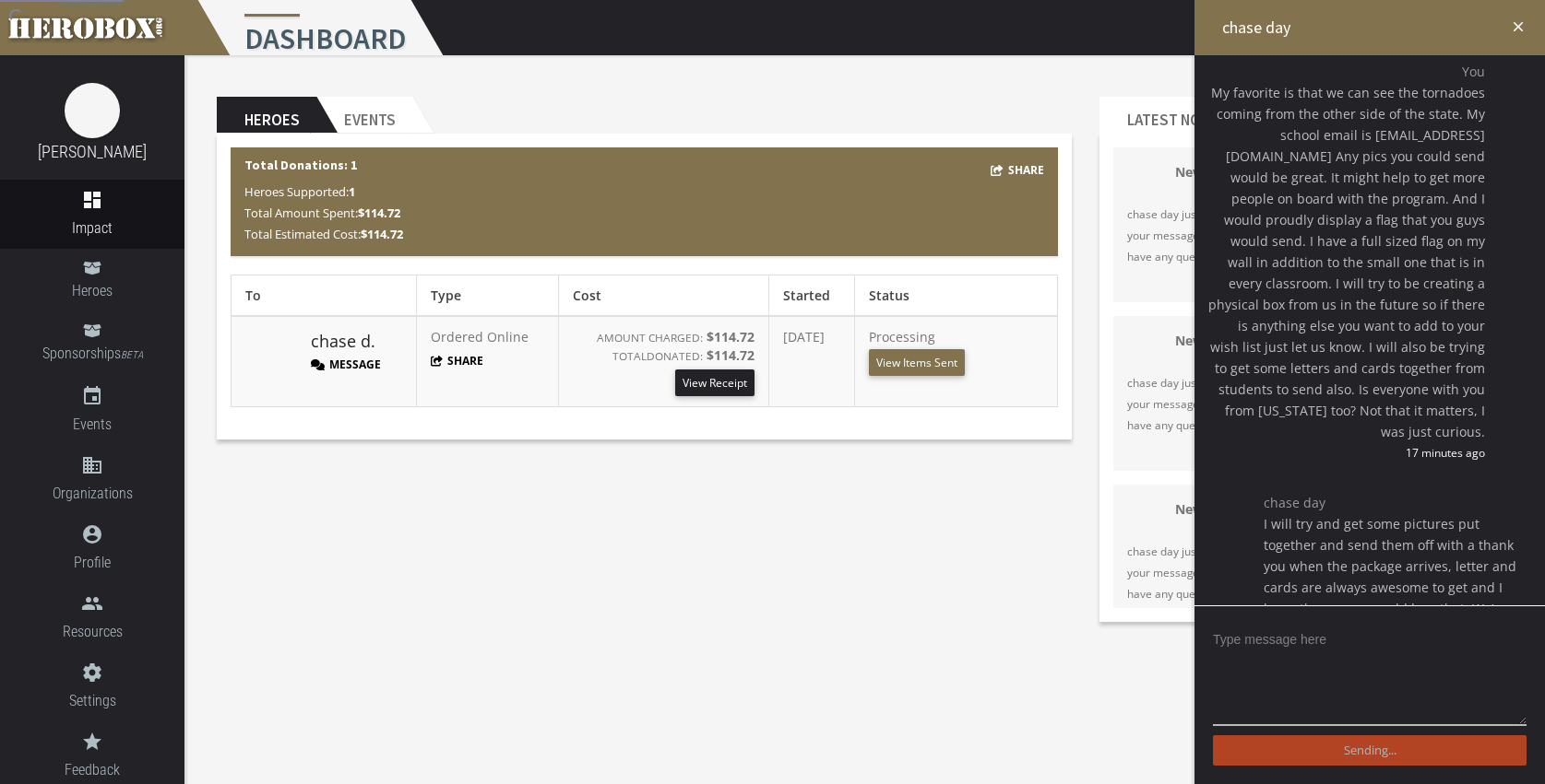
scroll to position [0, 0]
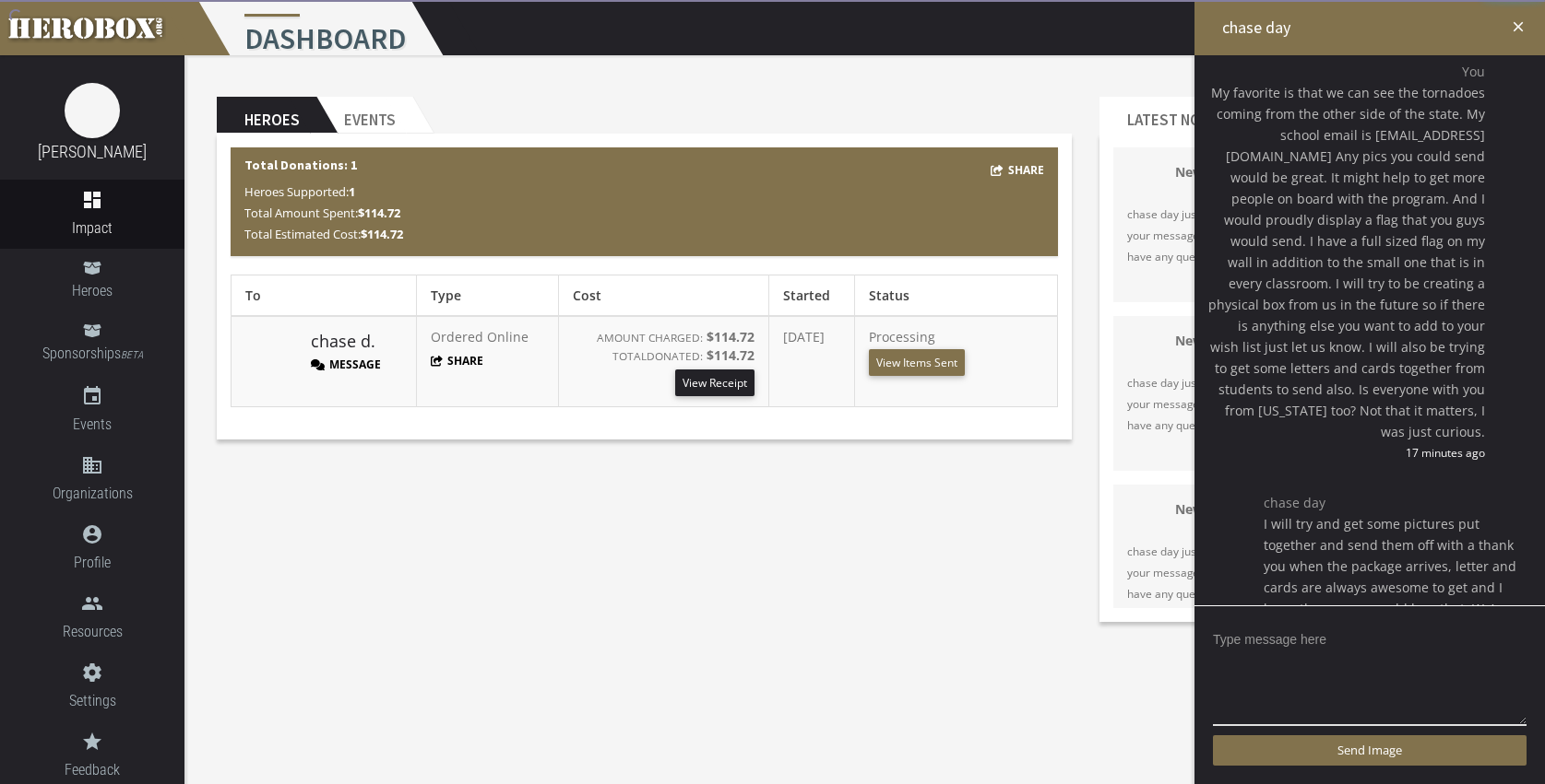
click at [512, 538] on div "Heroes Events Share Total Donations: 1 Heroes Supported: 1 Total Amount Spent: …" at bounding box center [863, 345] width 1360 height 580
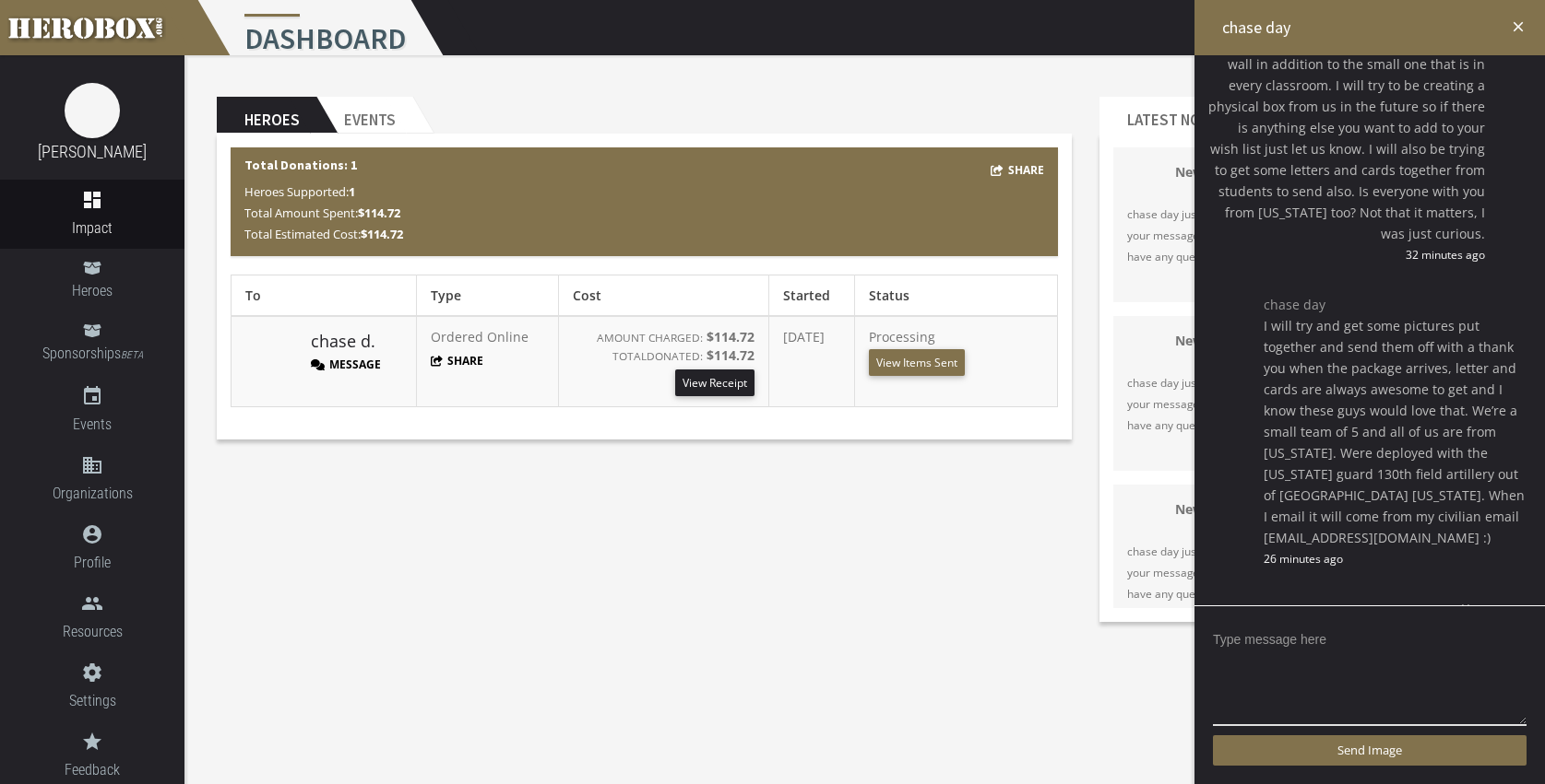
click at [395, 580] on div "Heroes Events Share Total Donations: 1 Heroes Supported: 1 Total Amount Spent: …" at bounding box center [863, 345] width 1360 height 580
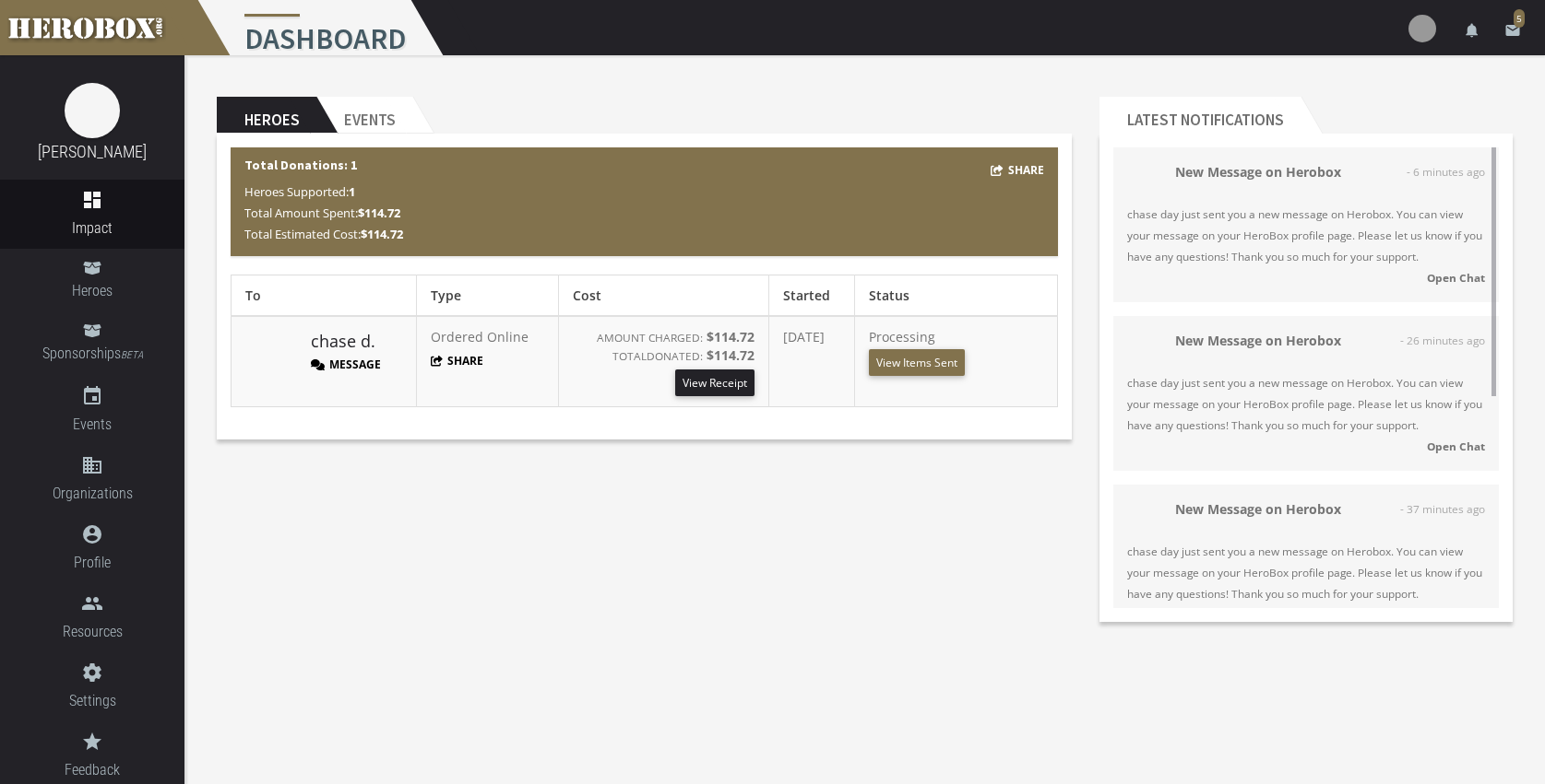
click at [1438, 276] on strong "Open Chat" at bounding box center [1455, 277] width 58 height 15
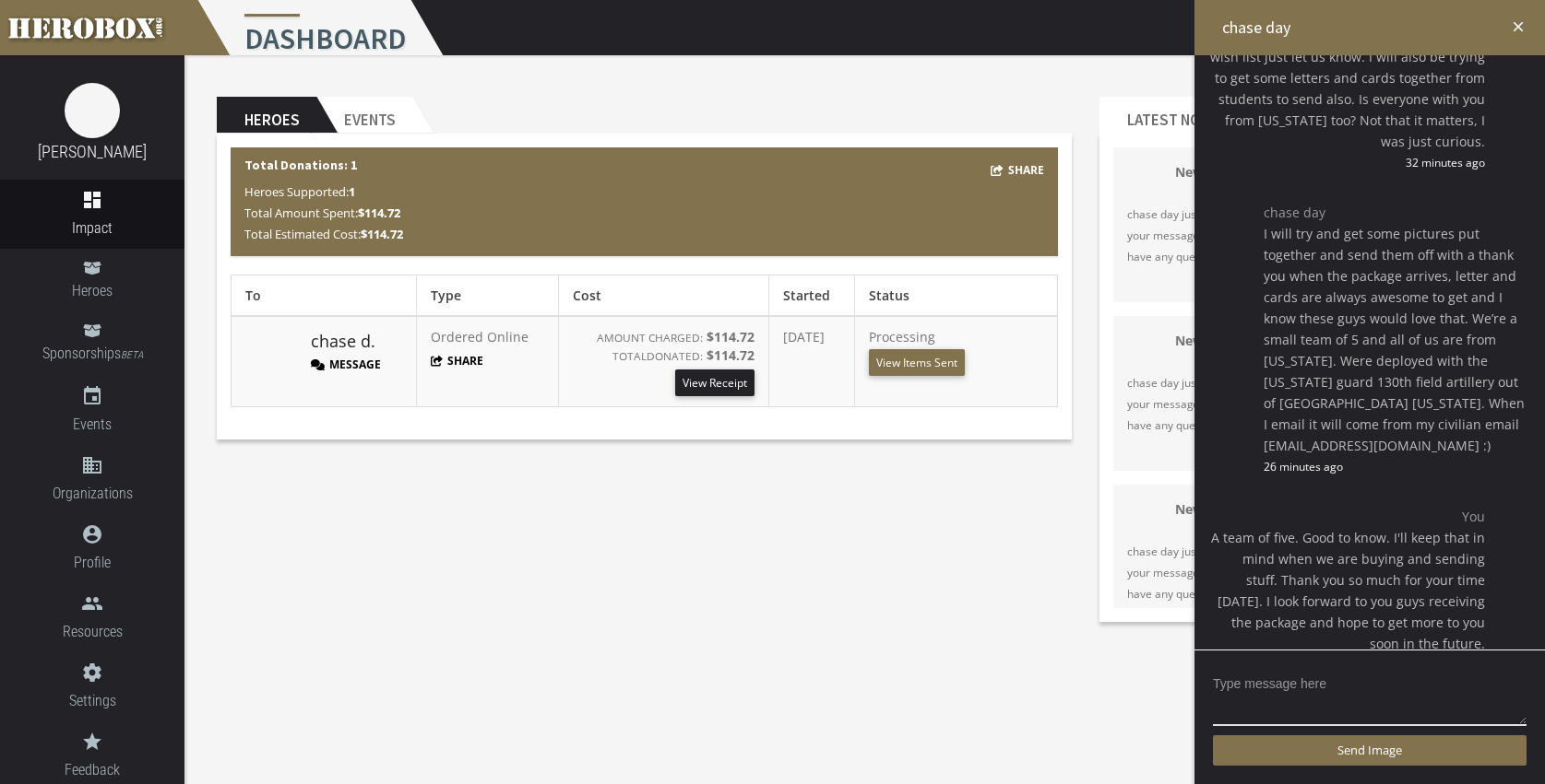
click at [874, 592] on div "Heroes Events Share Total Donations: 1 Heroes Supported: 1 Total Amount Spent: …" at bounding box center [863, 345] width 1360 height 580
